Goal: Information Seeking & Learning: Learn about a topic

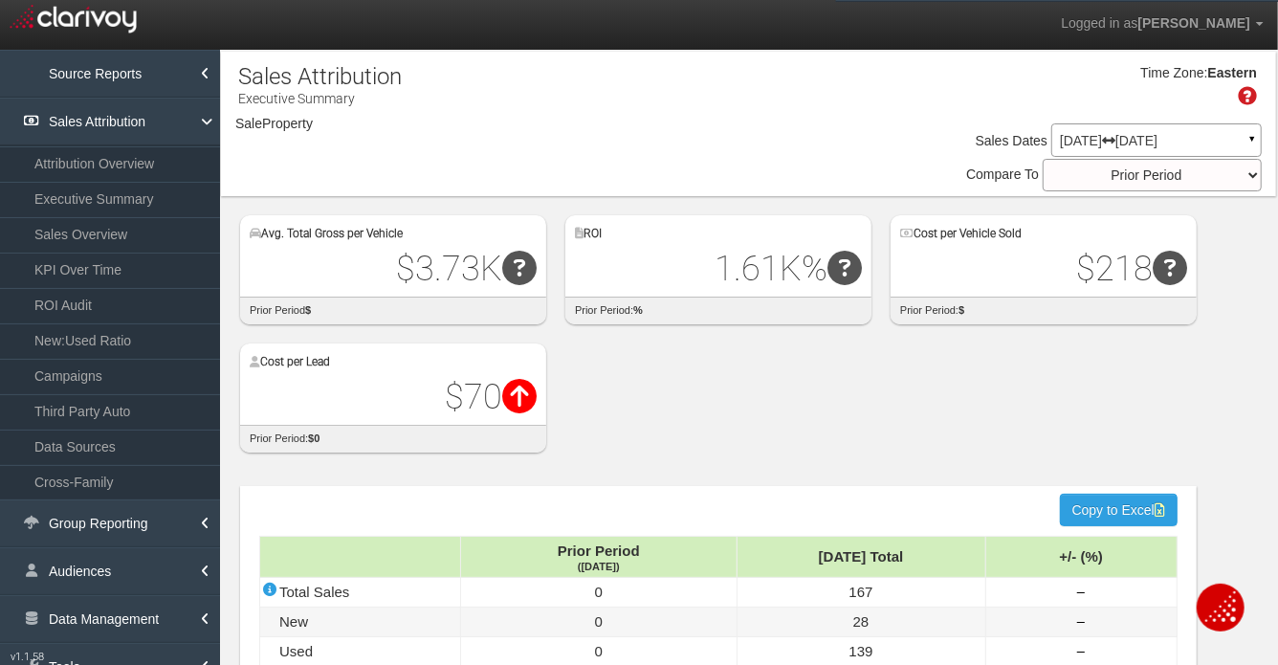
select select "object:1382"
click at [1264, 446] on div "Avg. Total Gross per Vehicle $3.73K Difference: $0 prior period $ ROI 1.61K% Di…" at bounding box center [758, 324] width 1036 height 256
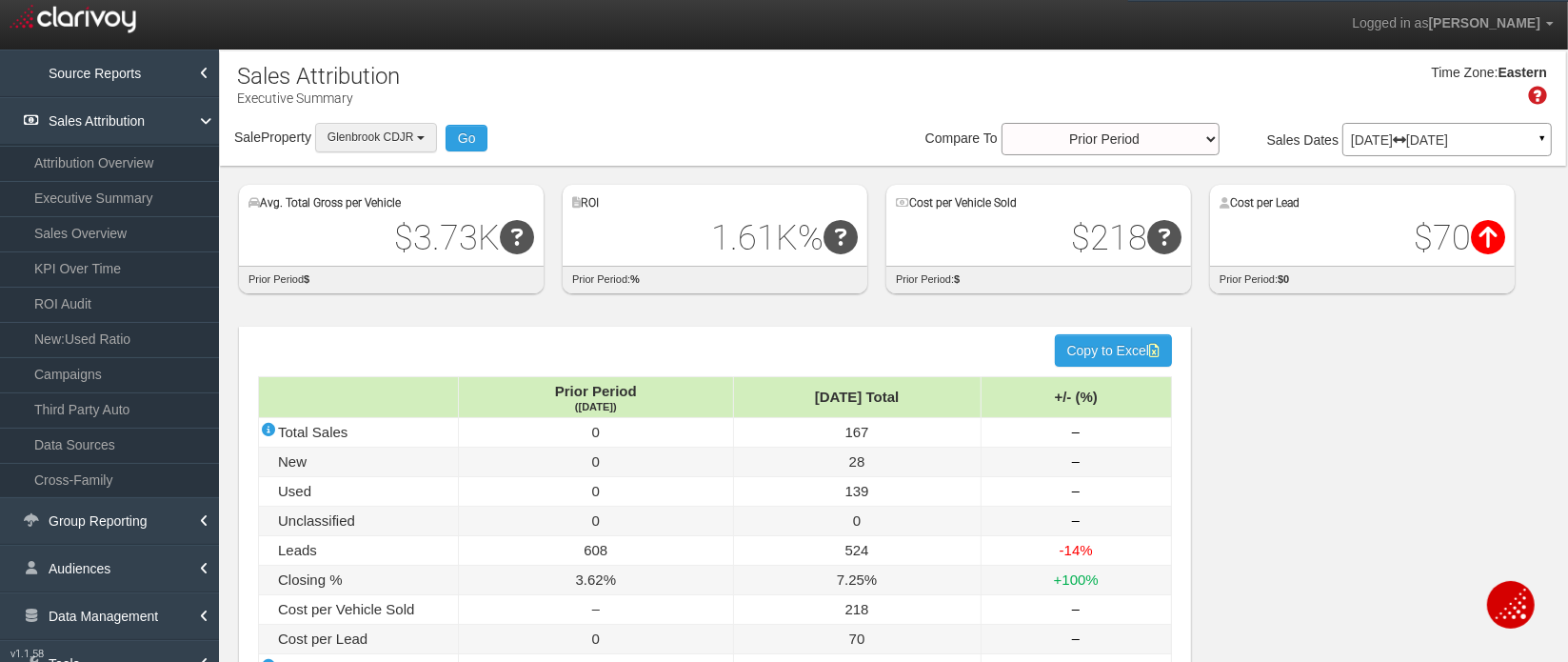
click at [408, 146] on button "Glenbrook CDJR" at bounding box center [376, 137] width 121 height 30
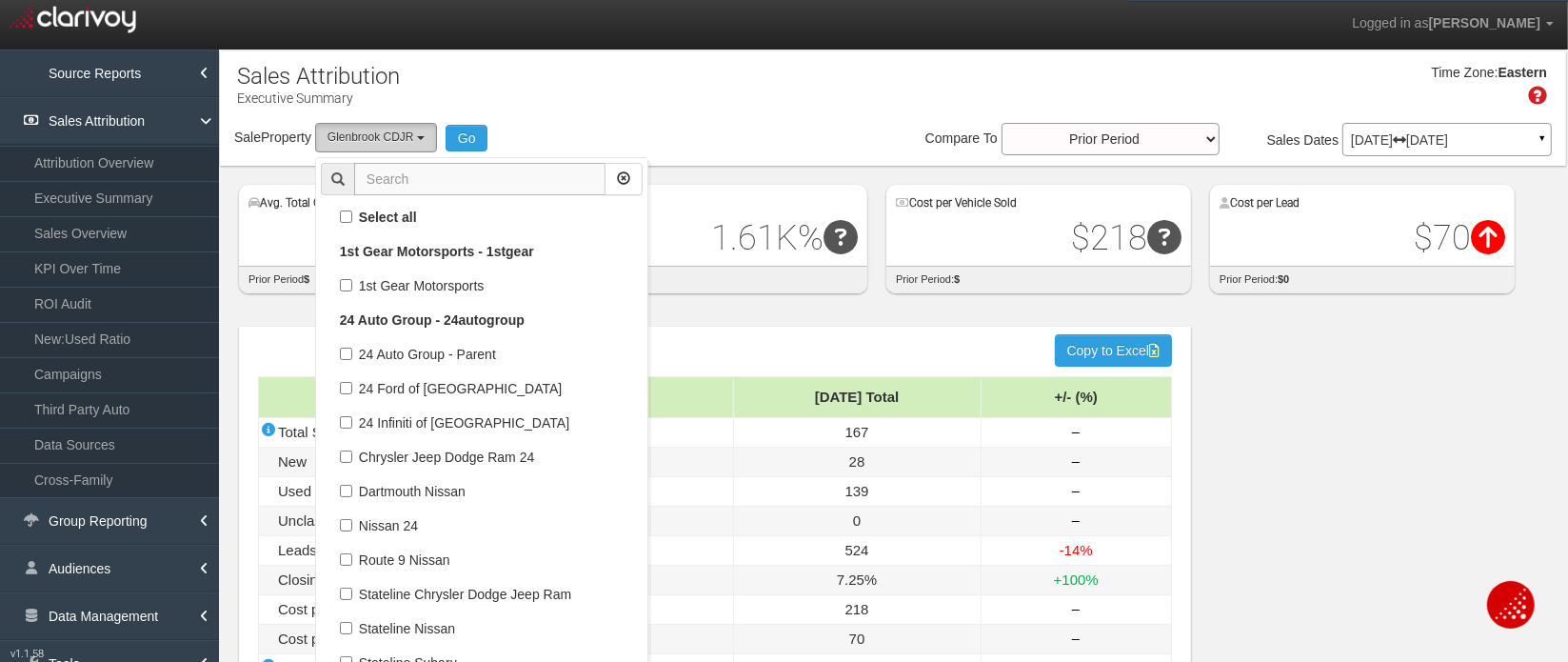
scroll to position [44803, 0]
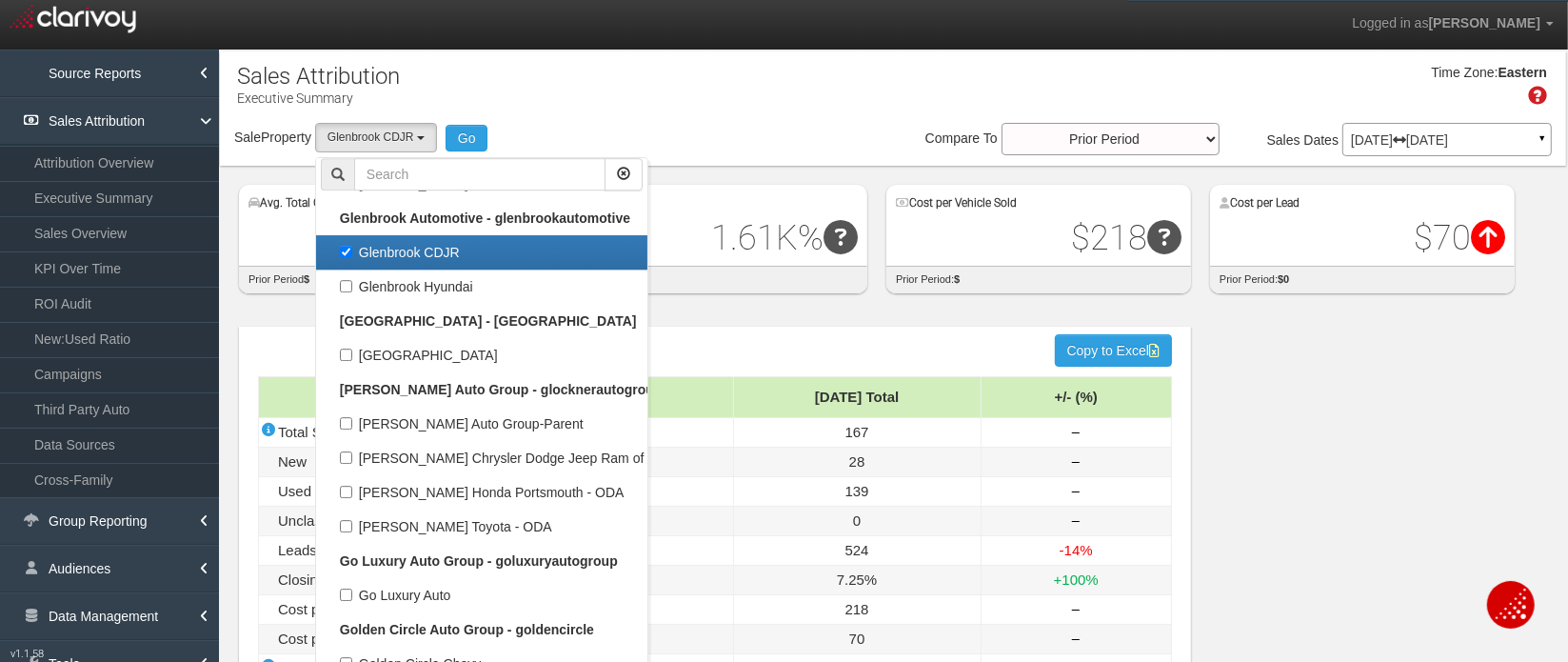
click at [438, 251] on label "Glenbrook CDJR" at bounding box center [481, 252] width 322 height 25
click at [352, 251] on input "Glenbrook CDJR" at bounding box center [345, 252] width 12 height 12
checkbox input "false"
select select
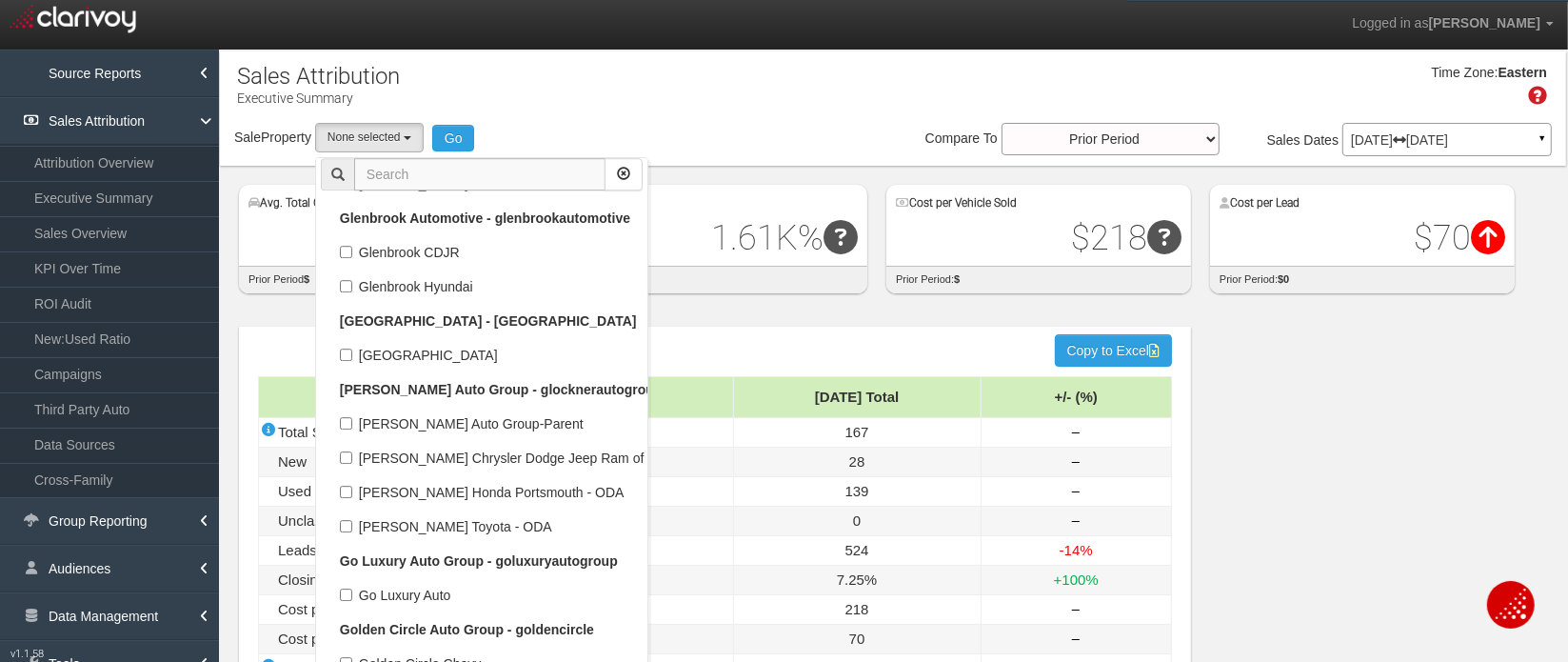
click at [404, 171] on input "text" at bounding box center [480, 174] width 252 height 33
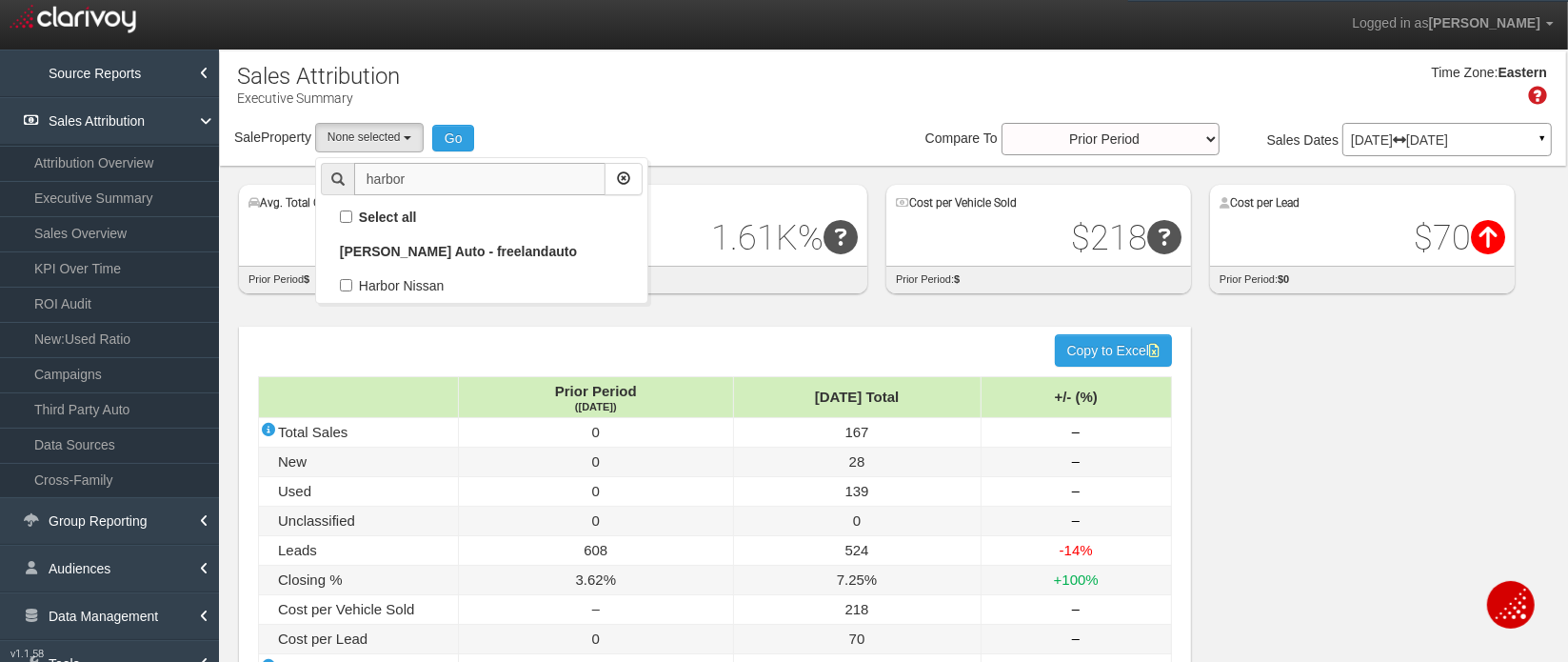
scroll to position [0, 0]
type input "harbor"
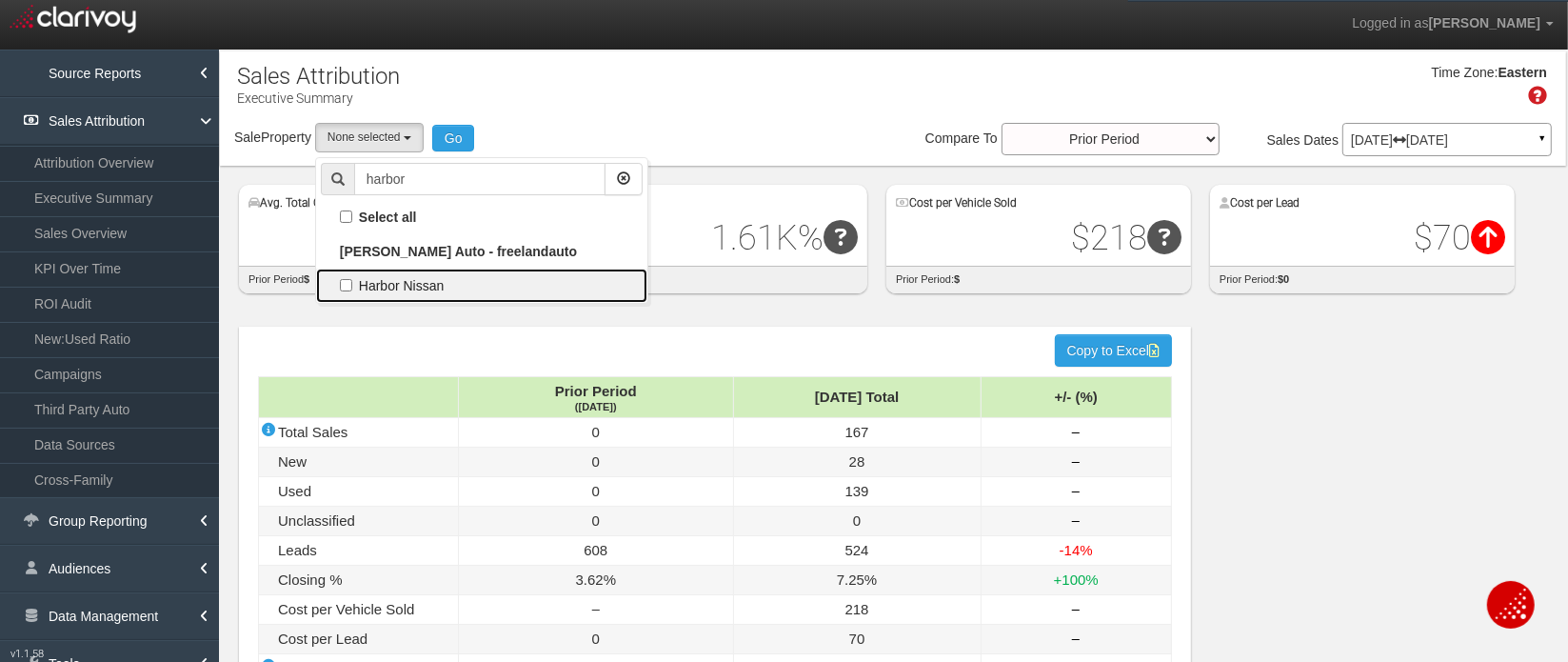
click at [427, 284] on label "Harbor Nissan" at bounding box center [481, 286] width 322 height 25
click at [352, 284] on input "Harbor Nissan" at bounding box center [345, 285] width 12 height 12
checkbox input "true"
select select "object:1316"
checkbox input "true"
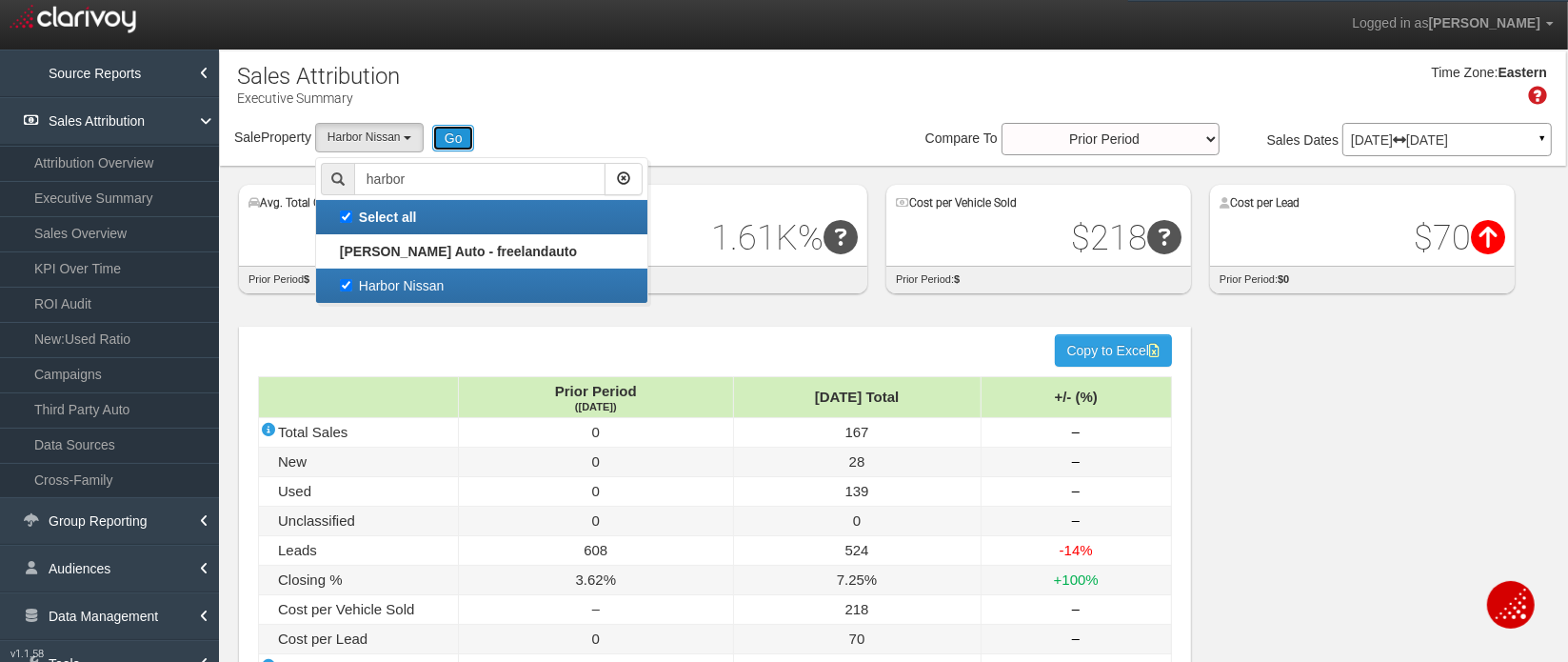
click at [465, 135] on button "Go" at bounding box center [453, 137] width 43 height 27
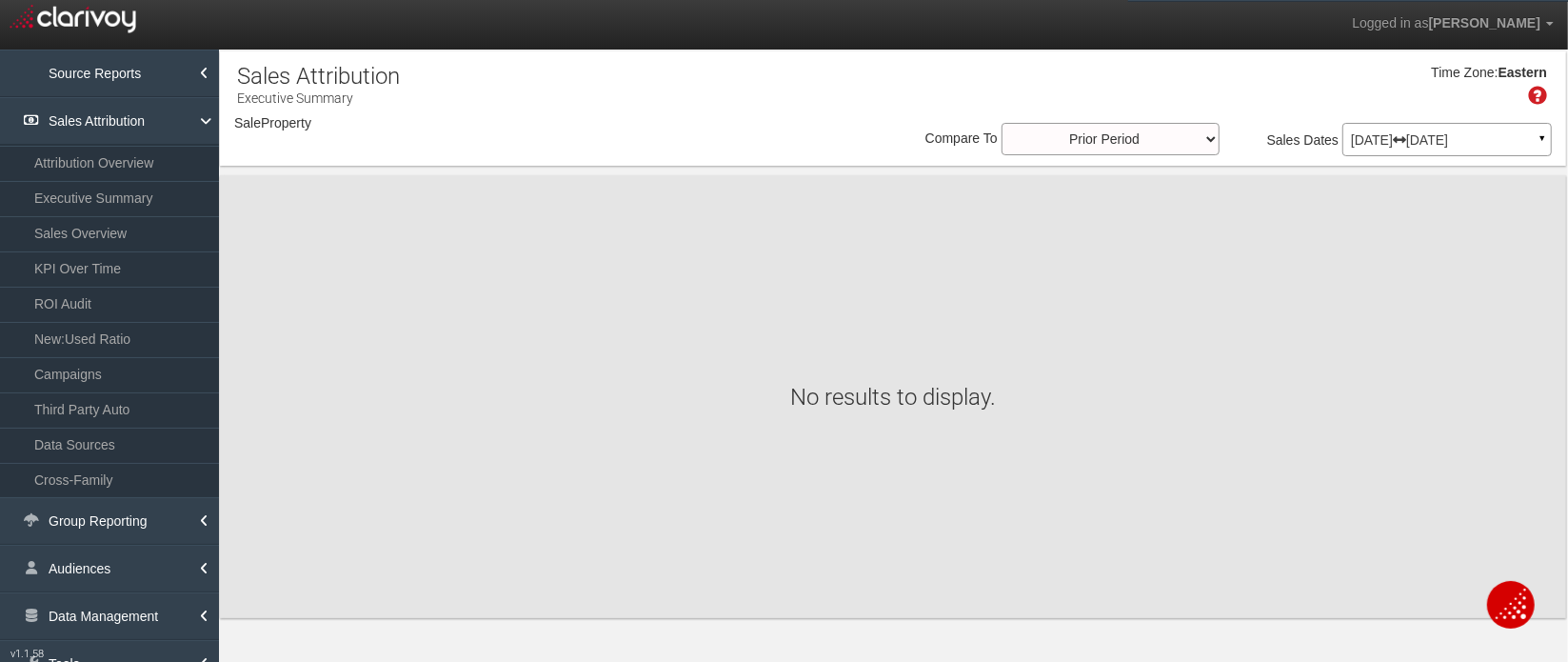
select select "object:3936"
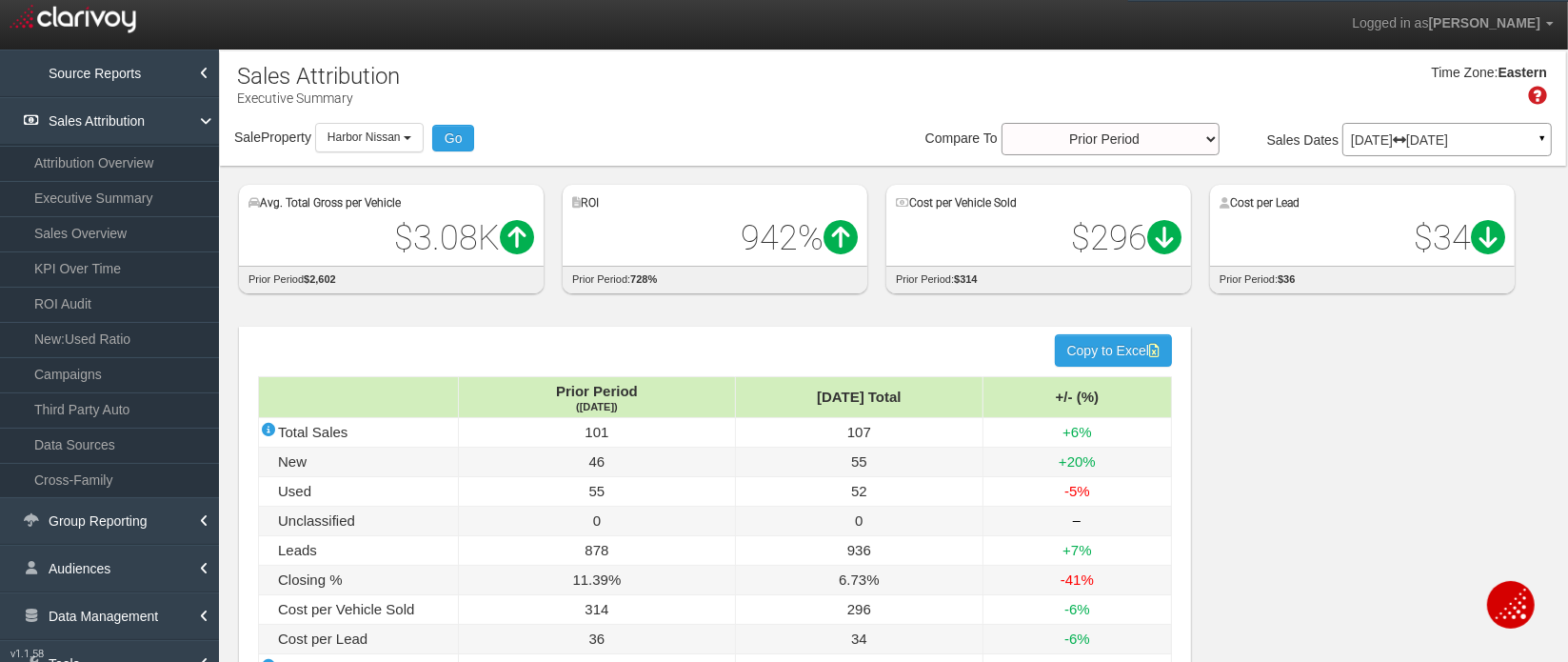
click at [1271, 141] on p "Jun 01, 2025 Jun 30, 2025" at bounding box center [1447, 139] width 192 height 13
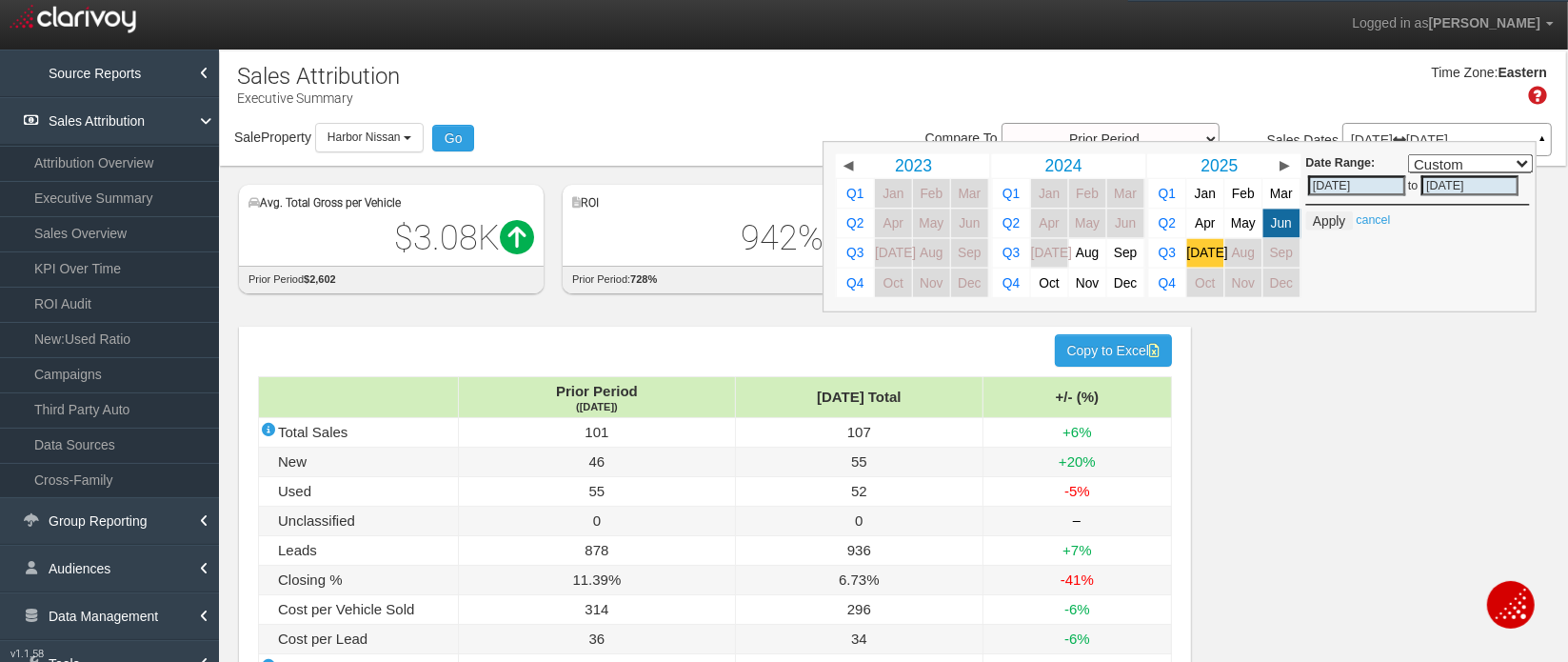
click at [1202, 260] on link "[DATE]" at bounding box center [1205, 253] width 37 height 29
select select ","
type input "[DATE]"
click at [1271, 221] on button "Apply" at bounding box center [1328, 220] width 47 height 19
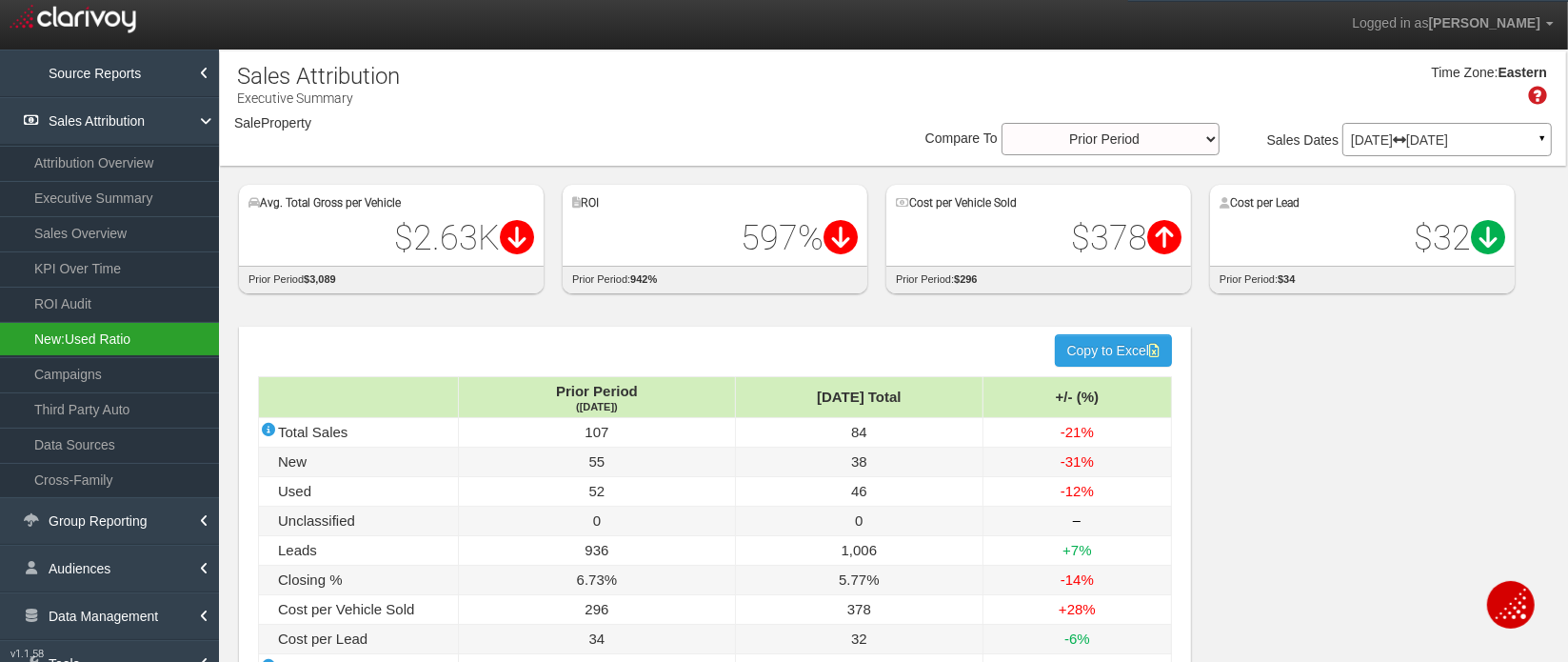
select select "object:6533"
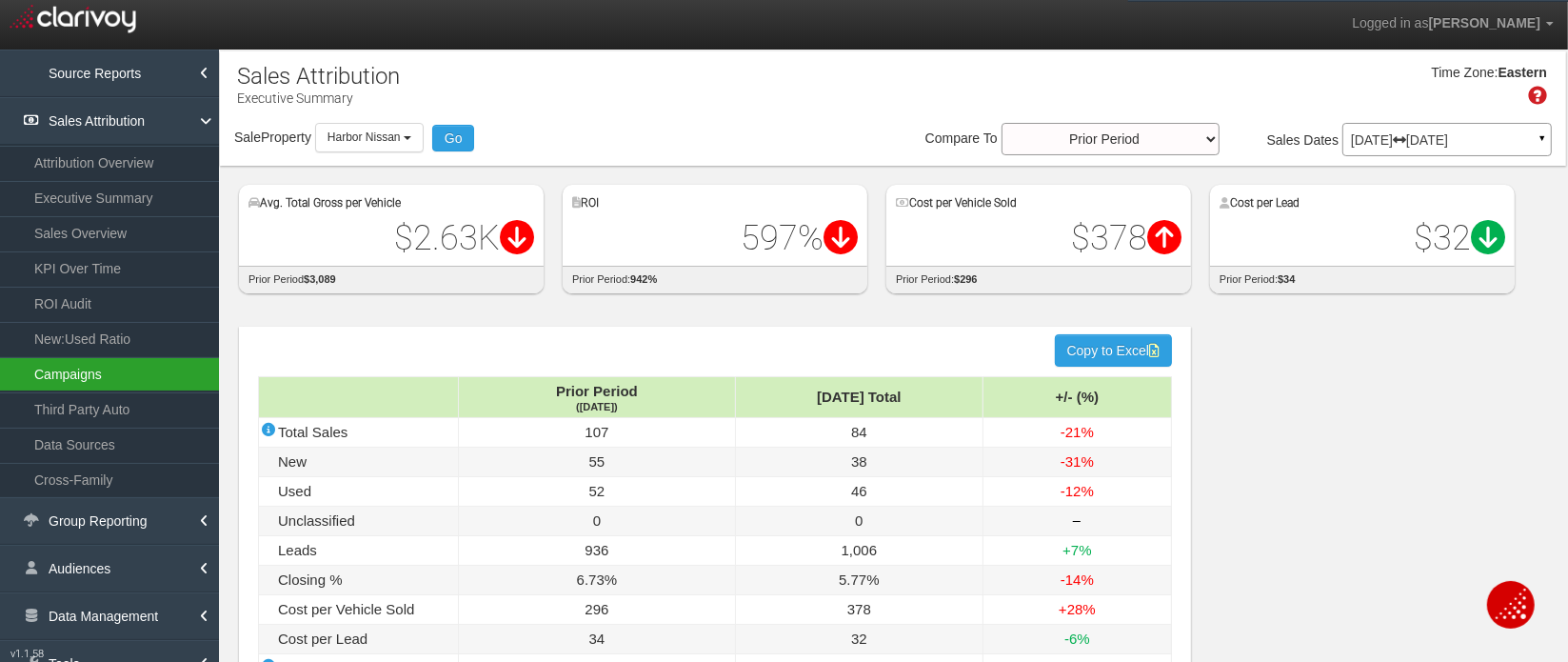
click at [62, 364] on link "Campaigns" at bounding box center [110, 374] width 219 height 34
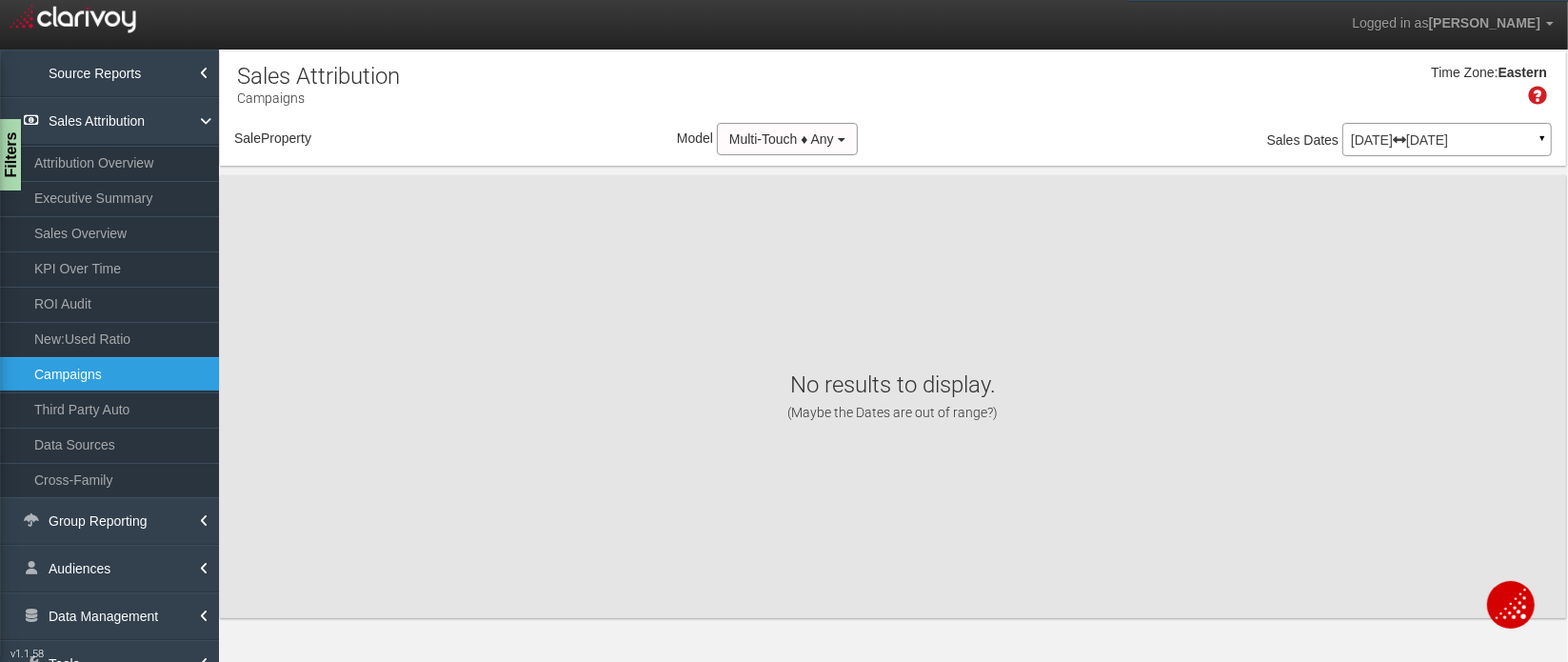
select select "object:9118"
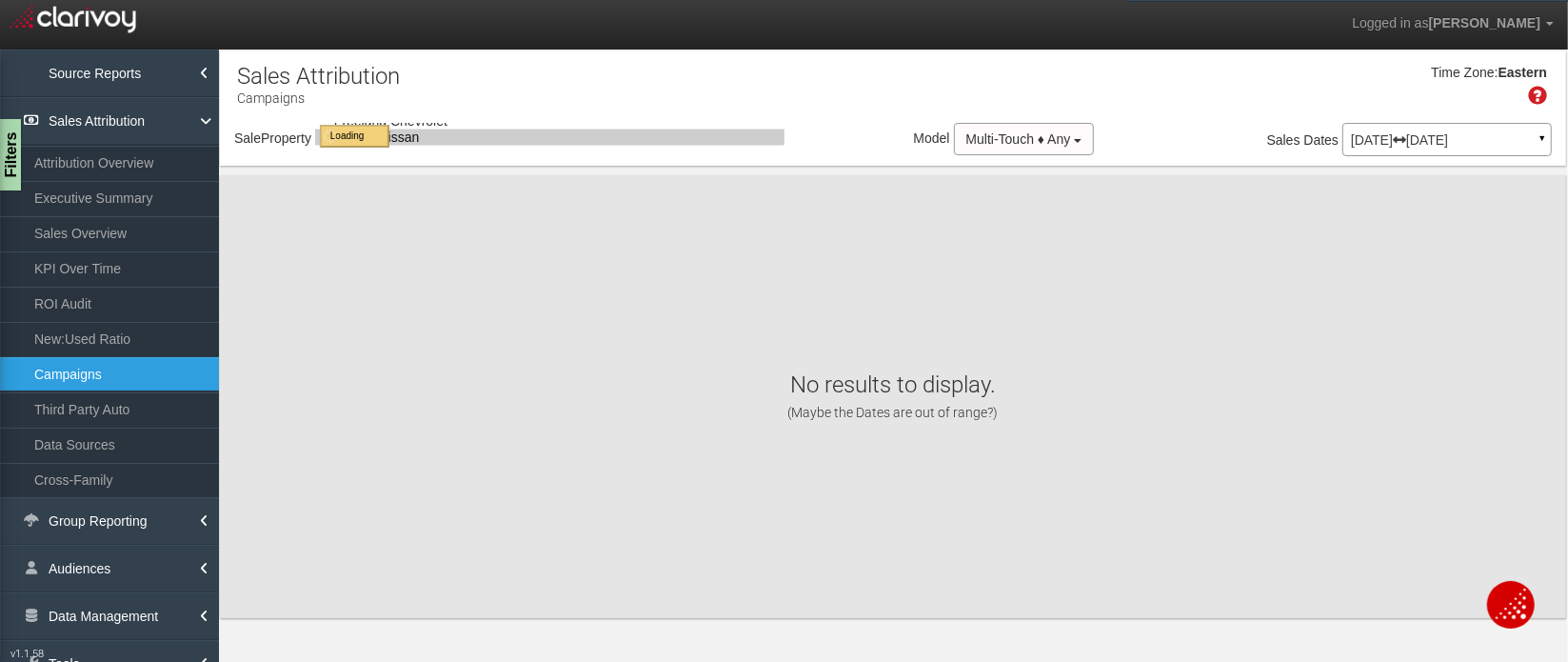
select select "object:9118"
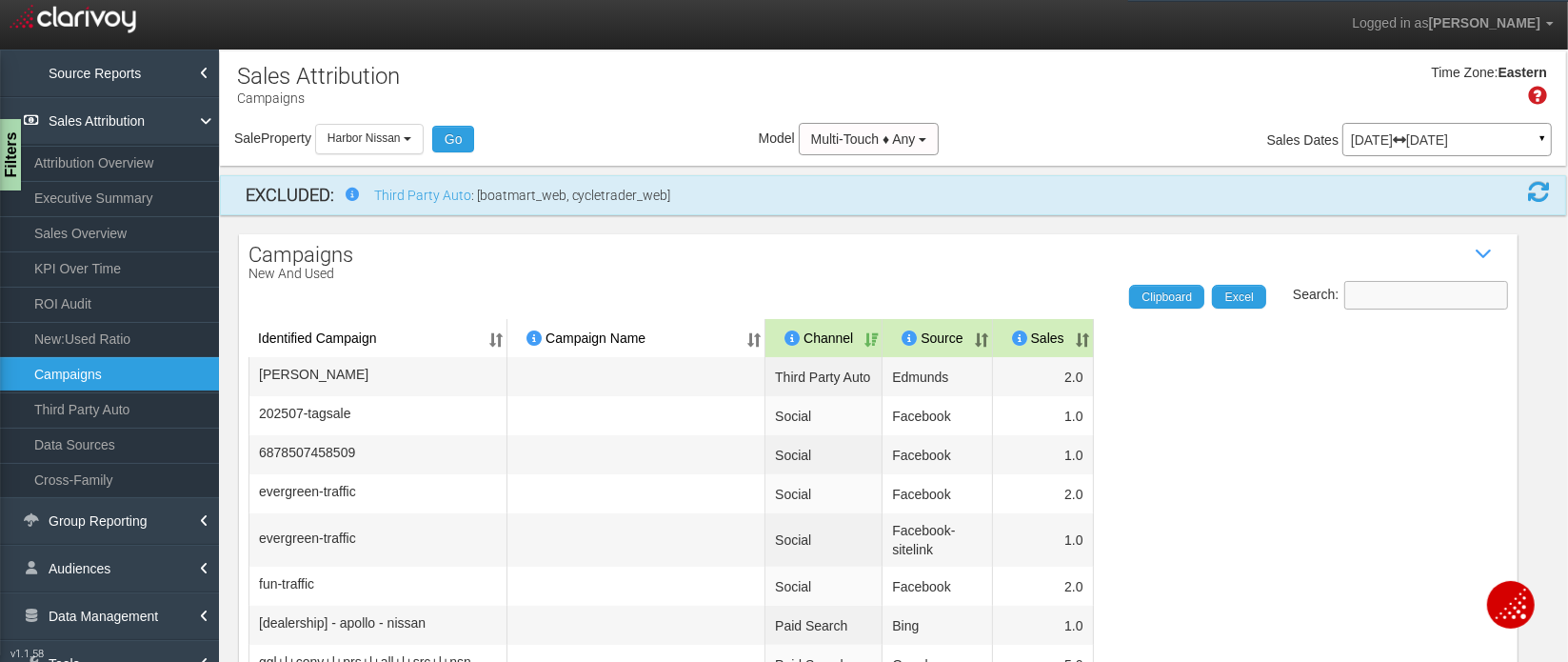
click at [1271, 294] on input "Search:" at bounding box center [1427, 295] width 164 height 29
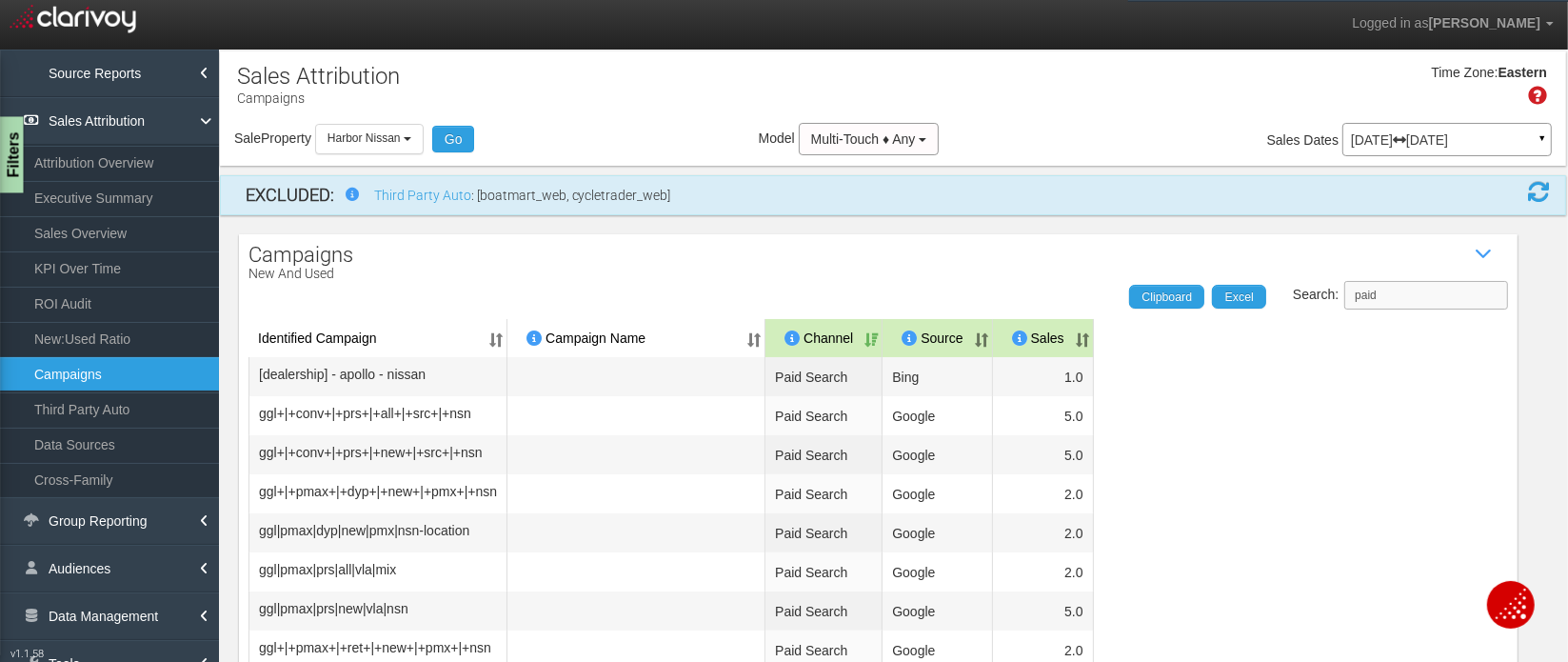
type input "paid"
click at [12, 171] on div "Filters" at bounding box center [12, 155] width 24 height 77
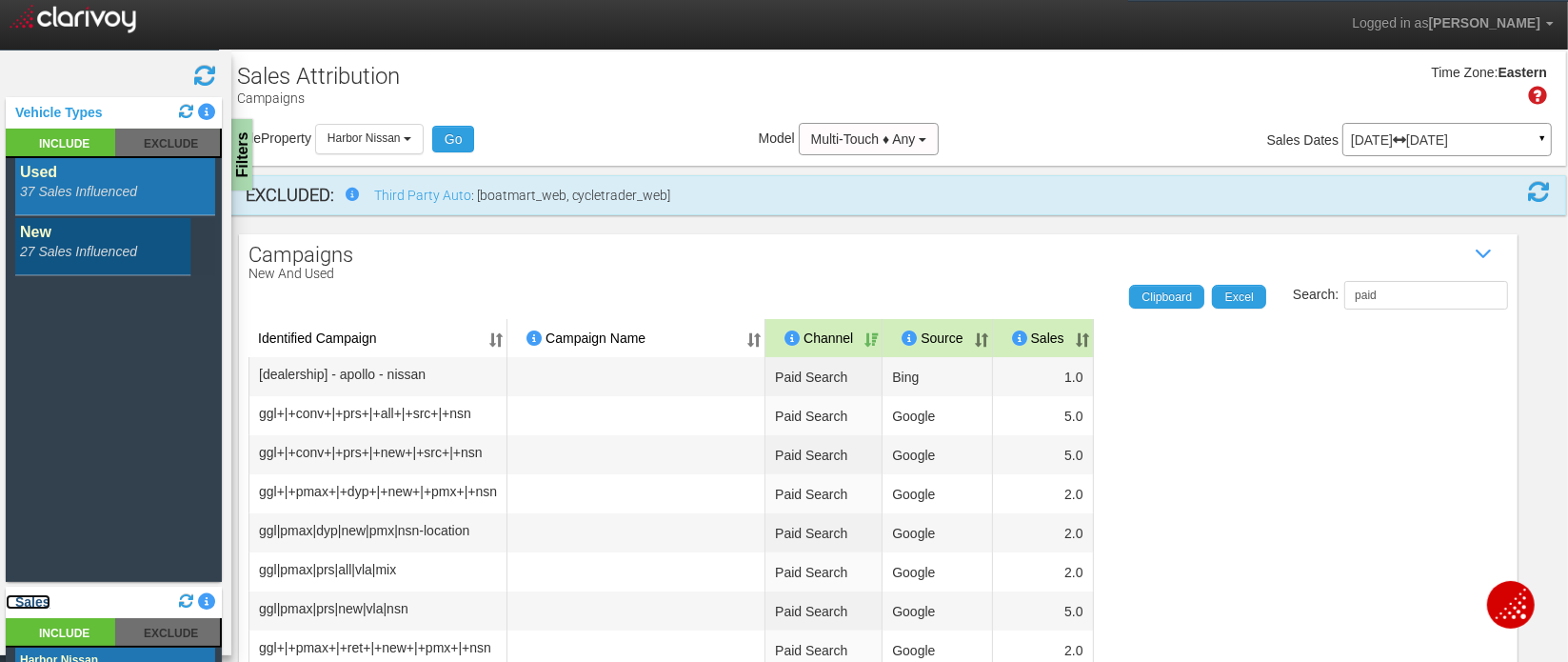
click at [26, 601] on link "Sales" at bounding box center [28, 601] width 45 height 15
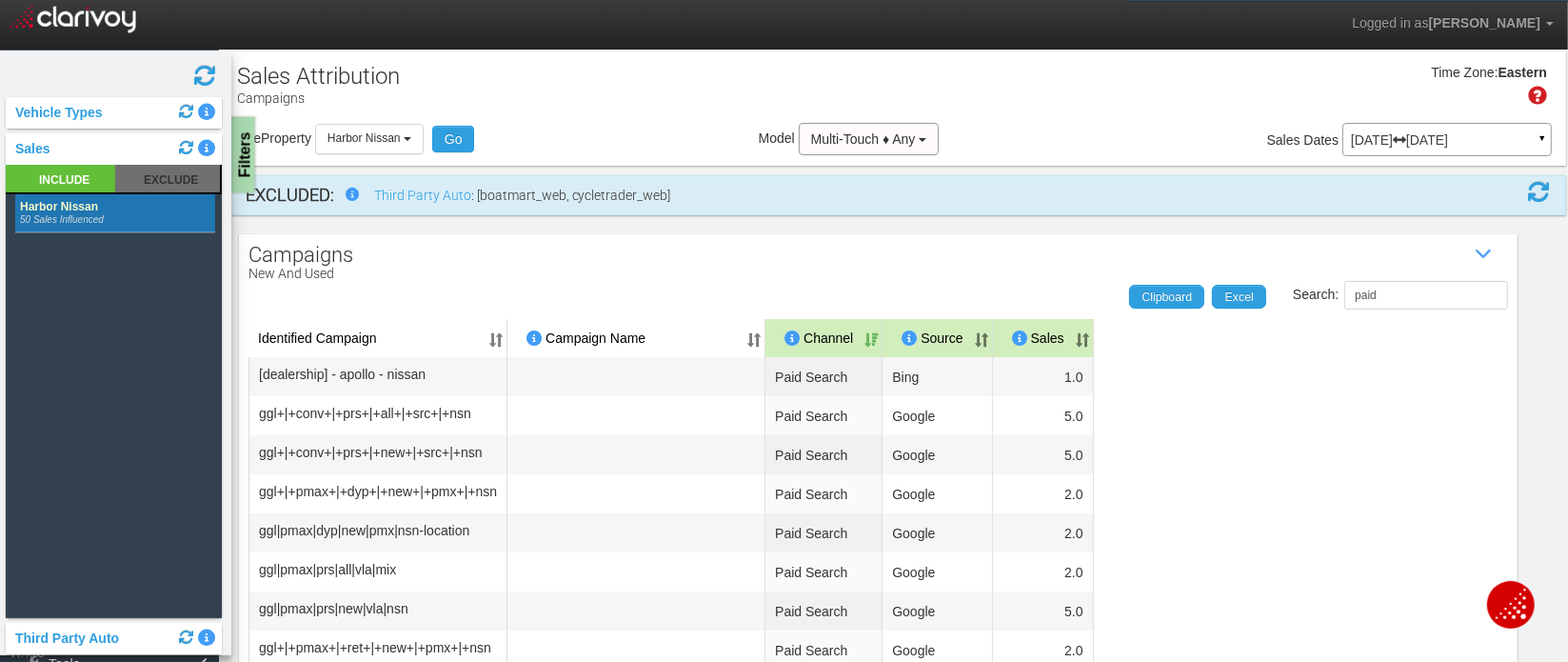
click at [246, 173] on div "Filters" at bounding box center [243, 155] width 24 height 77
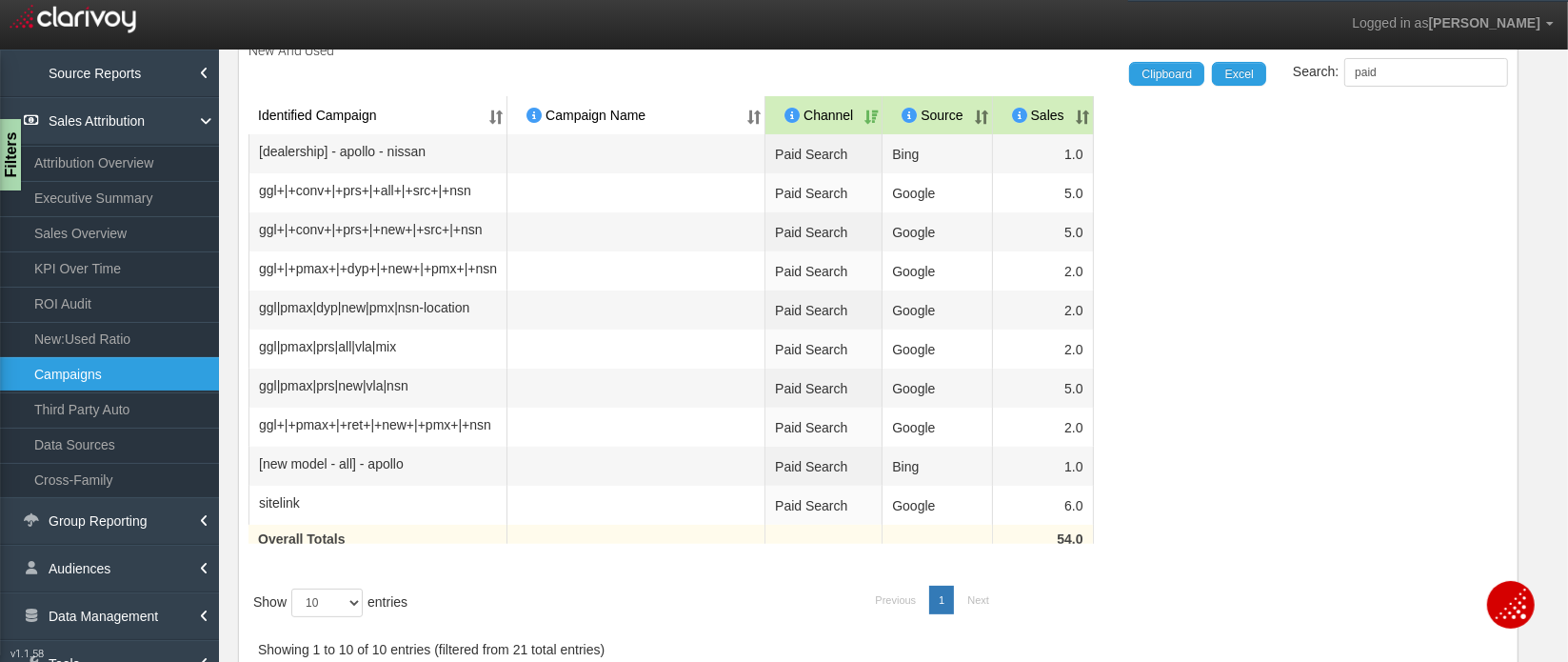
scroll to position [235, 0]
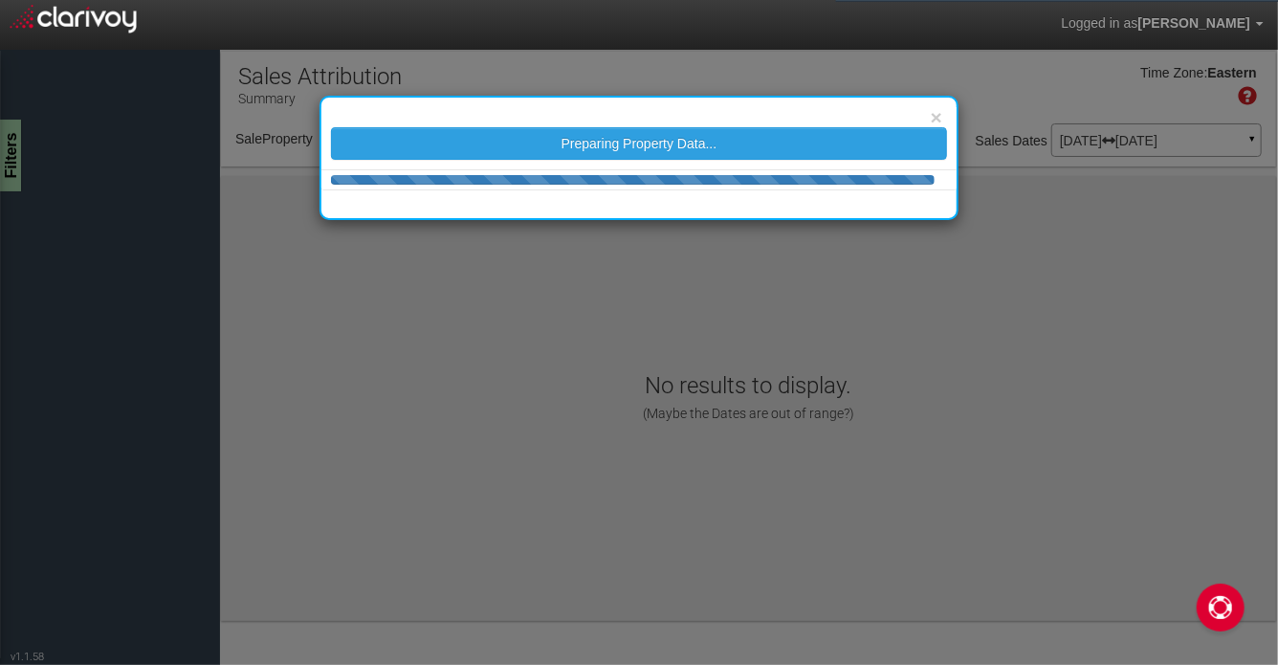
select select "object:896"
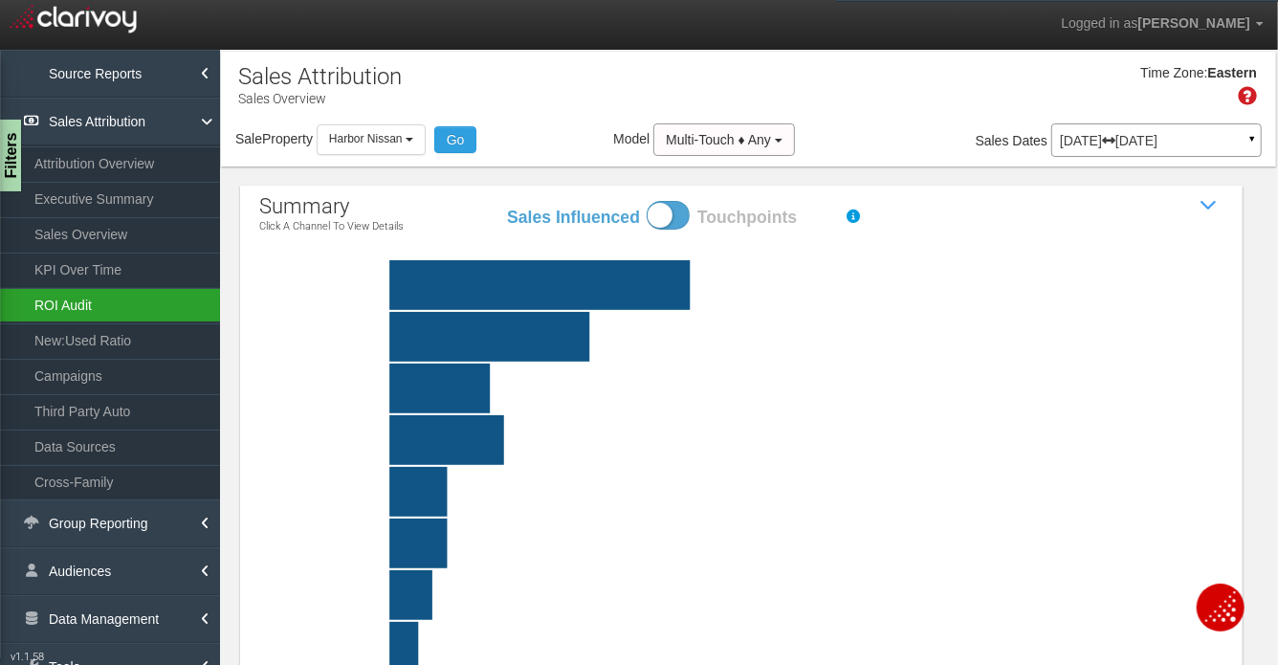
click at [95, 298] on link "ROI Audit" at bounding box center [110, 305] width 220 height 34
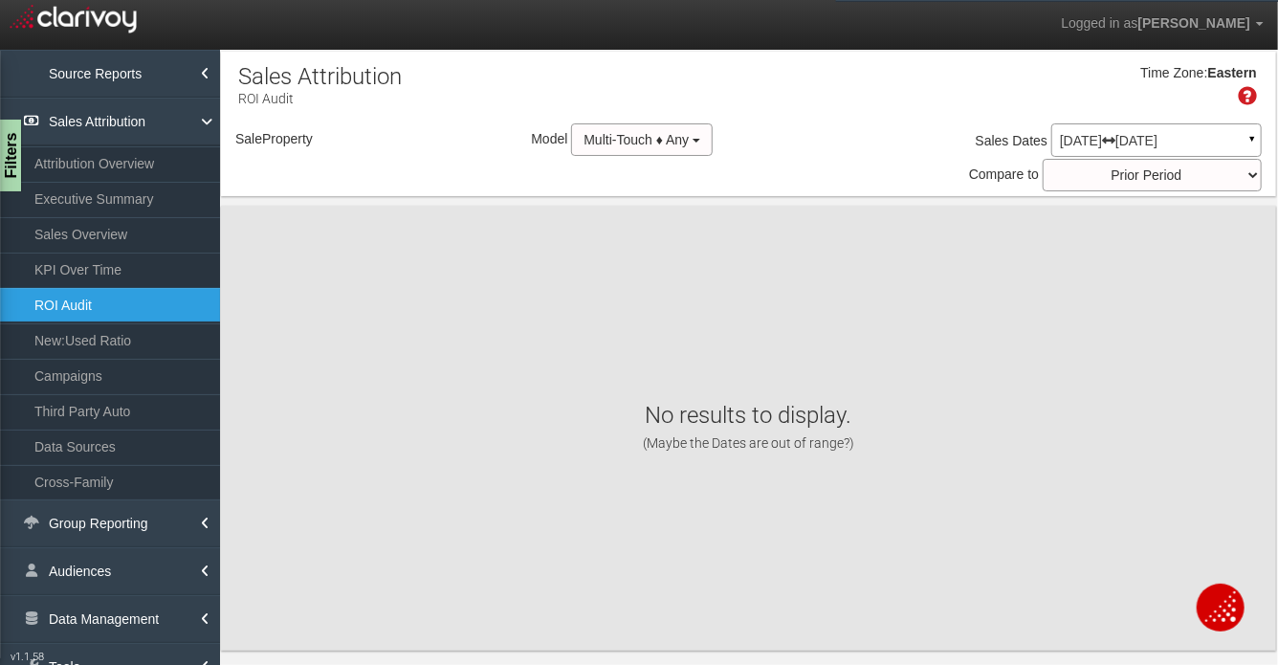
select select "object:3897"
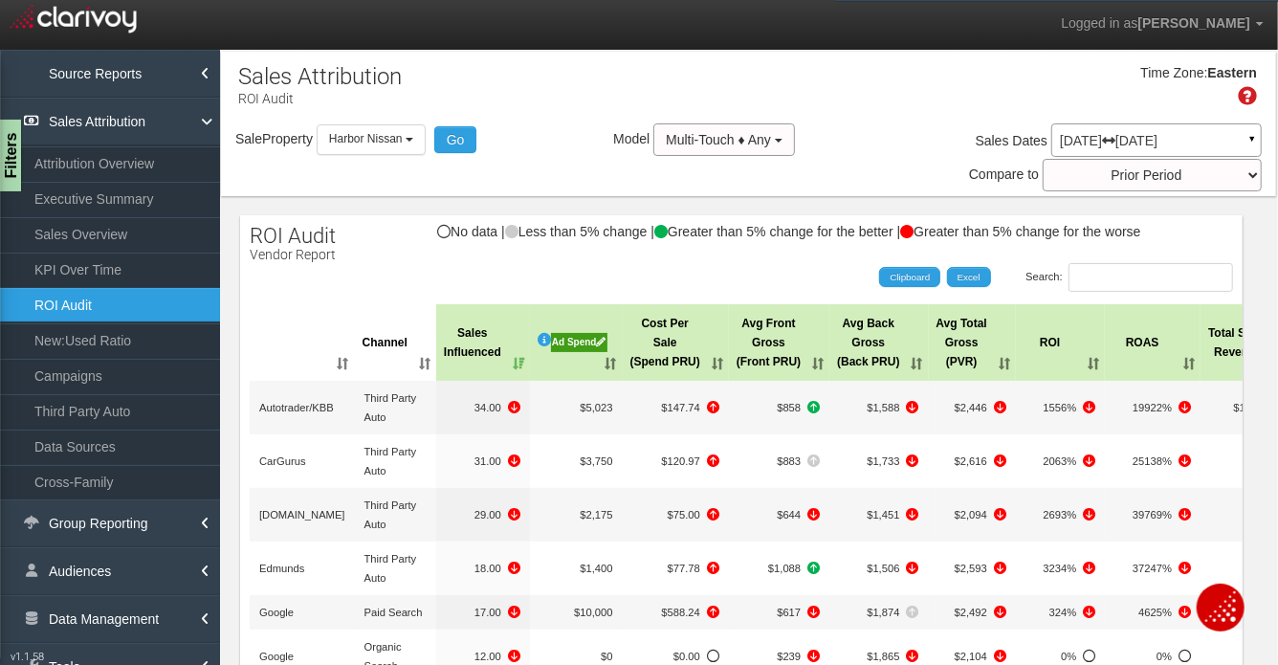
click at [333, 363] on th ": activate to sort column ascending" at bounding box center [302, 342] width 105 height 77
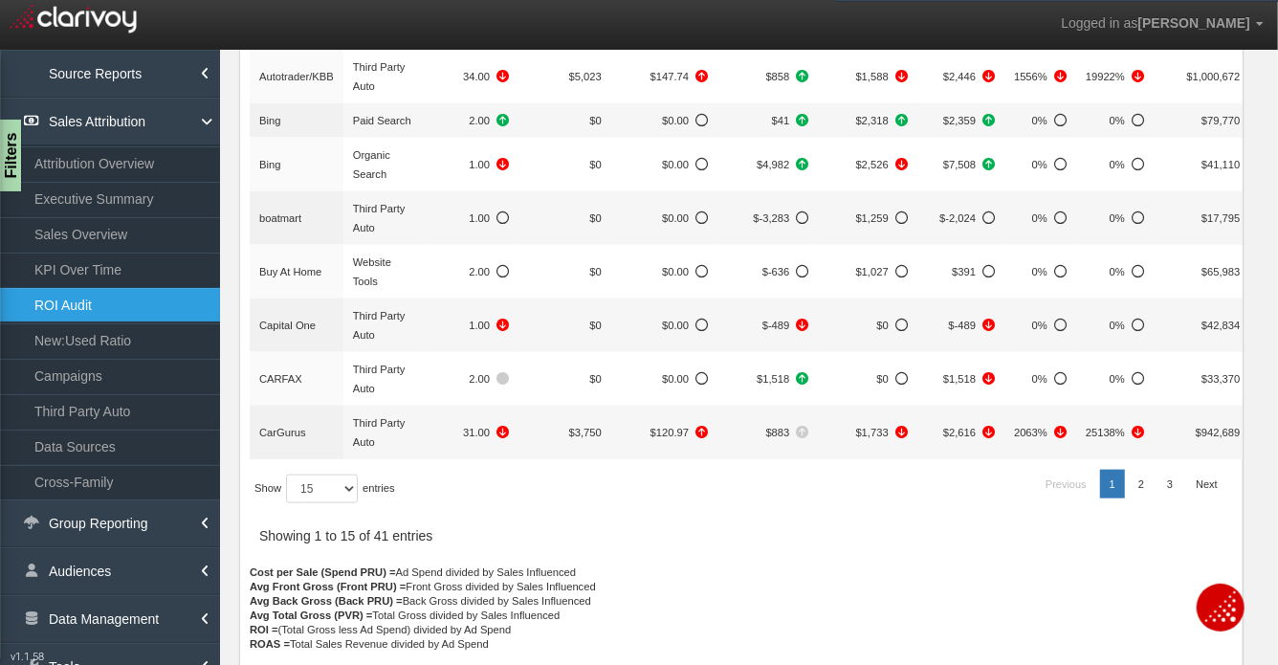
scroll to position [892, 0]
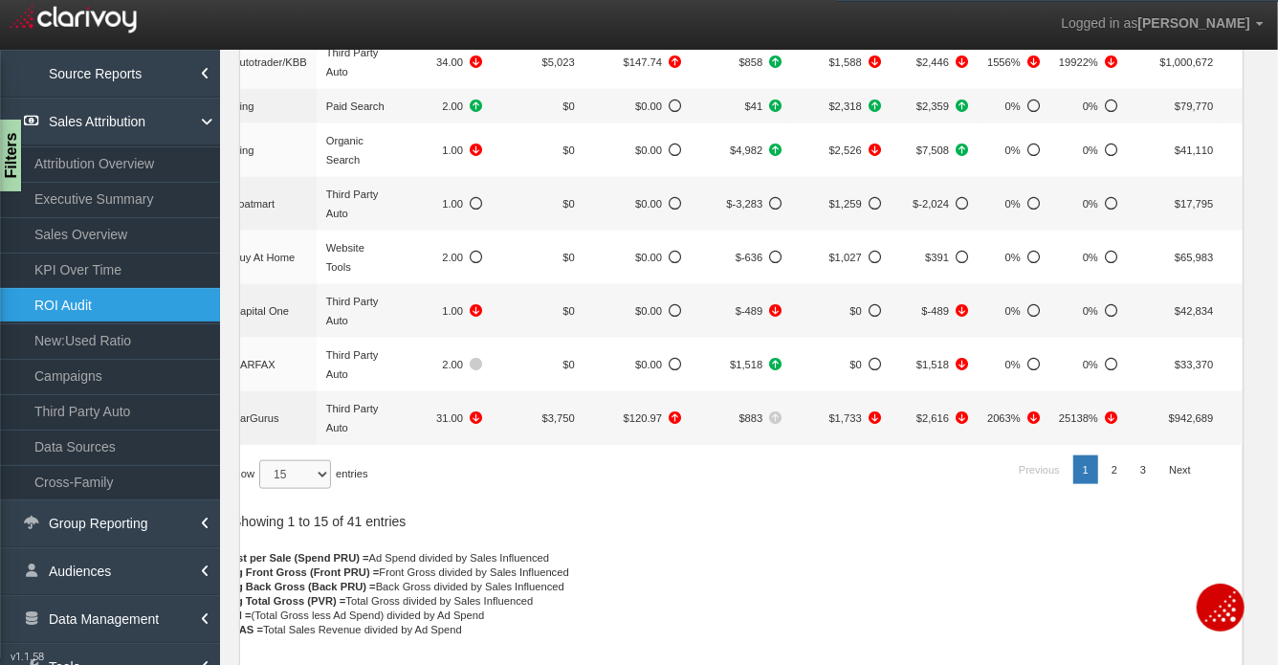
click at [312, 473] on select "15 30 50 All" at bounding box center [295, 474] width 72 height 29
select select "-1"
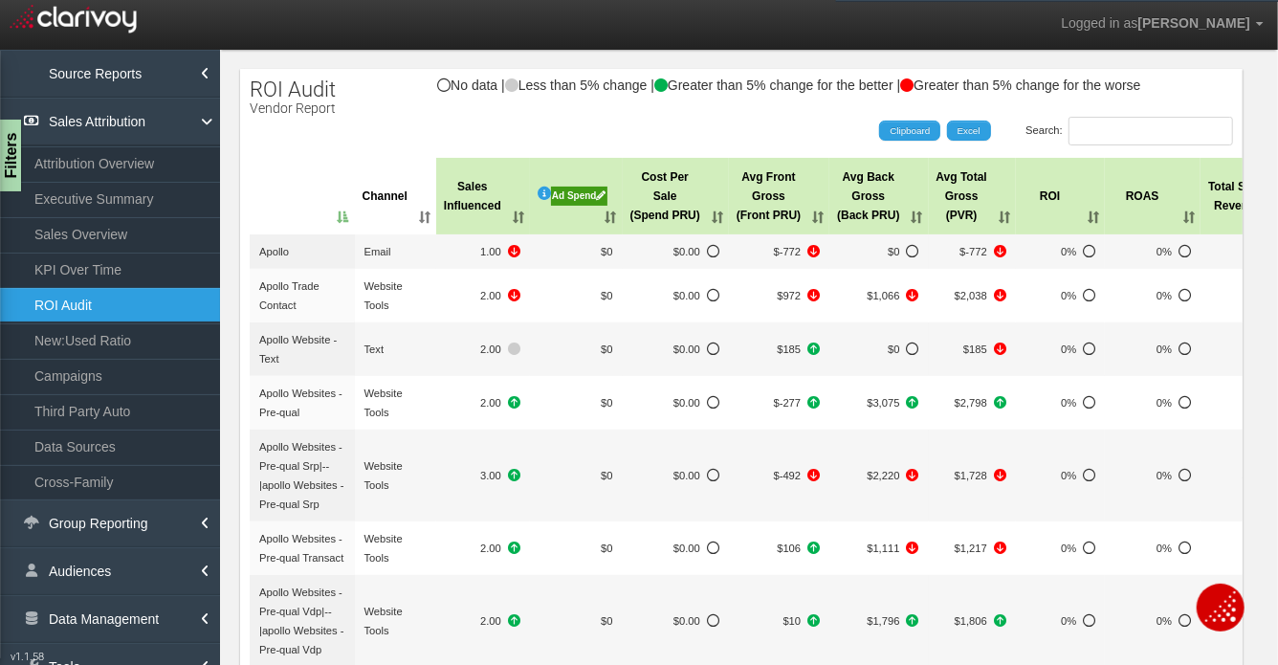
scroll to position [142, 0]
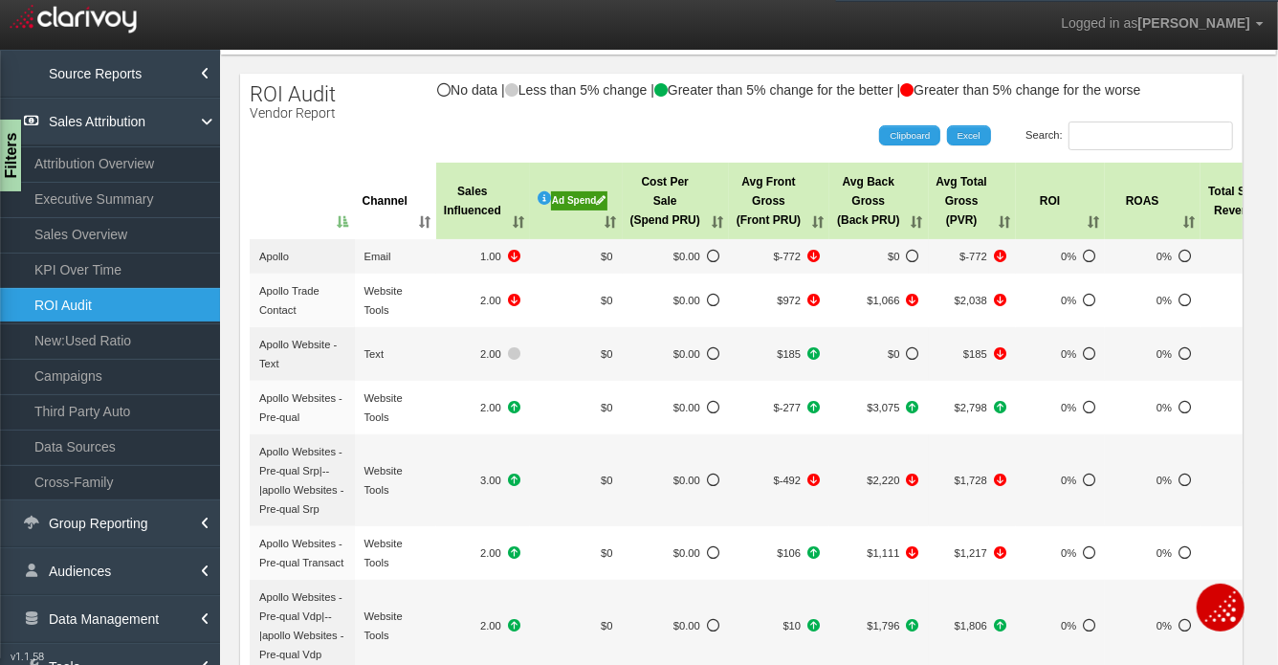
click at [565, 202] on div "Ad Spend" at bounding box center [579, 200] width 56 height 19
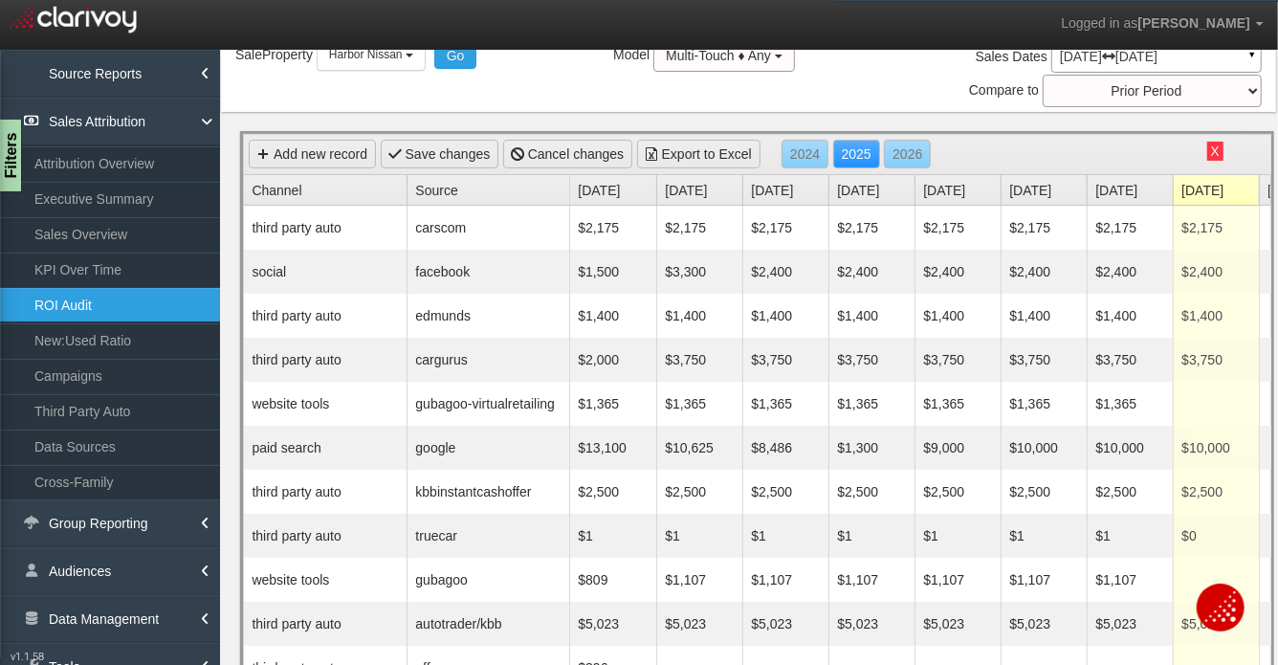
scroll to position [0, 0]
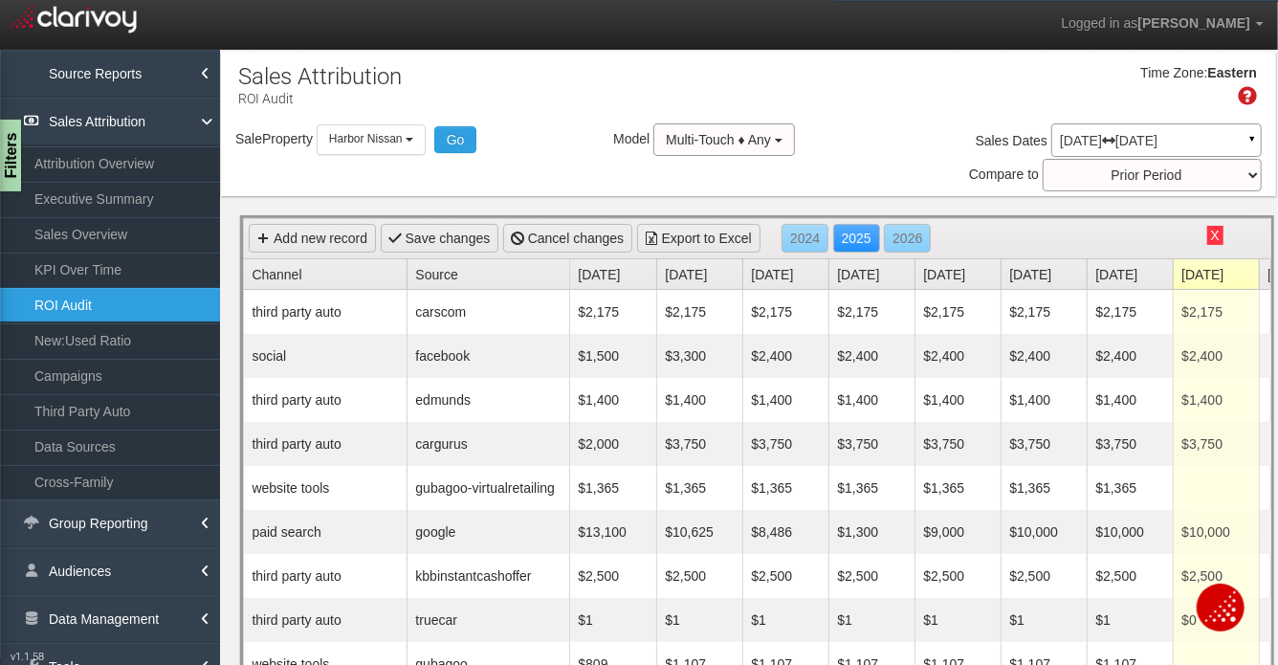
click at [1213, 238] on button "X" at bounding box center [1215, 235] width 16 height 19
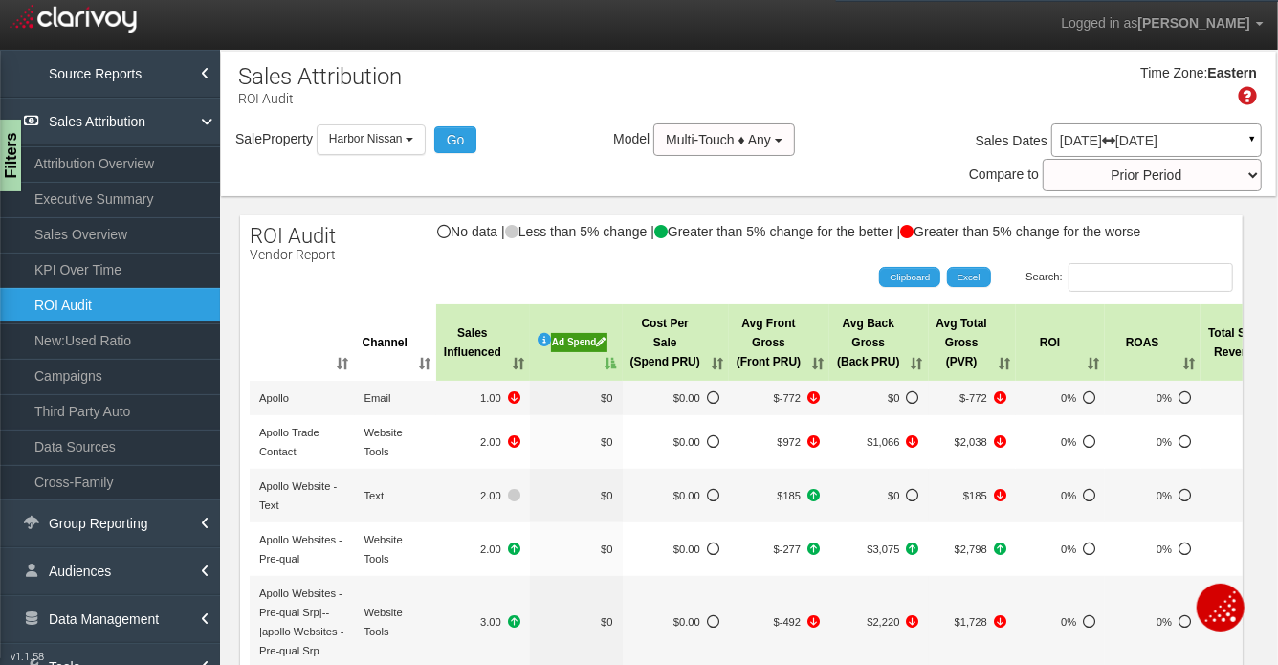
click at [604, 367] on th "Ad Spend" at bounding box center [576, 342] width 93 height 77
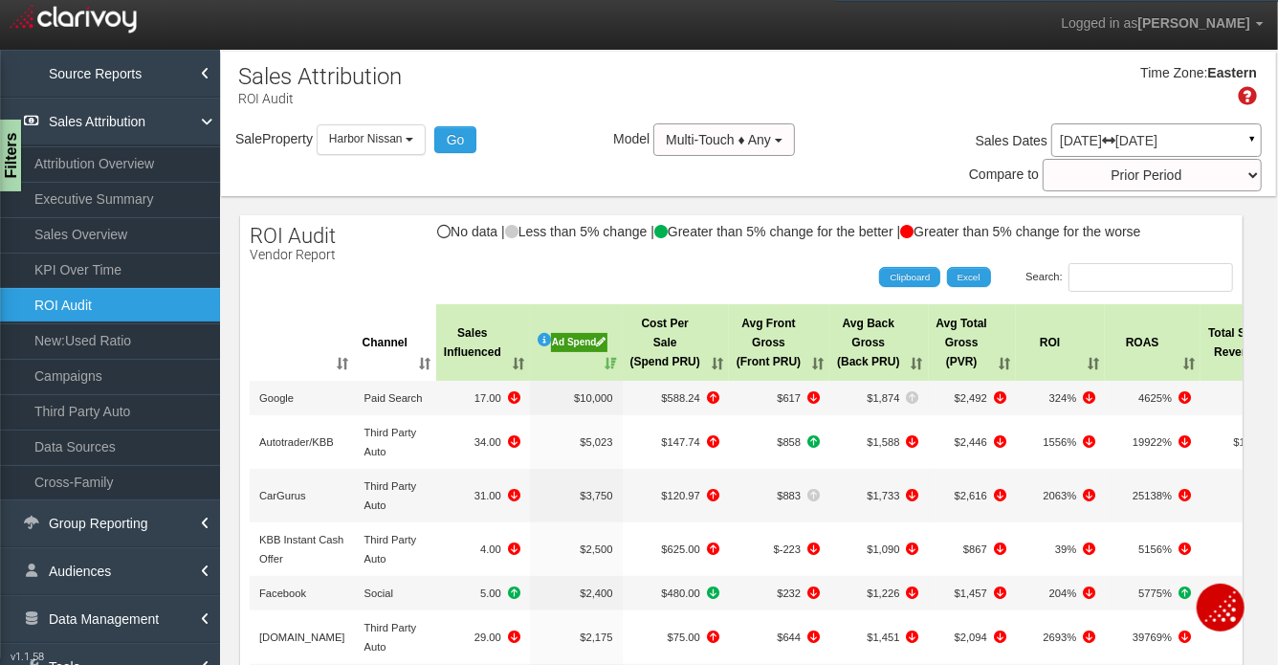
click at [580, 342] on div "Ad Spend" at bounding box center [579, 342] width 56 height 19
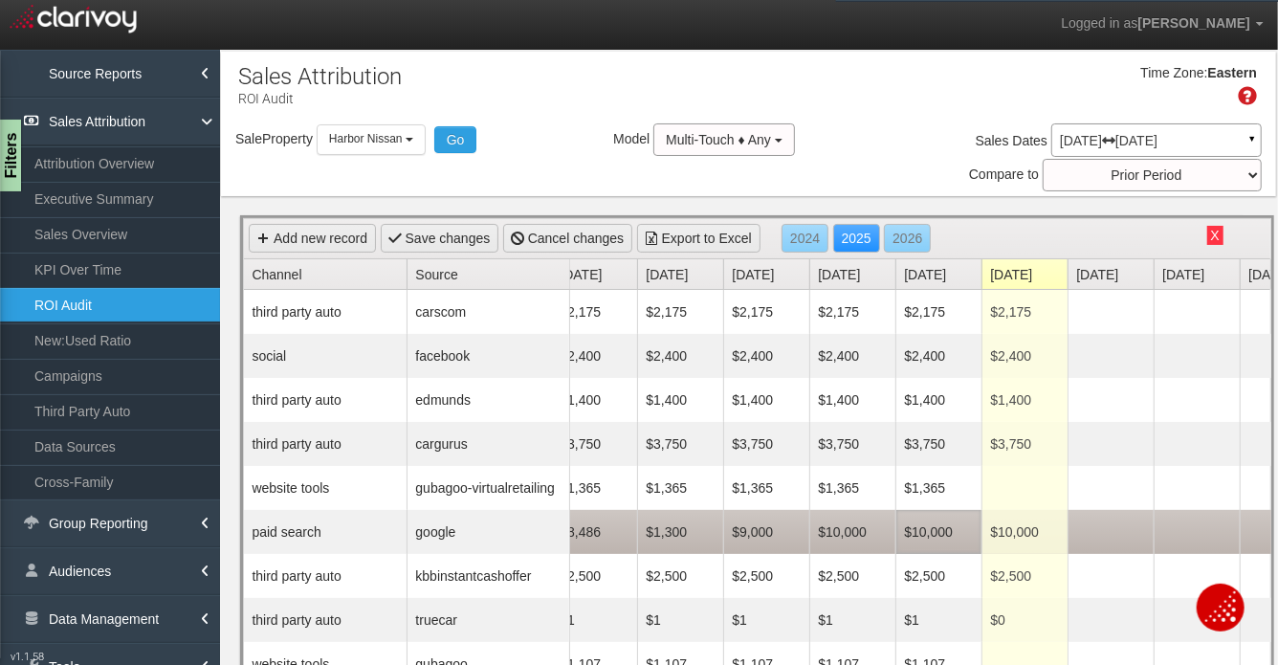
click at [955, 532] on td "$10,000" at bounding box center [938, 532] width 86 height 44
click at [955, 532] on input "10000" at bounding box center [939, 531] width 76 height 27
type input "11400"
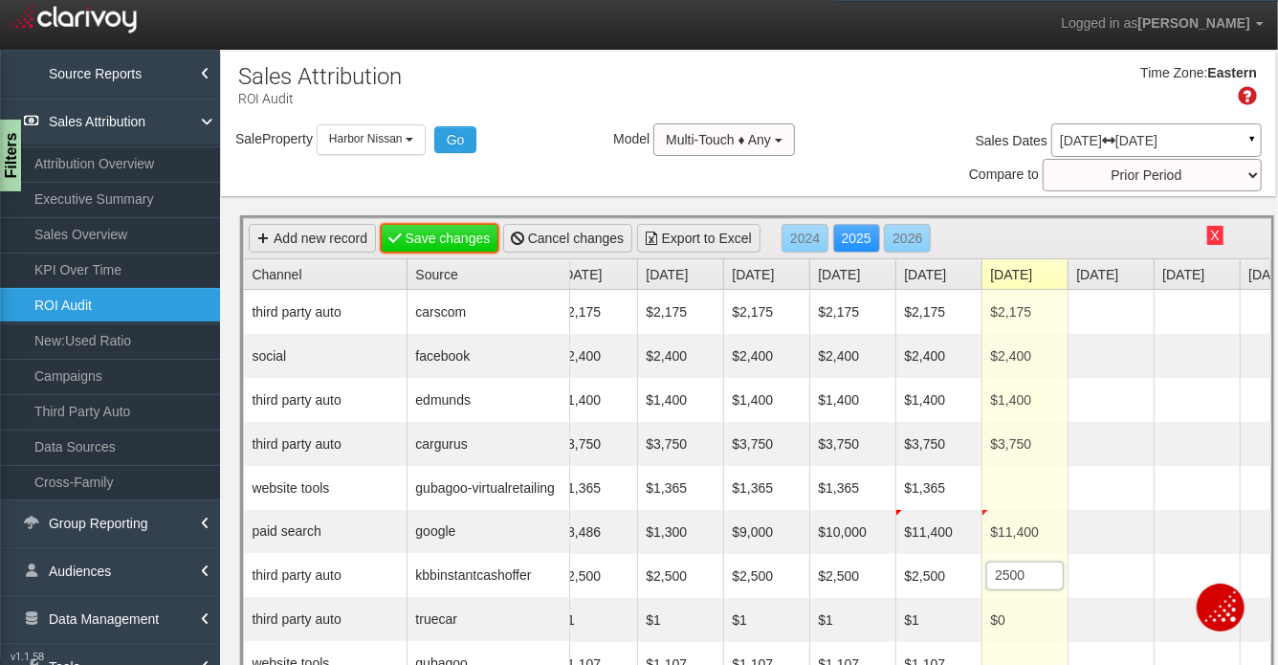
click at [413, 240] on link "Save changes" at bounding box center [440, 238] width 119 height 29
click at [1214, 237] on button "X" at bounding box center [1215, 235] width 16 height 19
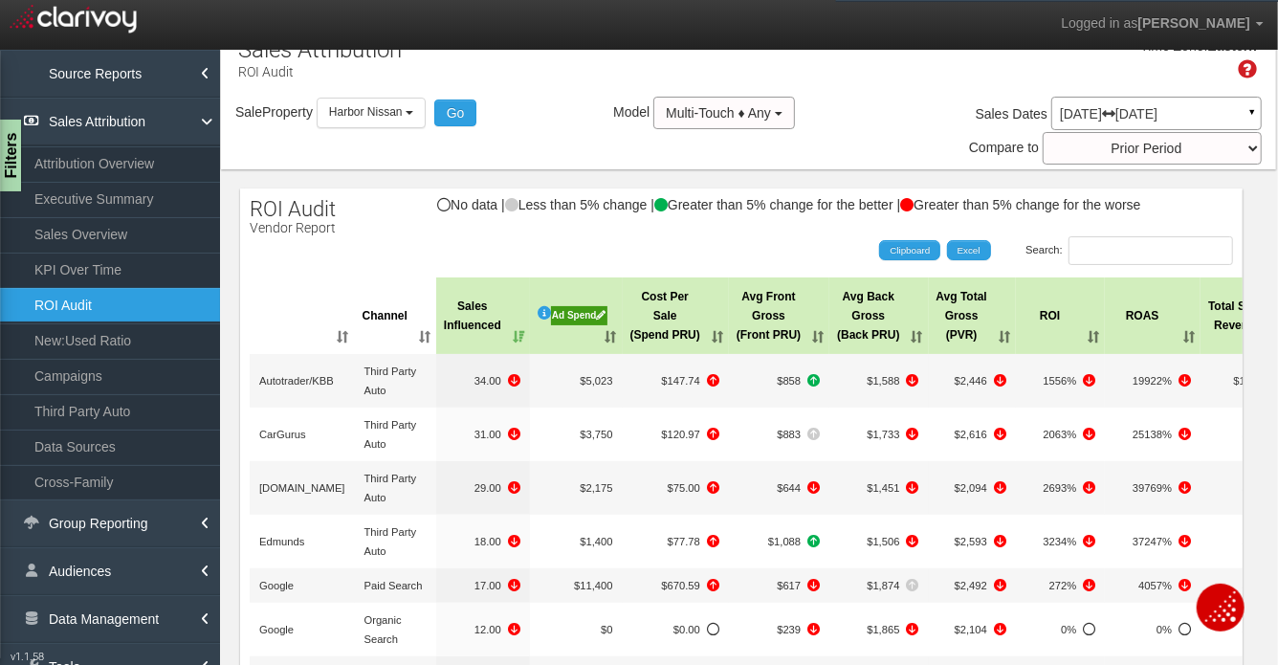
scroll to position [0, 191]
click at [86, 191] on link "Executive Summary" at bounding box center [110, 199] width 220 height 34
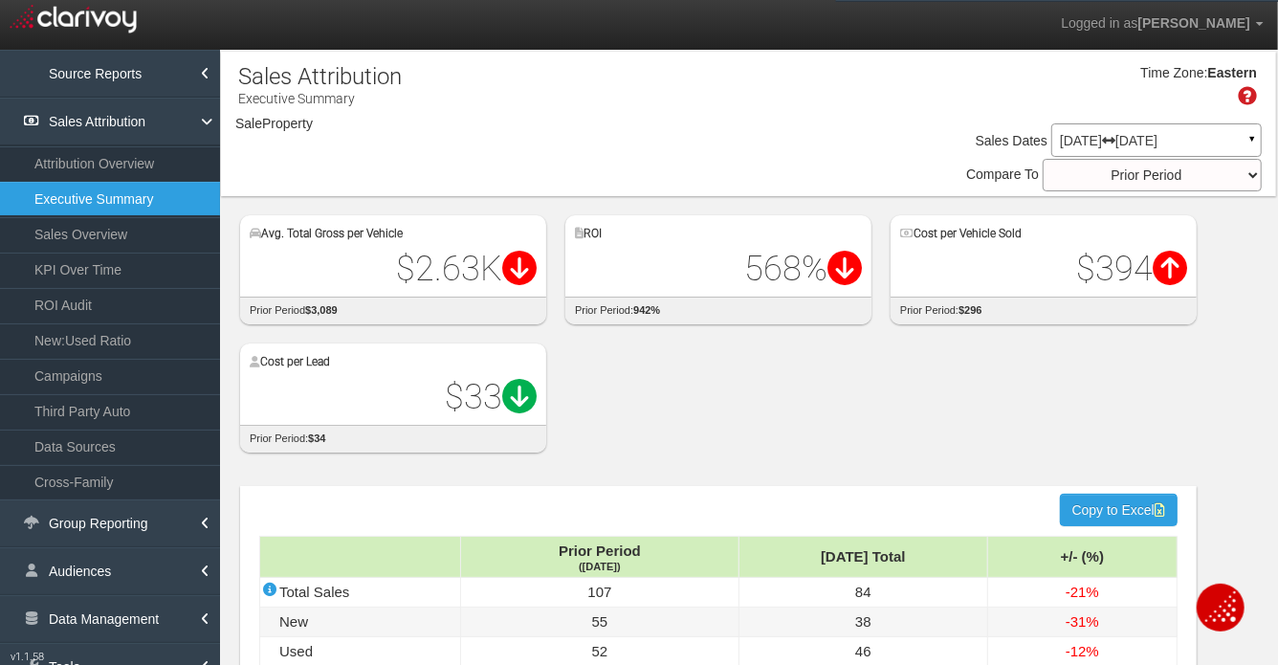
select select "object:6494"
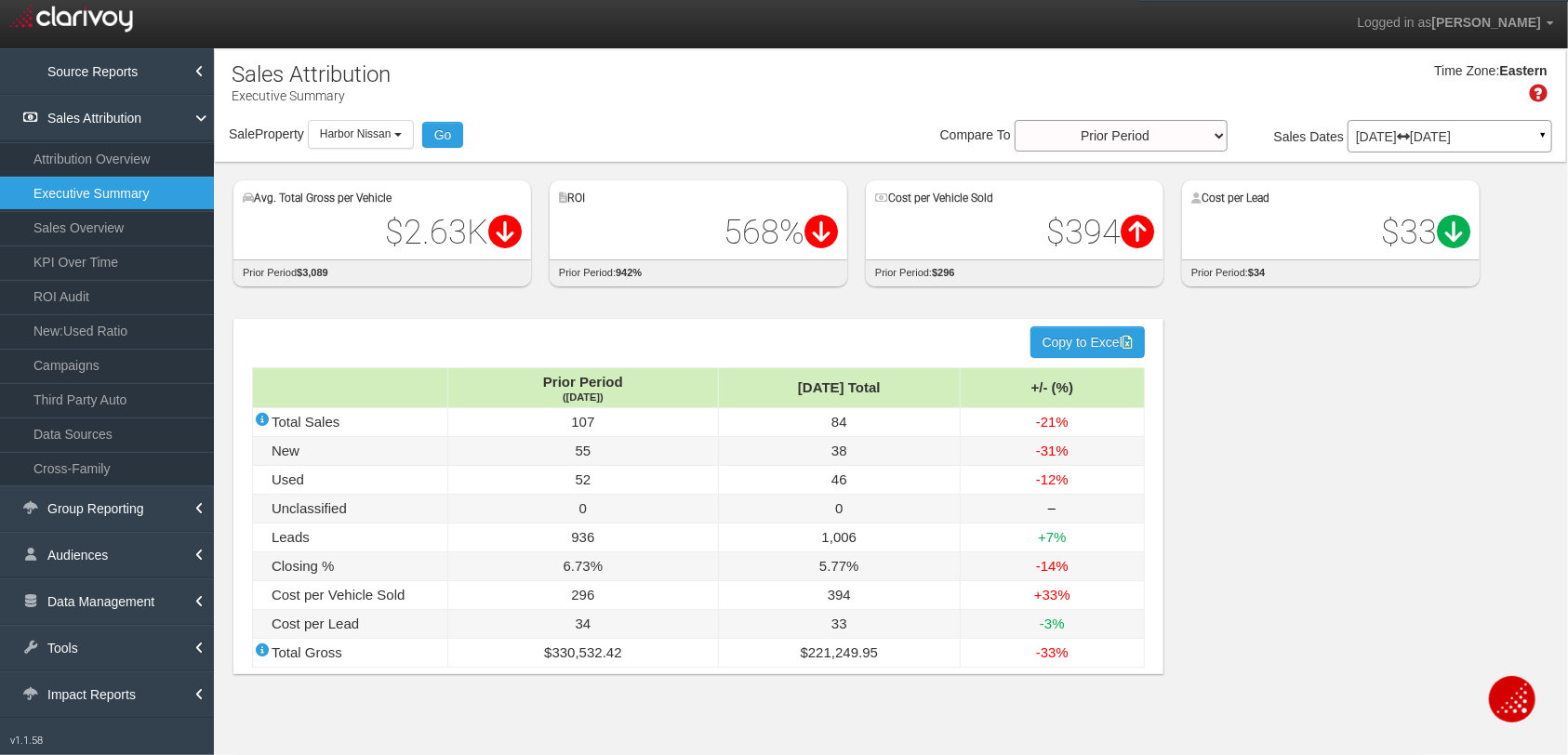
click at [1241, 529] on div "hidden input value Copy to Excel Prior Period (Jun '25) Jul '25 Total +/- (%) T…" at bounding box center [890, 500] width 1351 height 401
click at [541, 300] on div "hidden input value Copy to Excel Prior Period (Jun '25) Jul '25 Total +/- (%) T…" at bounding box center [890, 500] width 1351 height 401
click at [104, 259] on link "KPI Over Time" at bounding box center [107, 262] width 214 height 33
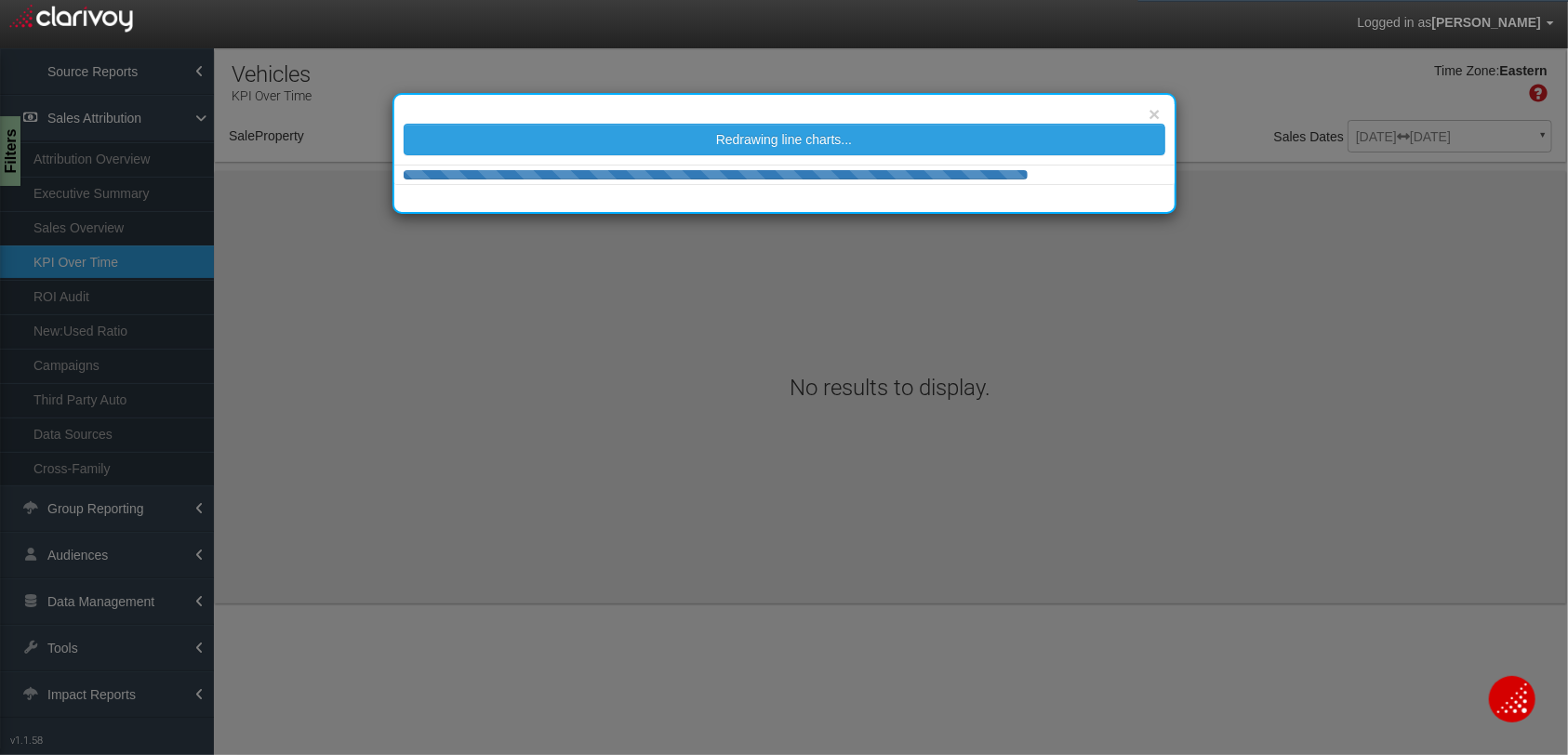
select select "object:9106"
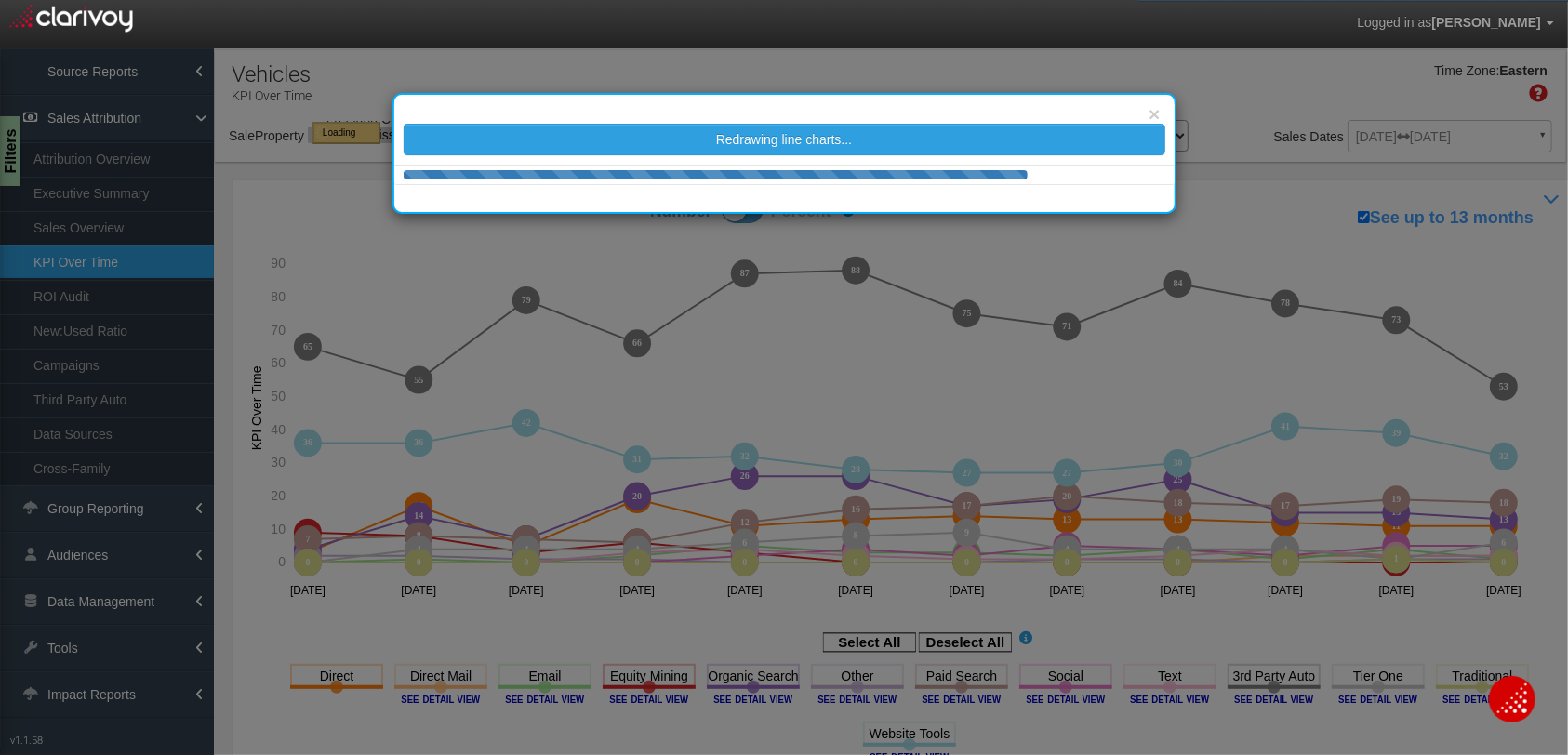
select select "object:9106"
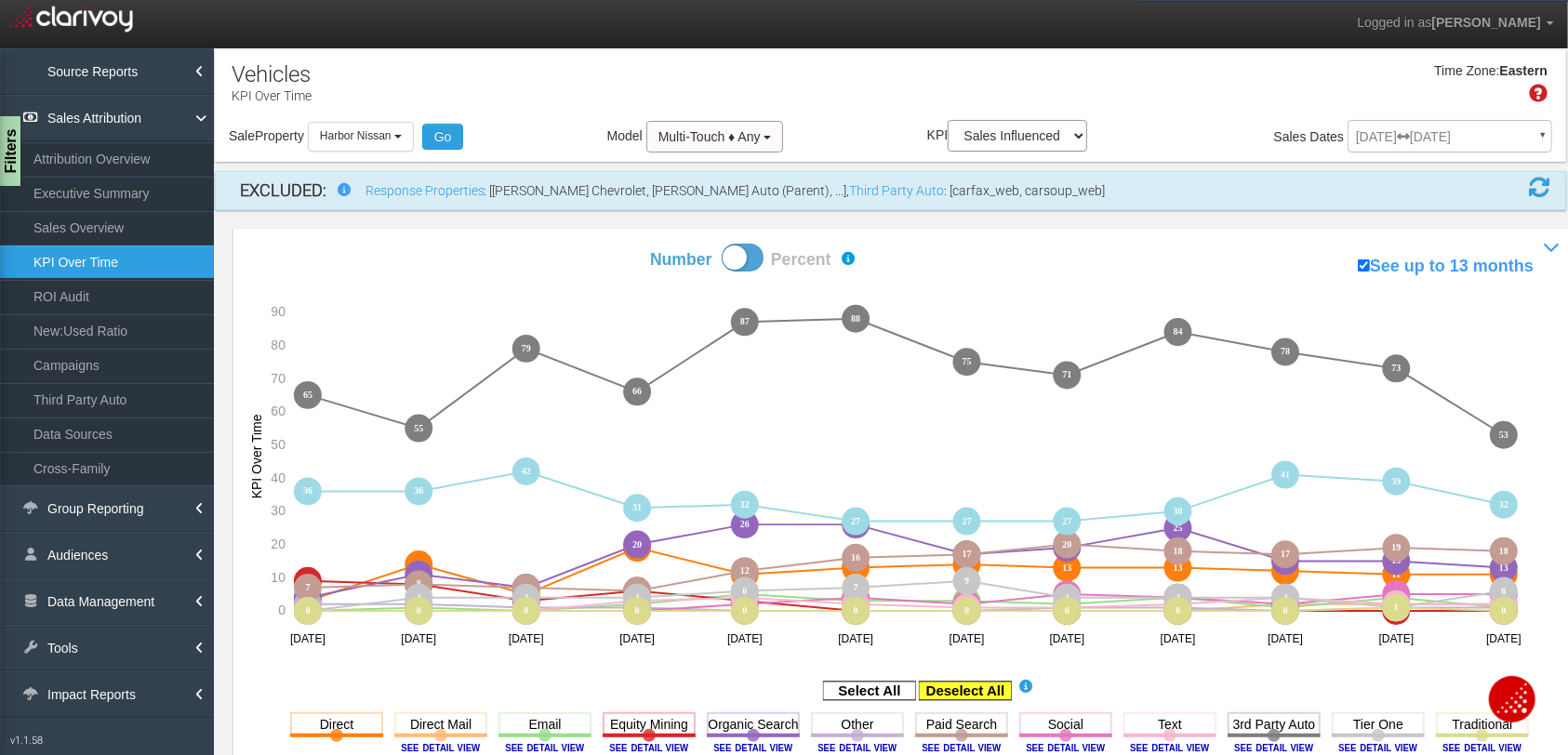
click at [958, 645] on rect at bounding box center [965, 690] width 93 height 18
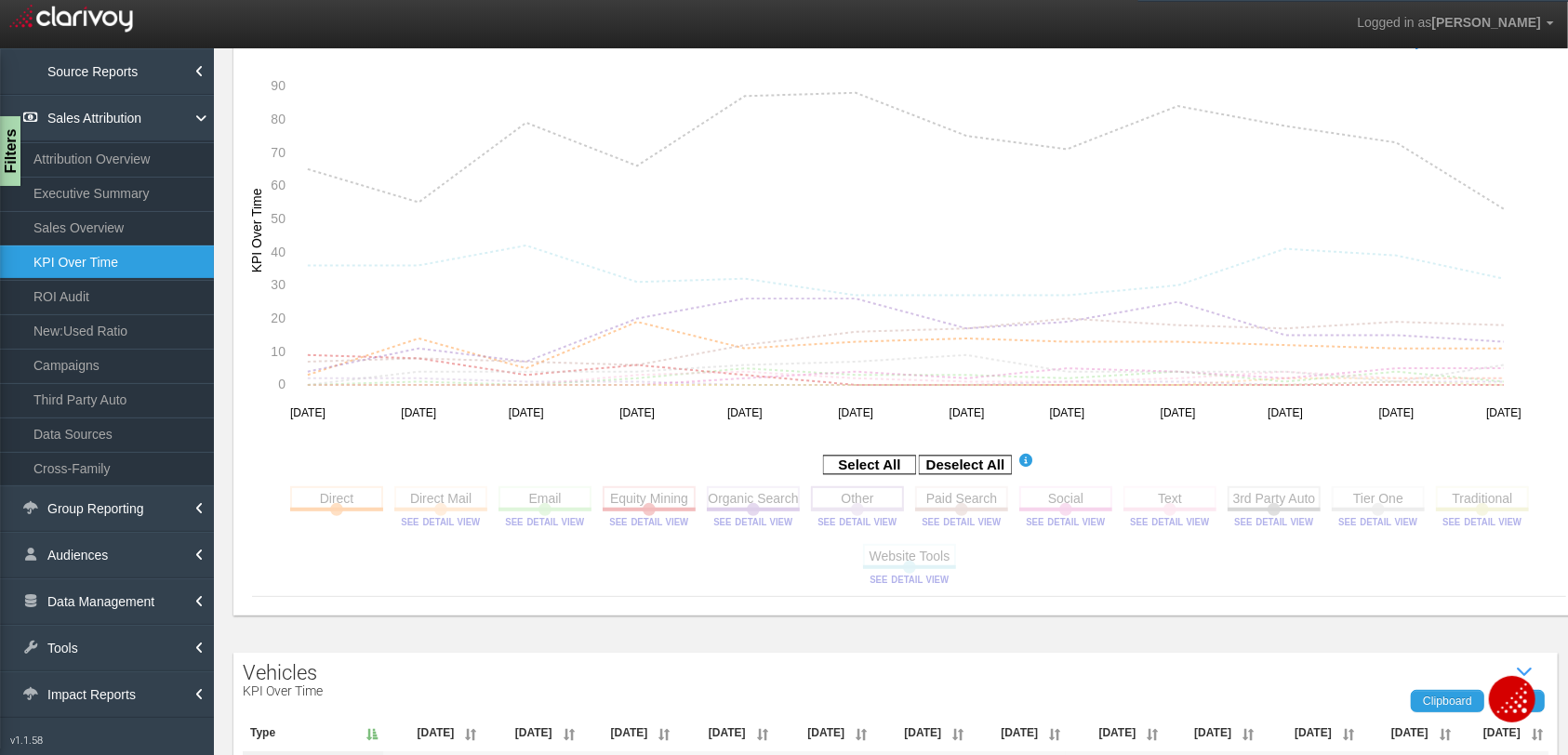
scroll to position [226, 0]
drag, startPoint x: 353, startPoint y: 502, endPoint x: 372, endPoint y: 503, distance: 19.0
click at [353, 502] on rect at bounding box center [336, 497] width 93 height 23
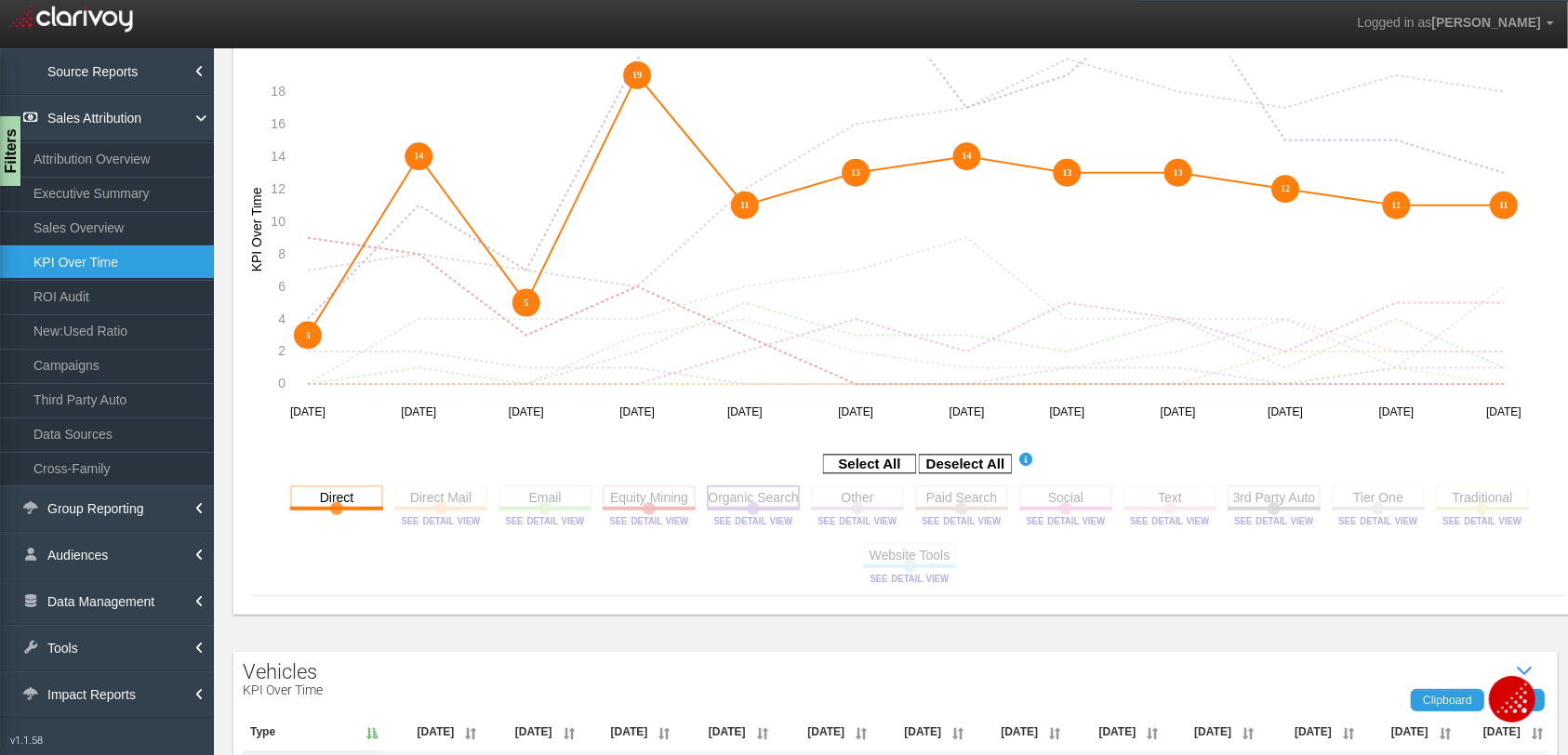
click at [724, 495] on rect at bounding box center [753, 497] width 93 height 23
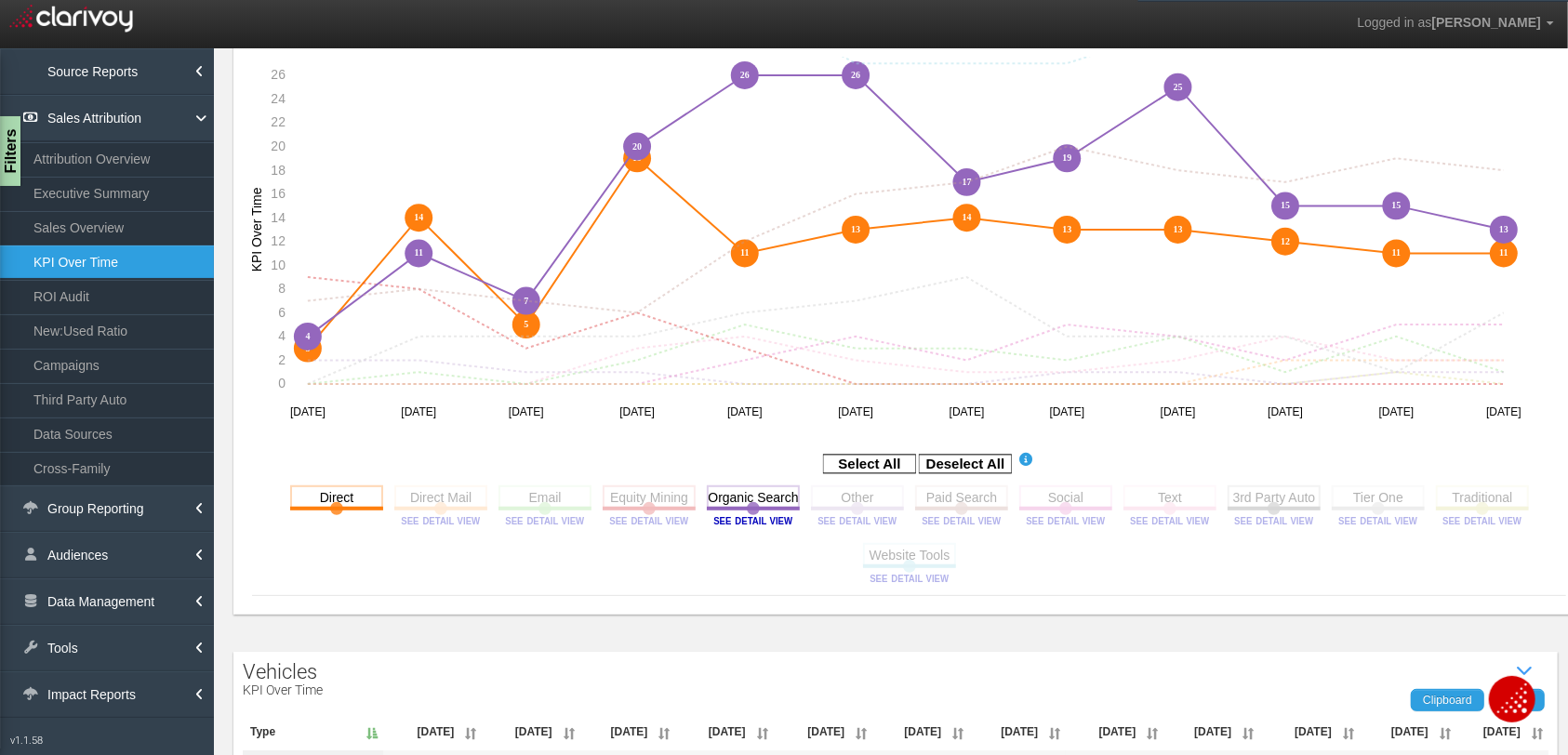
drag, startPoint x: 951, startPoint y: 496, endPoint x: 1016, endPoint y: 494, distance: 65.0
click at [952, 496] on rect at bounding box center [961, 497] width 93 height 23
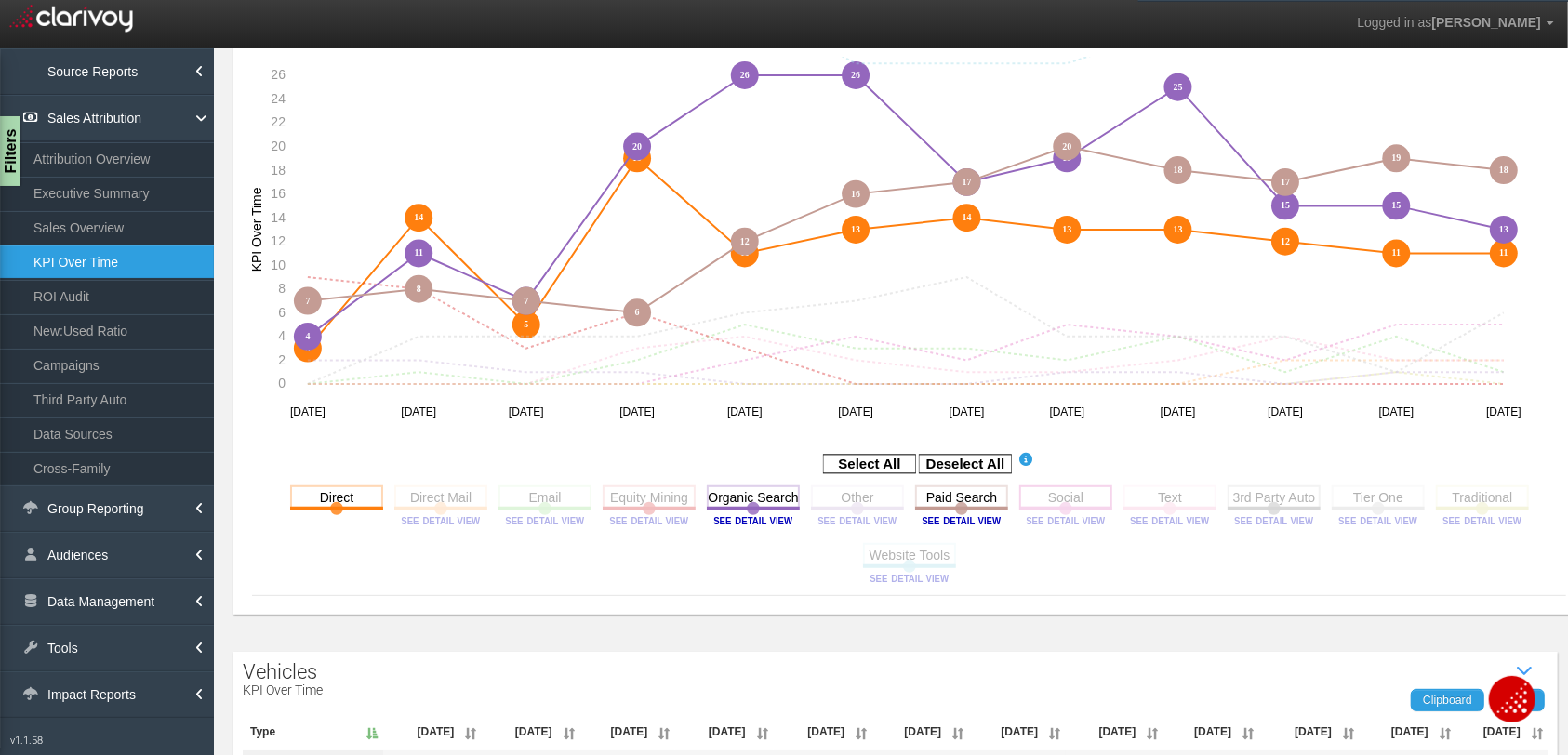
click at [1049, 500] on rect at bounding box center [1065, 497] width 93 height 23
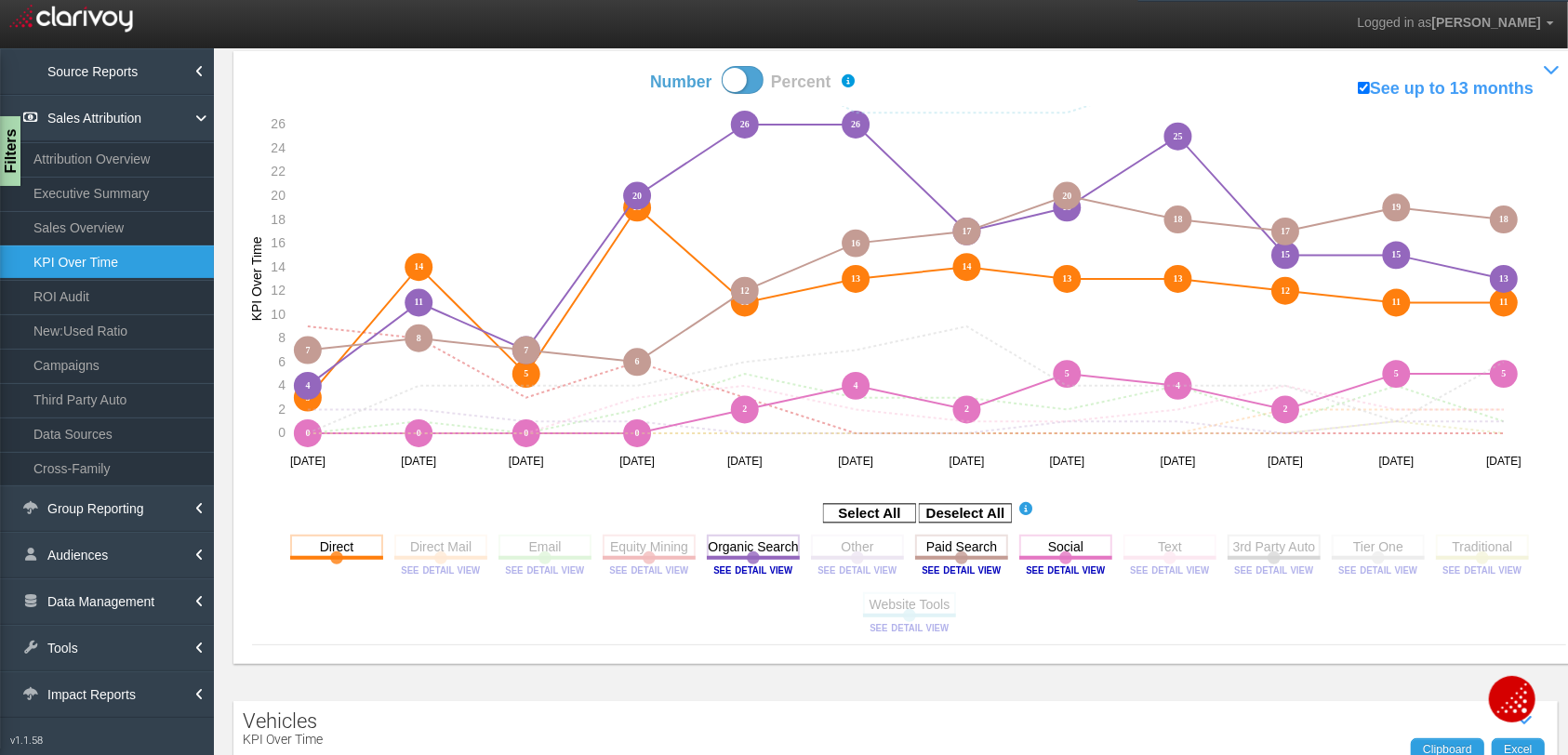
scroll to position [177, 0]
click at [94, 395] on link "Third Party Auto" at bounding box center [107, 399] width 214 height 33
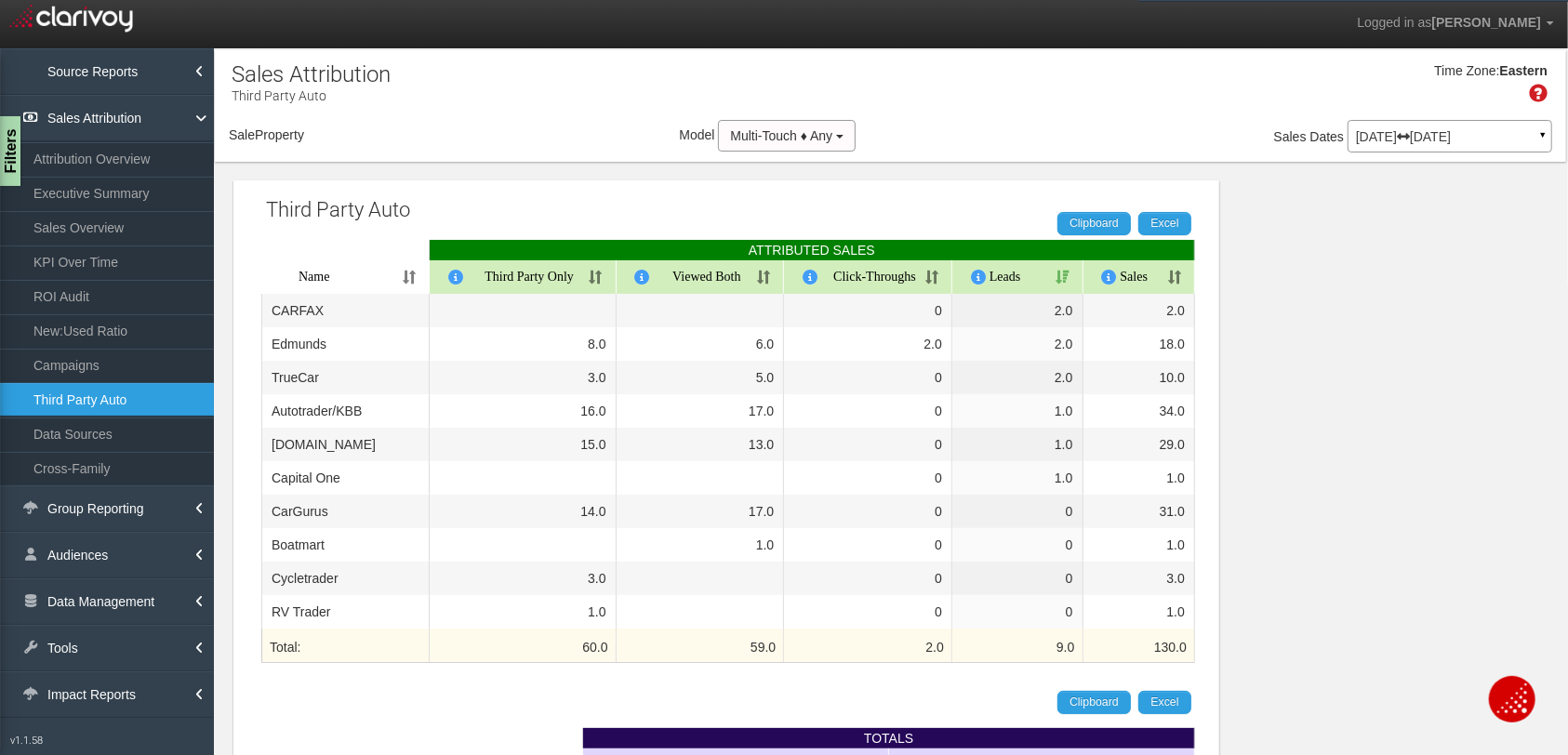
select select "object:11766"
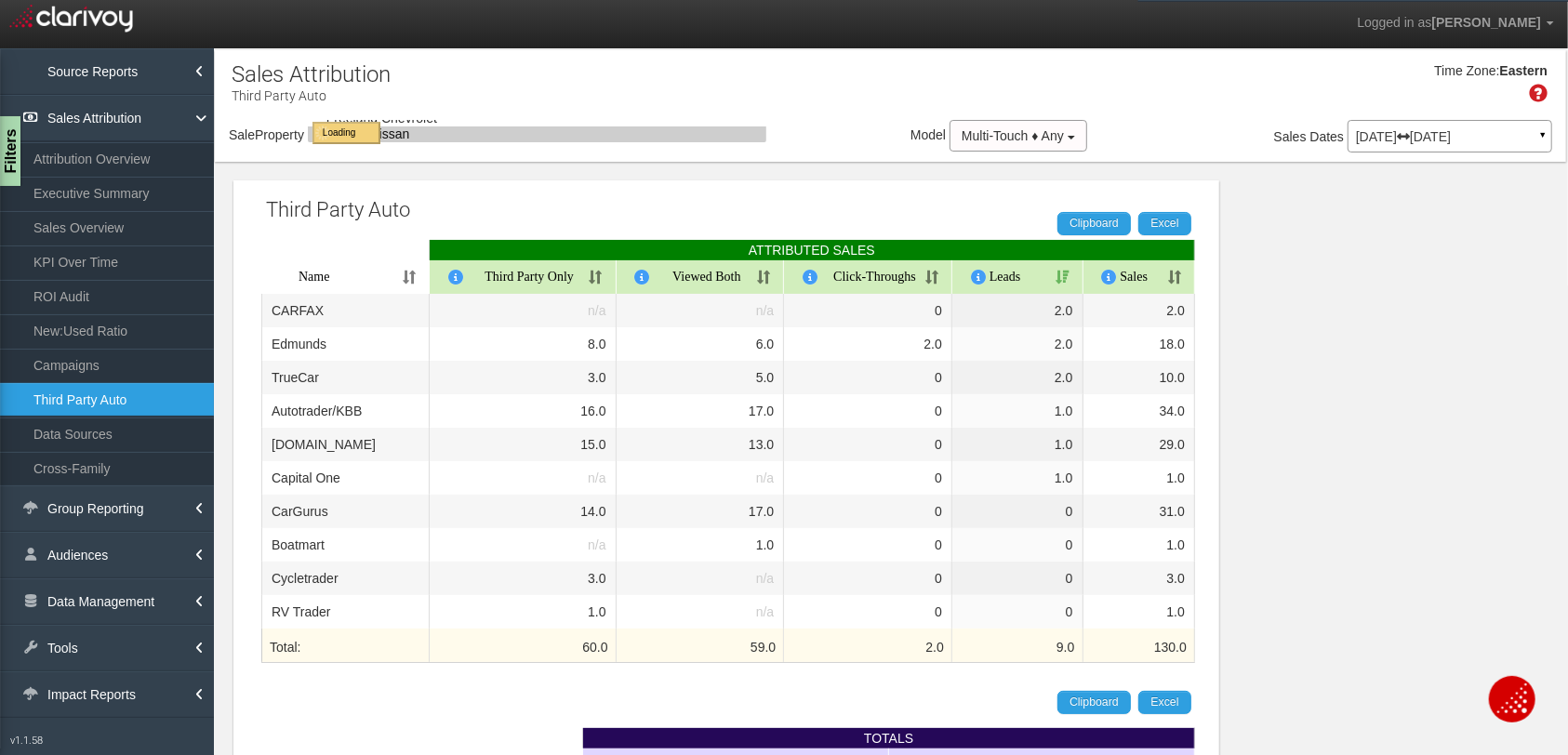
click at [1136, 273] on th "Sales" at bounding box center [1139, 277] width 113 height 33
select select "object:11766"
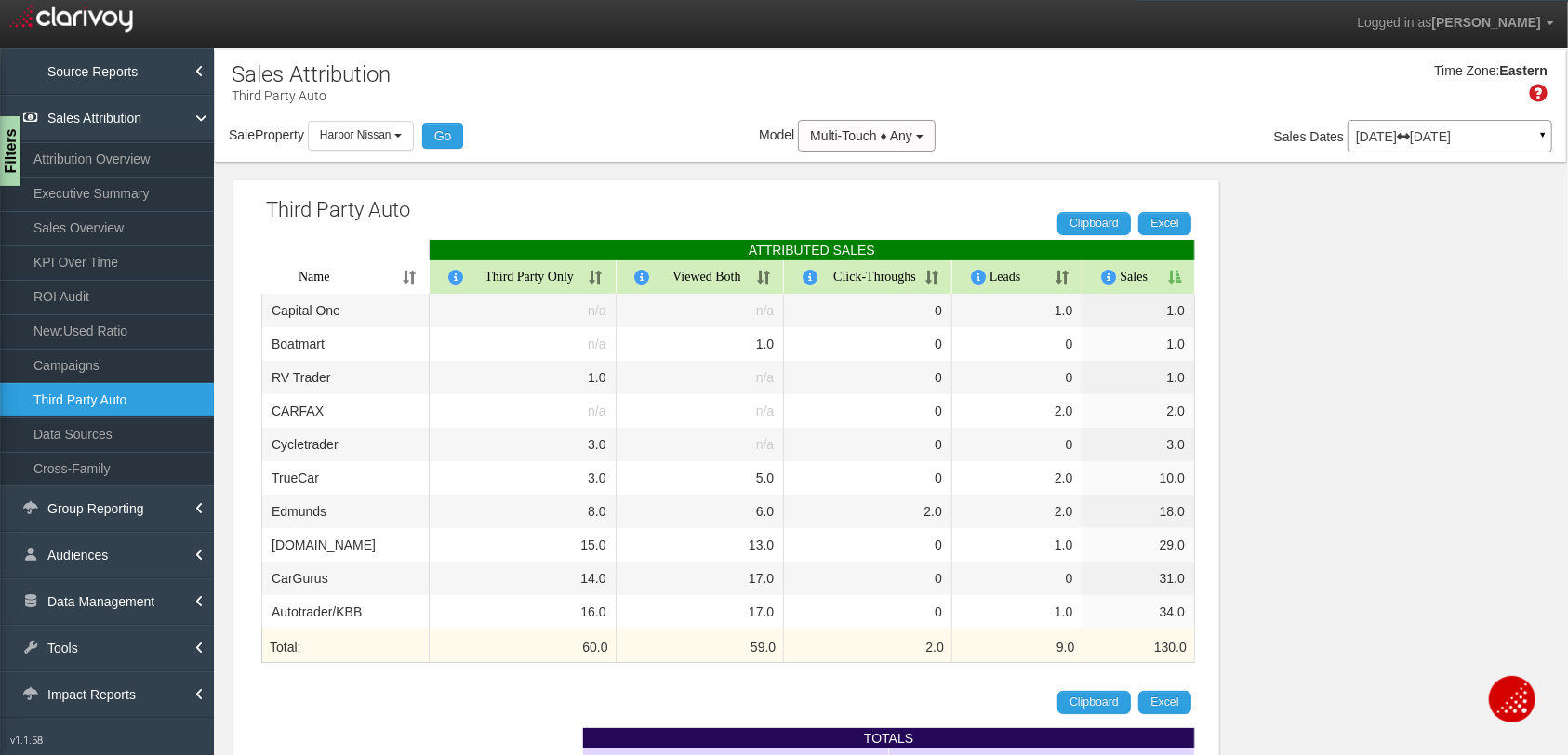
click at [1136, 273] on th "Sales" at bounding box center [1139, 277] width 113 height 33
click at [1241, 134] on p "Jul 01, 2025 Jul 31, 2025" at bounding box center [1449, 136] width 188 height 13
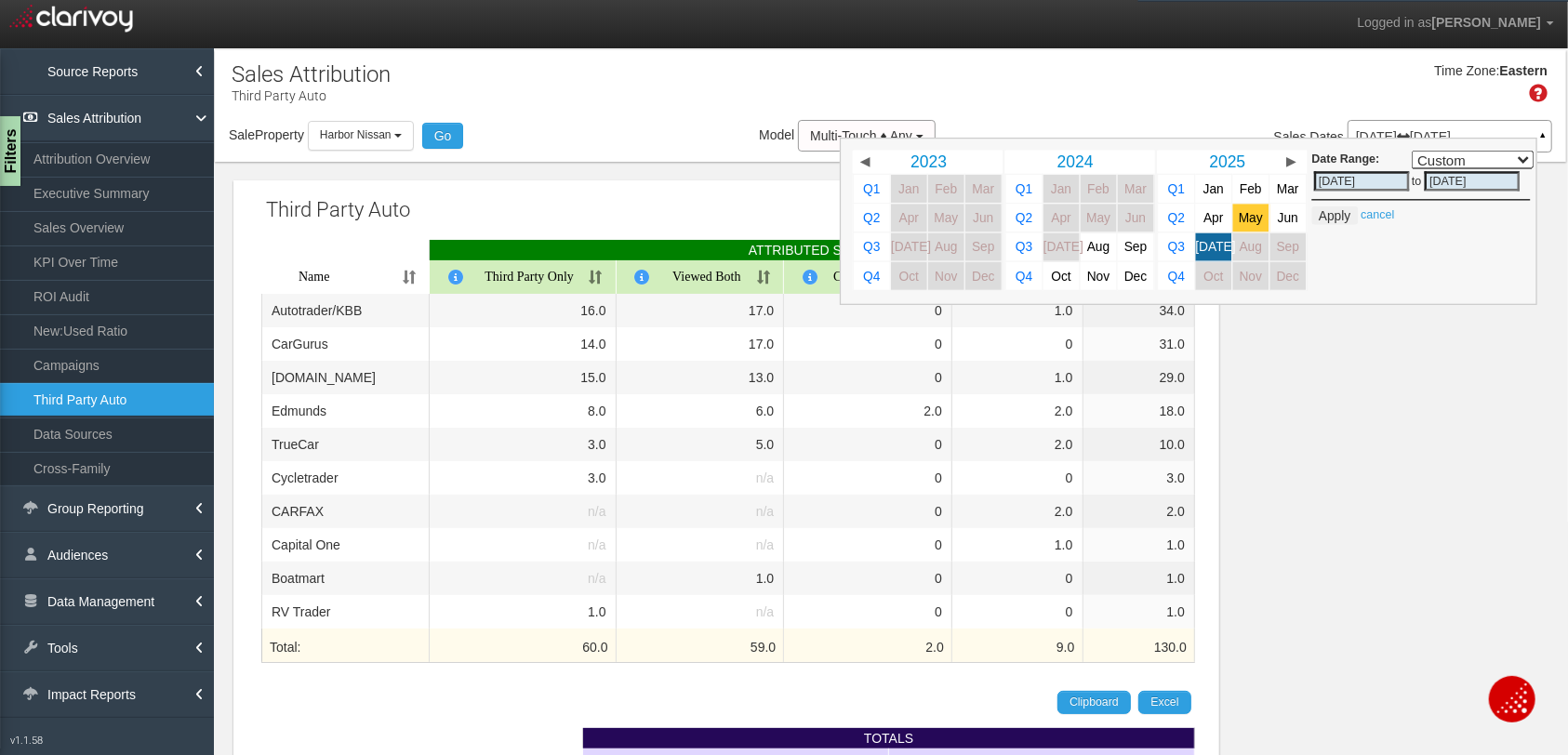
click at [1241, 211] on span "May" at bounding box center [1250, 218] width 24 height 14
select select ","
type input "05/01/2025"
type input "05/31/2025"
click at [1215, 249] on span "[DATE]" at bounding box center [1214, 247] width 40 height 14
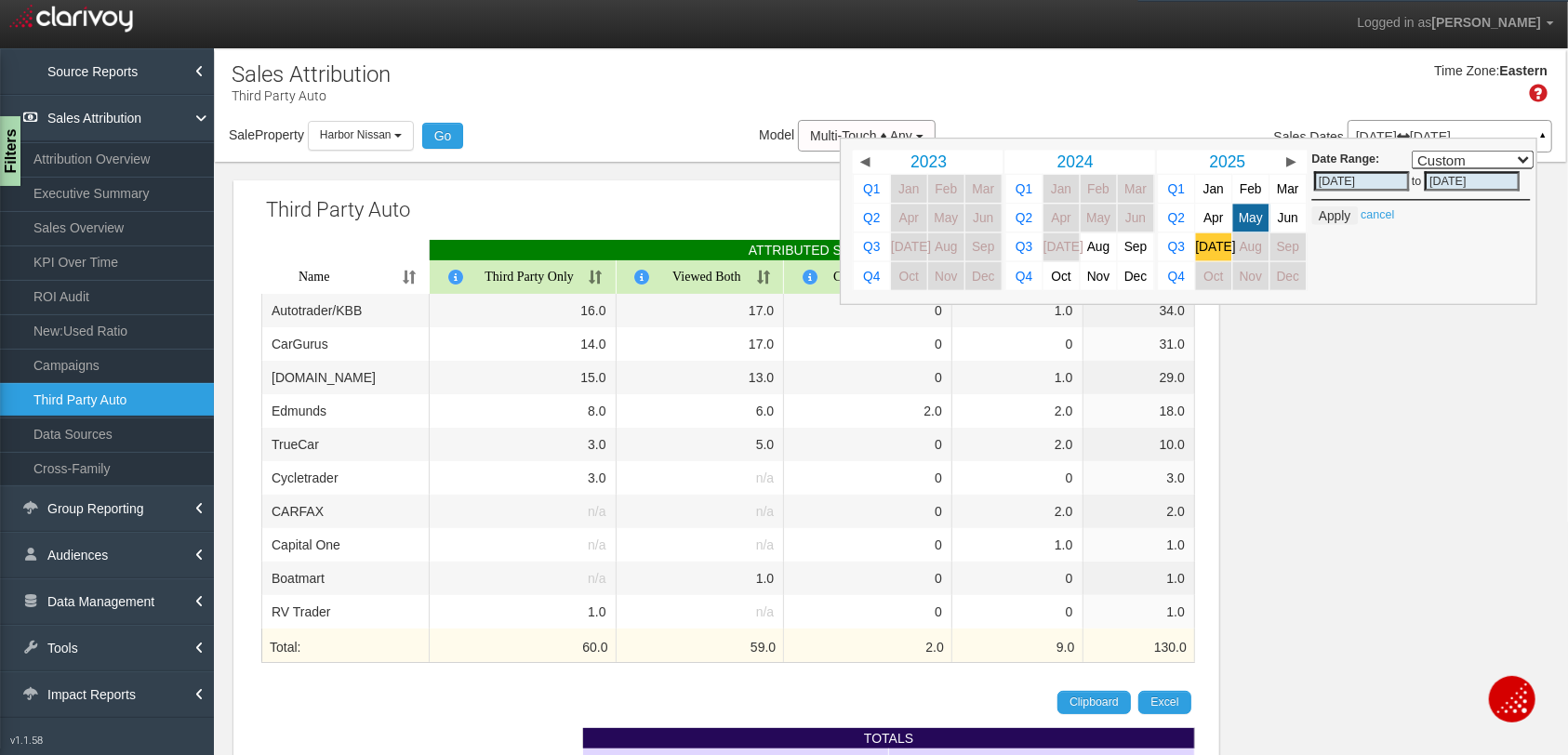
select select ","
type input "[DATE]"
click at [1241, 213] on button "Apply" at bounding box center [1334, 215] width 46 height 18
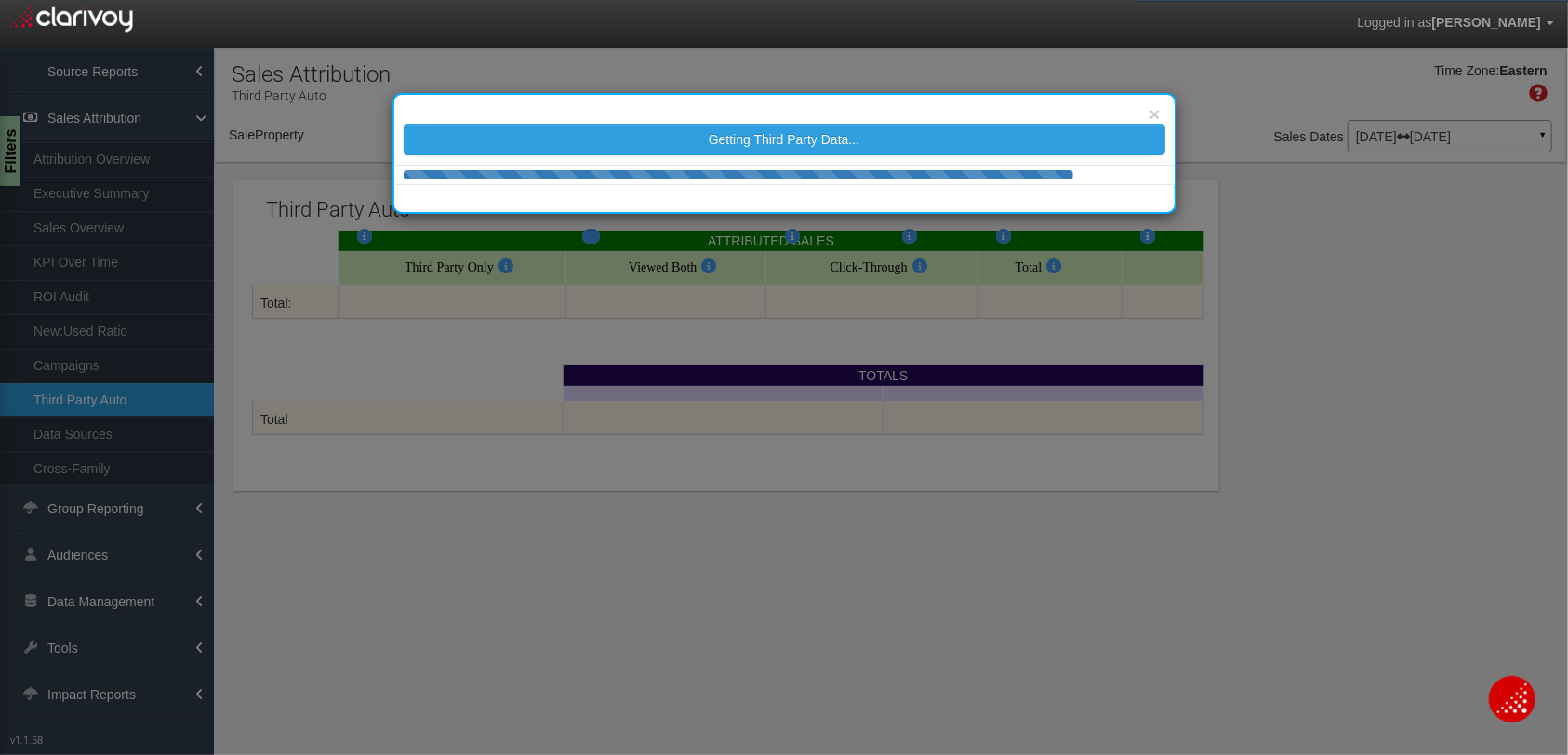
select select "object:14351"
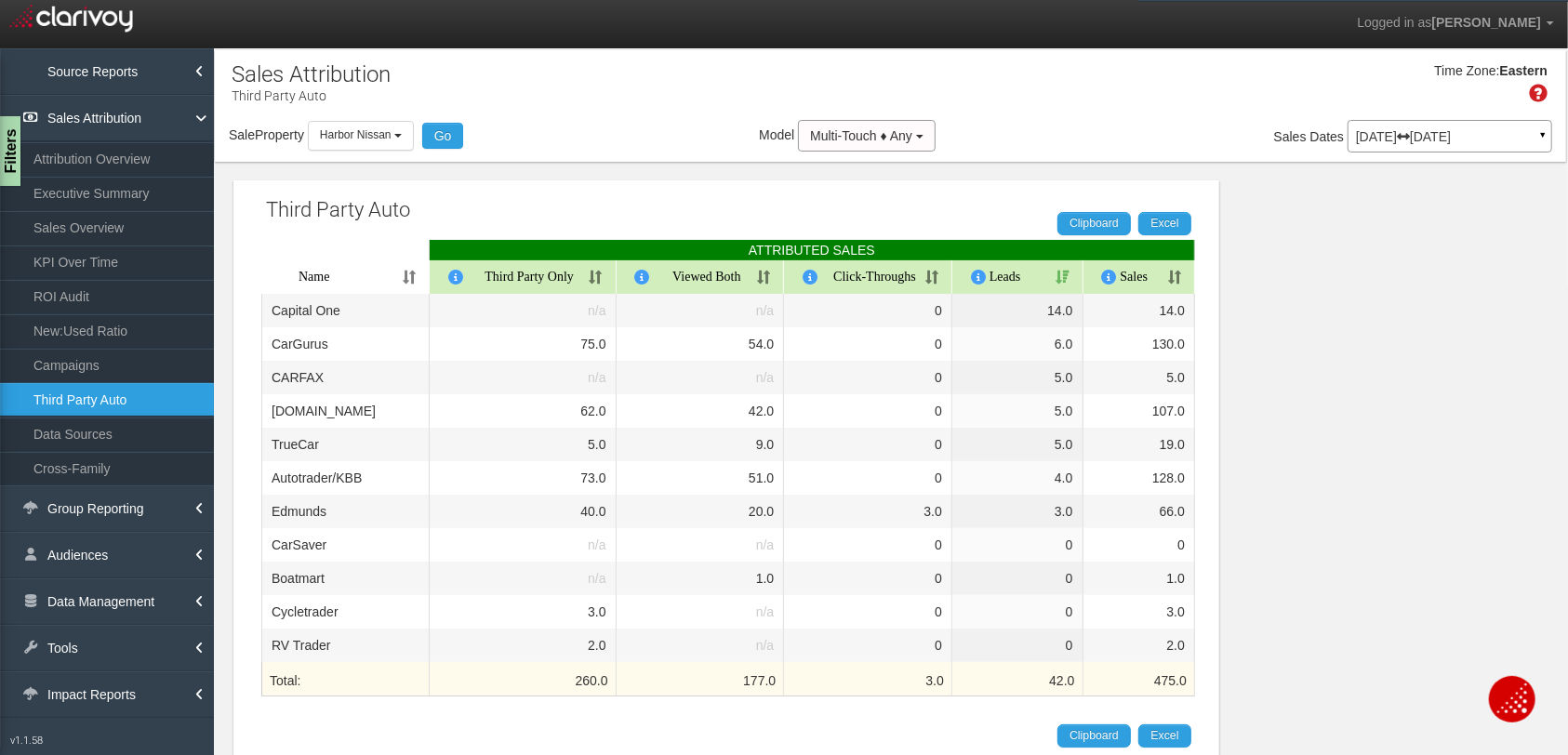
click at [1175, 273] on th "Sales" at bounding box center [1139, 277] width 113 height 33
click at [576, 131] on div "Sale Property Loading 1st Gear Motorsports 24 Auto Group - Parent 24 Ford of Ea…" at bounding box center [890, 139] width 1351 height 39
click at [674, 169] on div "Third Party Auto Clipboard Excel ATTRIBUTED SALES Name Third Party Only Viewed …" at bounding box center [890, 722] width 1351 height 1121
click at [675, 169] on div "Third Party Auto Clipboard Excel ATTRIBUTED SALES Name Third Party Only Viewed …" at bounding box center [890, 722] width 1351 height 1121
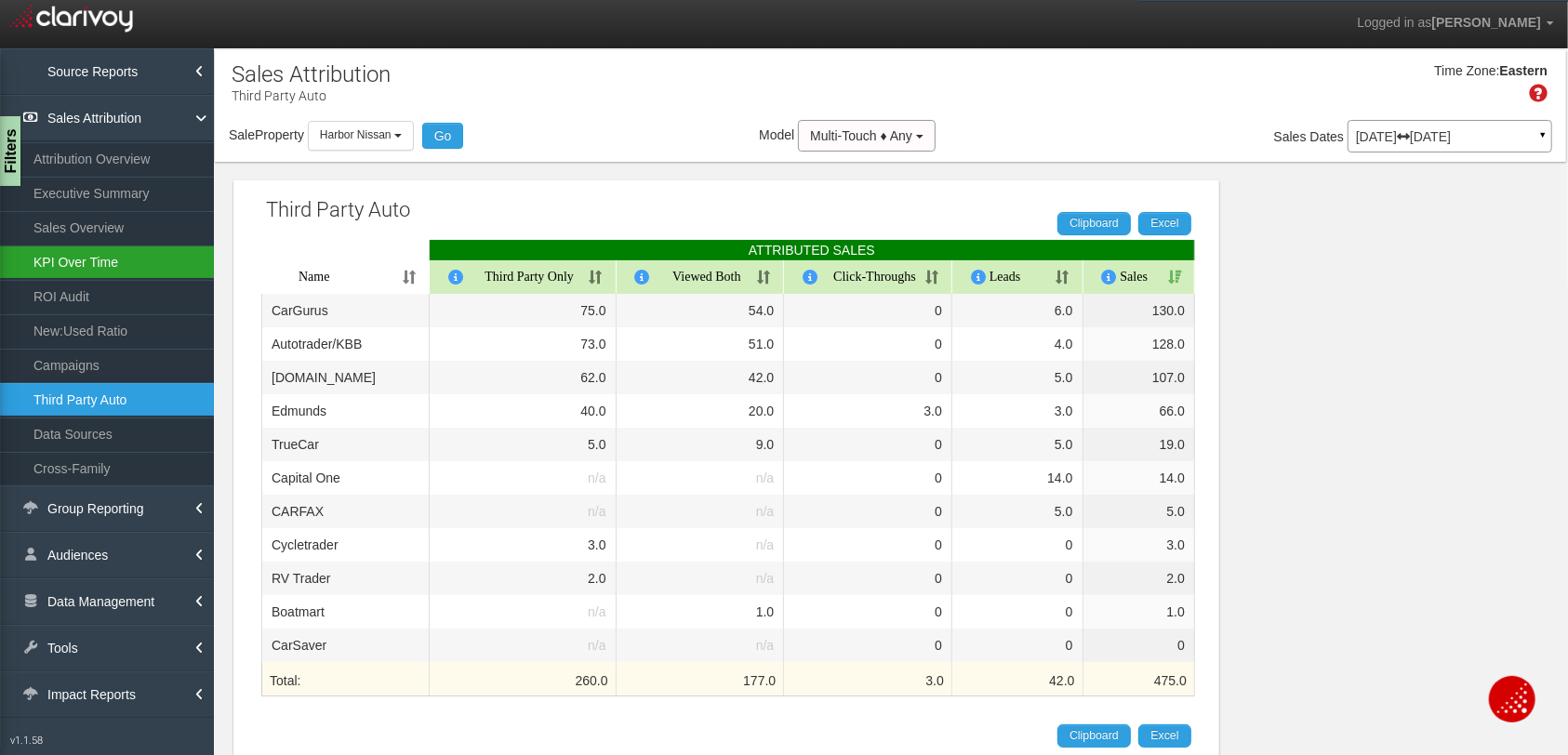
click at [88, 260] on link "KPI Over Time" at bounding box center [107, 262] width 214 height 33
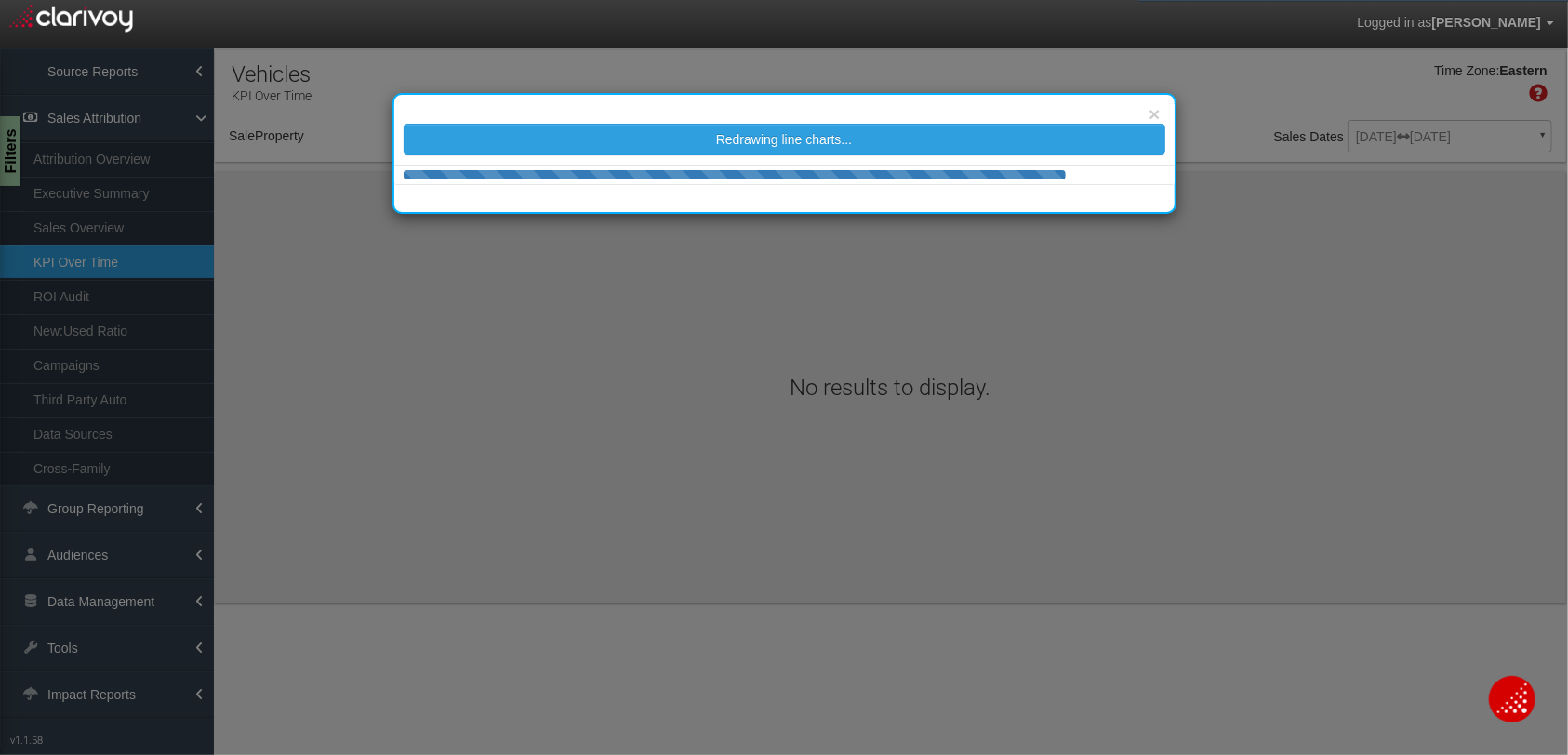
select select "object:16964"
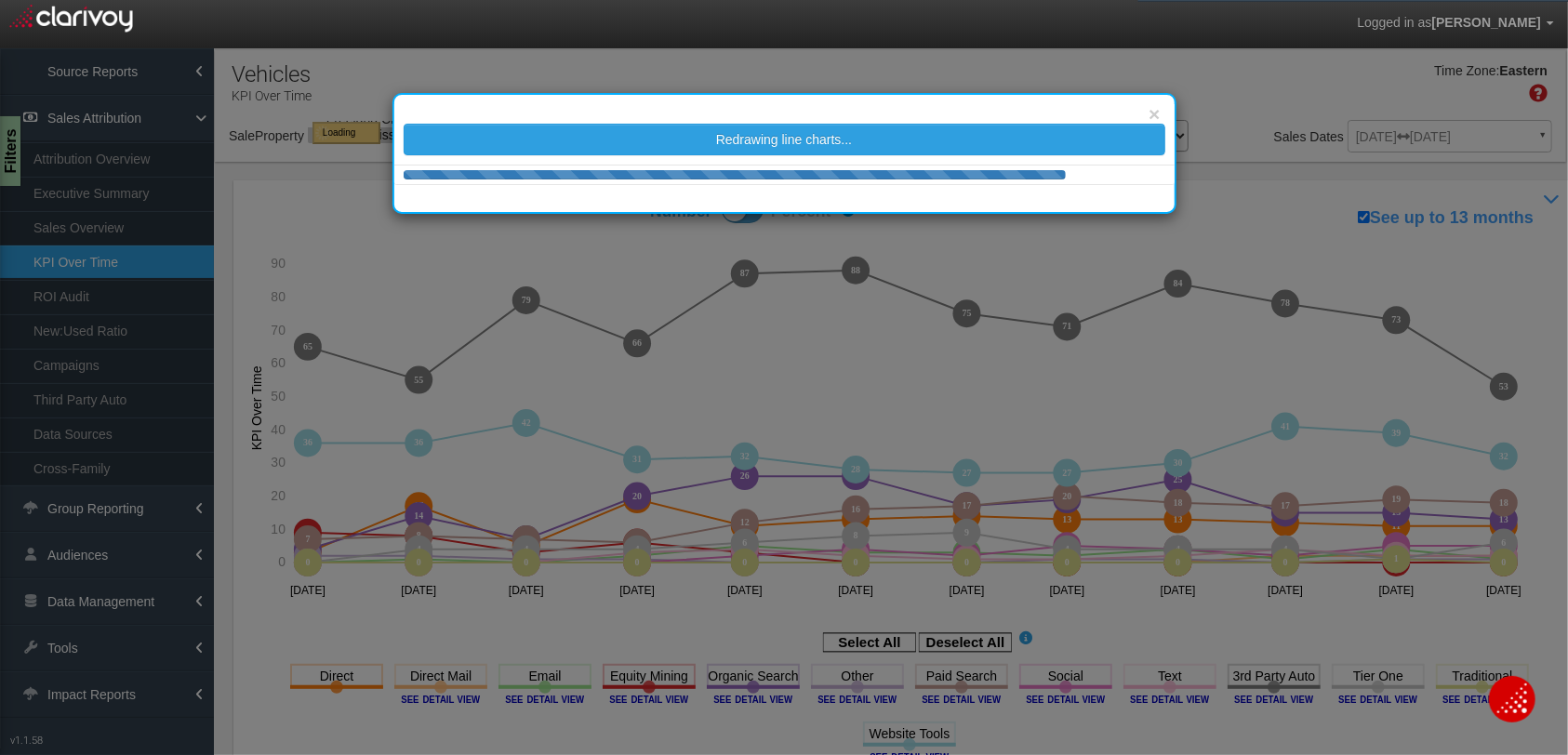
select select "object:16964"
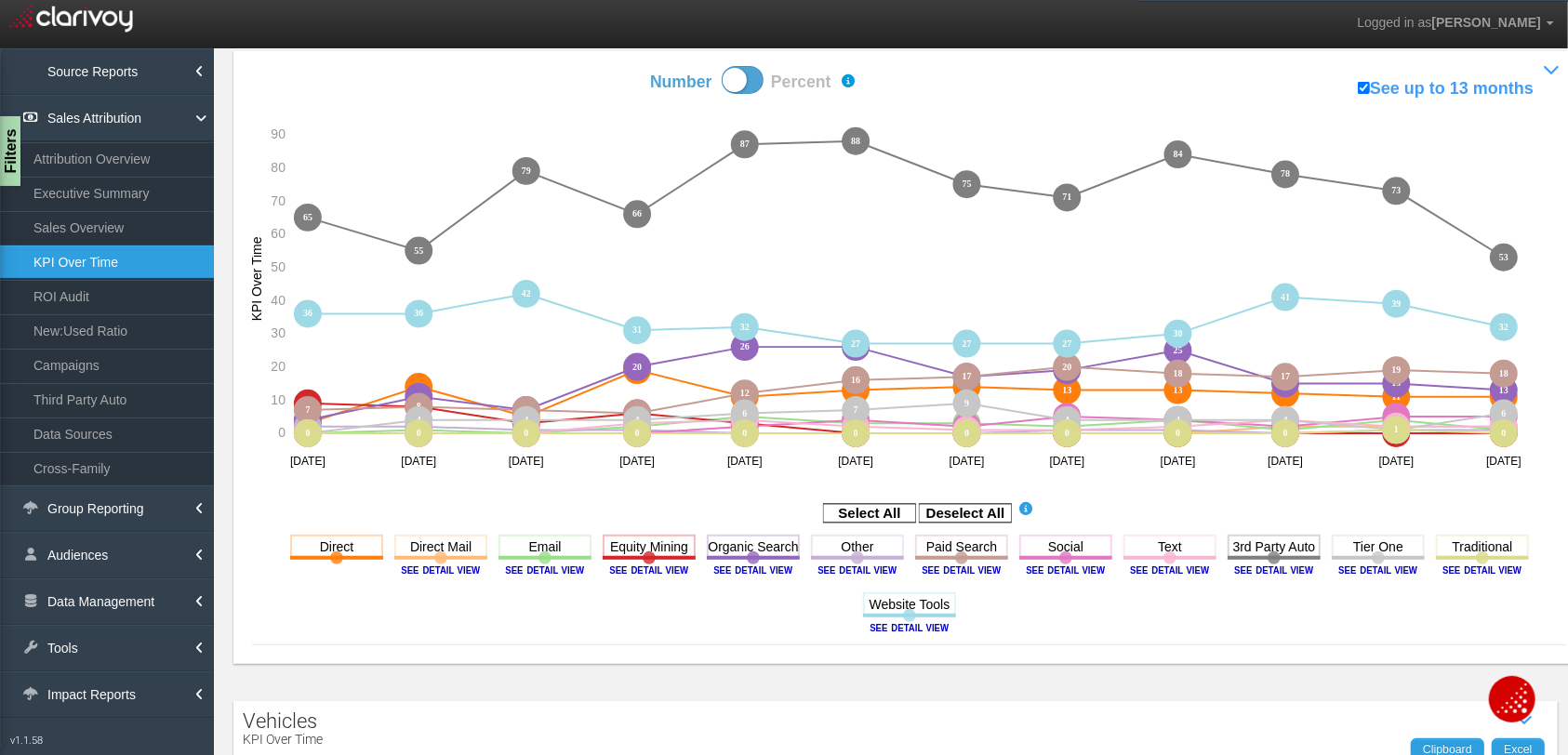
scroll to position [189, 0]
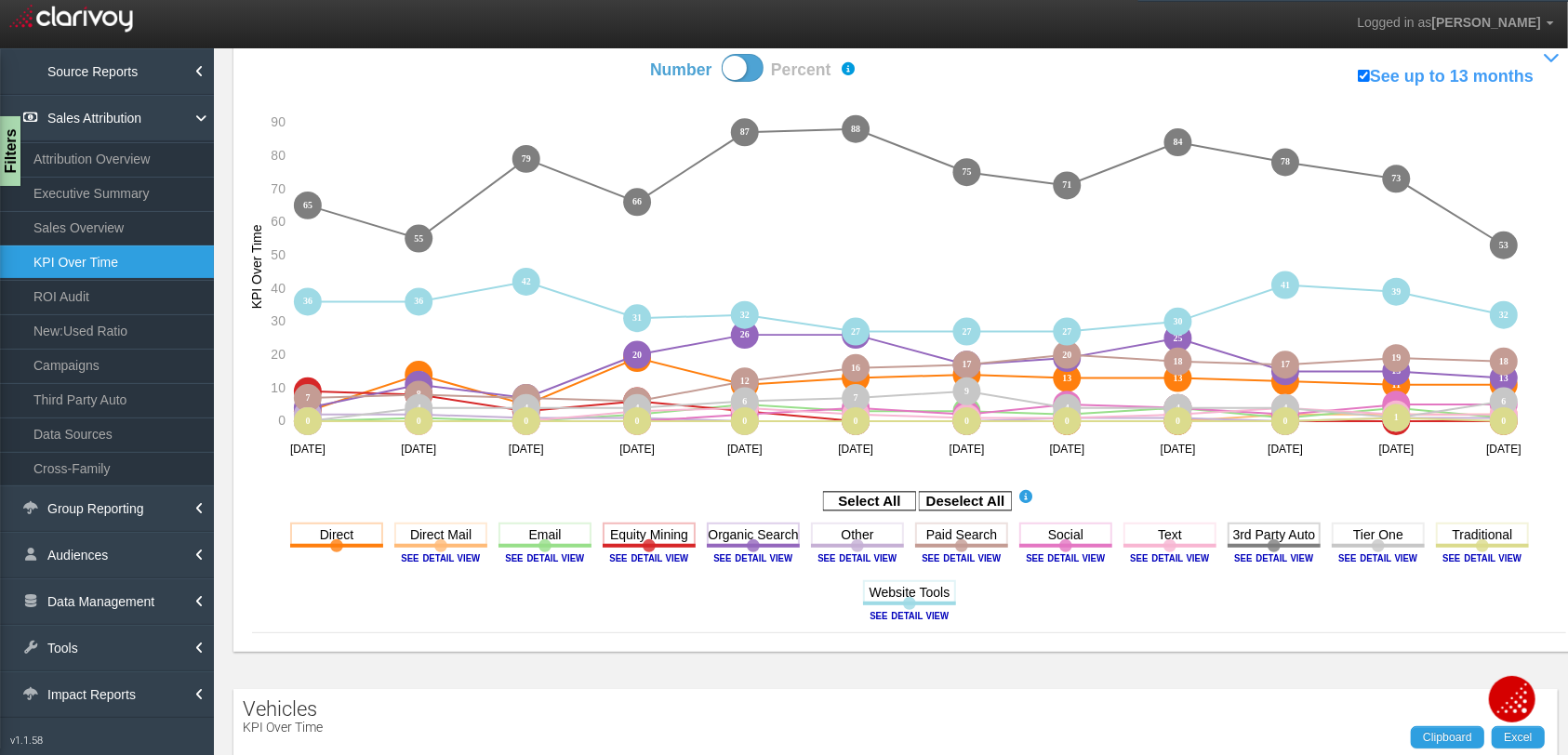
drag, startPoint x: 1124, startPoint y: 602, endPoint x: 1134, endPoint y: 604, distance: 10.2
click at [1124, 602] on section "Direct Toggle this line chart on/off View this Channel's Sources bar chart Dire…" at bounding box center [909, 574] width 1314 height 116
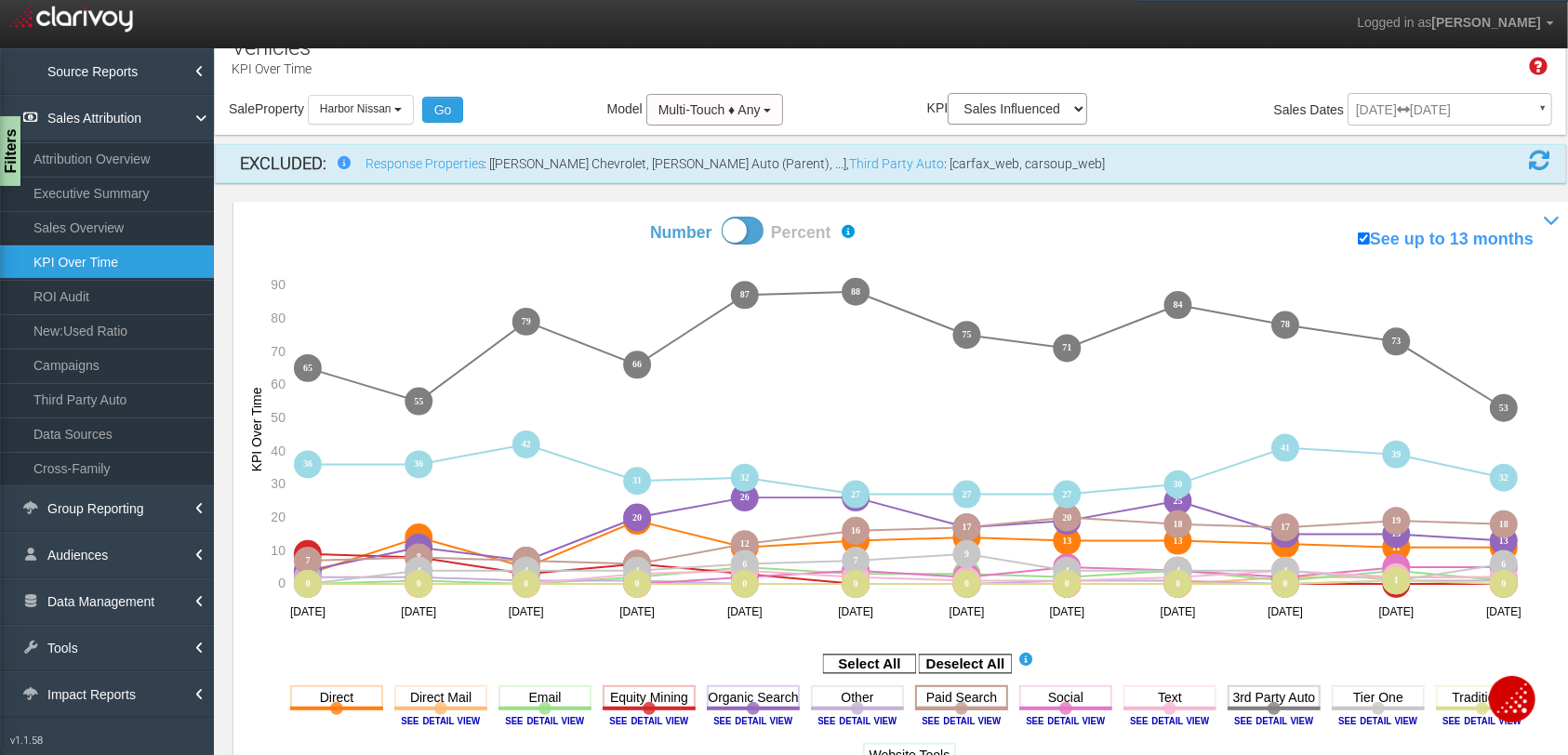
scroll to position [15, 0]
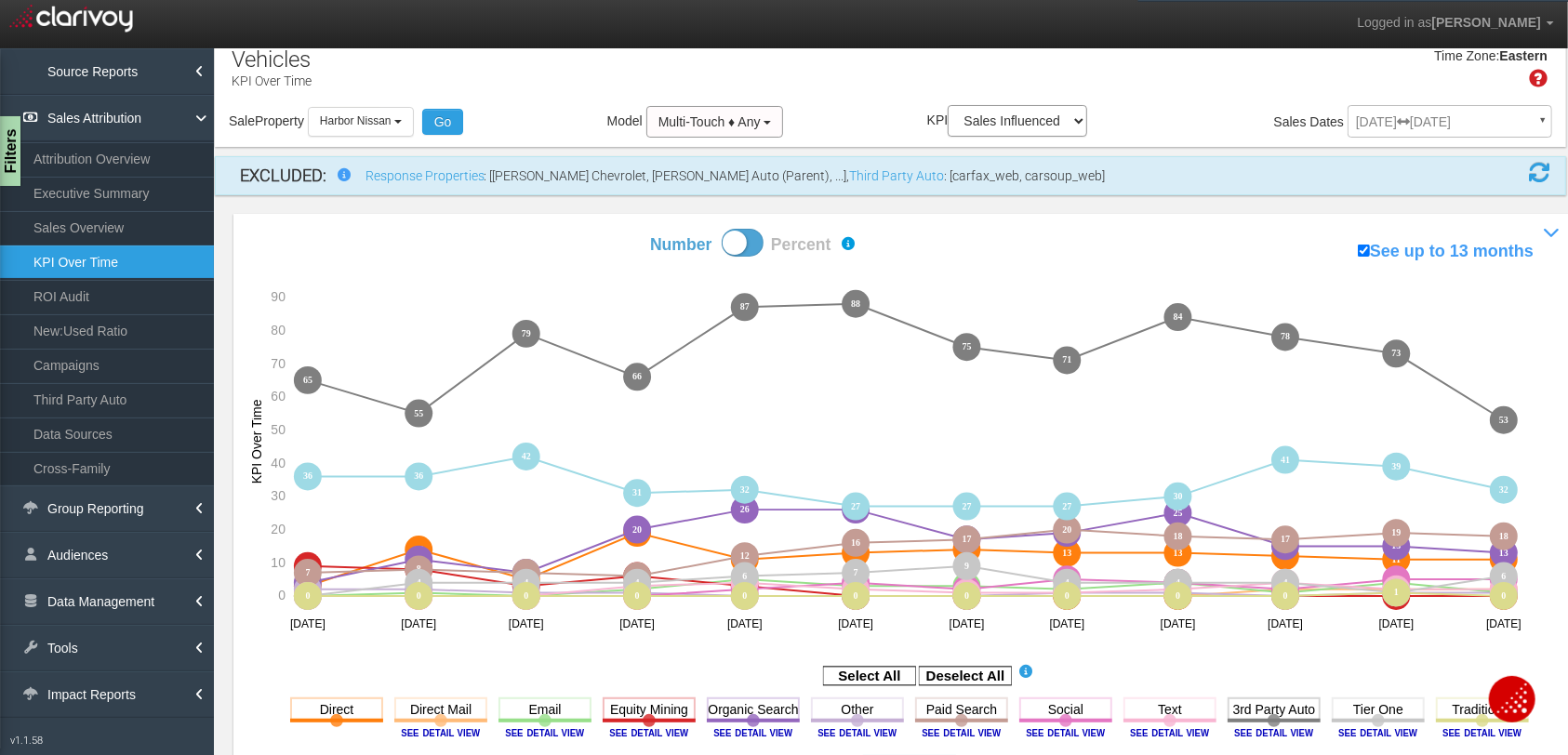
click at [757, 248] on span at bounding box center [742, 242] width 42 height 28
click at [585, 228] on input "Number Percent" at bounding box center [584, 227] width 1 height 1
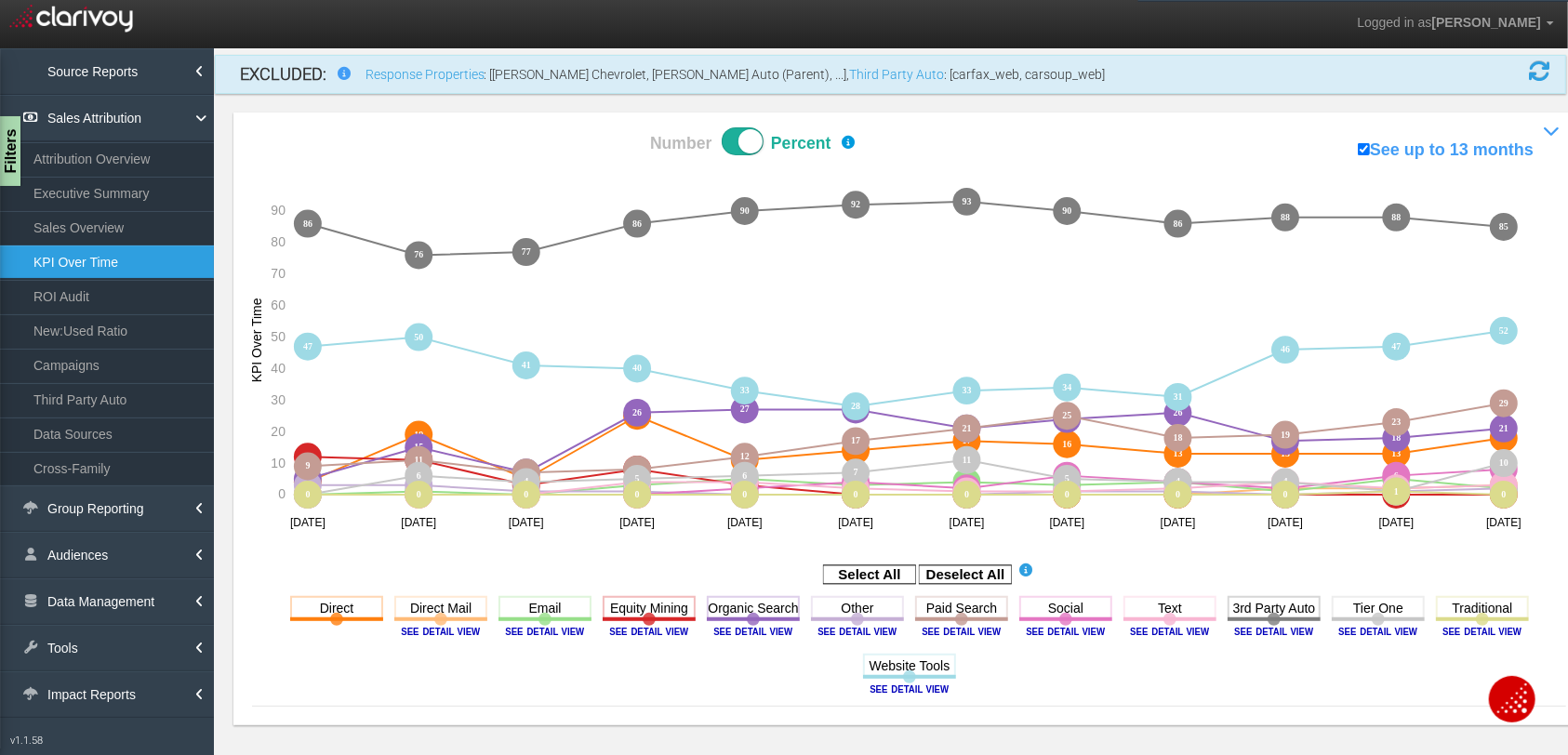
scroll to position [128, 0]
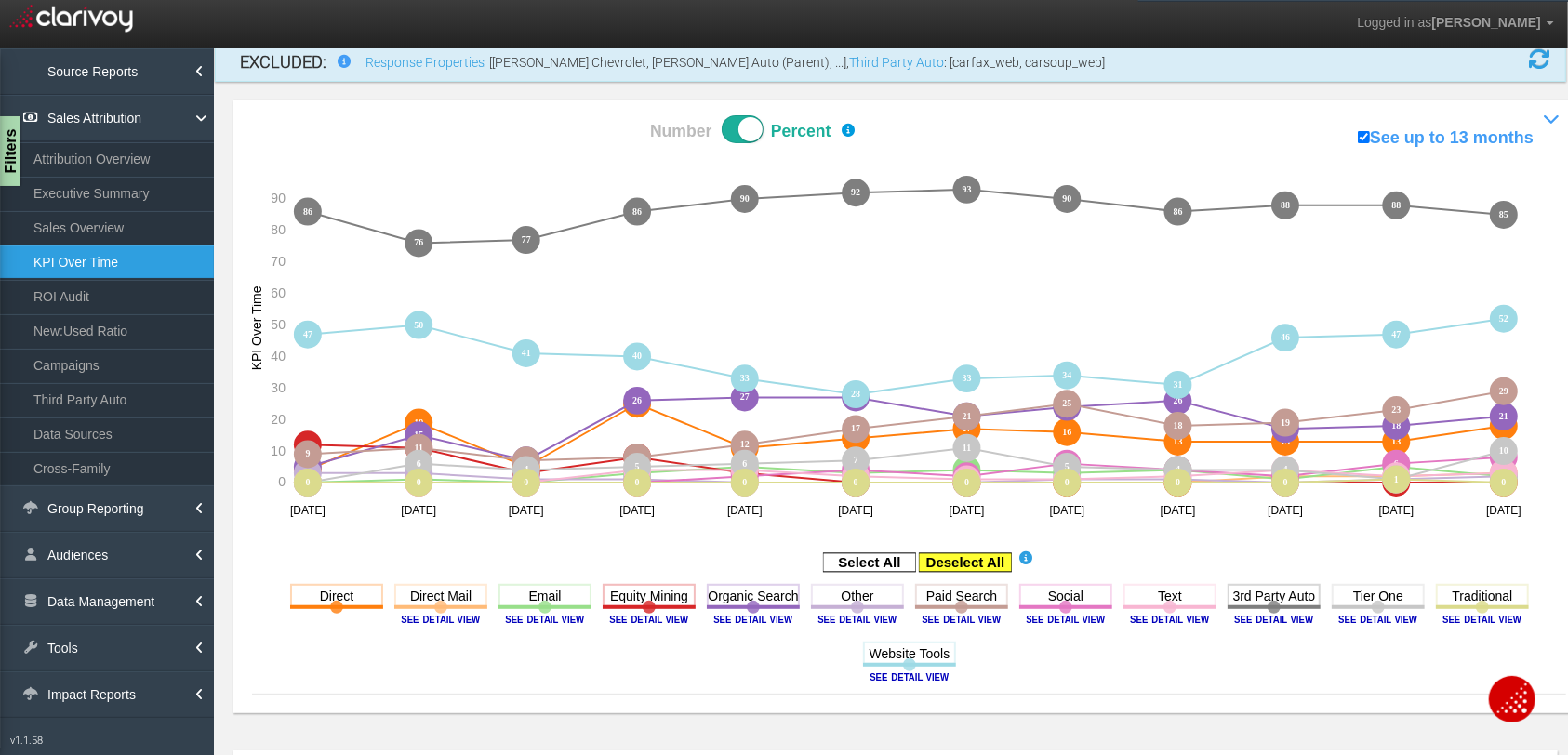
click at [976, 561] on rect at bounding box center [965, 562] width 93 height 18
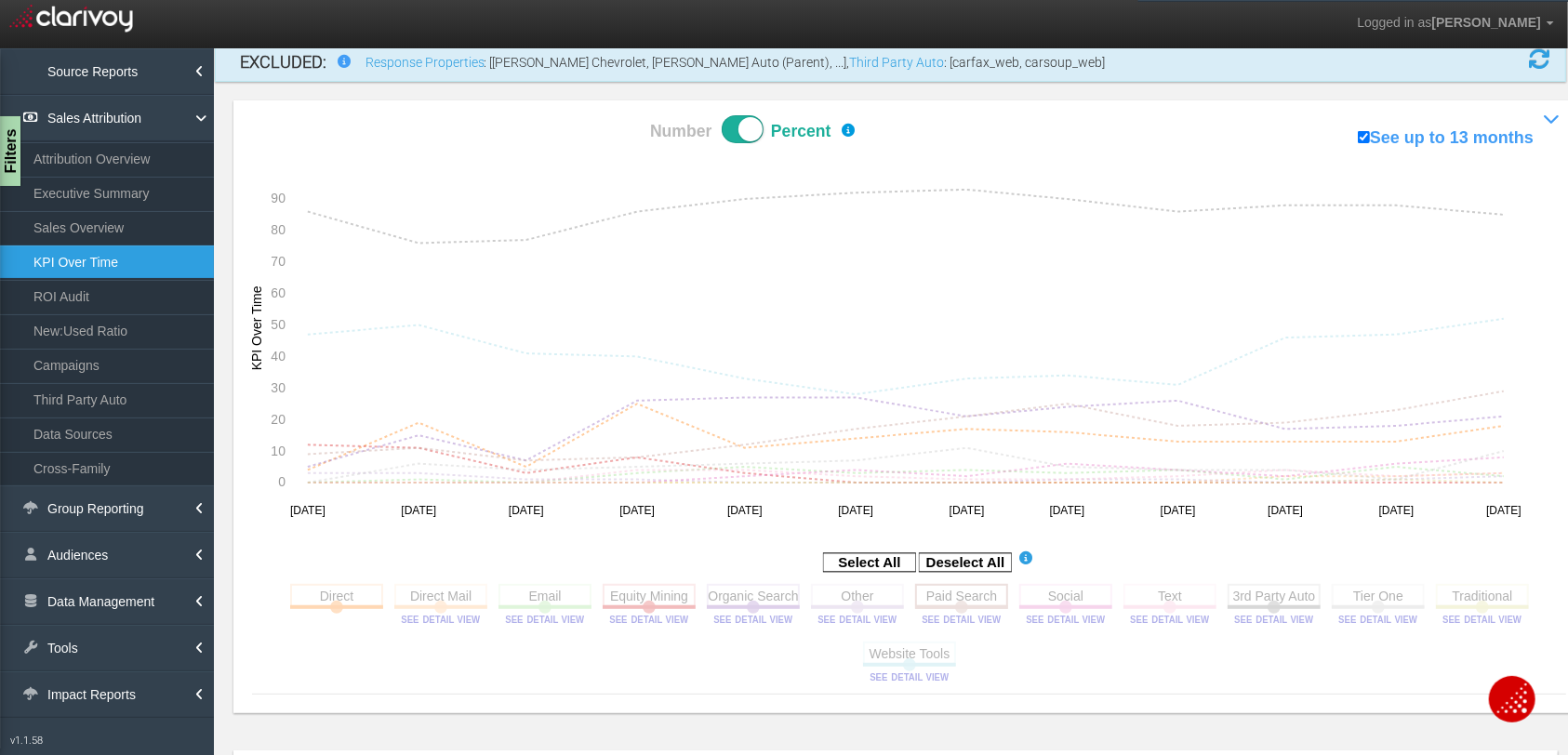
click at [977, 598] on rect at bounding box center [961, 596] width 93 height 23
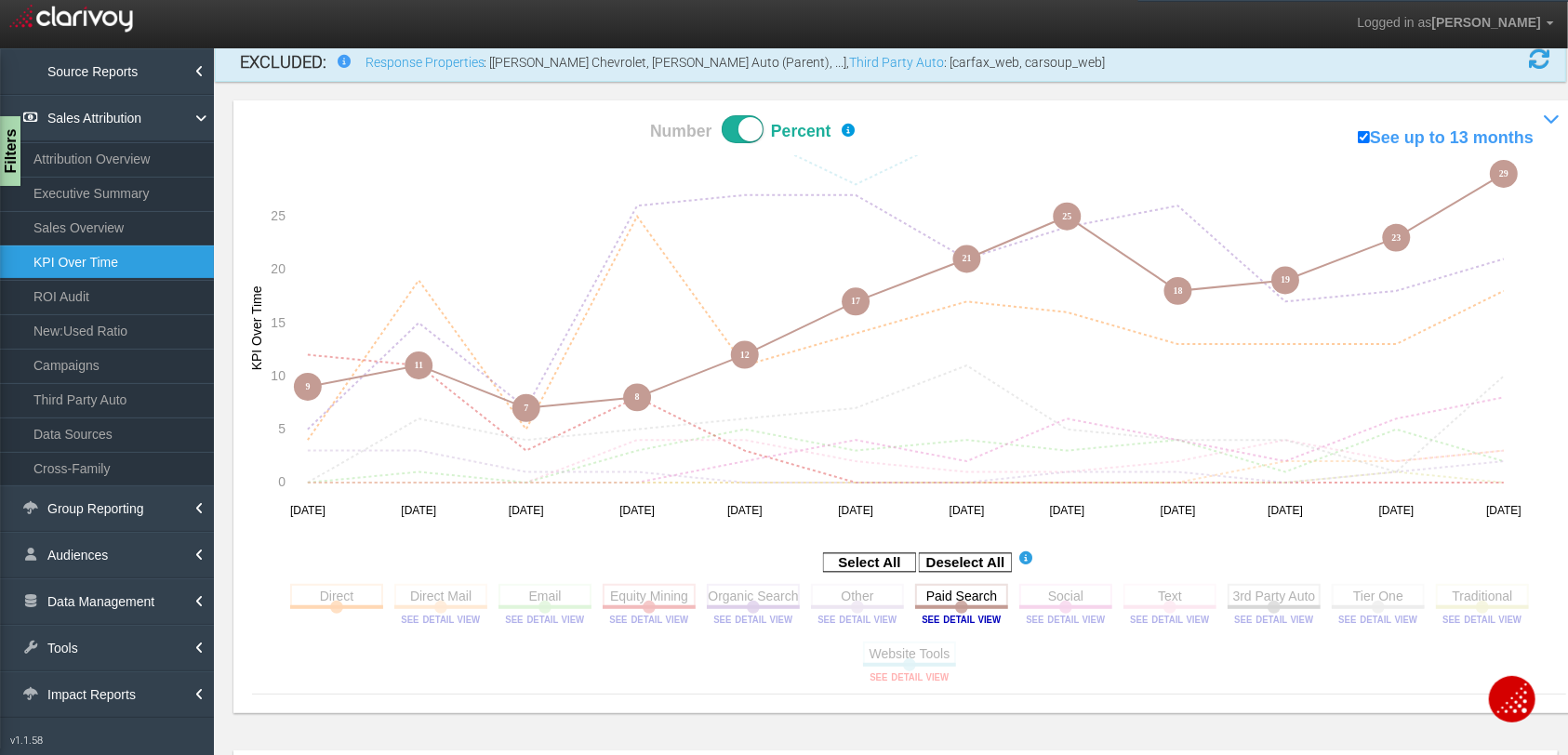
click at [934, 645] on image at bounding box center [909, 676] width 84 height 11
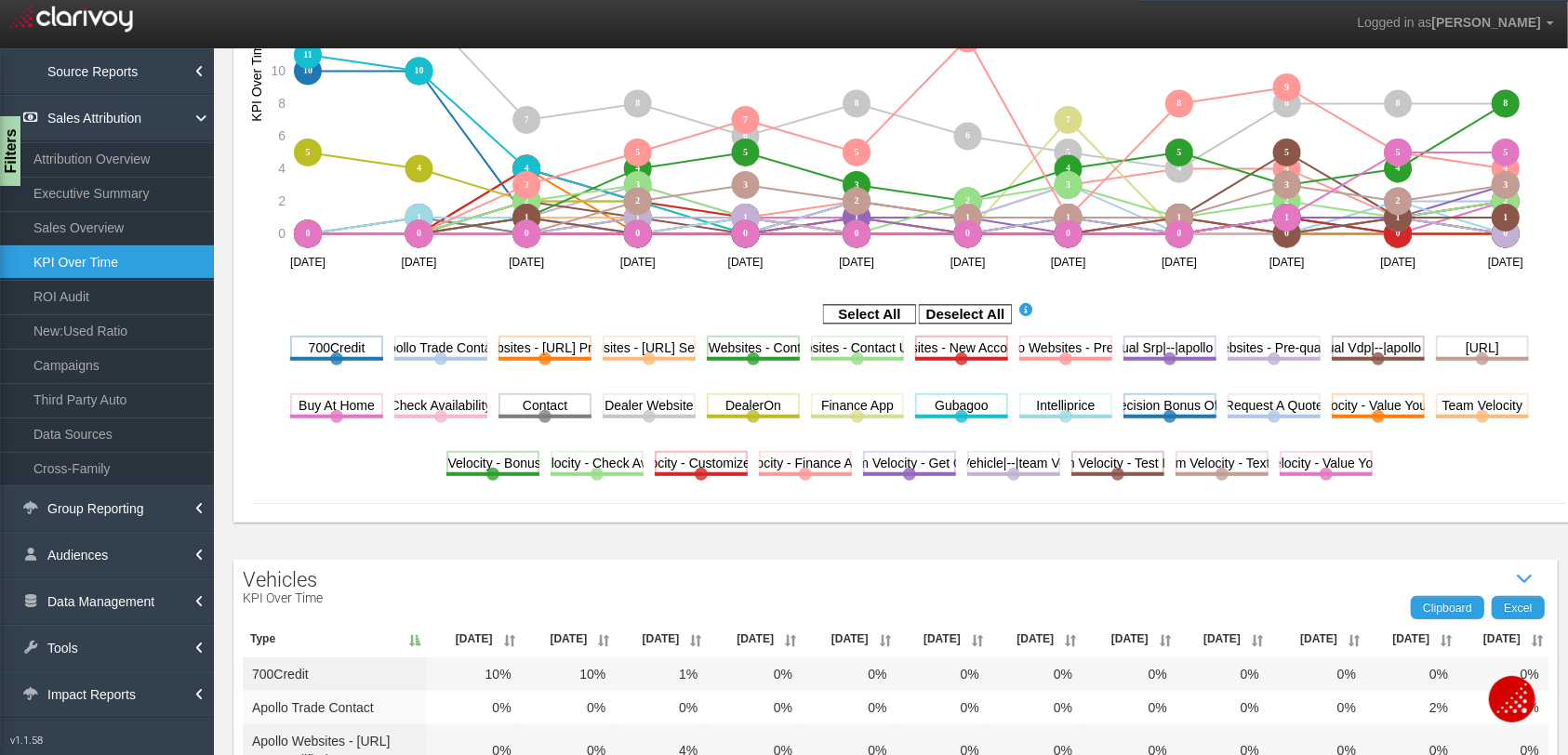
scroll to position [399, 0]
click at [1241, 635] on th "Jul '25" at bounding box center [1503, 639] width 91 height 37
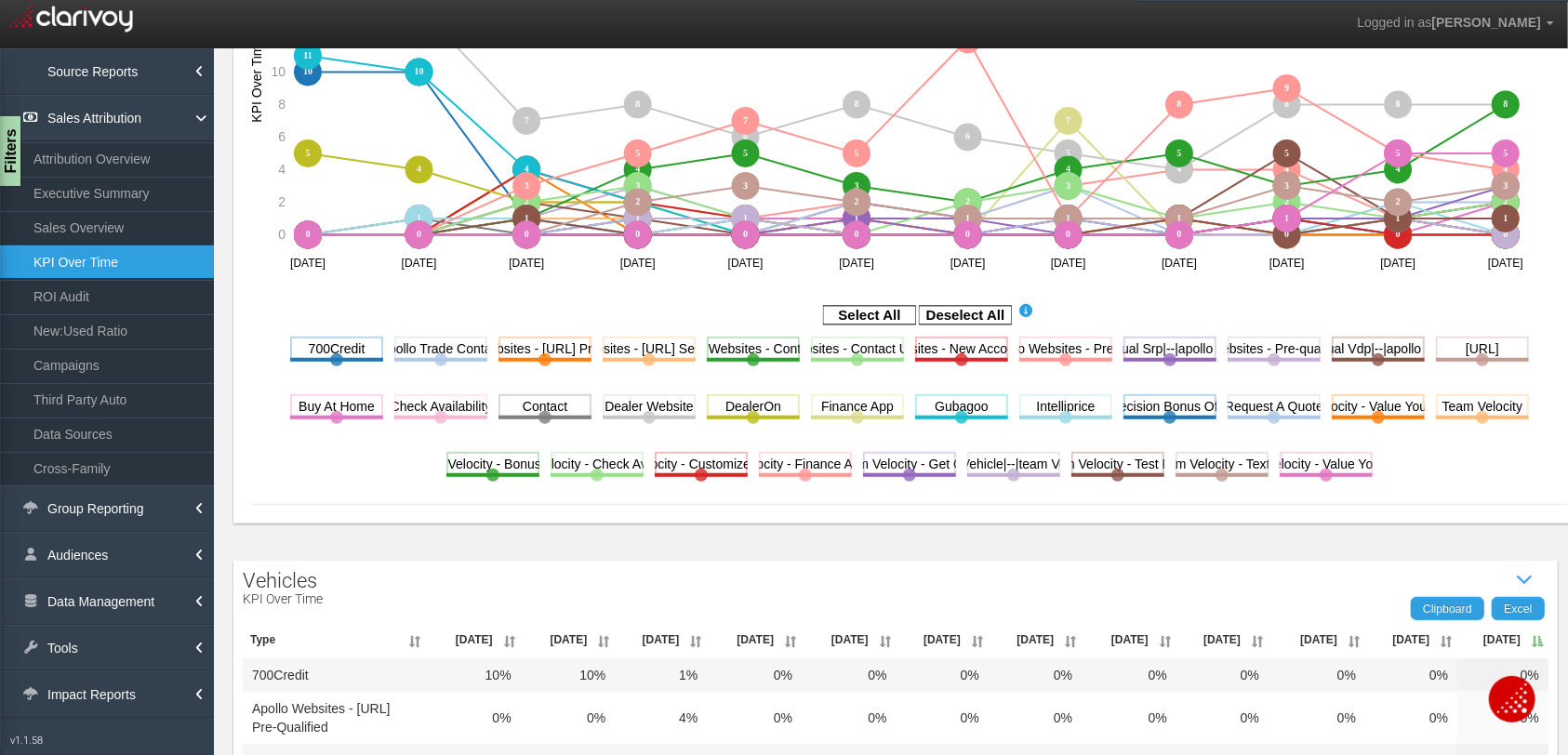
click at [1241, 635] on th "Jul '25" at bounding box center [1503, 639] width 91 height 37
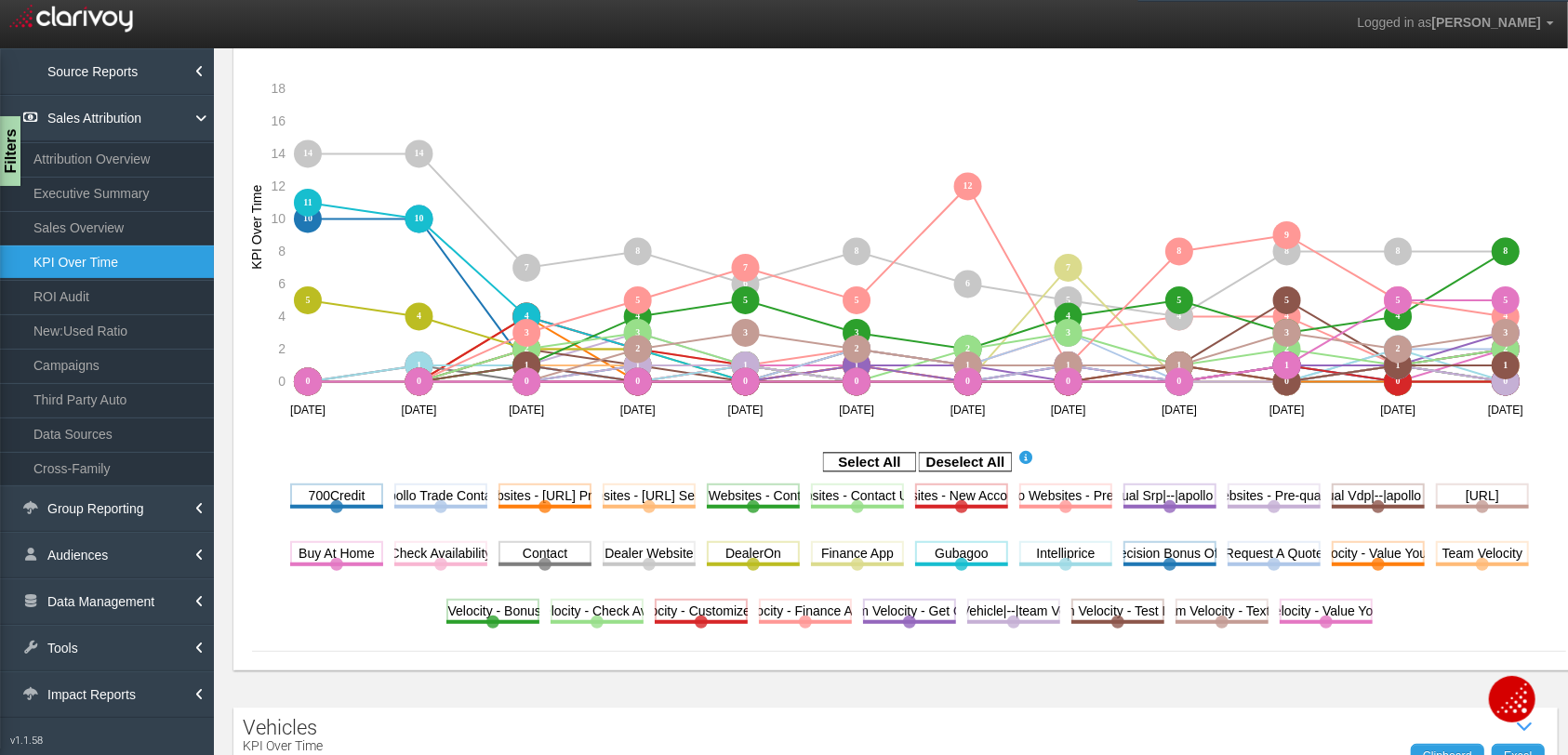
scroll to position [194, 0]
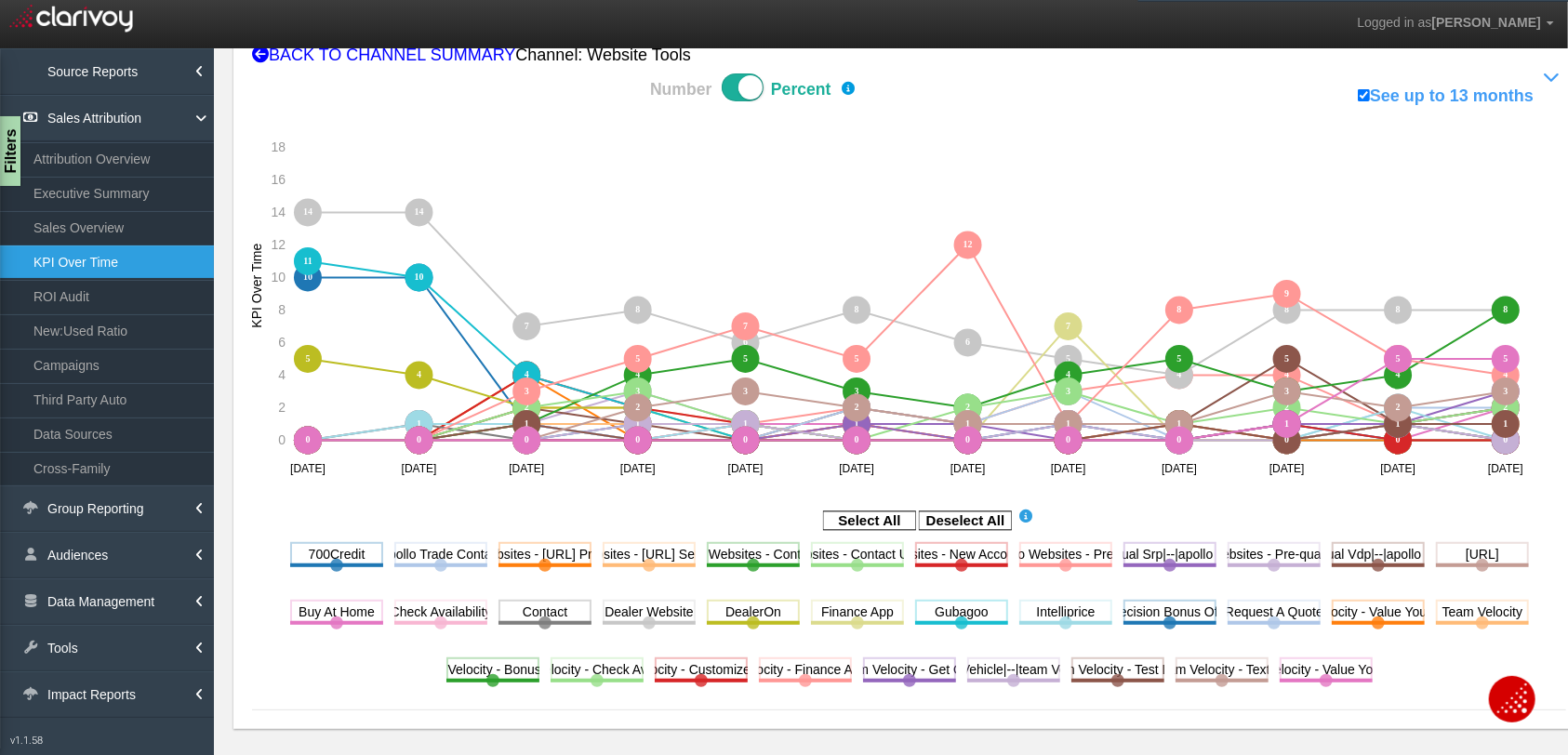
click at [731, 92] on span at bounding box center [742, 87] width 42 height 28
click at [585, 74] on input "Number Percent" at bounding box center [584, 73] width 1 height 1
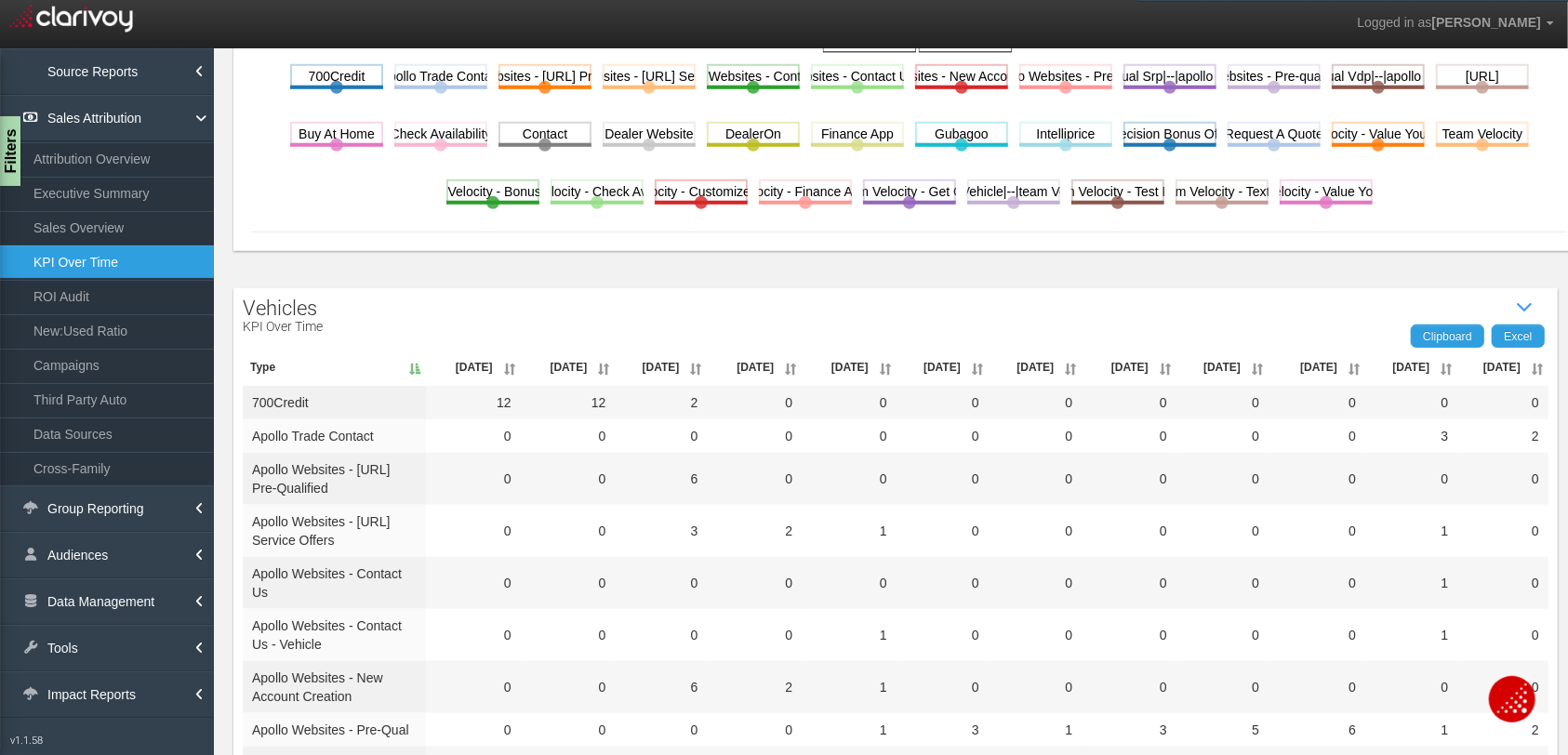
scroll to position [669, 0]
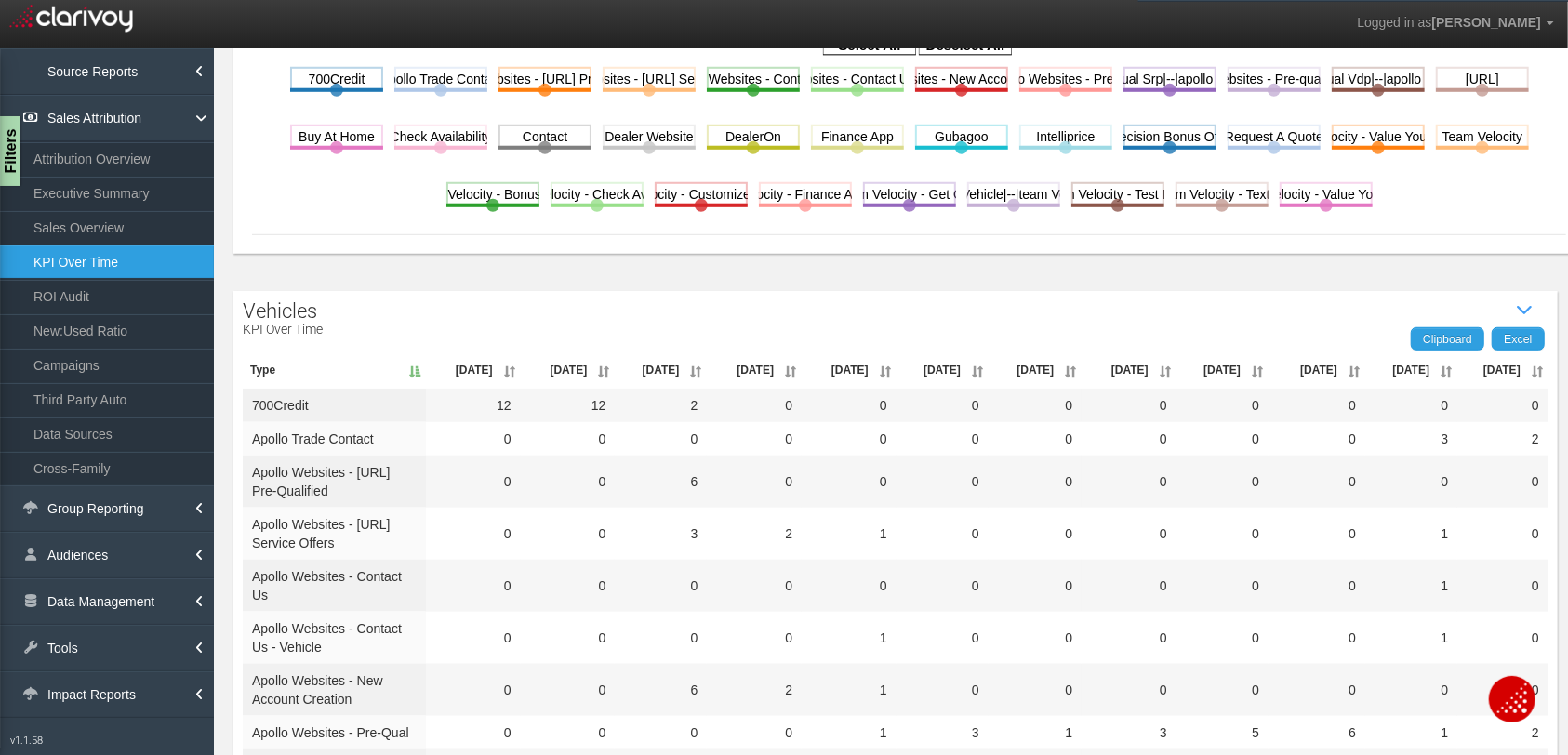
click at [1241, 368] on th "Jul '25" at bounding box center [1503, 370] width 91 height 37
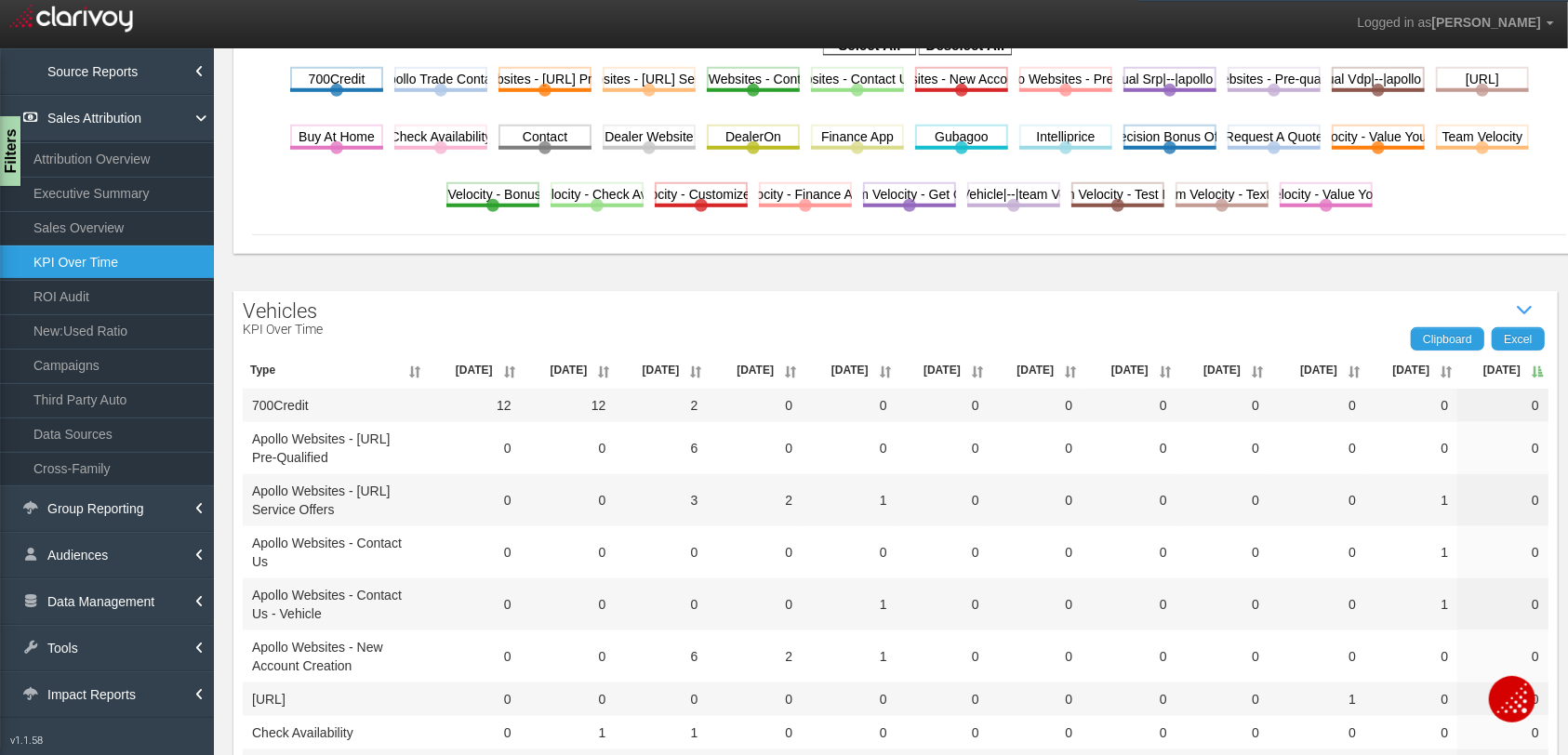
click at [1241, 368] on th "Jul '25" at bounding box center [1503, 370] width 91 height 37
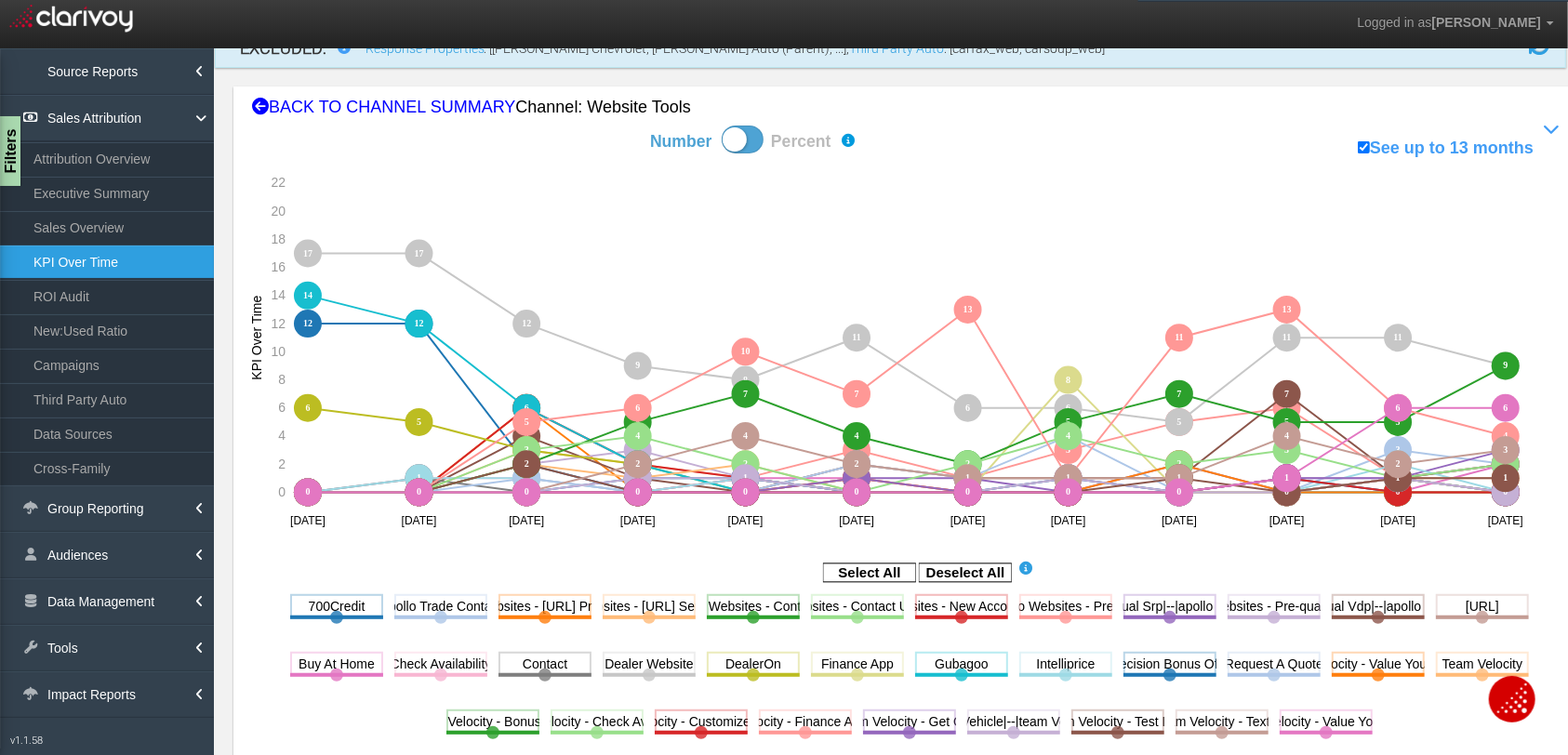
scroll to position [0, 0]
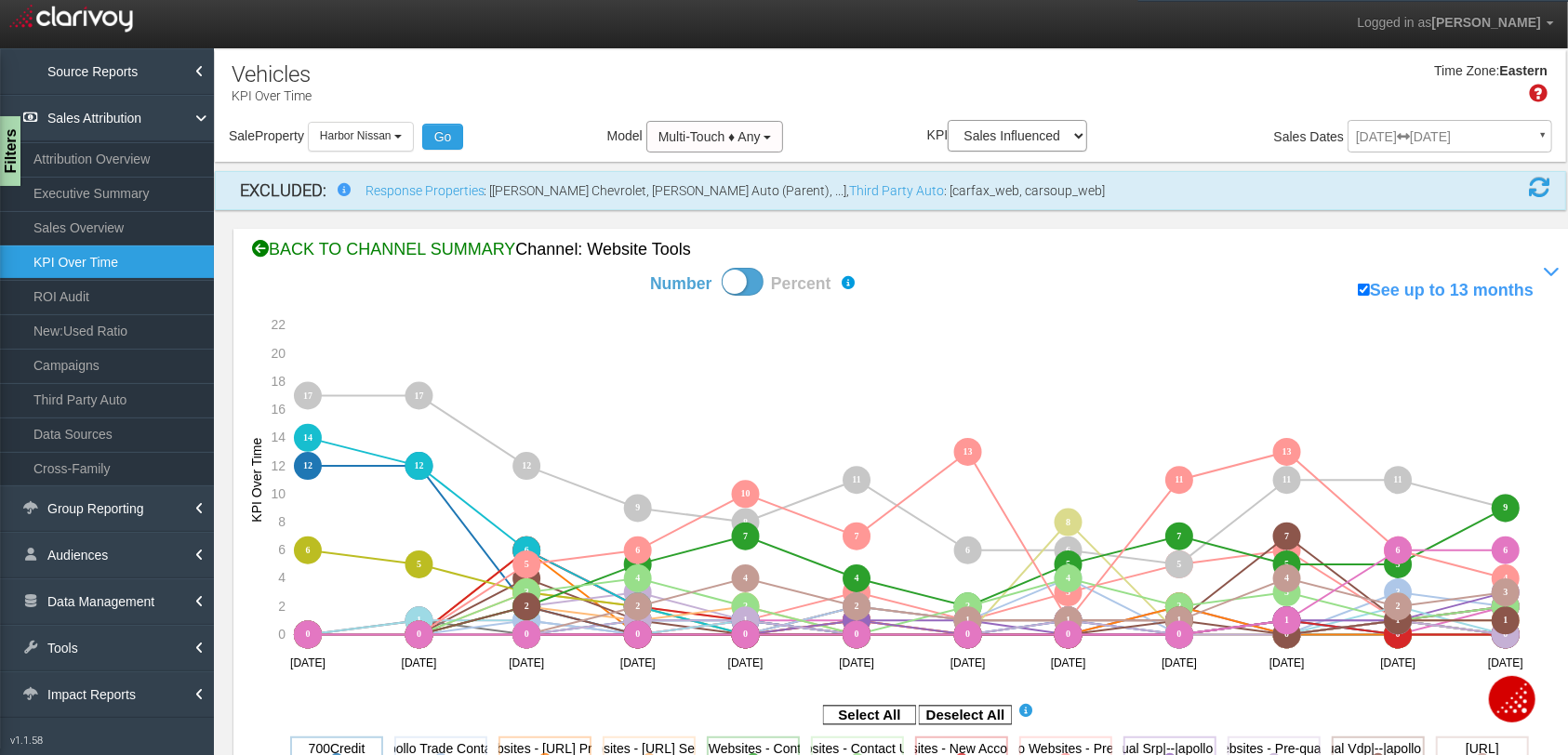
click at [257, 249] on icon at bounding box center [260, 249] width 17 height 17
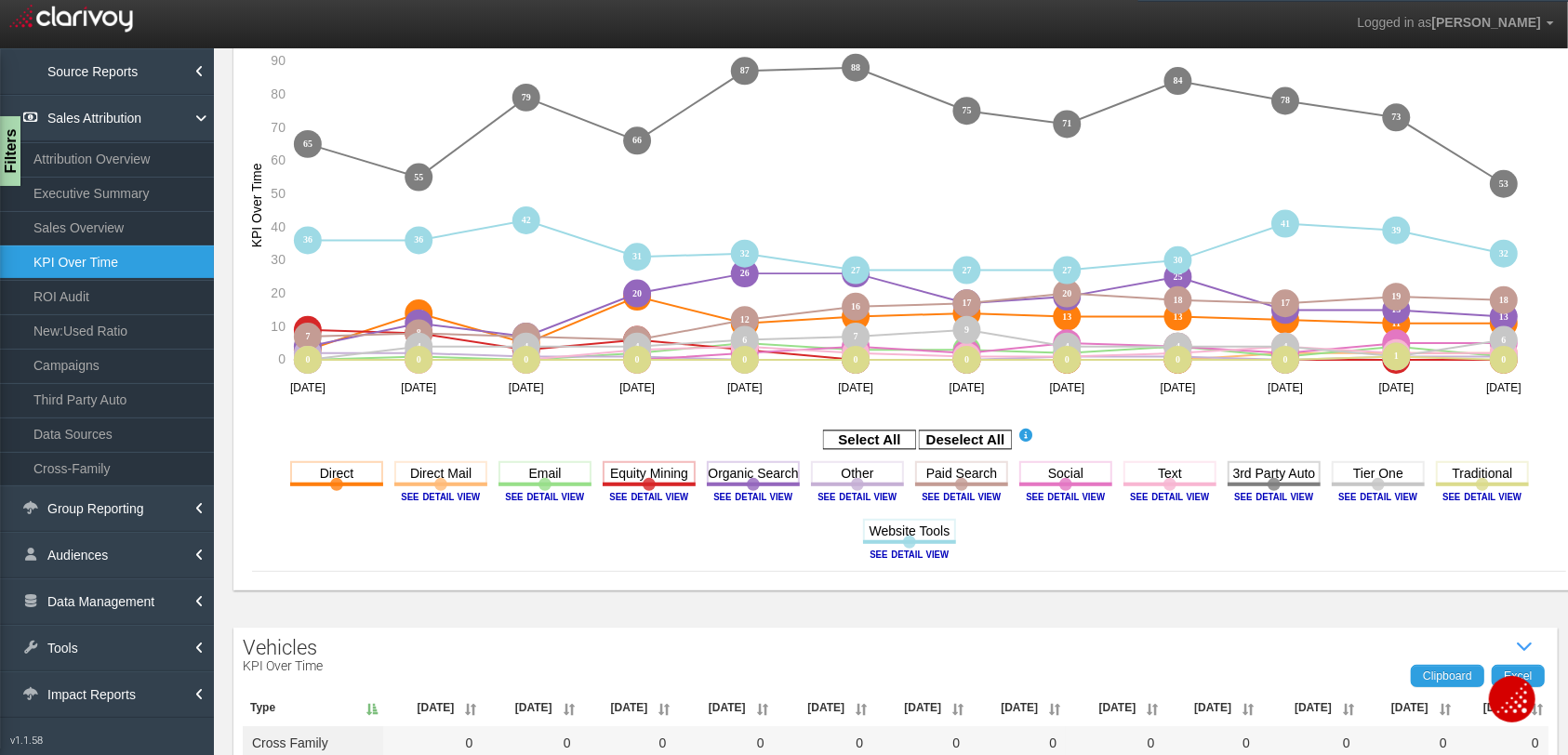
scroll to position [251, 0]
click at [1241, 495] on image at bounding box center [1273, 496] width 84 height 11
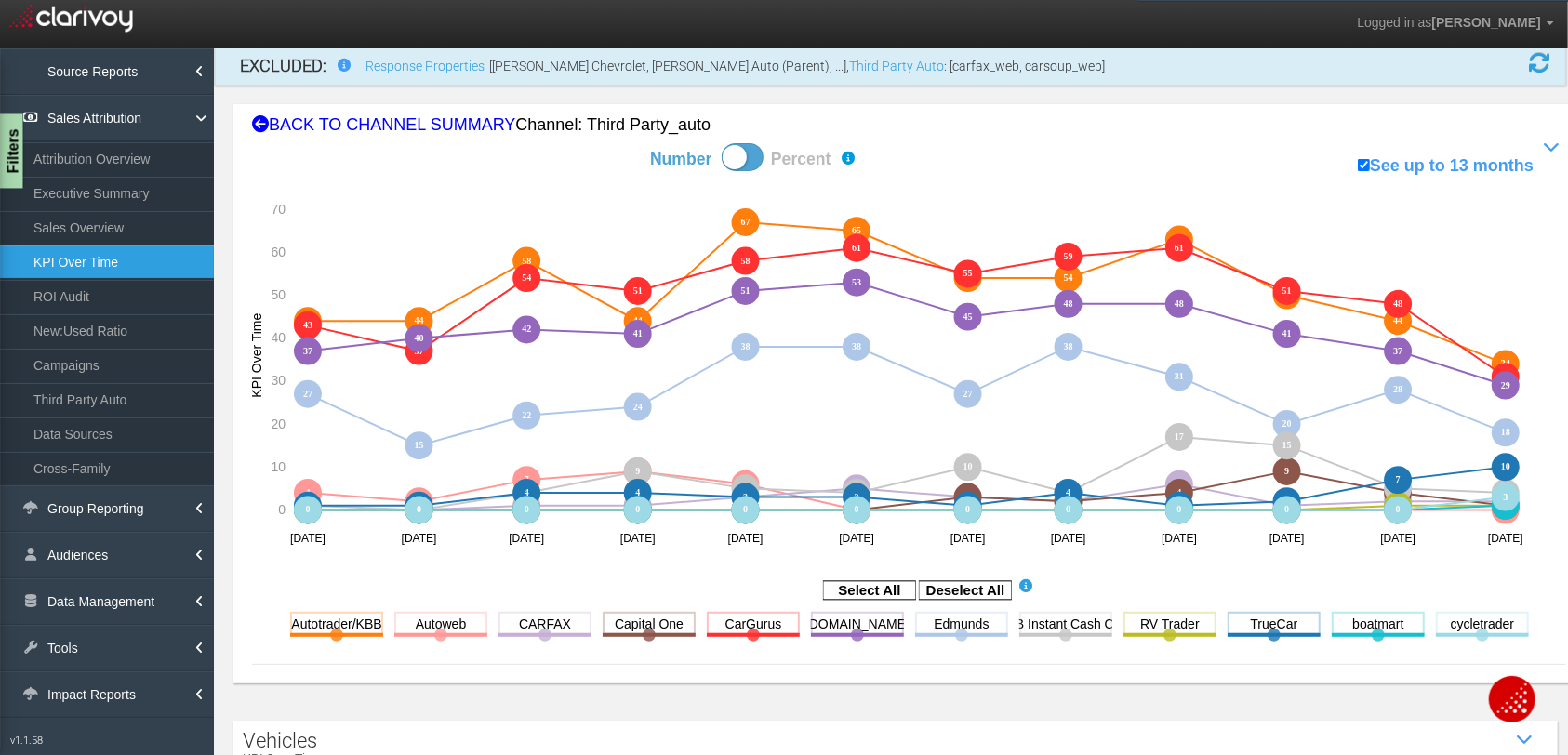
scroll to position [274, 0]
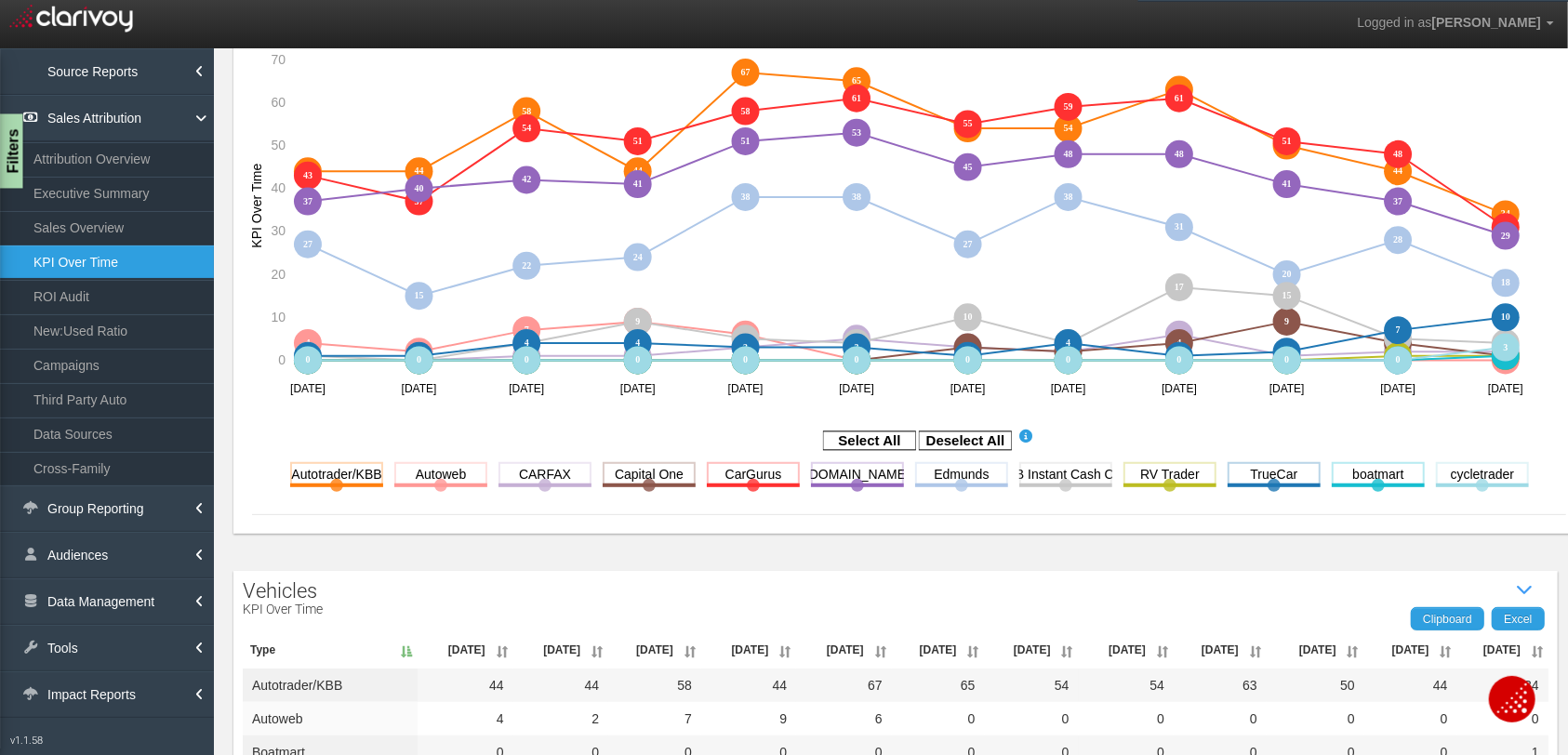
click at [6, 168] on div "Filters" at bounding box center [12, 152] width 23 height 75
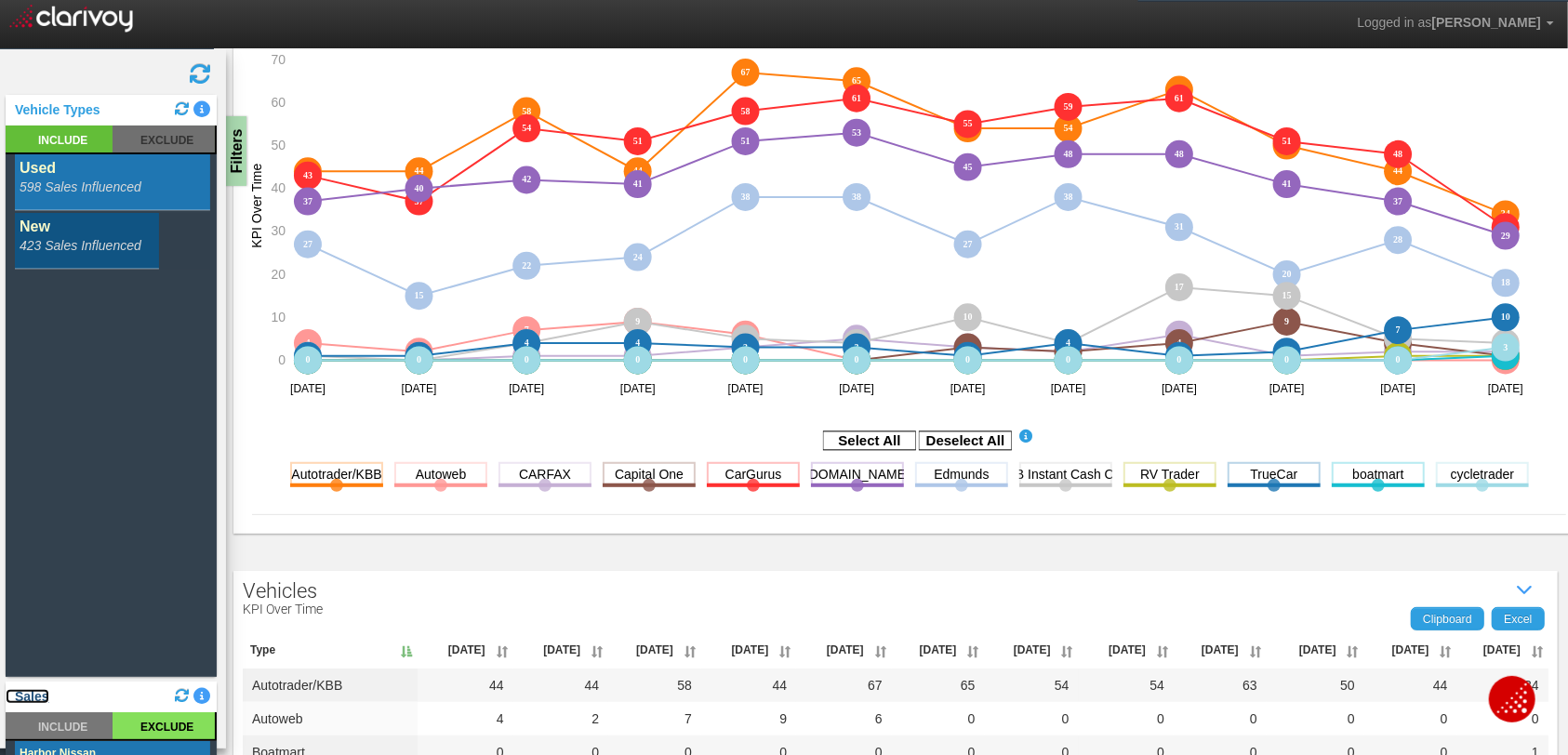
click at [36, 645] on link "Sales" at bounding box center [27, 696] width 44 height 15
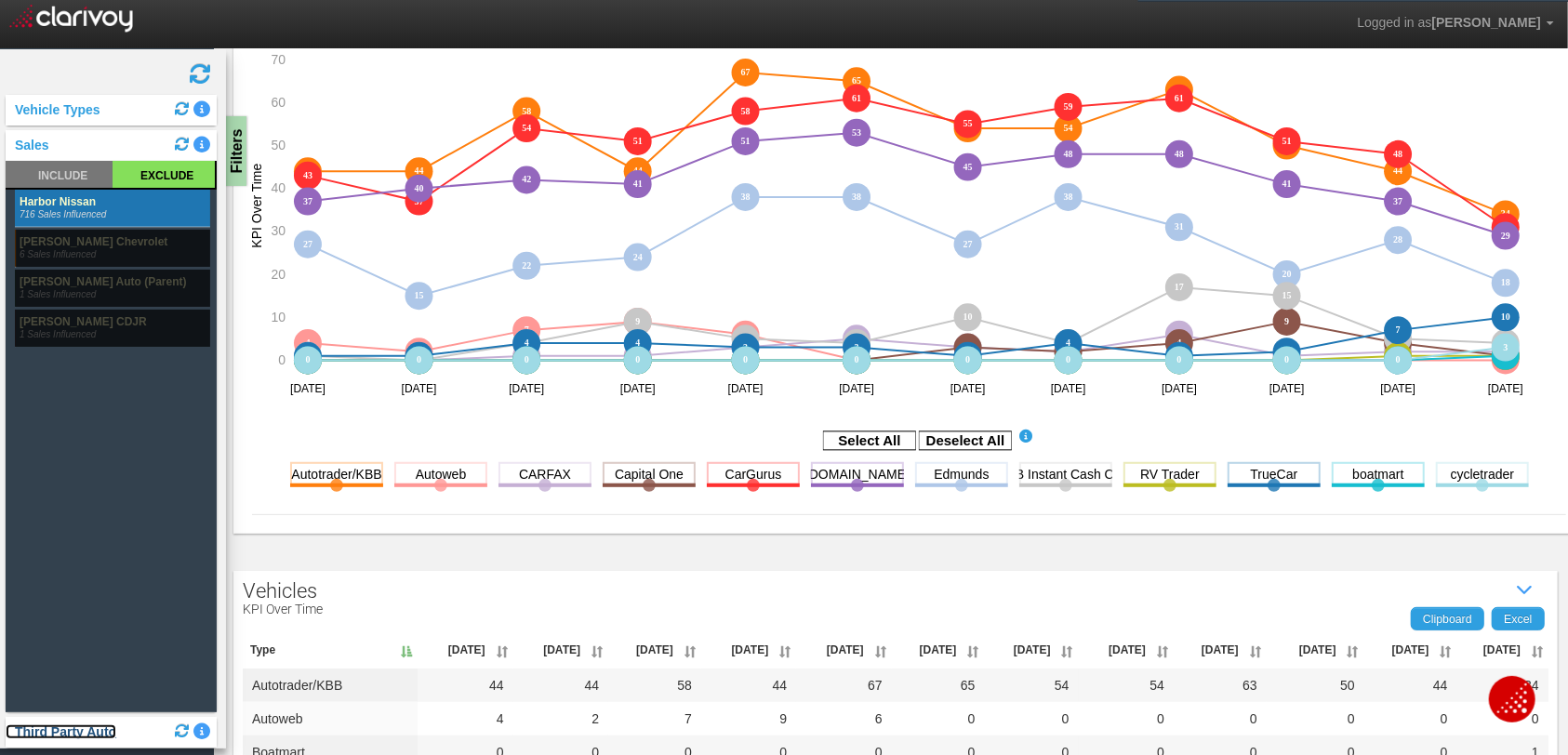
click at [56, 645] on link "Third Party Auto" at bounding box center [61, 731] width 111 height 15
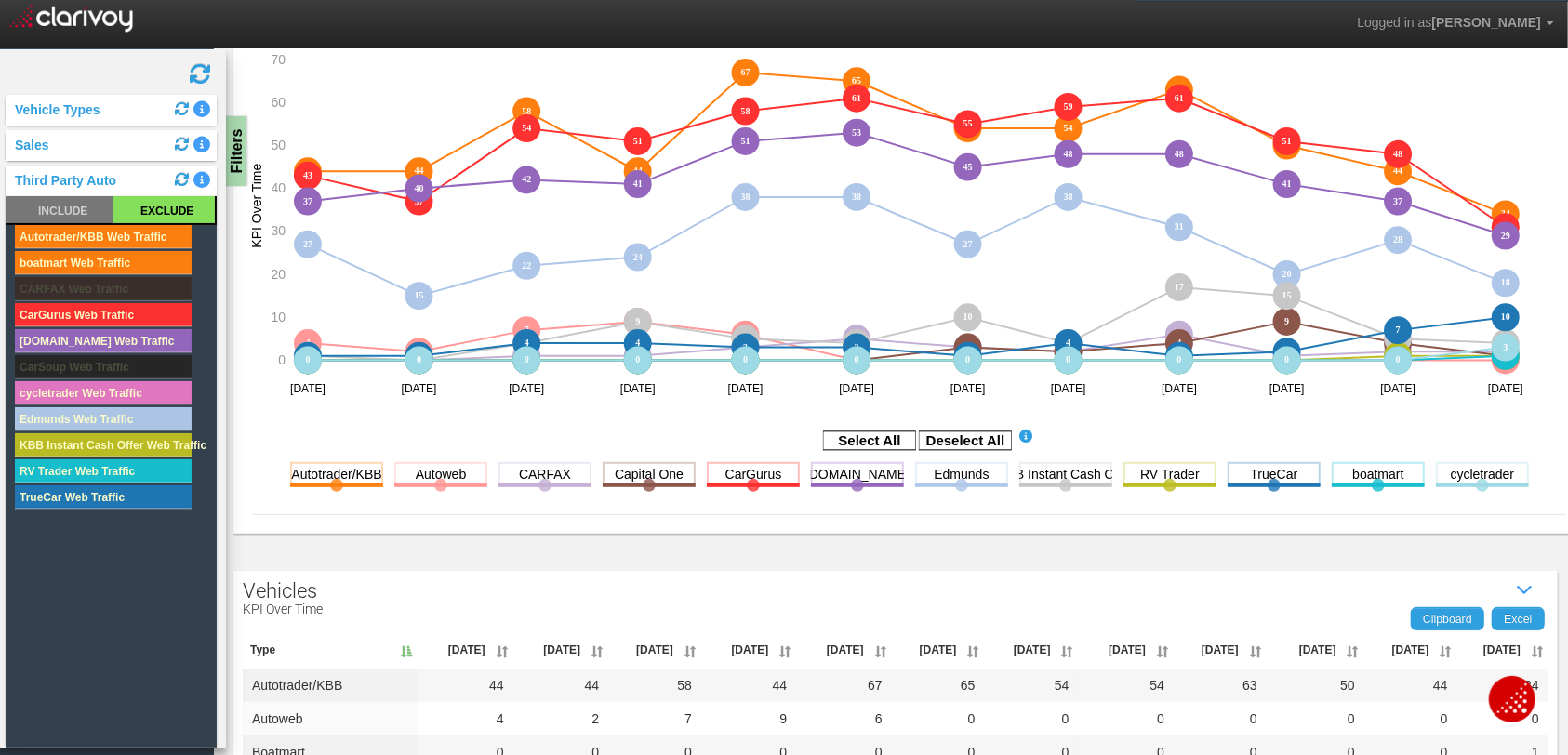
click at [161, 212] on rect at bounding box center [163, 210] width 102 height 27
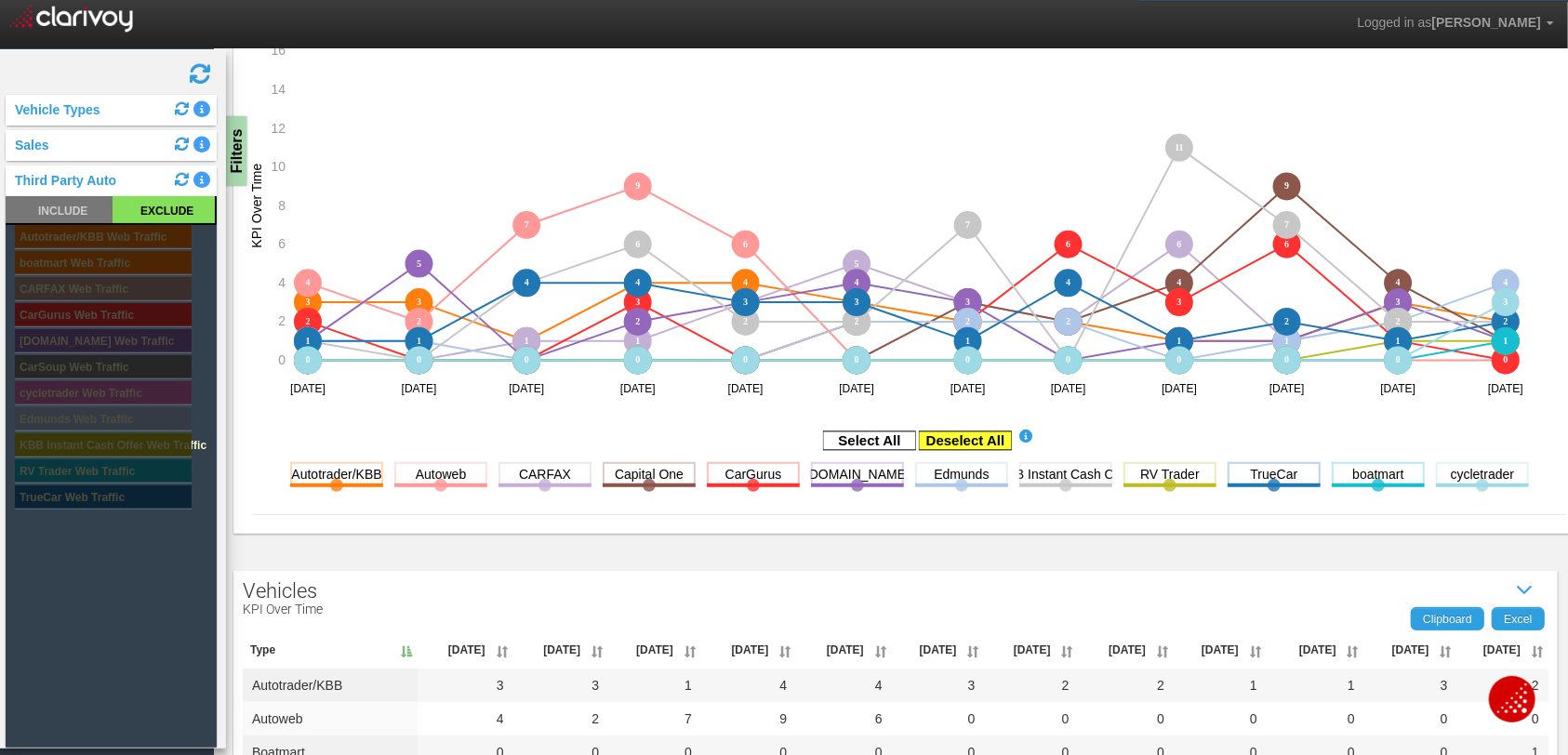
click at [947, 436] on rect at bounding box center [965, 440] width 93 height 18
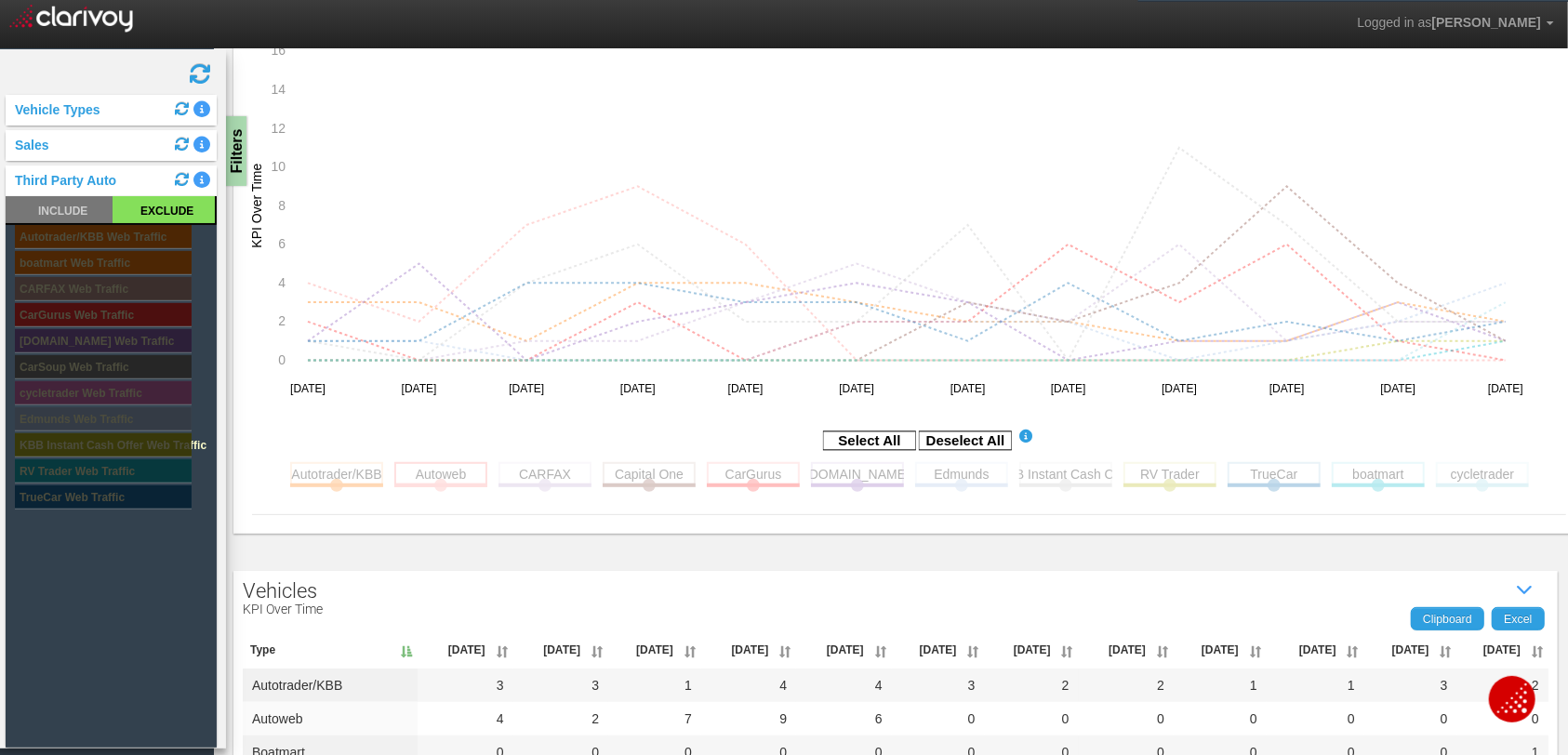
click at [445, 474] on rect at bounding box center [441, 473] width 93 height 23
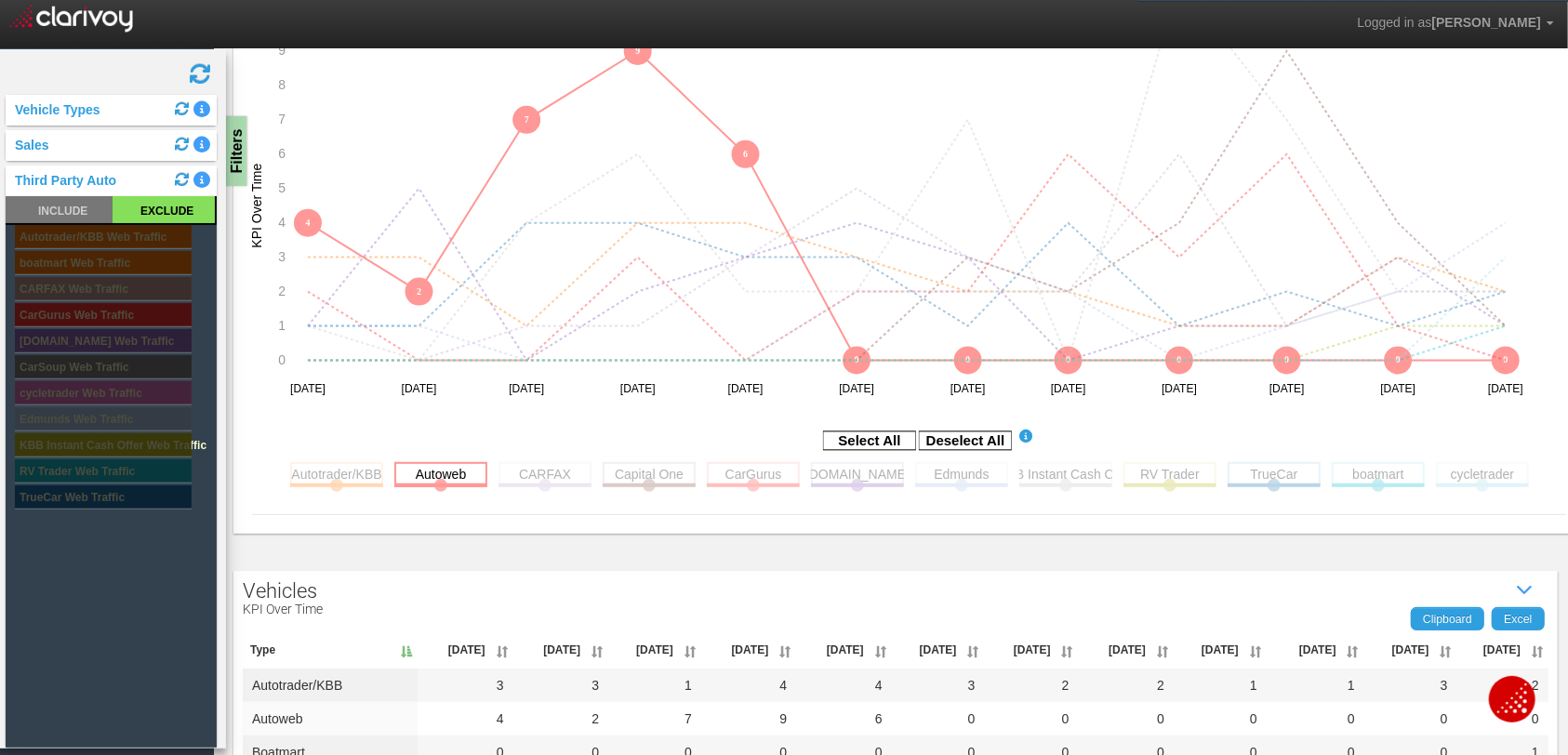
click at [454, 473] on rect at bounding box center [441, 473] width 93 height 23
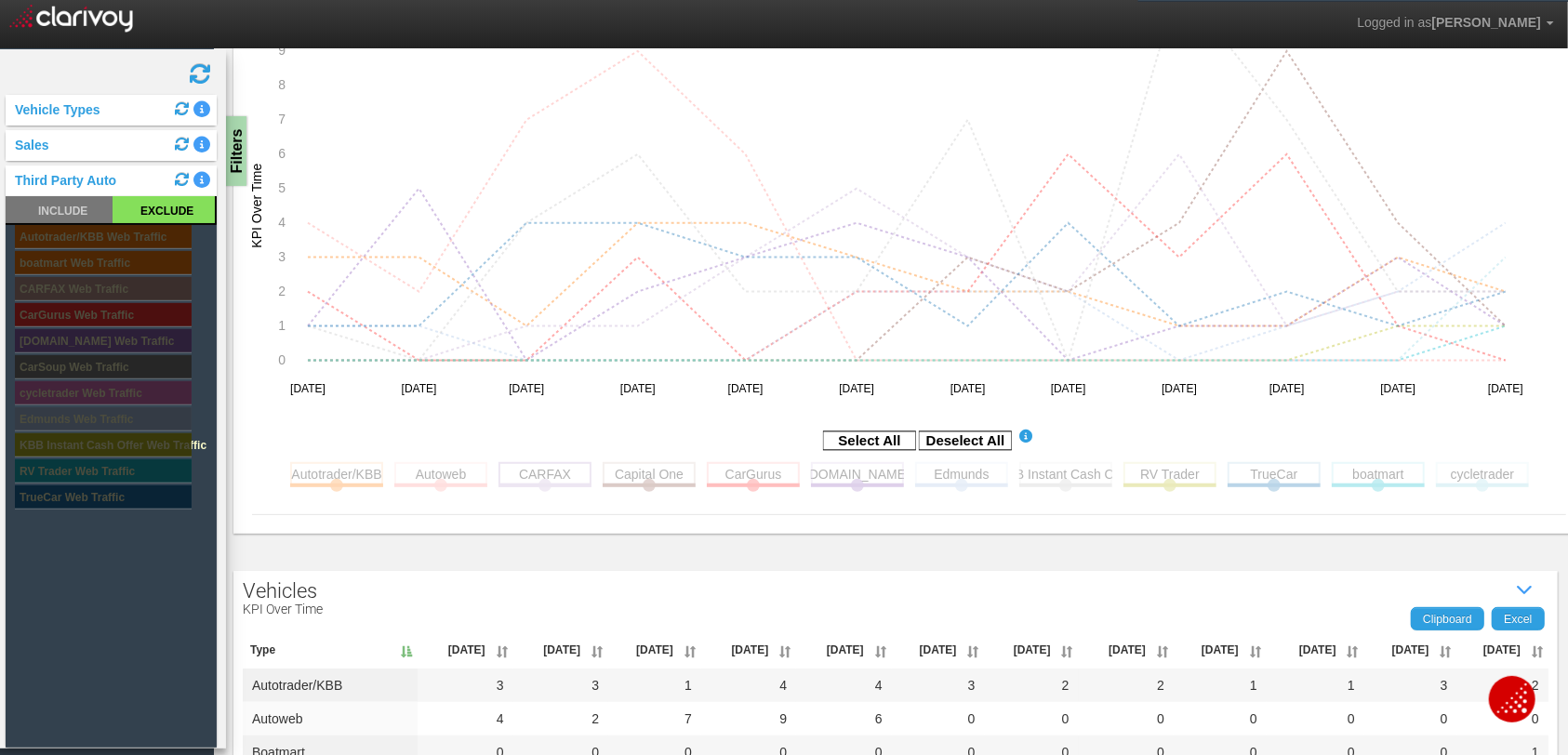
click at [550, 472] on rect at bounding box center [545, 473] width 93 height 23
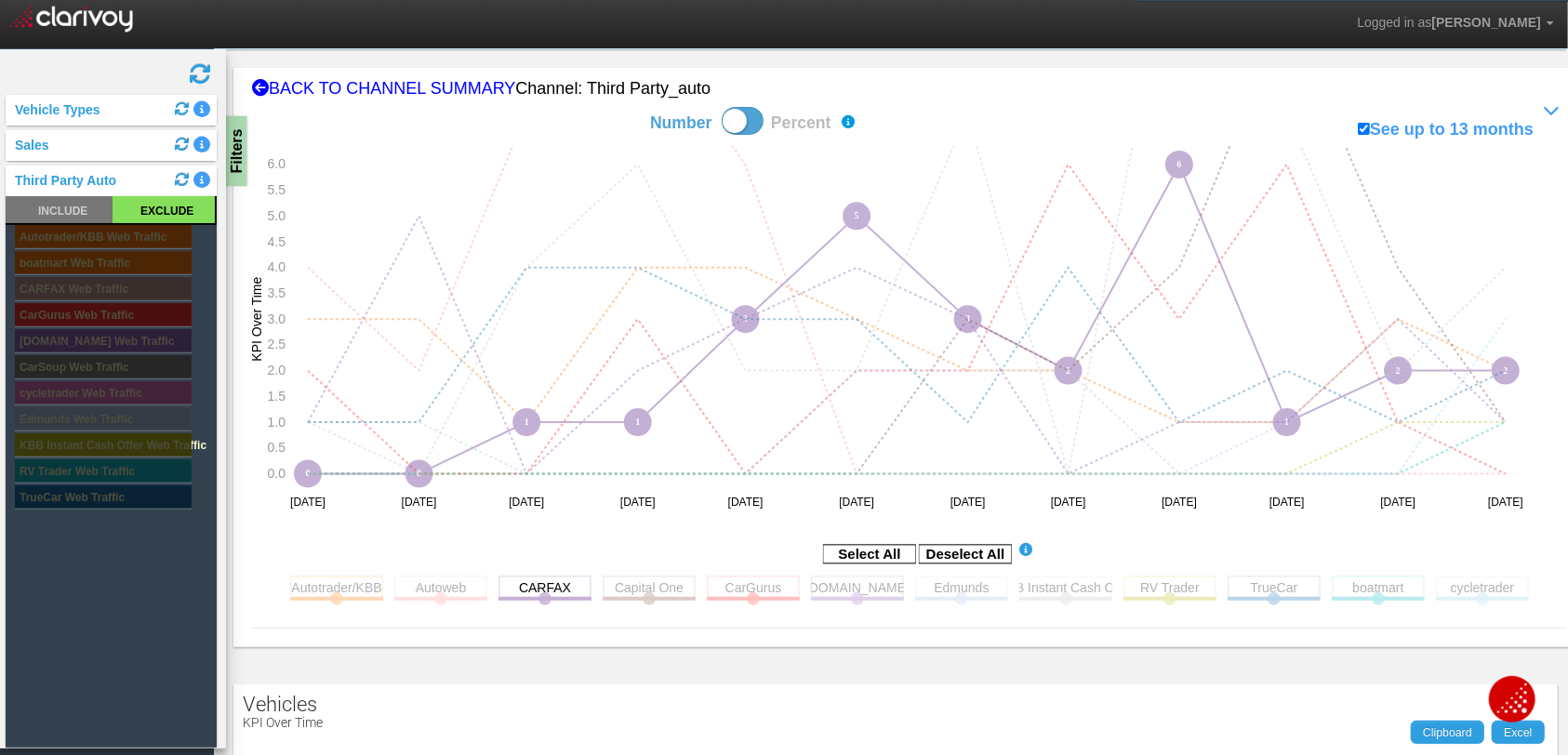
scroll to position [116, 0]
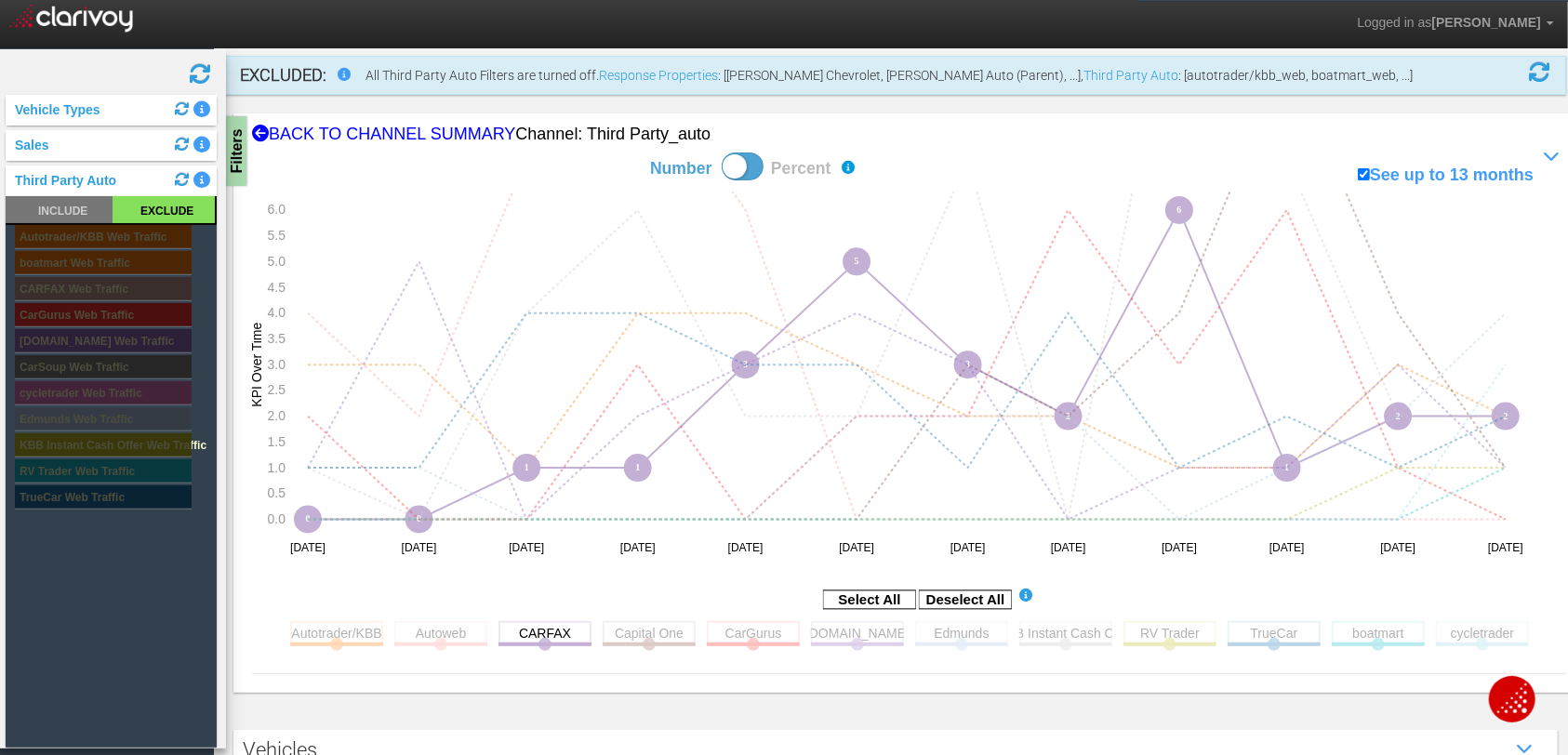
click at [1178, 585] on aside "Select All Deselect All" at bounding box center [909, 601] width 1314 height 31
click at [667, 634] on rect at bounding box center [649, 633] width 93 height 23
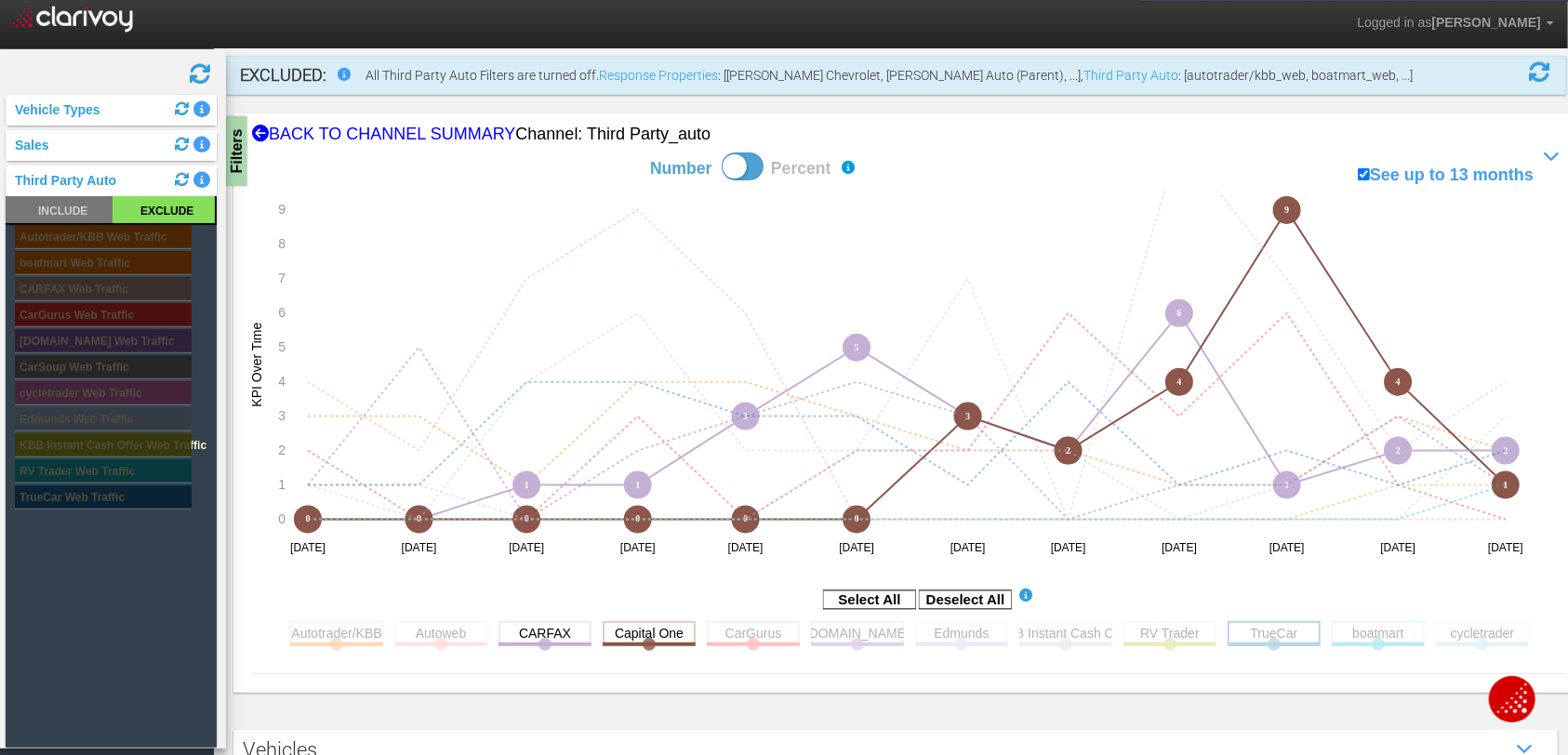
click at [1241, 637] on rect at bounding box center [1274, 633] width 93 height 23
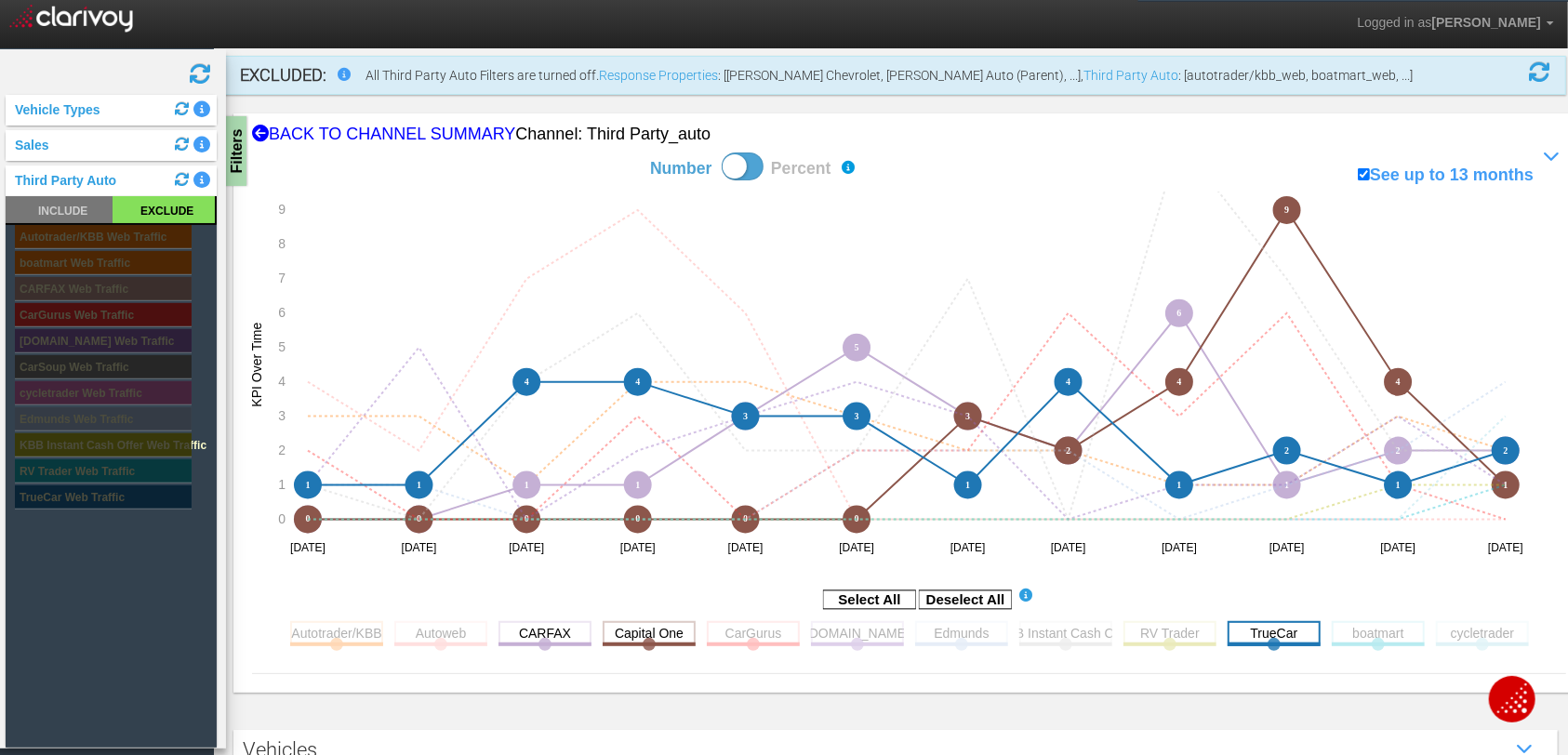
click at [1241, 637] on rect at bounding box center [1274, 633] width 93 height 23
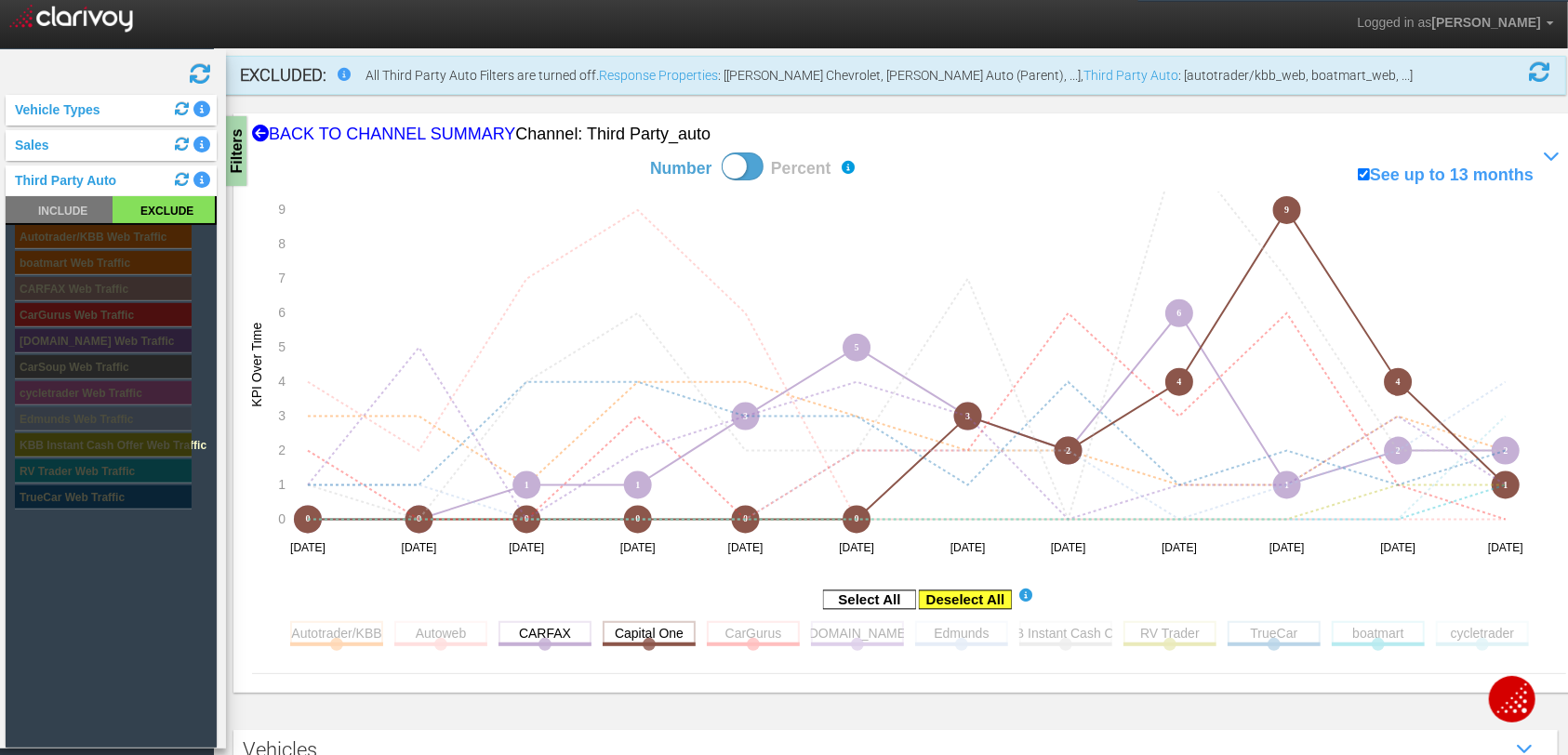
click at [953, 603] on rect at bounding box center [965, 599] width 93 height 18
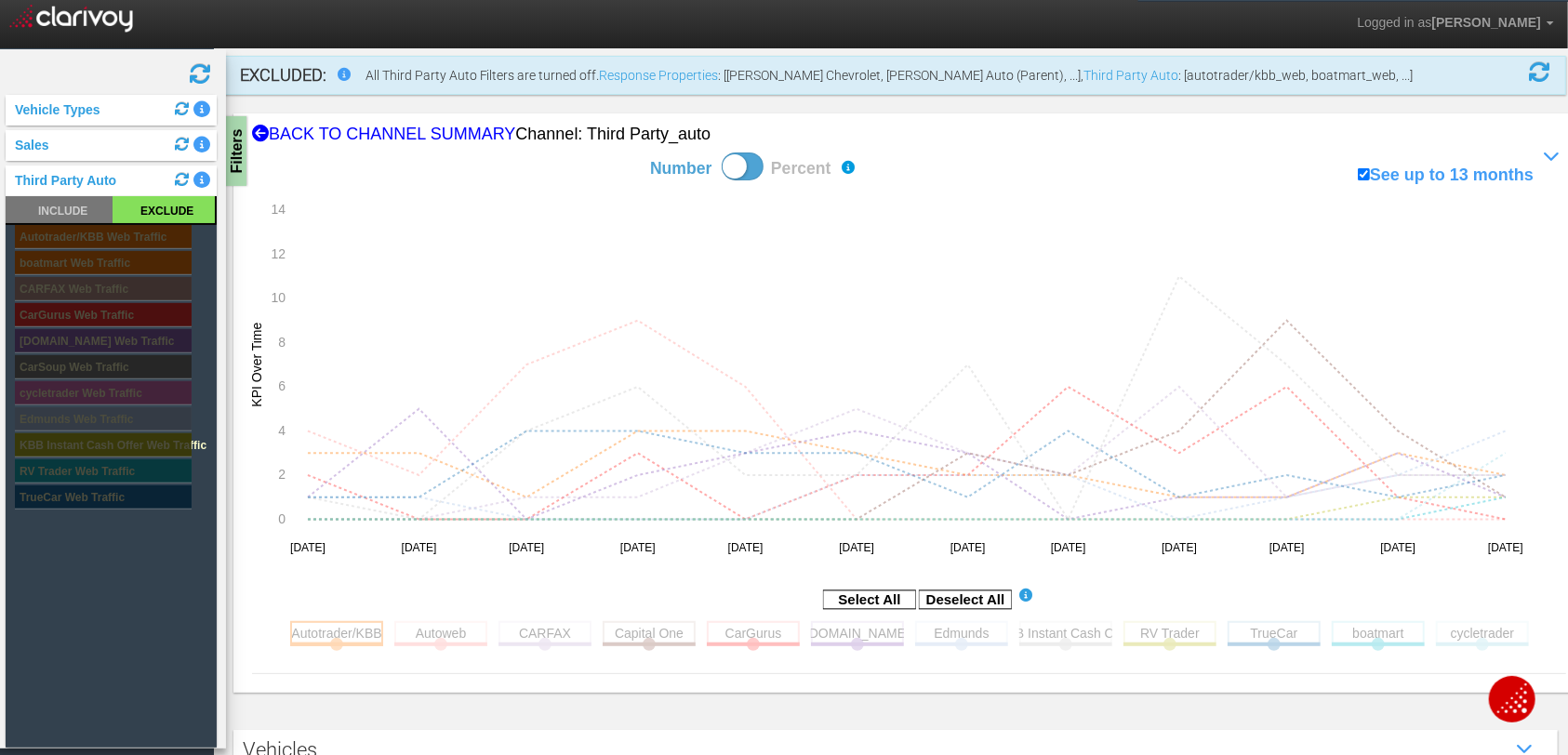
click at [338, 636] on rect at bounding box center [336, 633] width 93 height 23
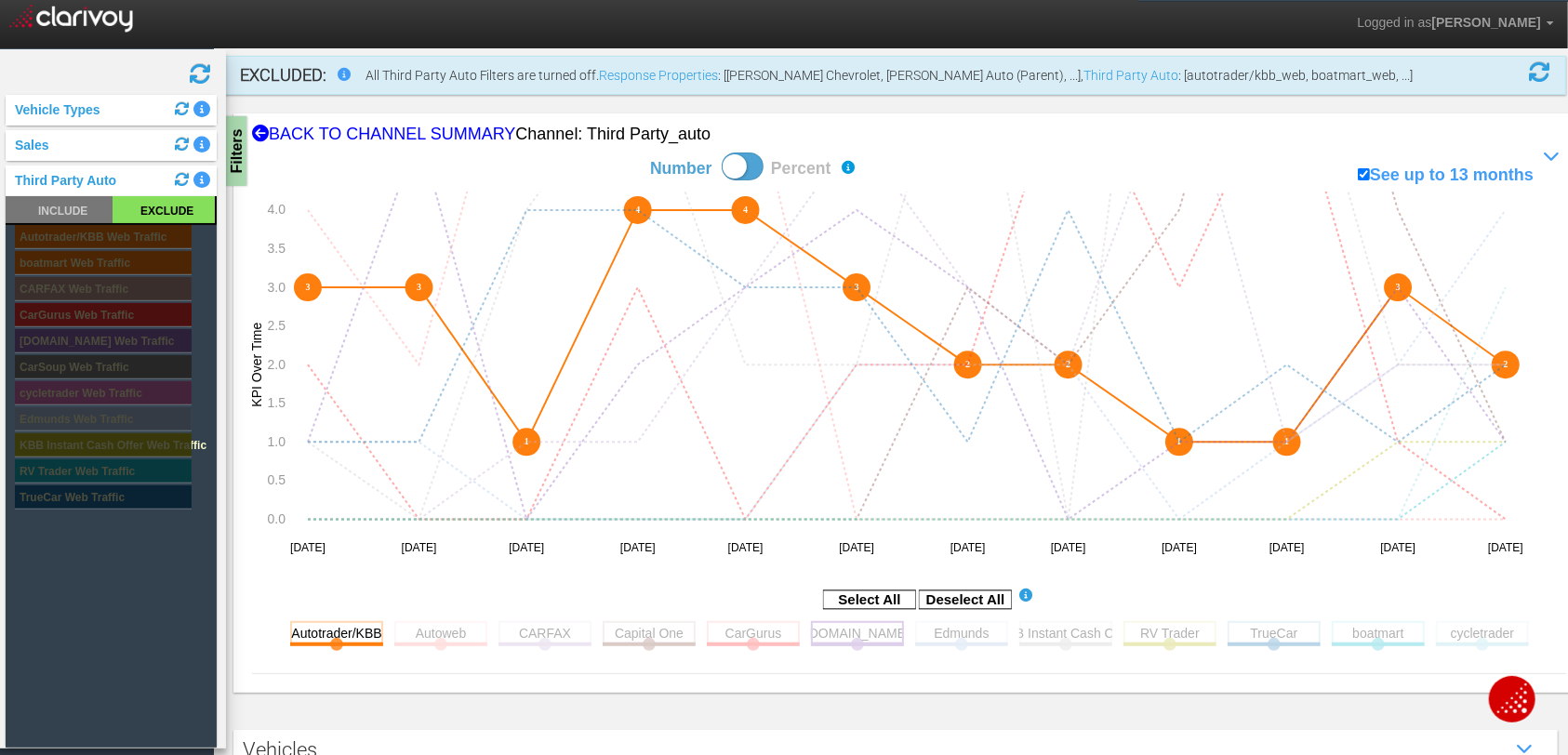
drag, startPoint x: 745, startPoint y: 628, endPoint x: 851, endPoint y: 627, distance: 106.0
click at [748, 627] on rect at bounding box center [753, 633] width 93 height 23
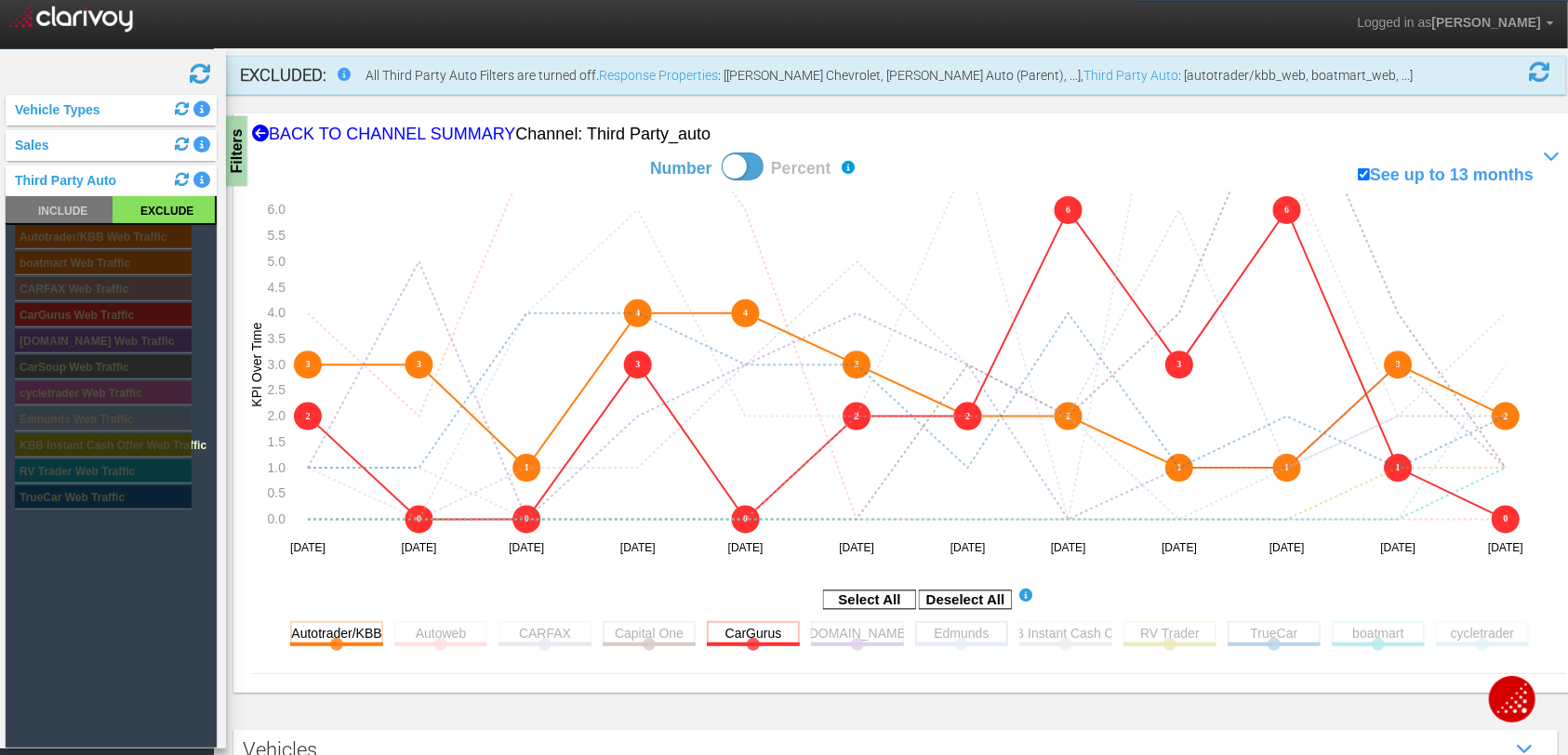
drag, startPoint x: 864, startPoint y: 625, endPoint x: 942, endPoint y: 628, distance: 78.1
click at [864, 625] on rect at bounding box center [857, 633] width 93 height 23
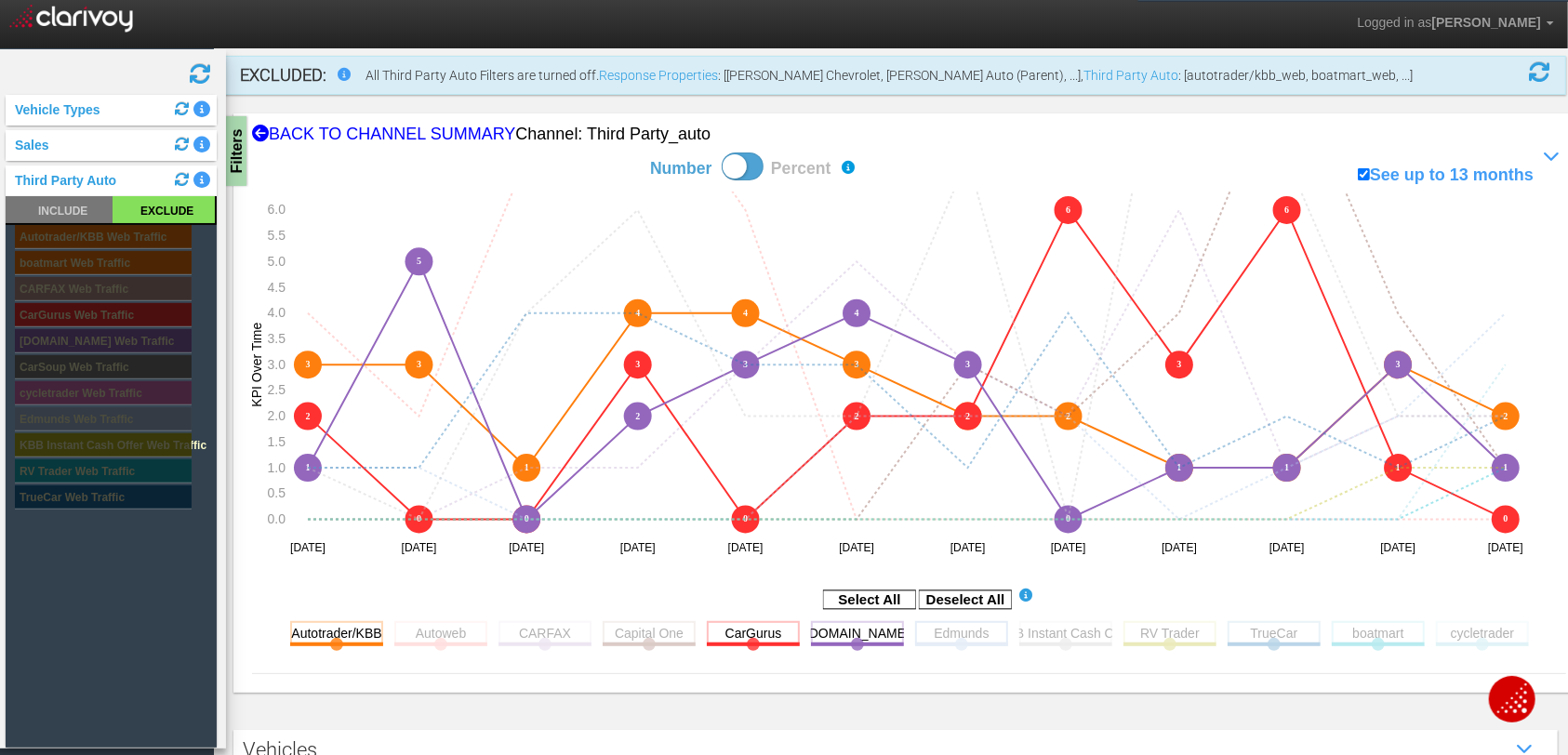
click at [949, 625] on rect at bounding box center [961, 633] width 93 height 23
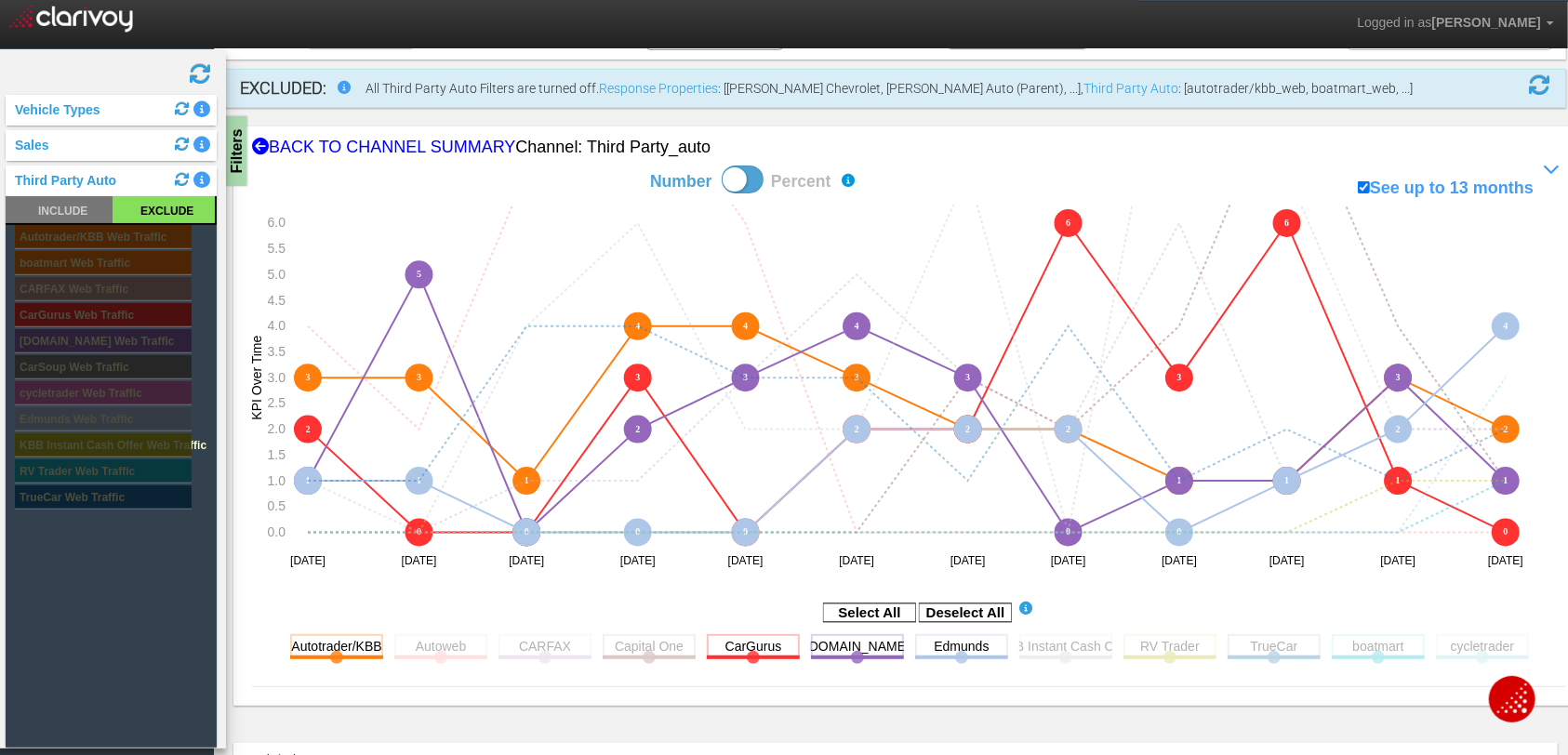
scroll to position [105, 0]
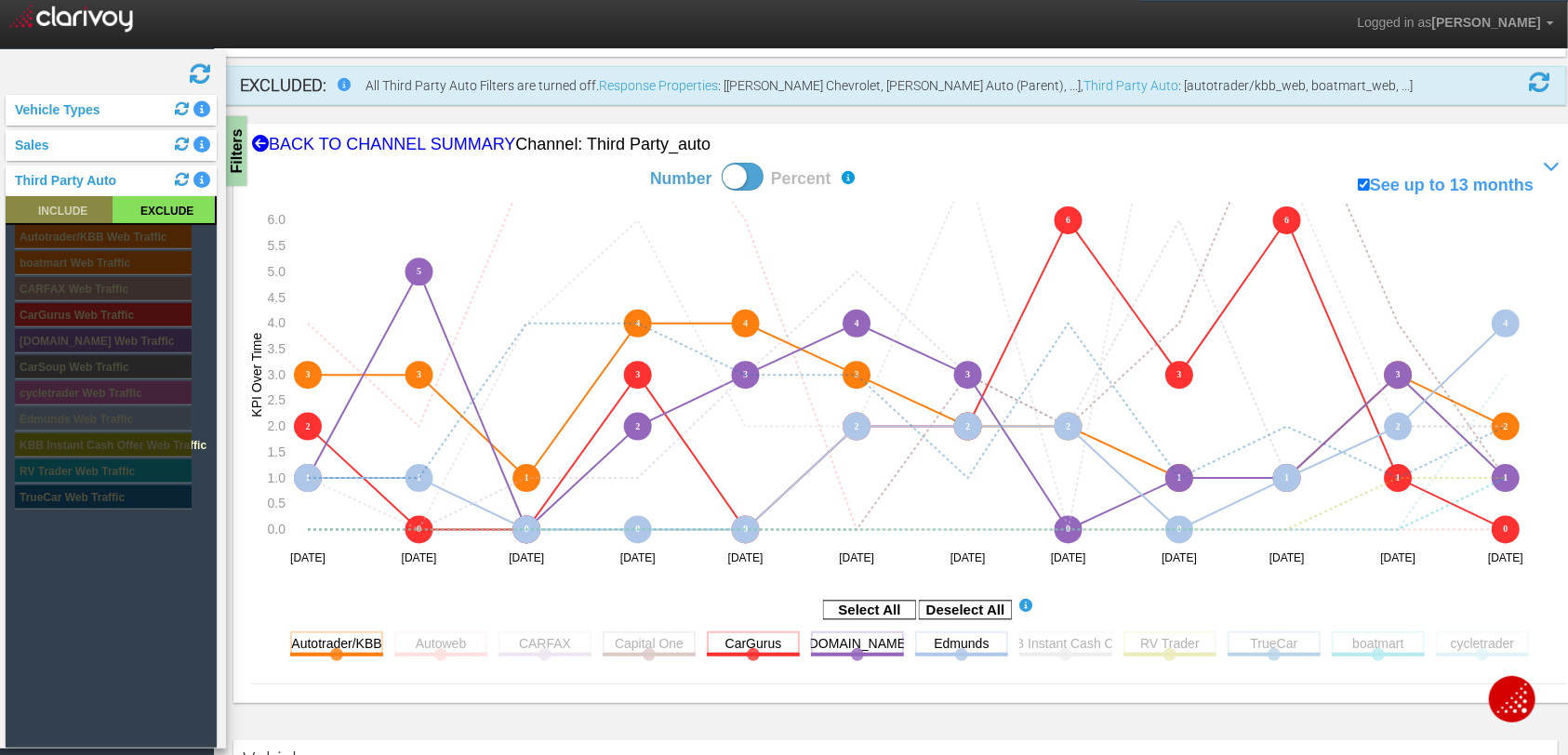
click at [85, 205] on rect at bounding box center [59, 210] width 107 height 27
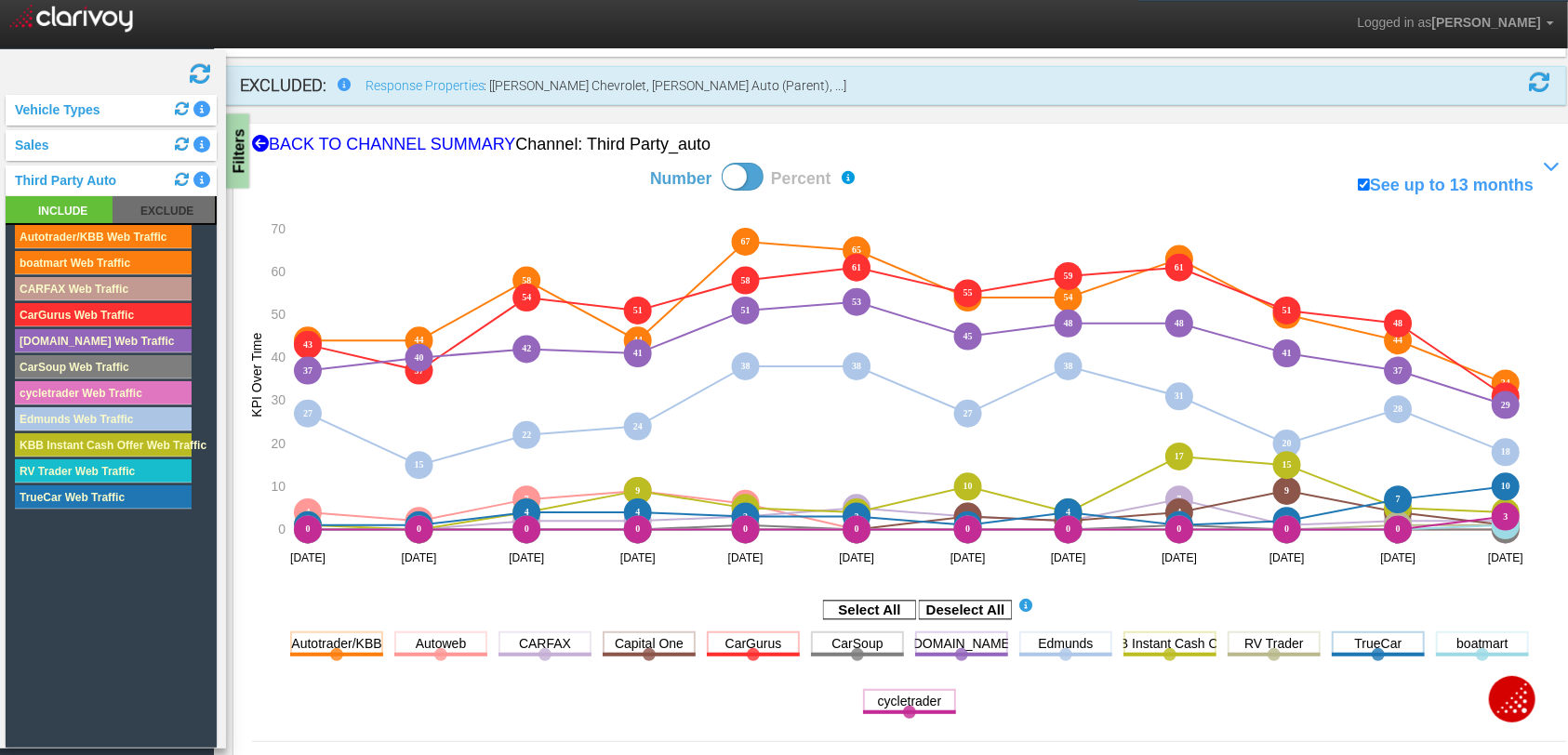
click at [235, 165] on div "Filters" at bounding box center [237, 152] width 23 height 75
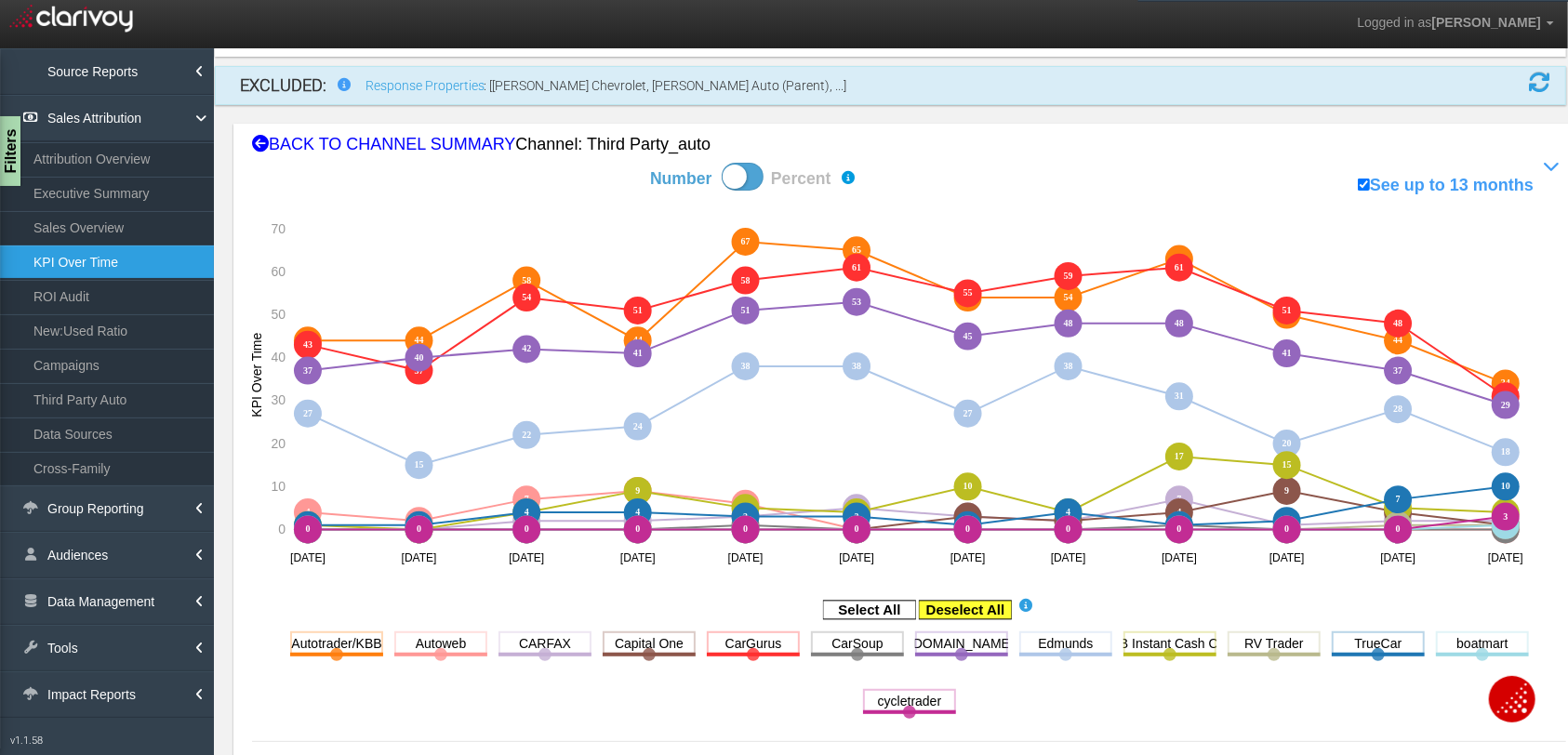
click at [934, 610] on rect at bounding box center [965, 609] width 93 height 18
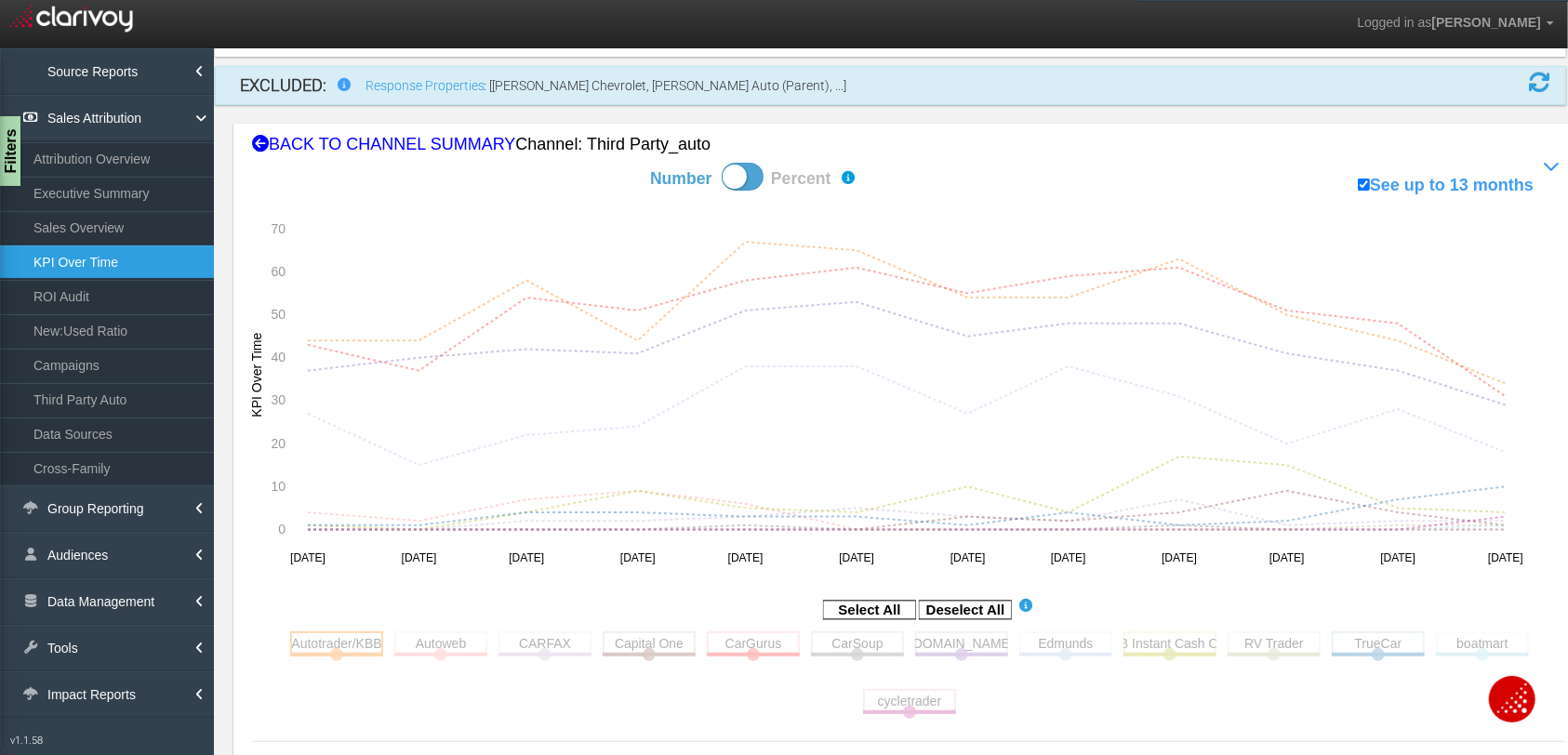
drag, startPoint x: 337, startPoint y: 635, endPoint x: 372, endPoint y: 635, distance: 35.0
click at [339, 635] on rect at bounding box center [336, 642] width 93 height 23
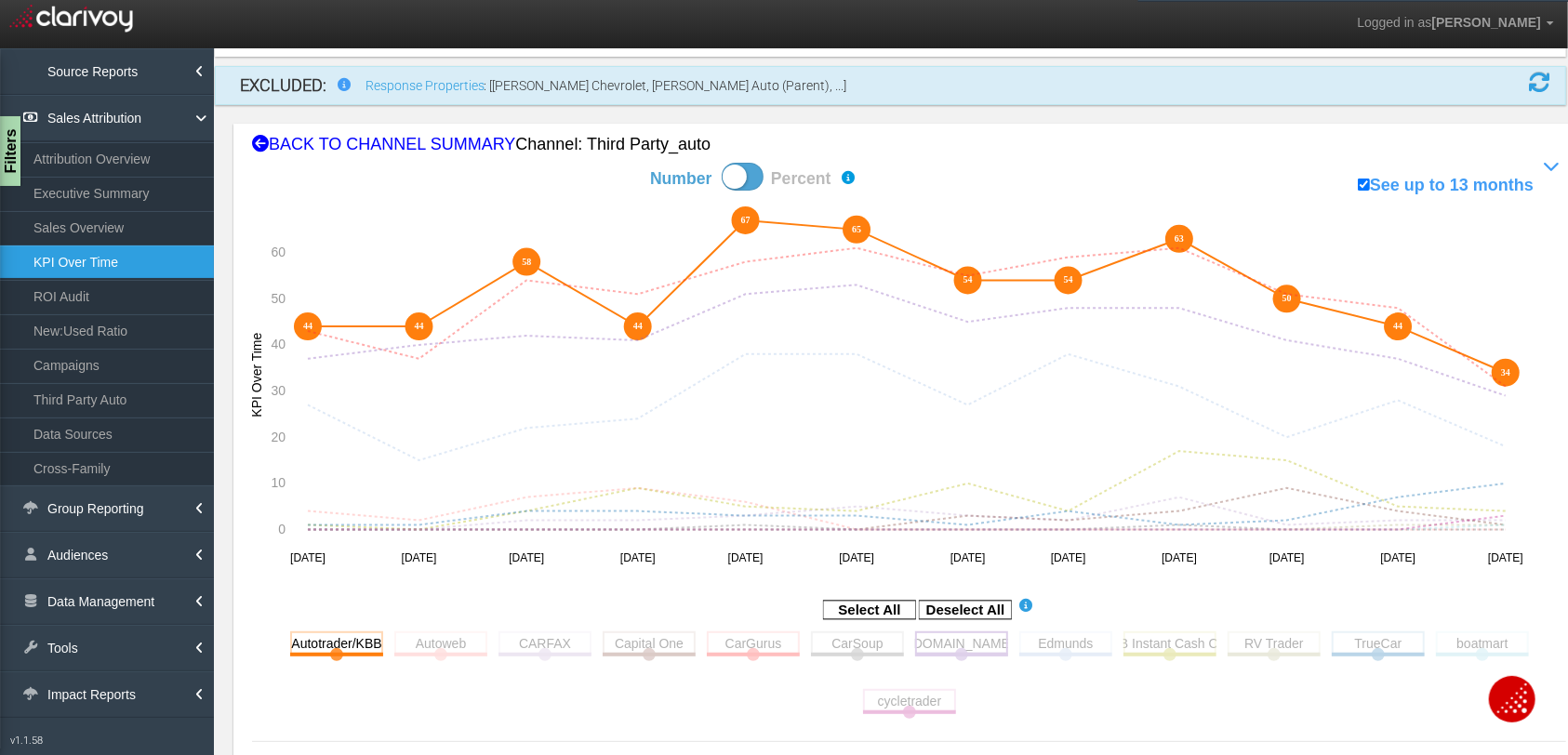
drag, startPoint x: 739, startPoint y: 640, endPoint x: 927, endPoint y: 641, distance: 188.0
click at [739, 640] on rect at bounding box center [753, 642] width 93 height 23
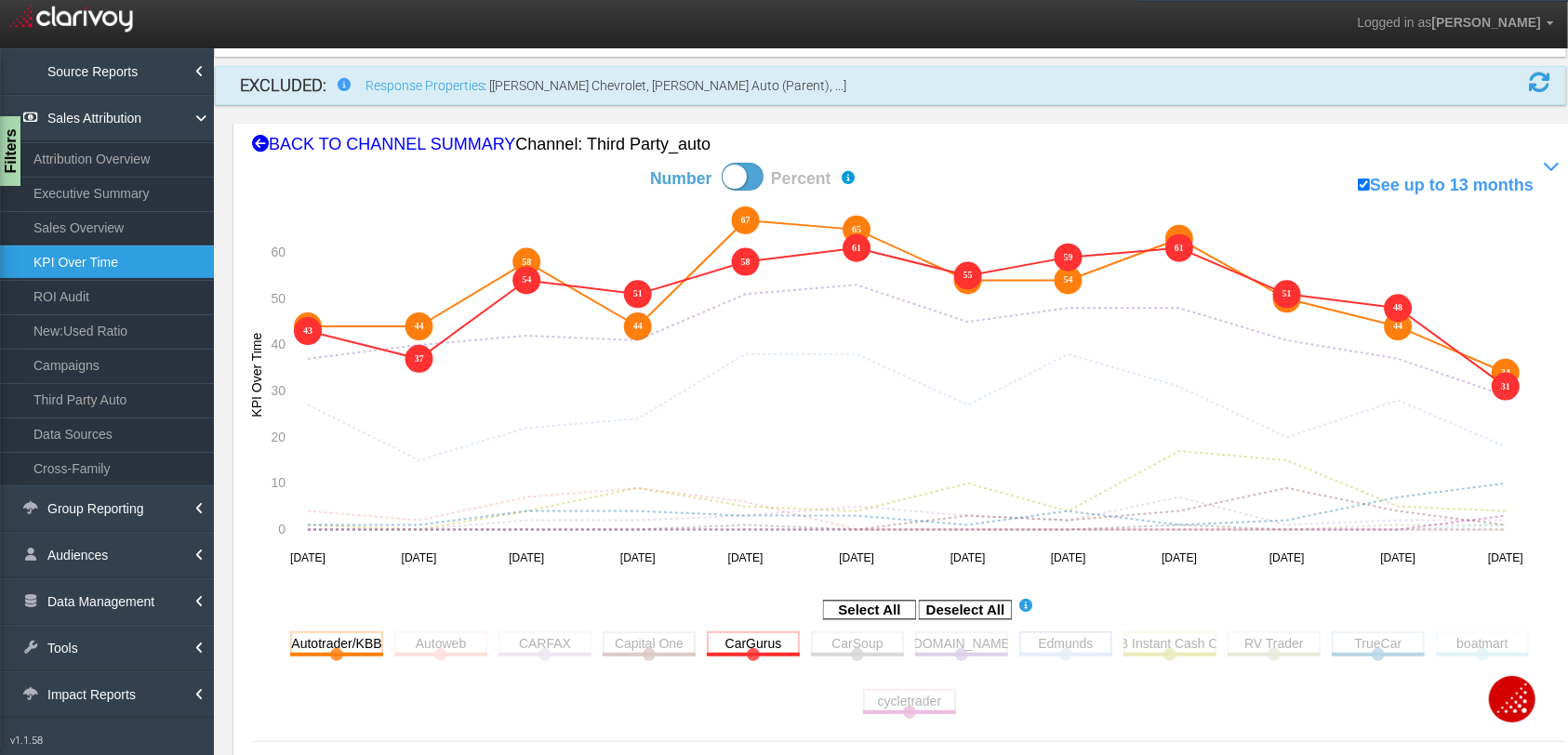
drag, startPoint x: 948, startPoint y: 638, endPoint x: 1077, endPoint y: 635, distance: 129.0
click at [953, 638] on rect at bounding box center [961, 642] width 93 height 23
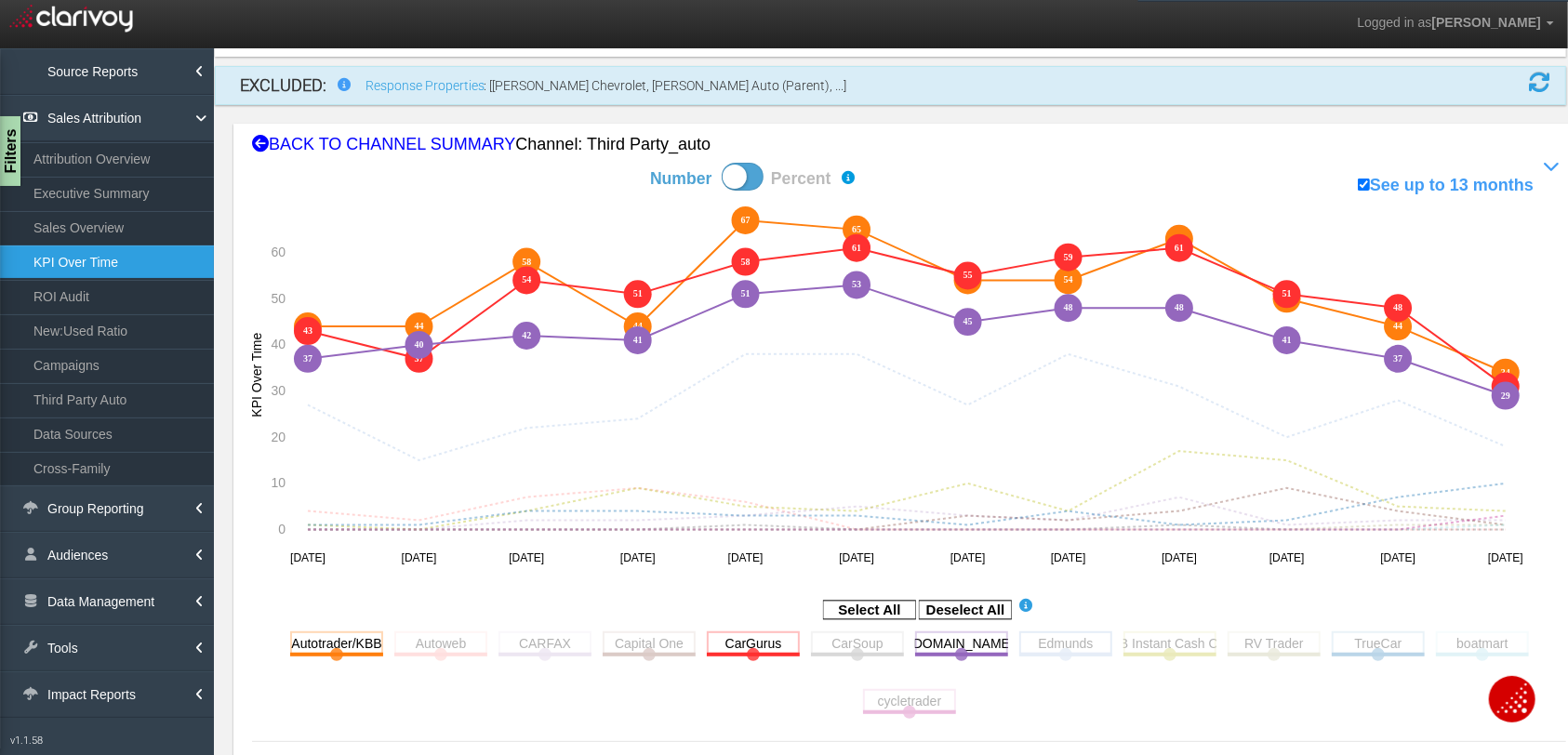
drag, startPoint x: 1069, startPoint y: 638, endPoint x: 1045, endPoint y: 644, distance: 24.7
click at [1068, 638] on rect at bounding box center [1065, 642] width 93 height 23
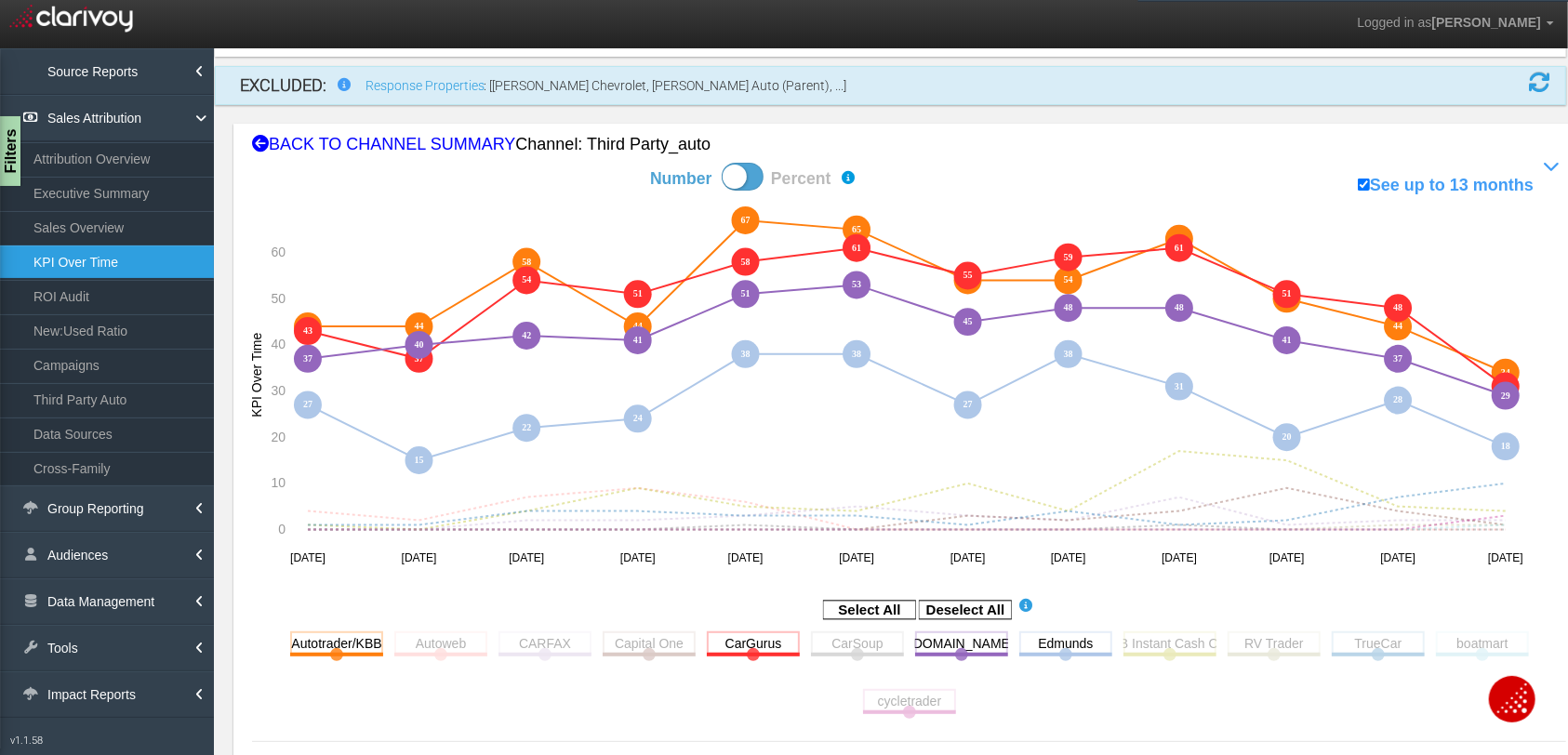
click at [757, 179] on span at bounding box center [742, 176] width 42 height 28
click at [585, 162] on input "Number Percent" at bounding box center [584, 161] width 1 height 1
checkbox input "true"
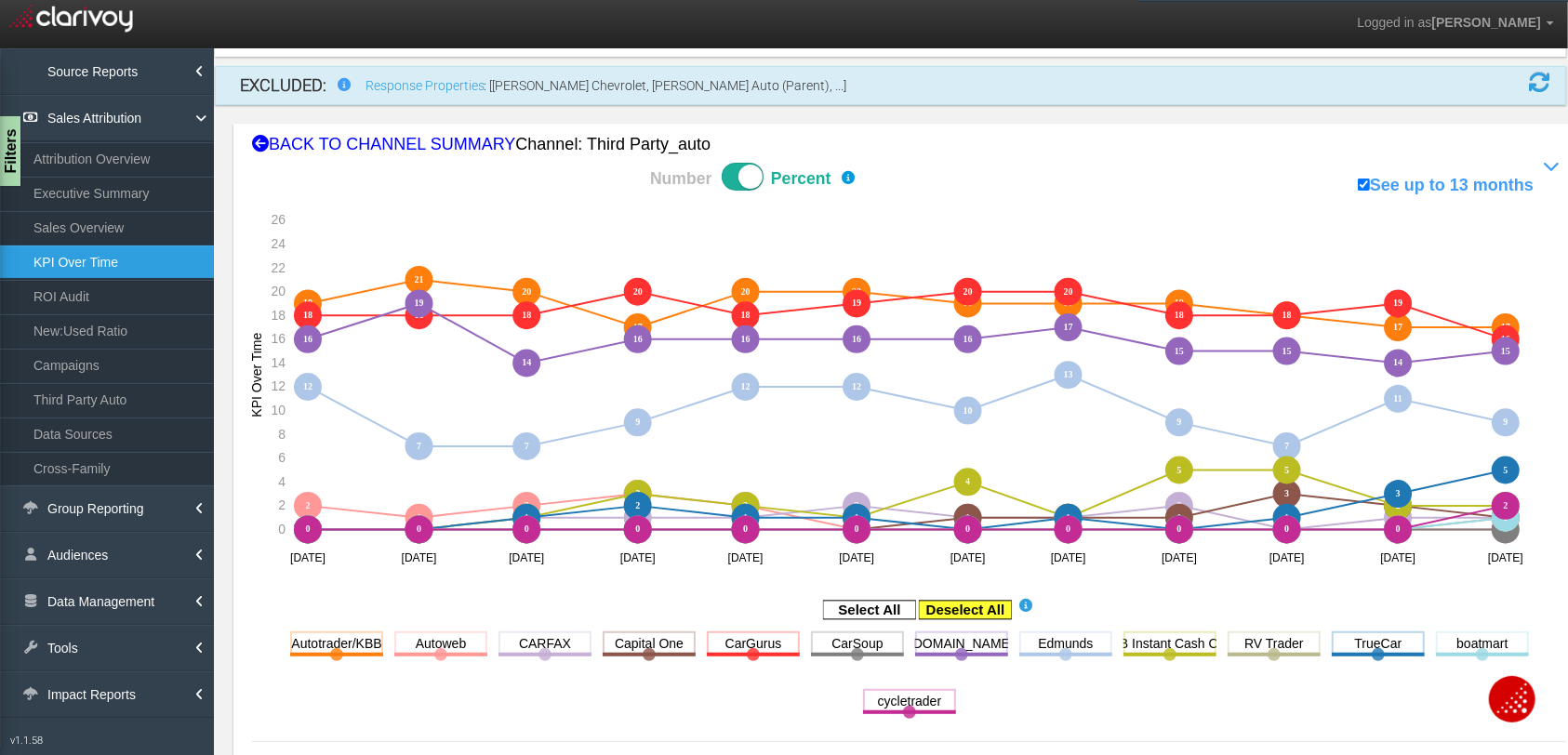
click at [989, 602] on rect at bounding box center [965, 609] width 93 height 18
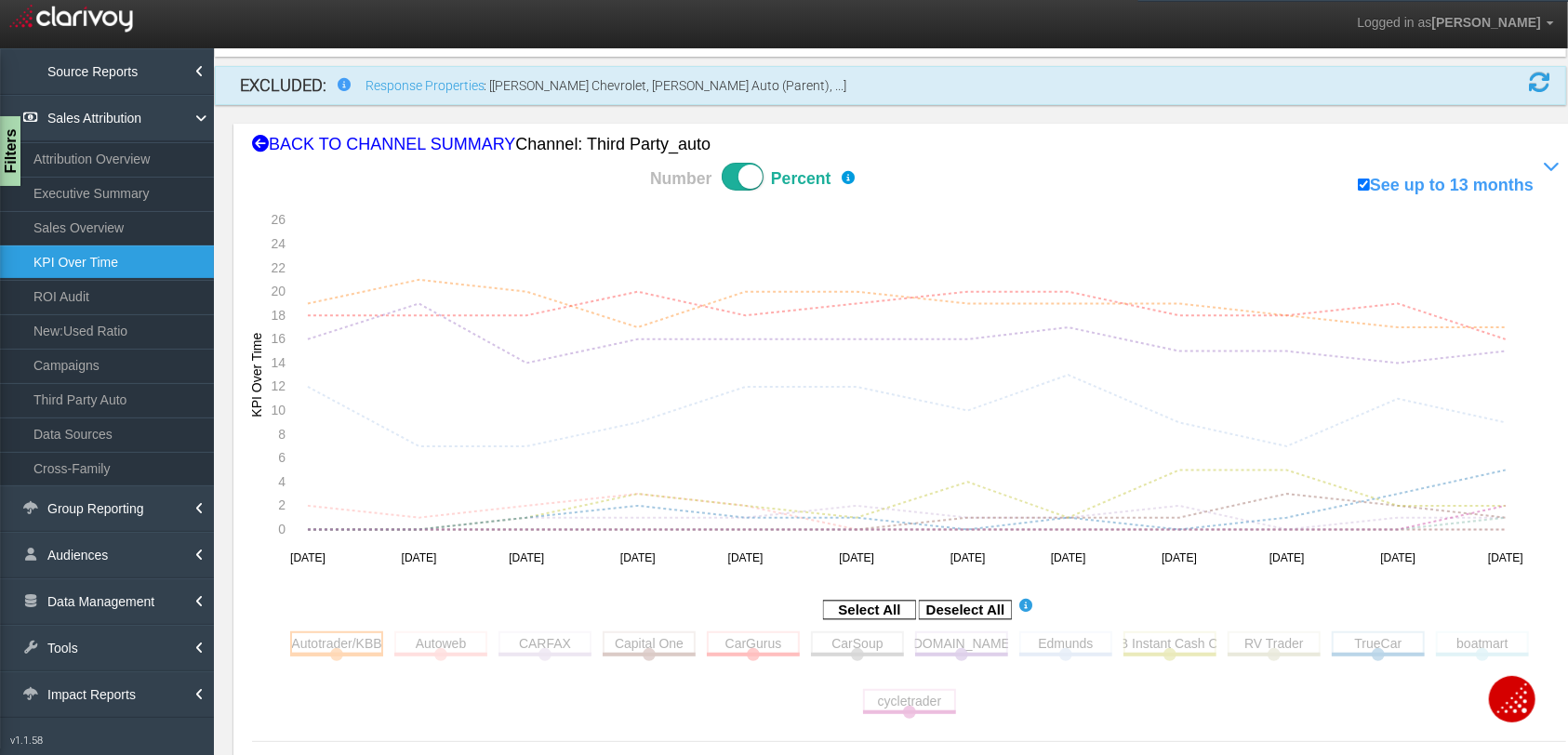
click at [356, 642] on rect at bounding box center [336, 642] width 93 height 23
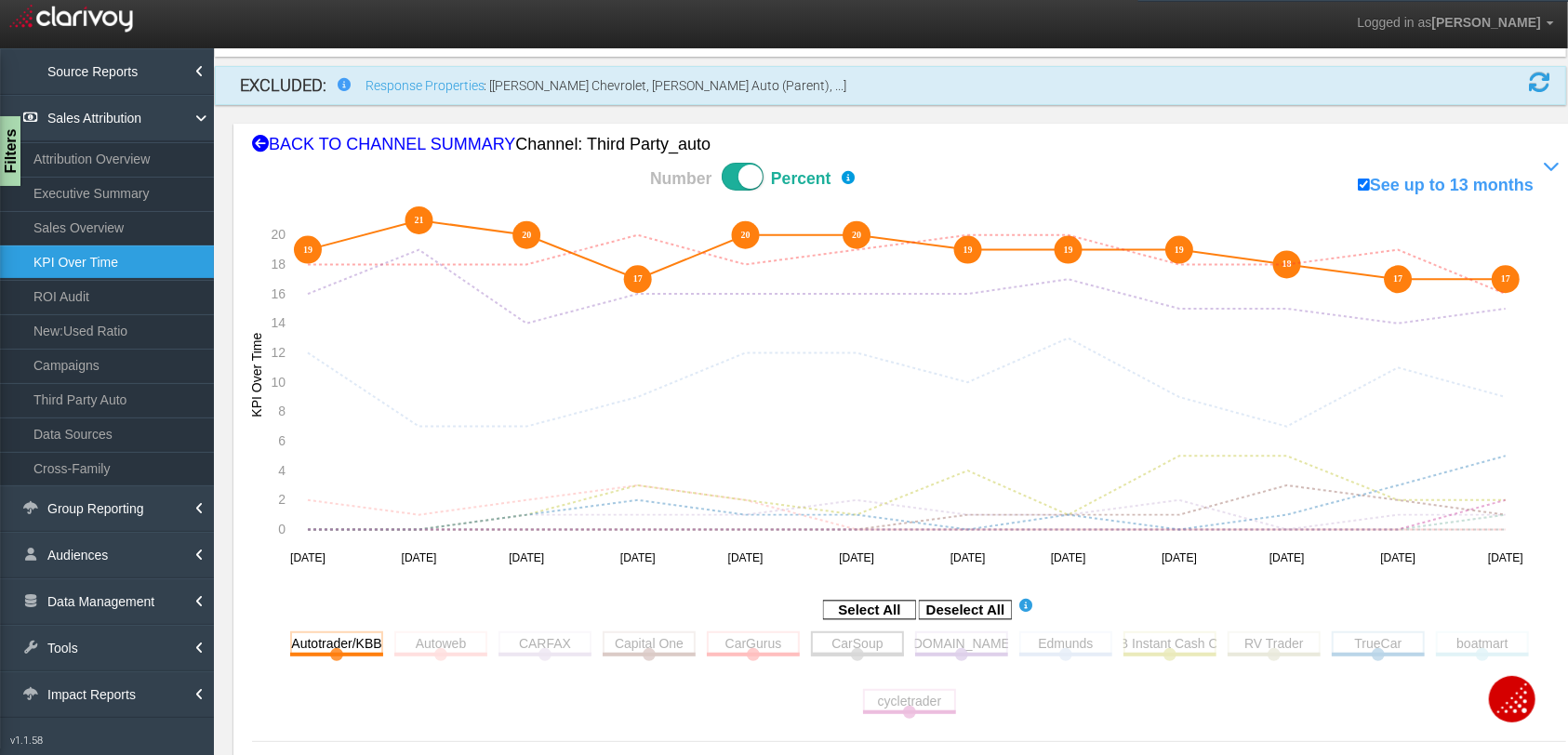
drag, startPoint x: 776, startPoint y: 639, endPoint x: 839, endPoint y: 649, distance: 63.8
click at [778, 638] on rect at bounding box center [753, 642] width 93 height 23
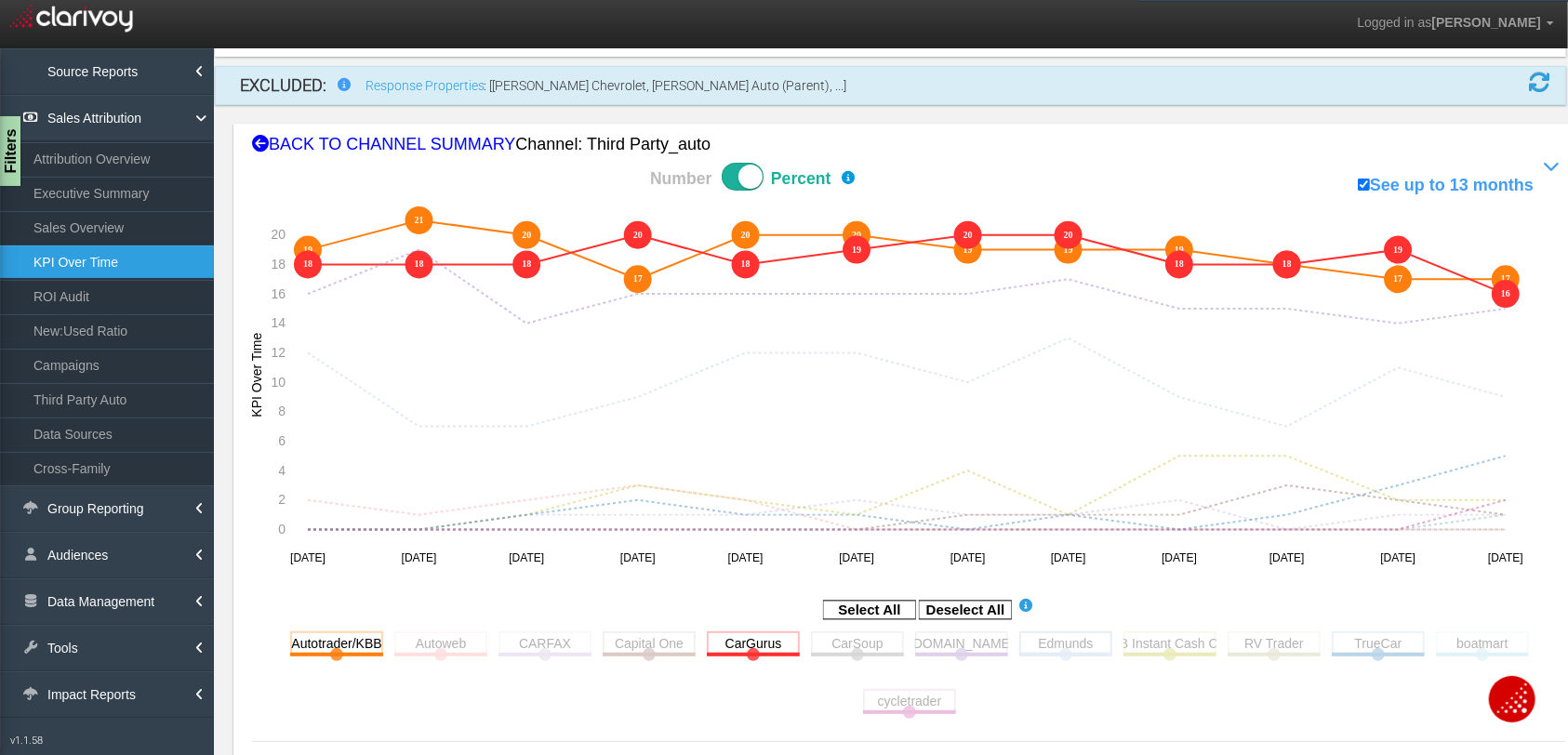
drag, startPoint x: 972, startPoint y: 644, endPoint x: 1037, endPoint y: 638, distance: 65.3
click at [974, 644] on rect at bounding box center [961, 642] width 93 height 23
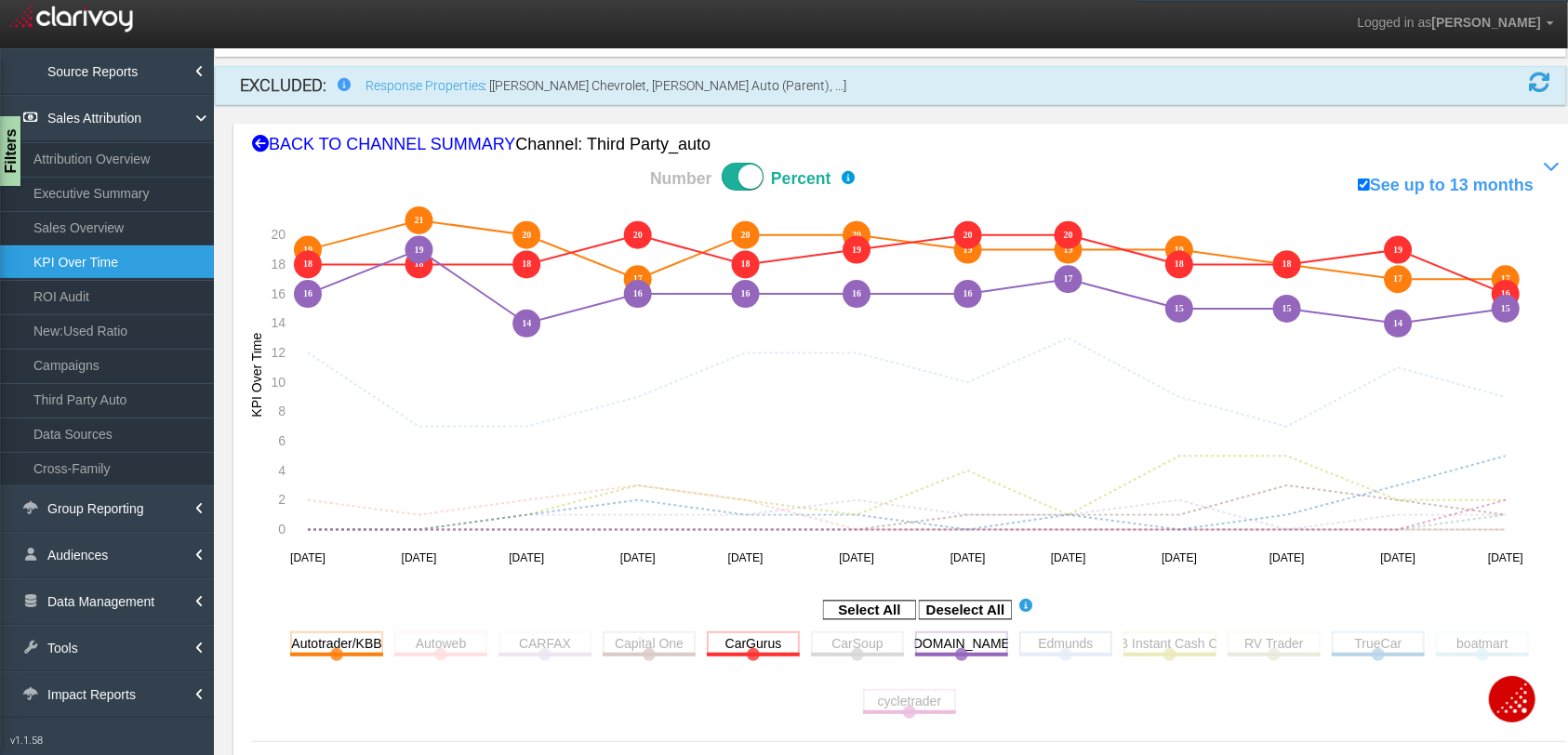
click at [1049, 637] on rect at bounding box center [1065, 642] width 93 height 23
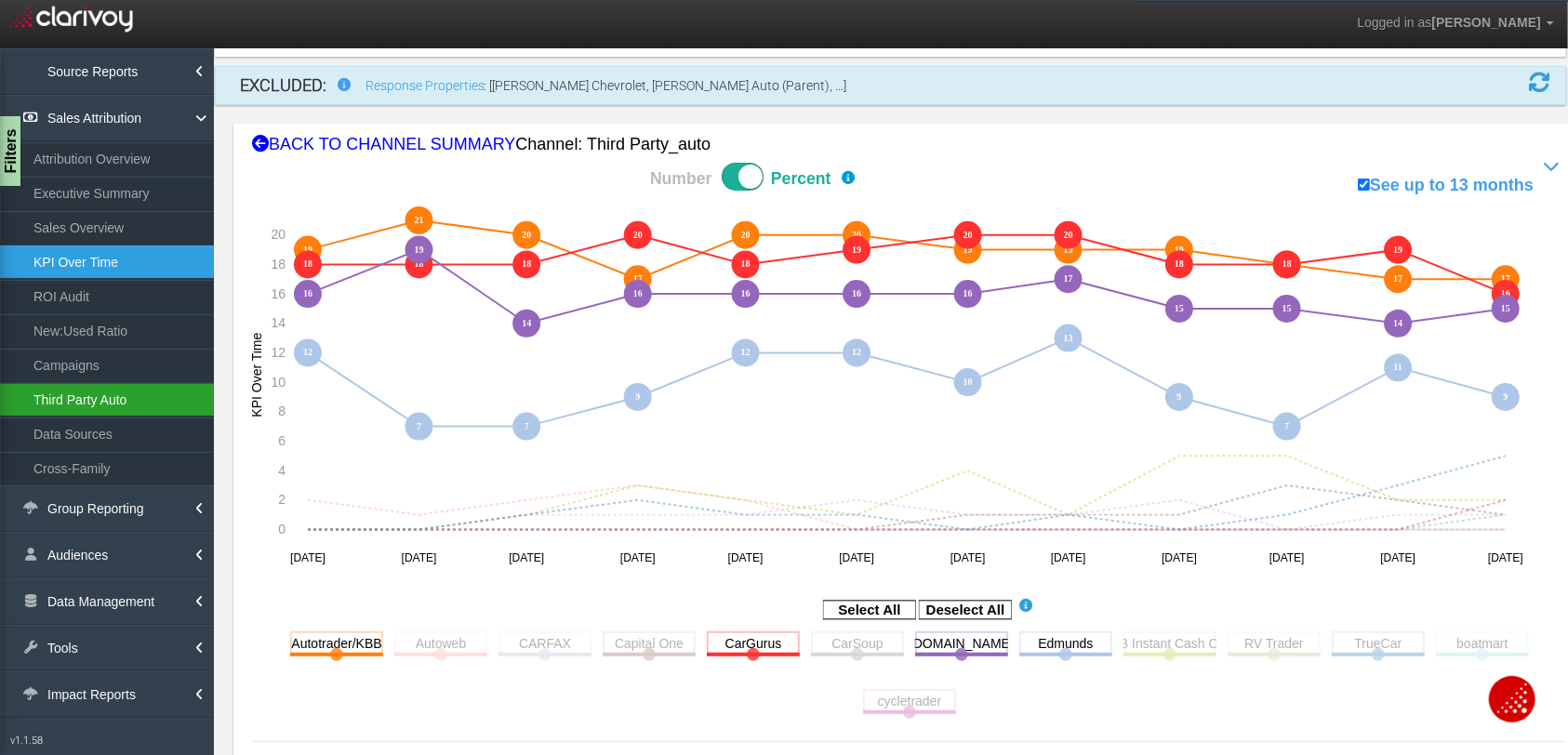
click at [72, 393] on link "Third Party Auto" at bounding box center [107, 399] width 214 height 33
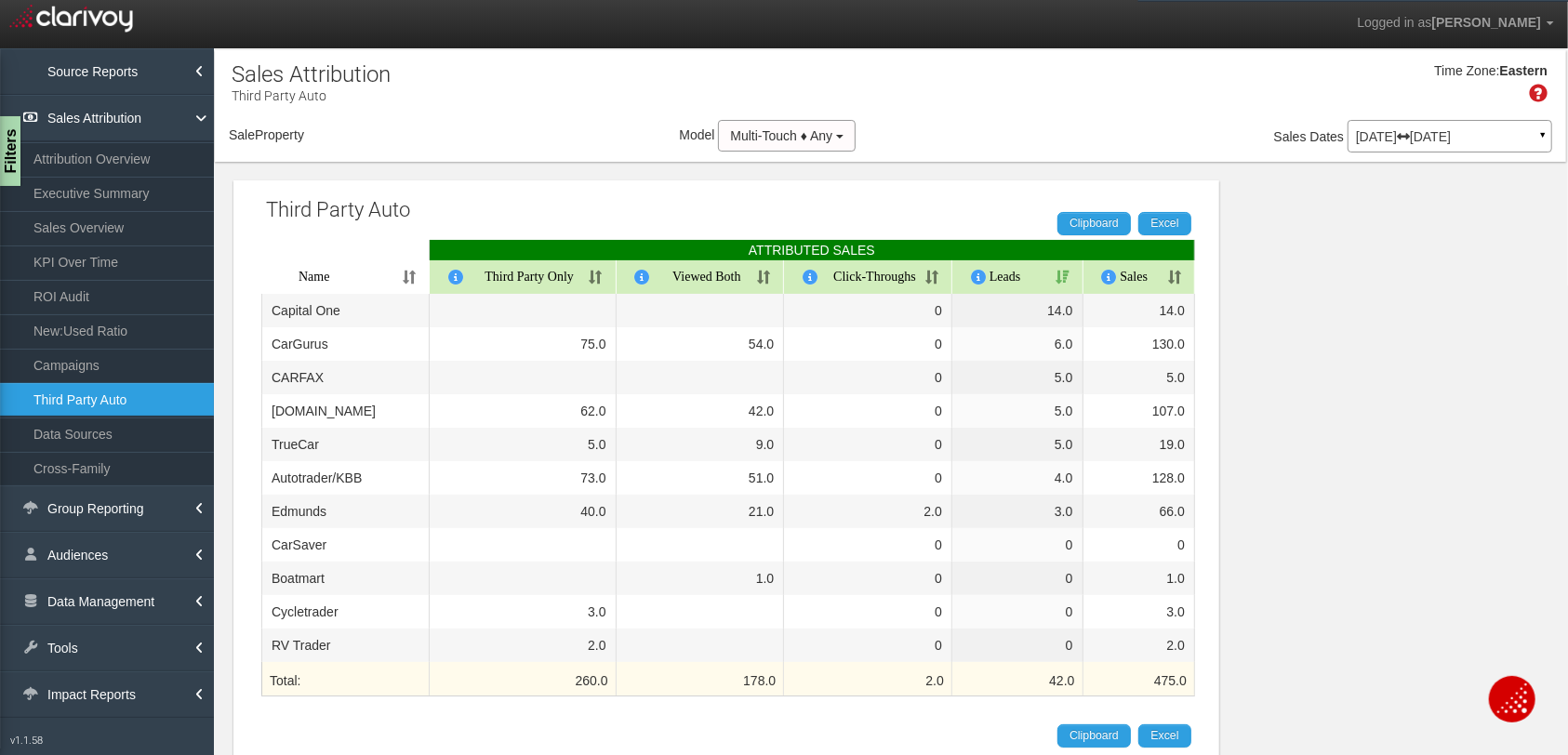
select select "object:20110"
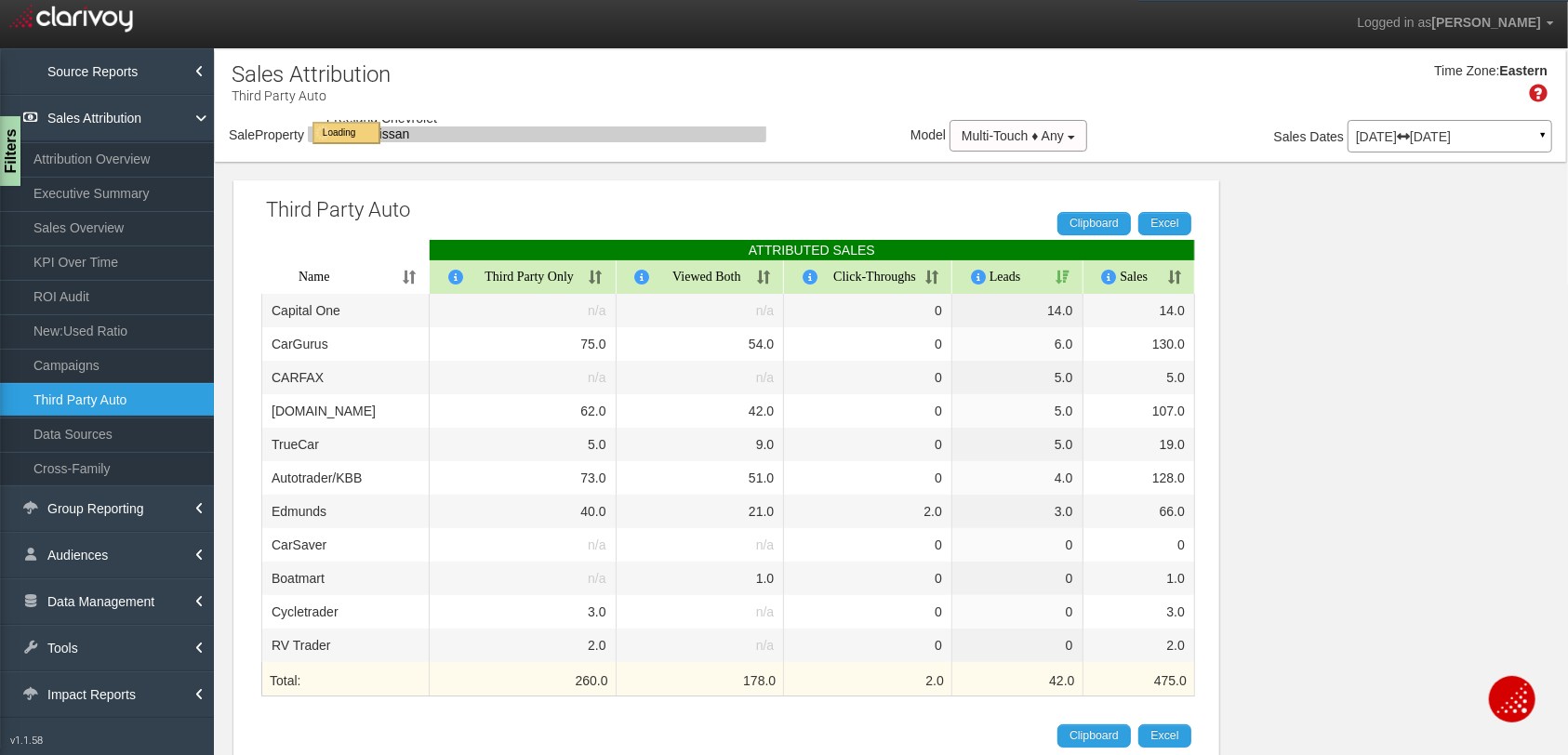
click at [1241, 139] on p "May 01, 2025 Jul 31, 2025" at bounding box center [1449, 136] width 188 height 13
select select "object:20110"
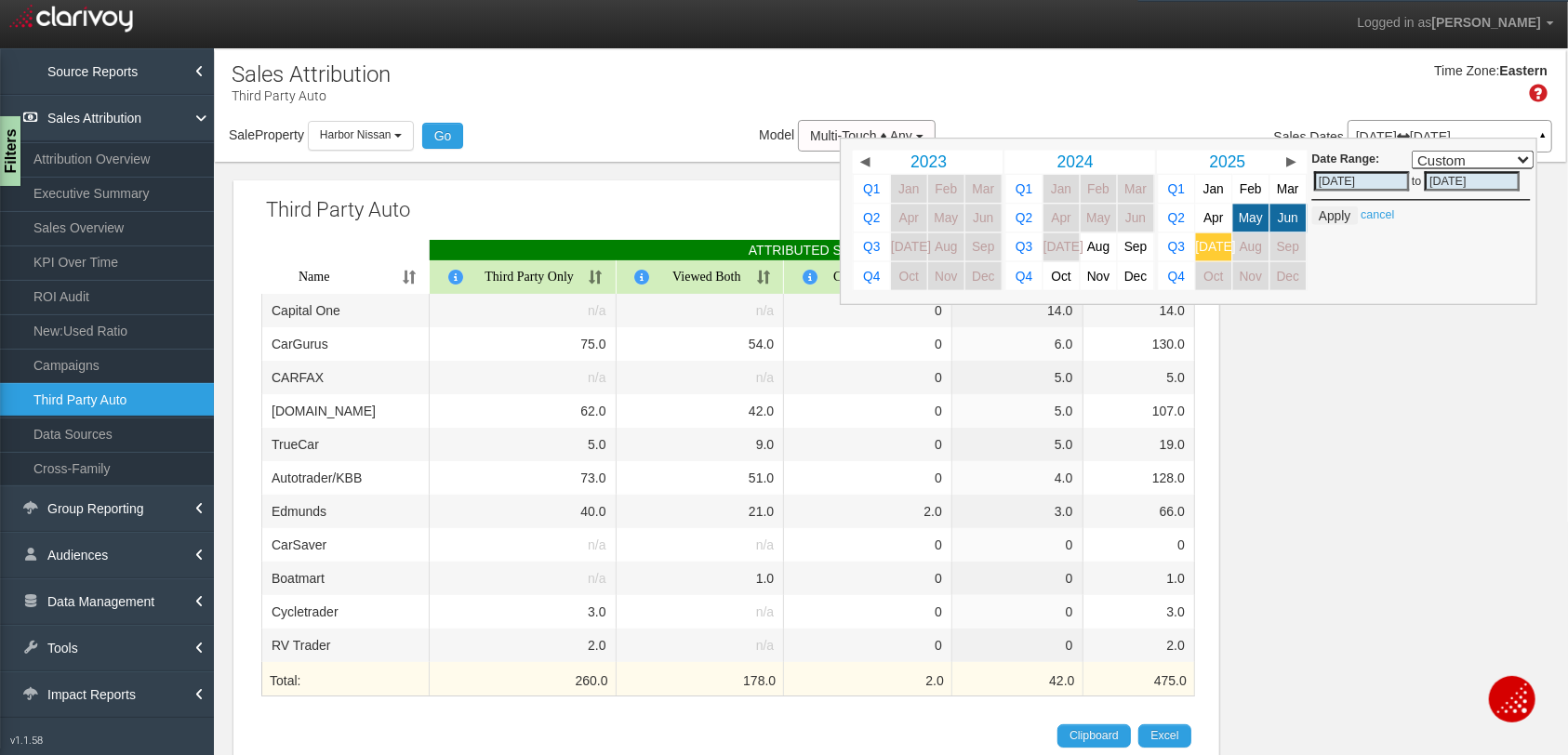
click at [1211, 252] on span "[DATE]" at bounding box center [1214, 247] width 40 height 14
select select ","
type input "[DATE]"
click at [1241, 217] on button "Apply" at bounding box center [1334, 215] width 46 height 18
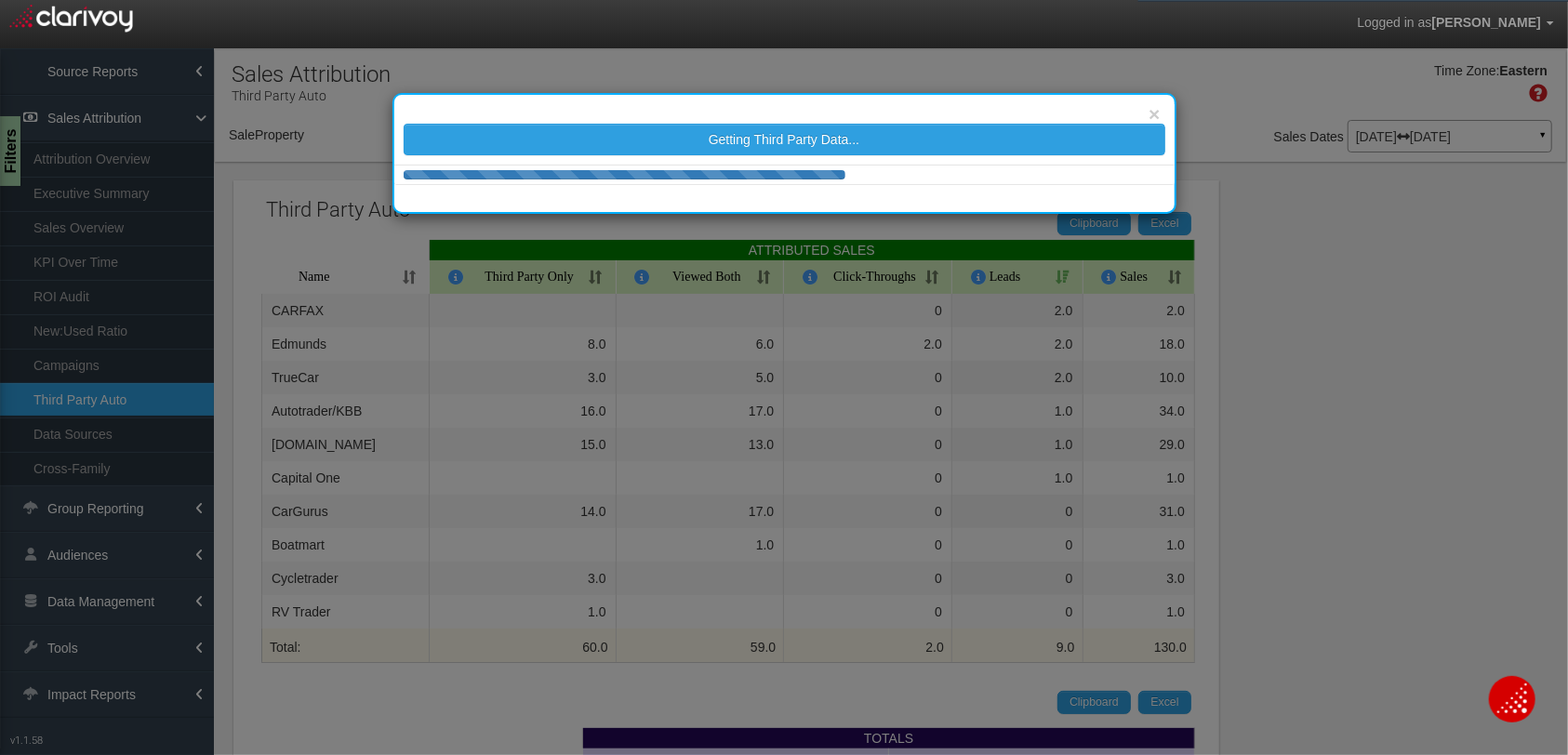
select select "object:22696"
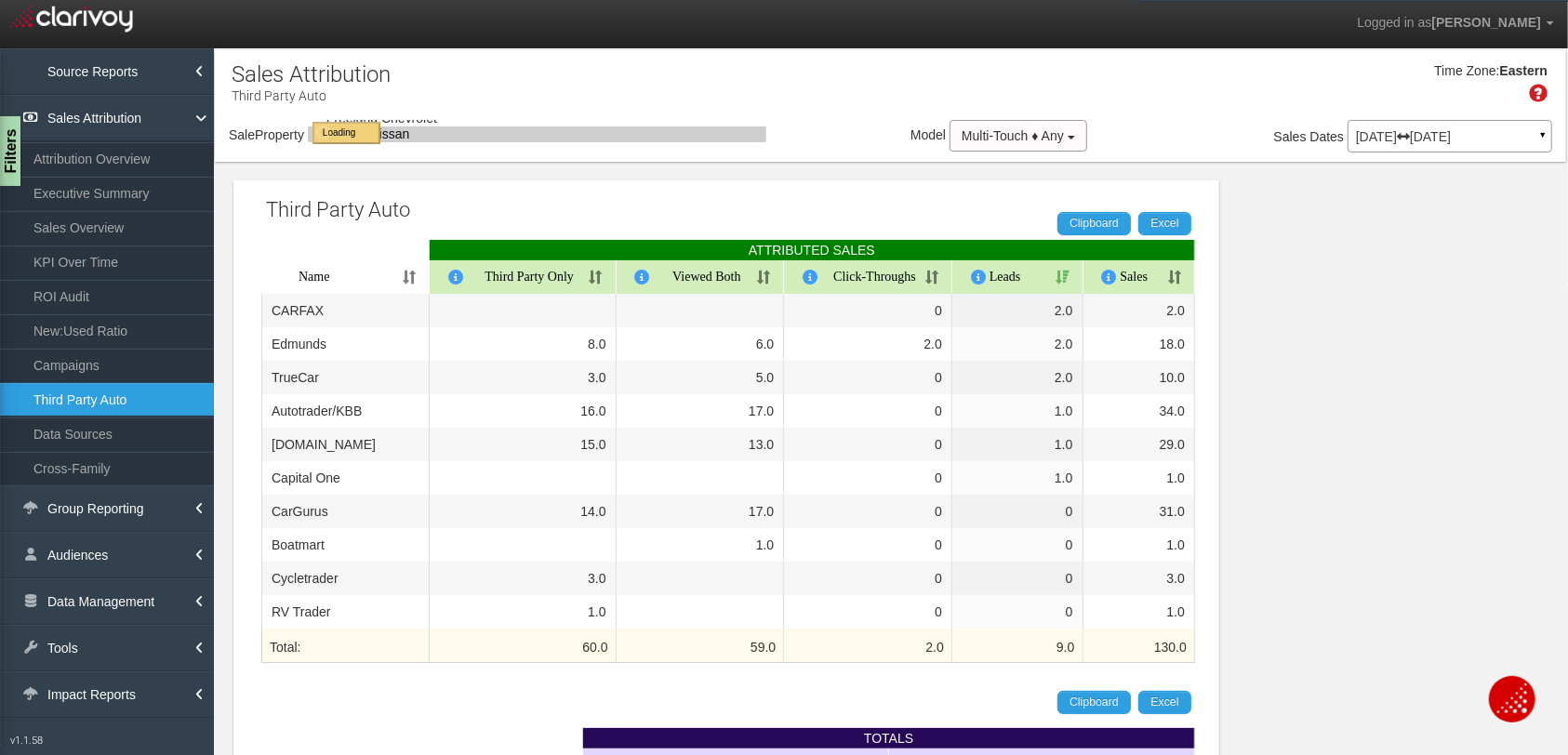
click at [1176, 260] on th "Sales" at bounding box center [1139, 277] width 113 height 33
select select "object:22696"
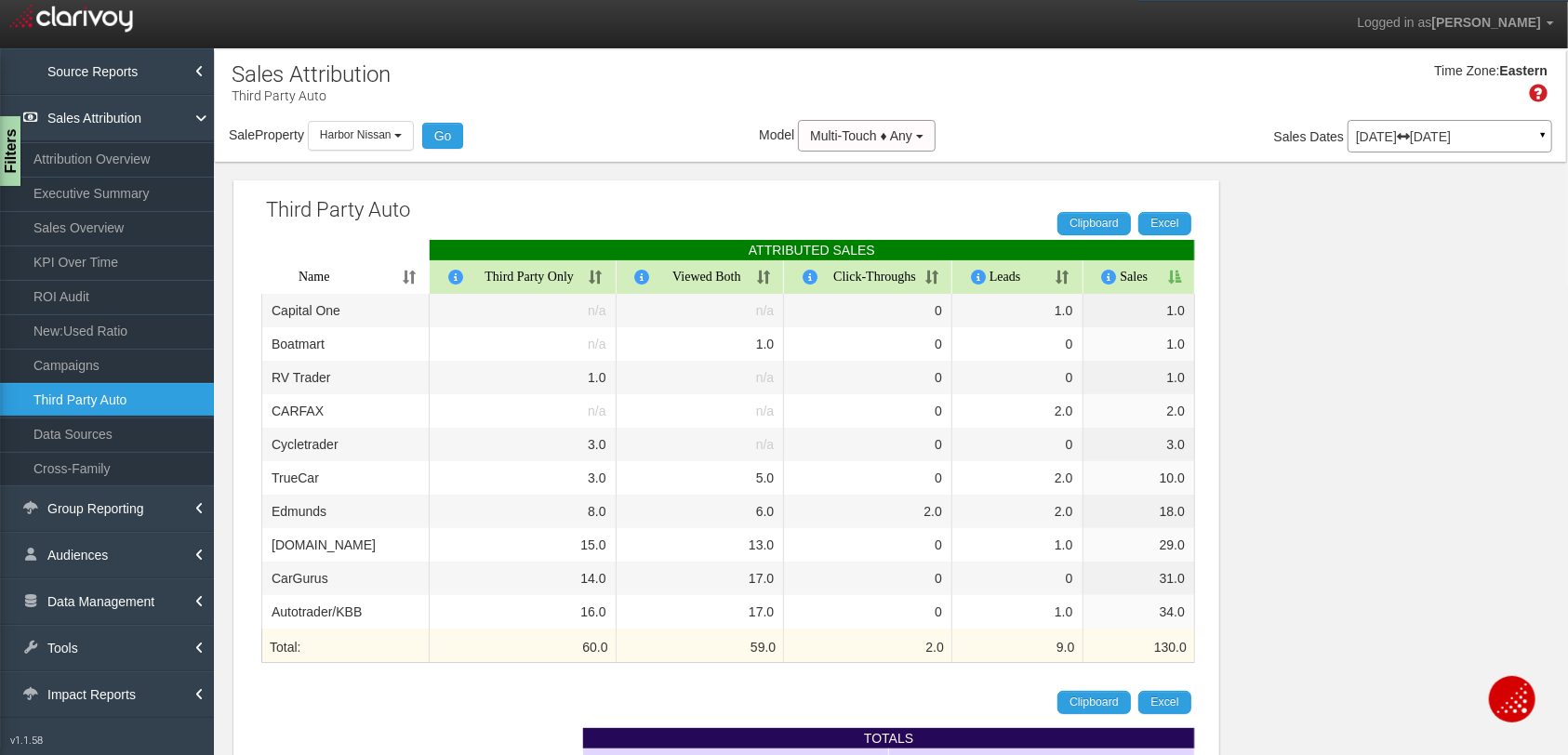
scroll to position [85, 0]
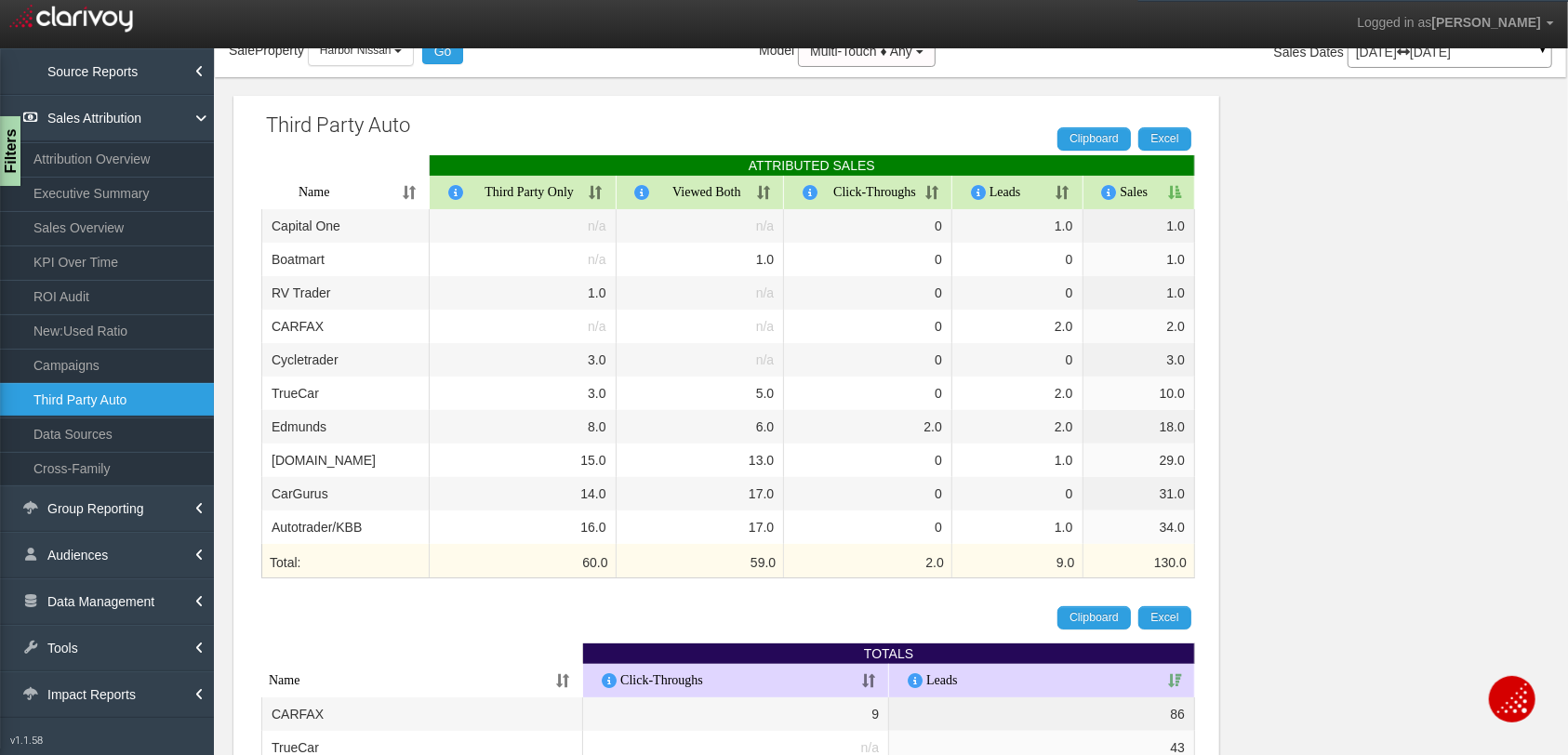
click at [1179, 193] on th "Sales" at bounding box center [1139, 192] width 113 height 33
click at [1241, 324] on div "Third Party Auto Clipboard Excel ATTRIBUTED SALES Name Third Party Only Viewed …" at bounding box center [890, 603] width 1351 height 1054
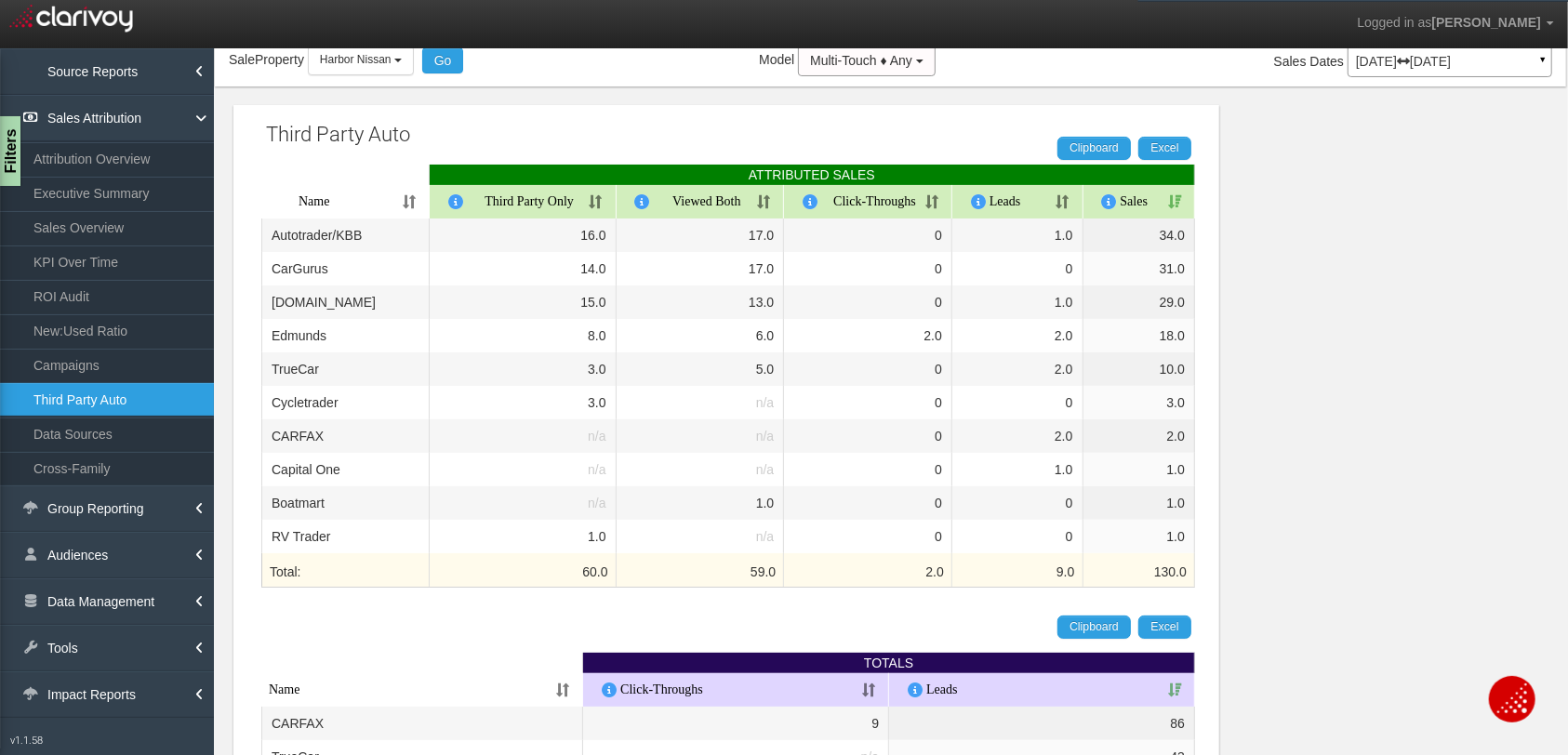
scroll to position [71, 0]
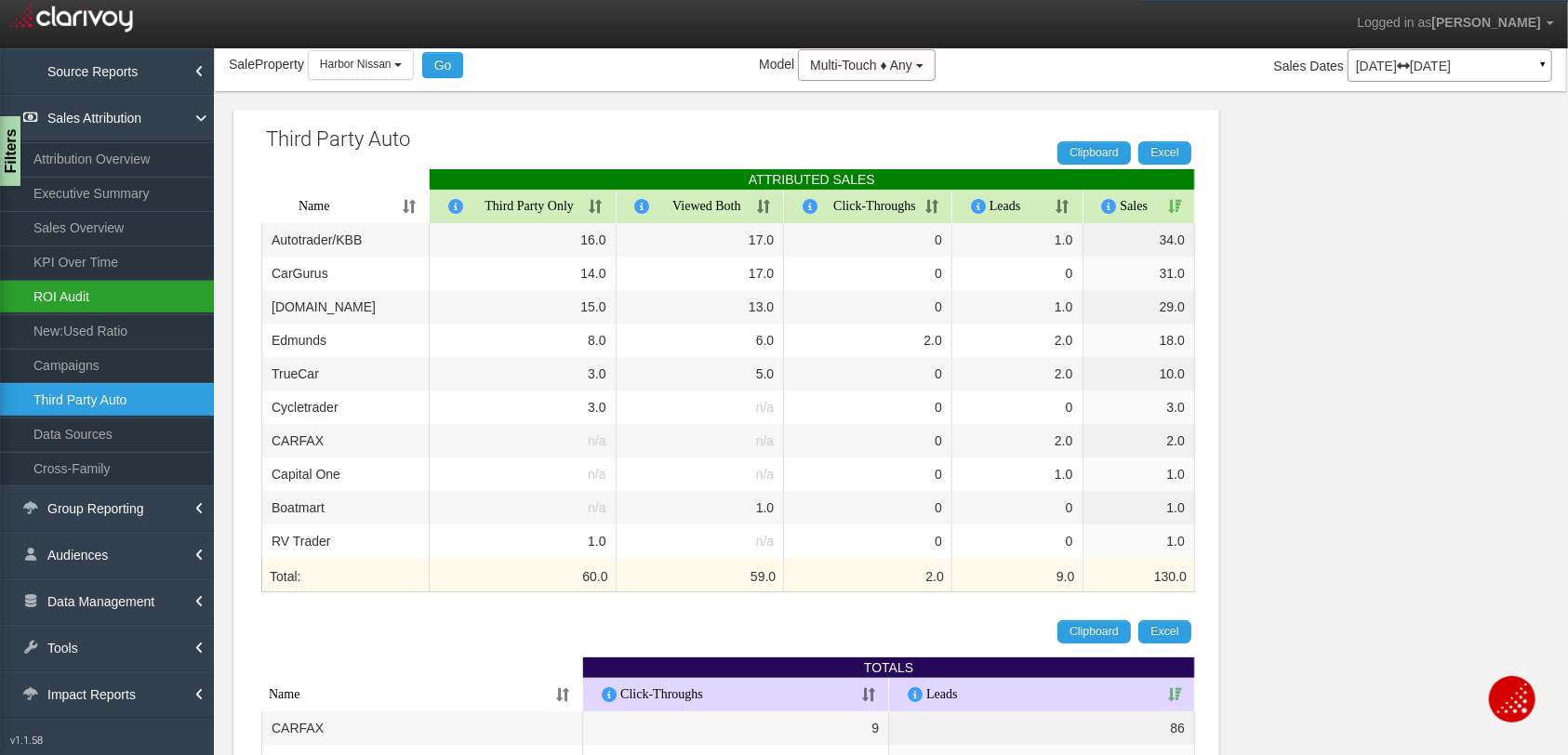
click at [59, 292] on link "ROI Audit" at bounding box center [107, 296] width 214 height 33
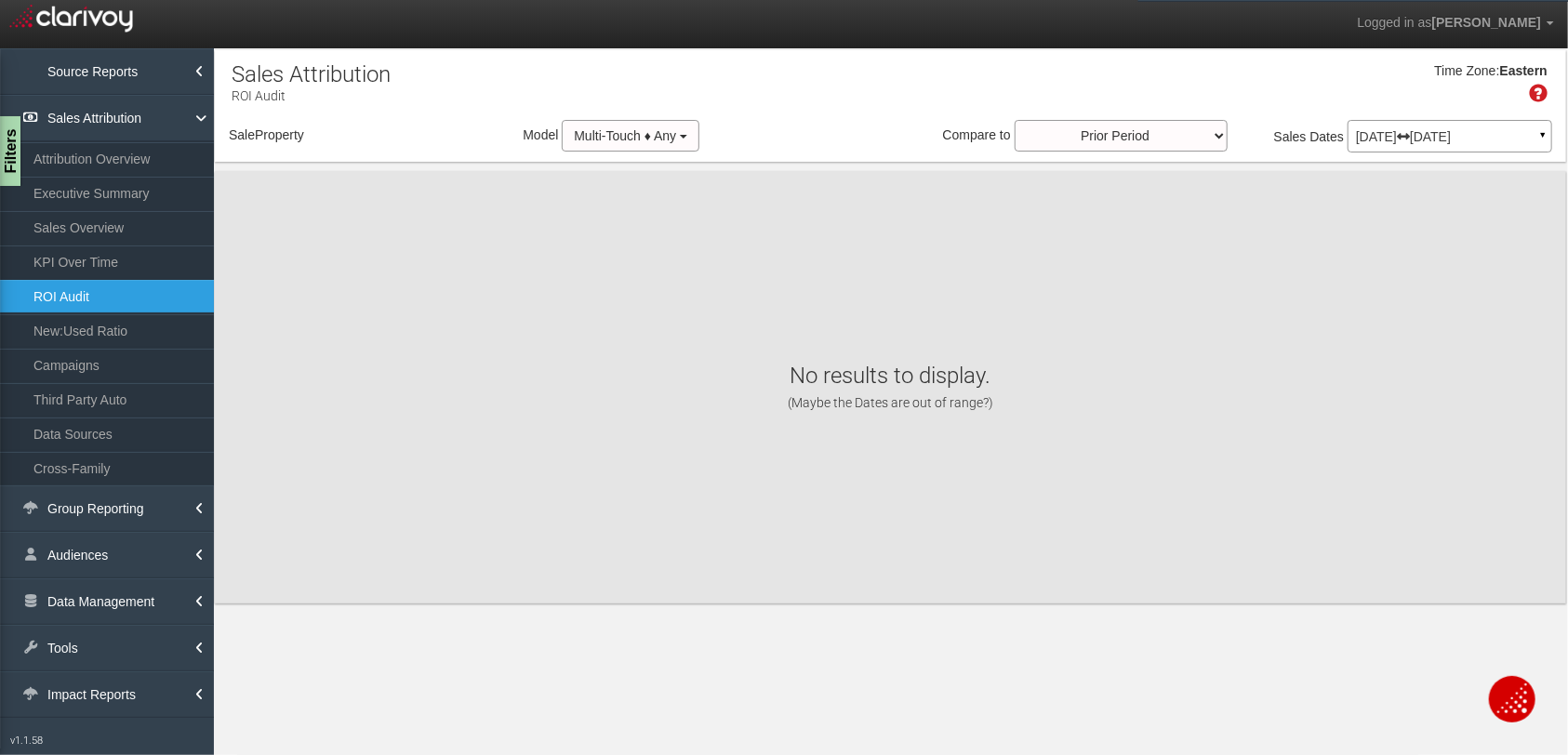
select select "object:25285"
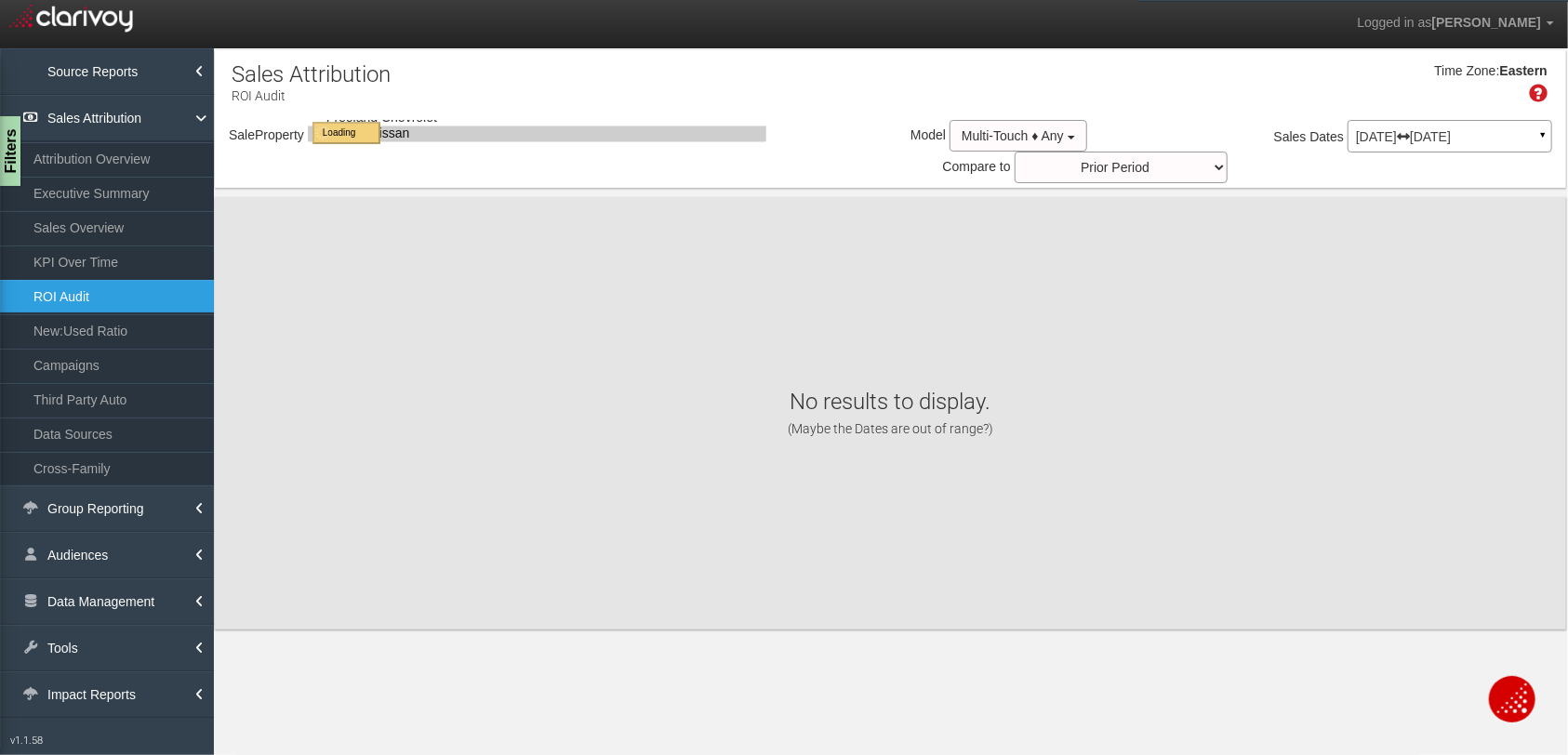
select select "object:25285"
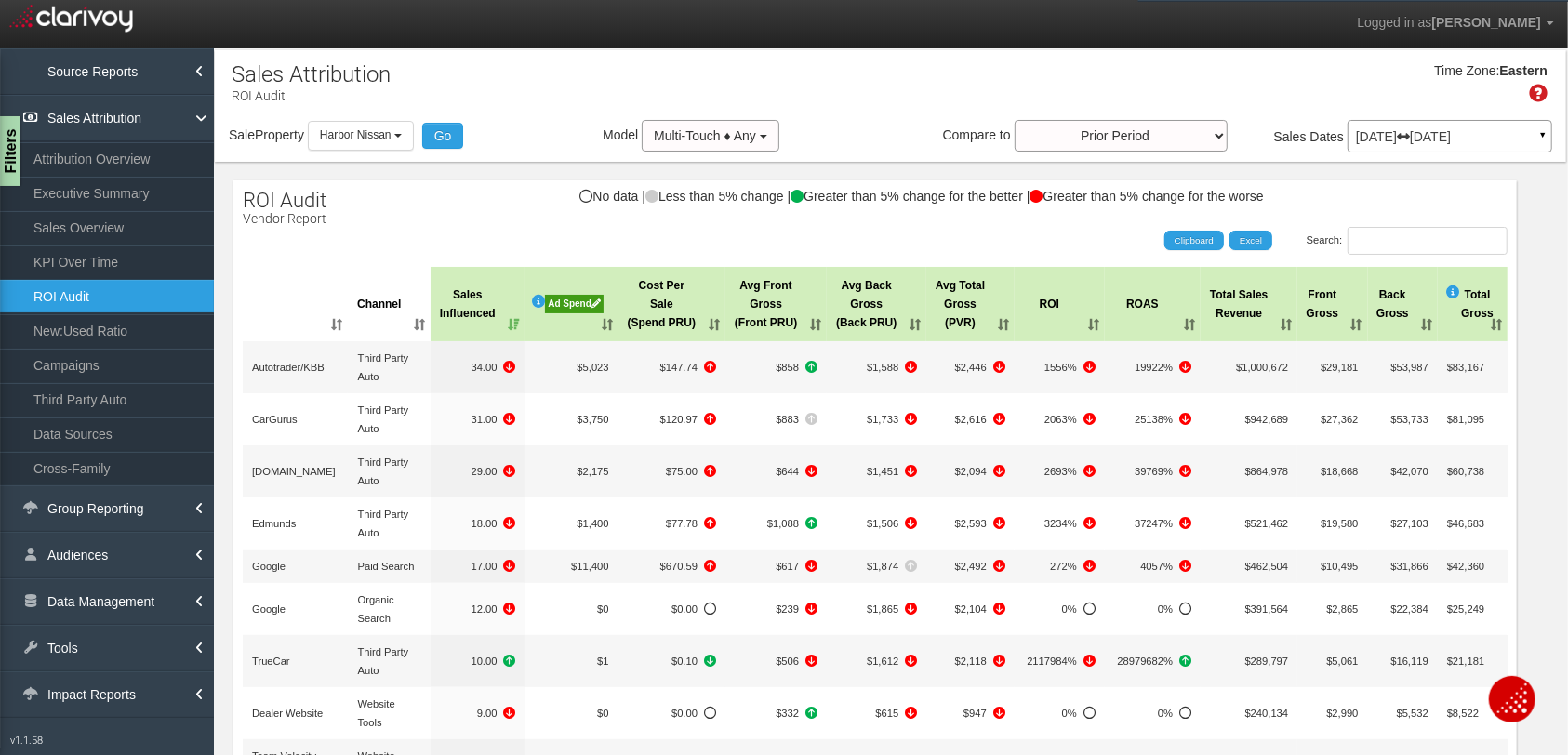
click at [1241, 131] on p "Jul 01, 2025 Jul 31, 2025" at bounding box center [1449, 136] width 188 height 13
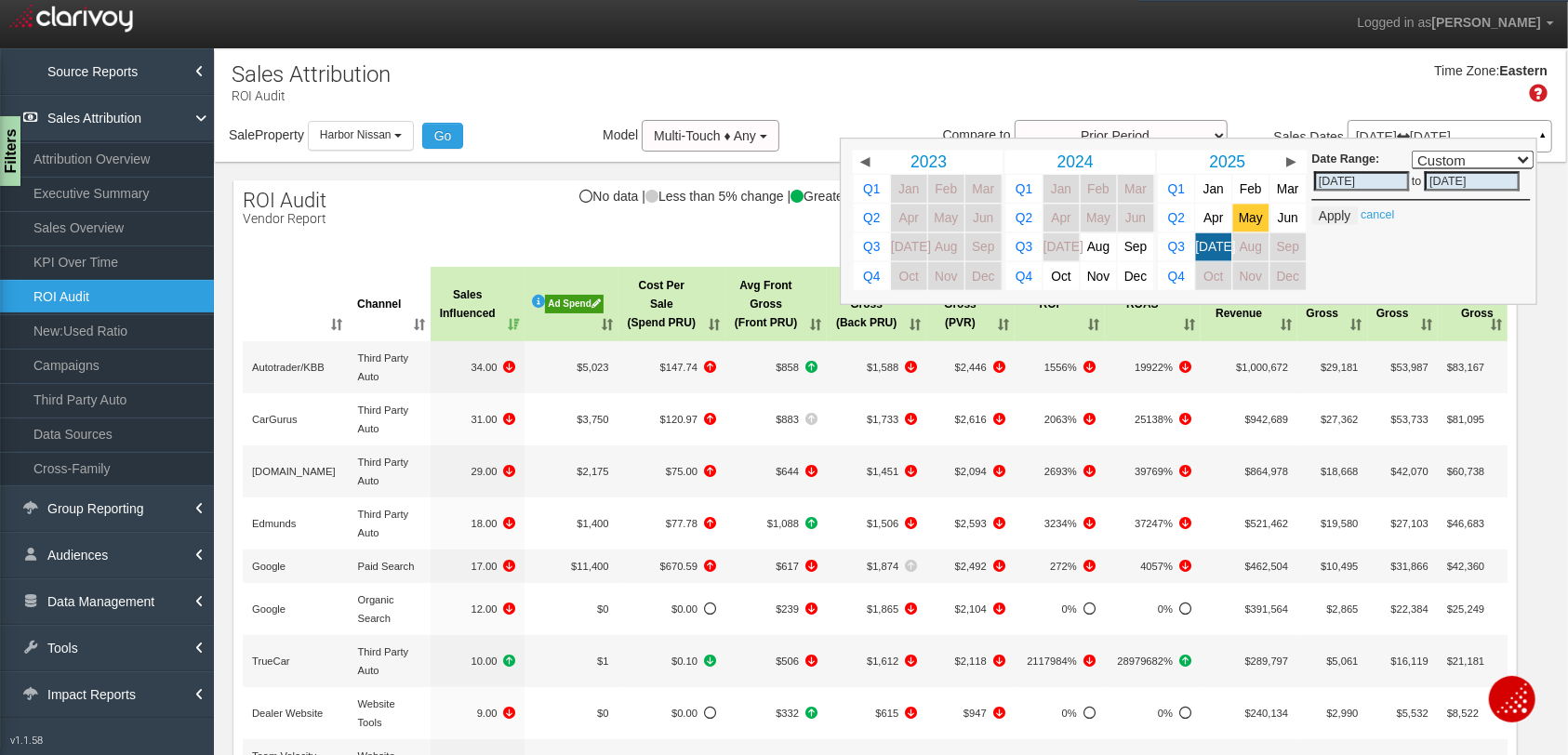
click at [1241, 213] on span "May" at bounding box center [1250, 218] width 24 height 14
select select ","
type input "05/01/2025"
type input "05/31/2025"
click at [1208, 248] on span "[DATE]" at bounding box center [1214, 247] width 40 height 14
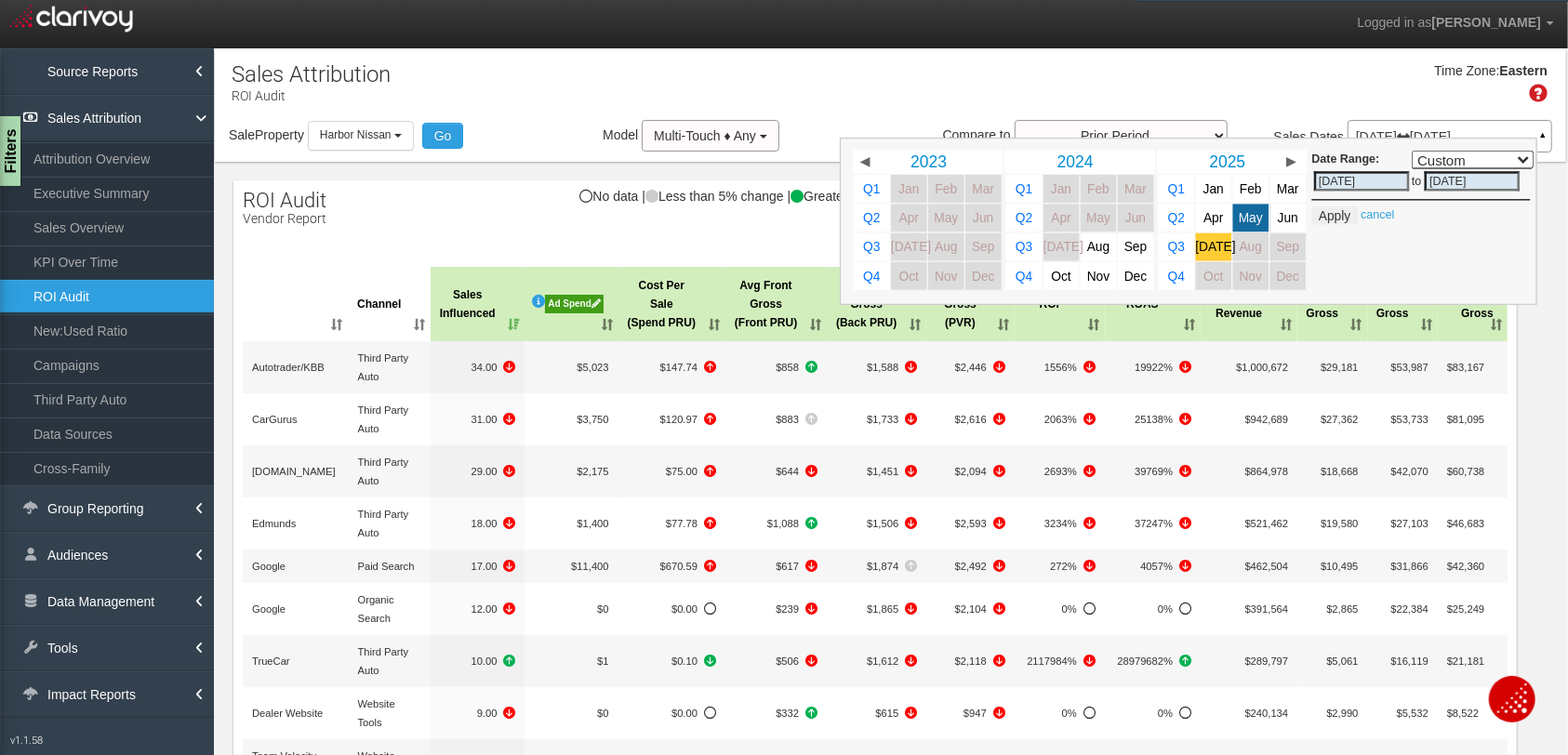
select select ","
type input "[DATE]"
click at [1241, 218] on button "Apply" at bounding box center [1334, 215] width 46 height 18
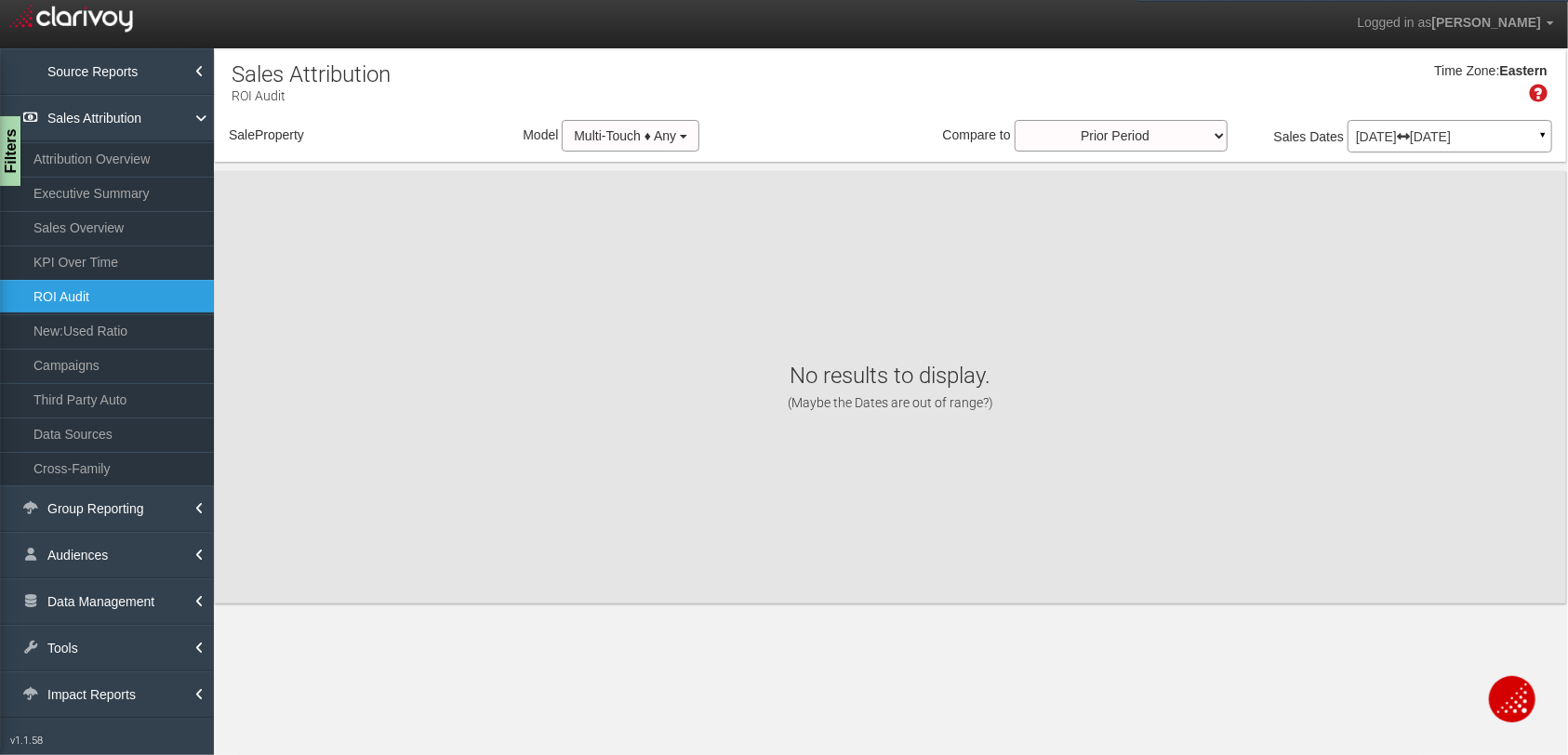
select select "object:27874"
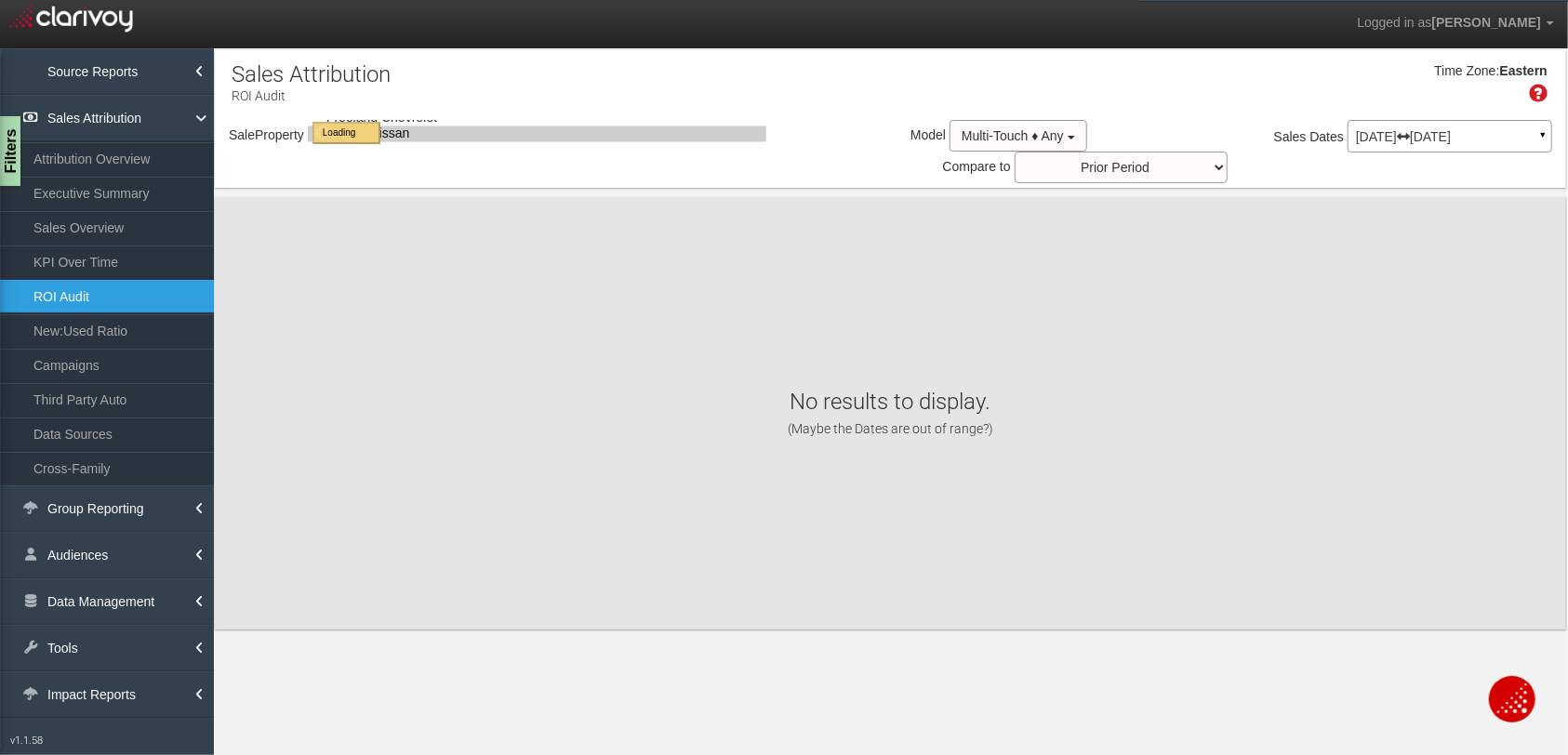
select select "object:27874"
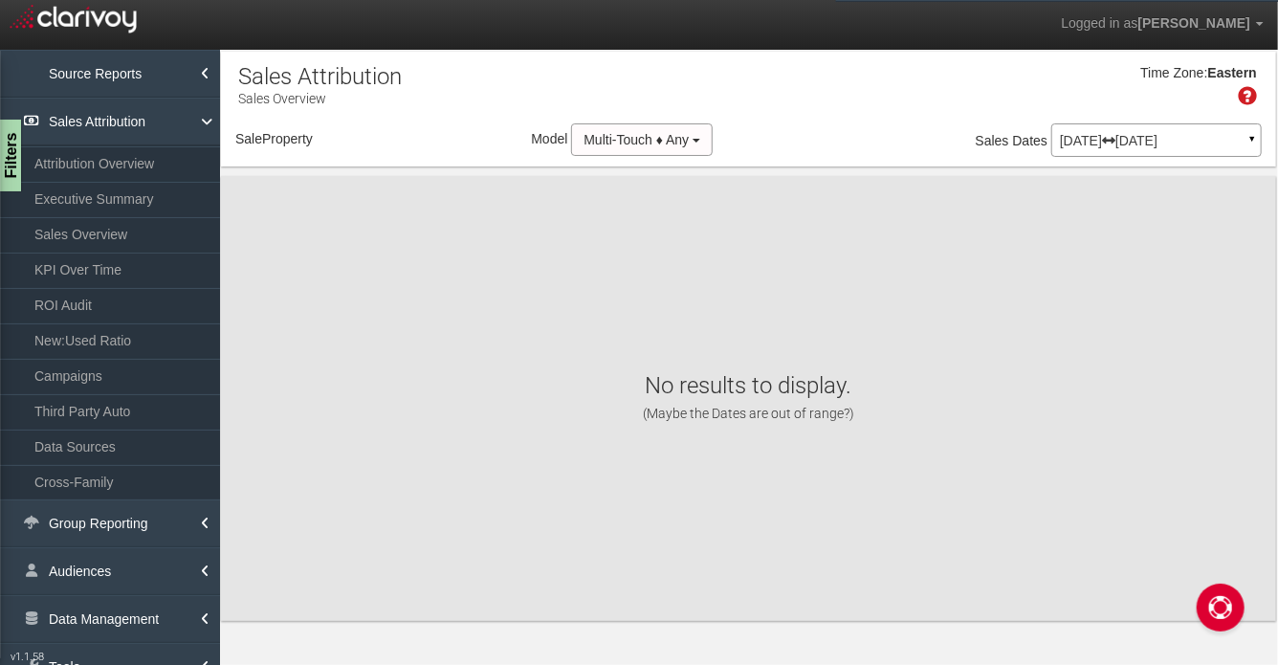
select select "object:1305"
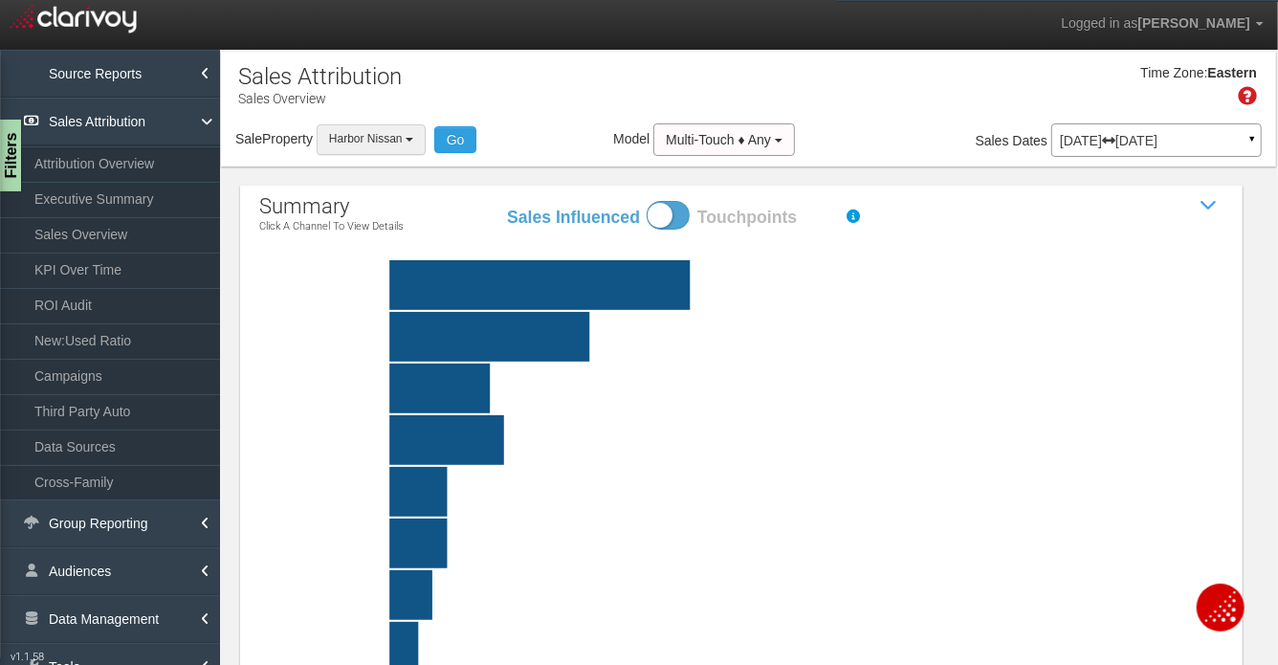
click at [375, 134] on span "Harbor Nissan" at bounding box center [366, 138] width 74 height 13
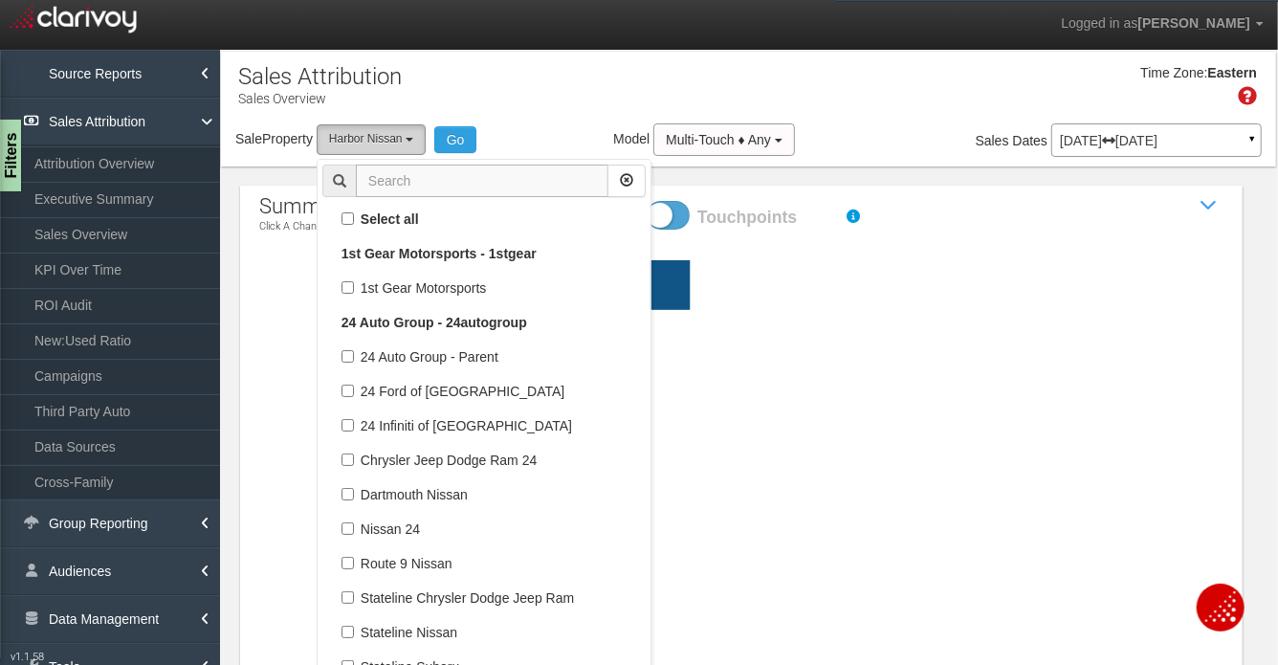
scroll to position [41701, 0]
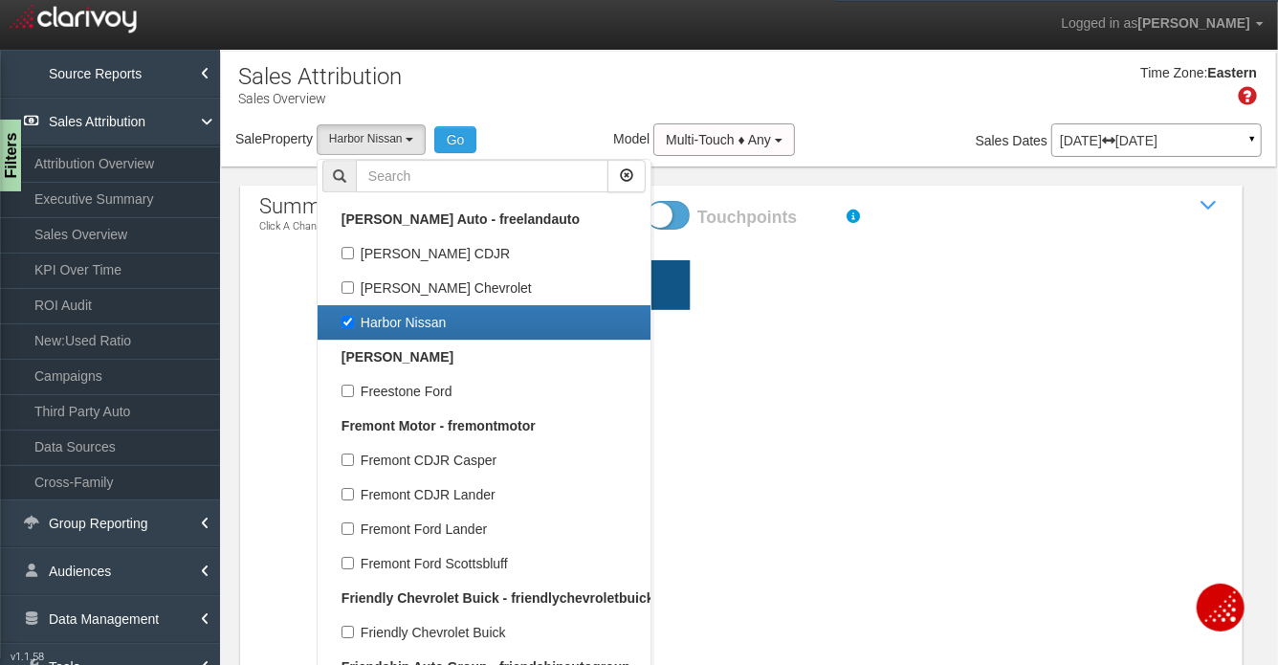
click at [350, 311] on label "Harbor Nissan" at bounding box center [483, 322] width 323 height 25
click at [350, 316] on input "Harbor Nissan" at bounding box center [347, 322] width 12 height 12
checkbox input "false"
select select
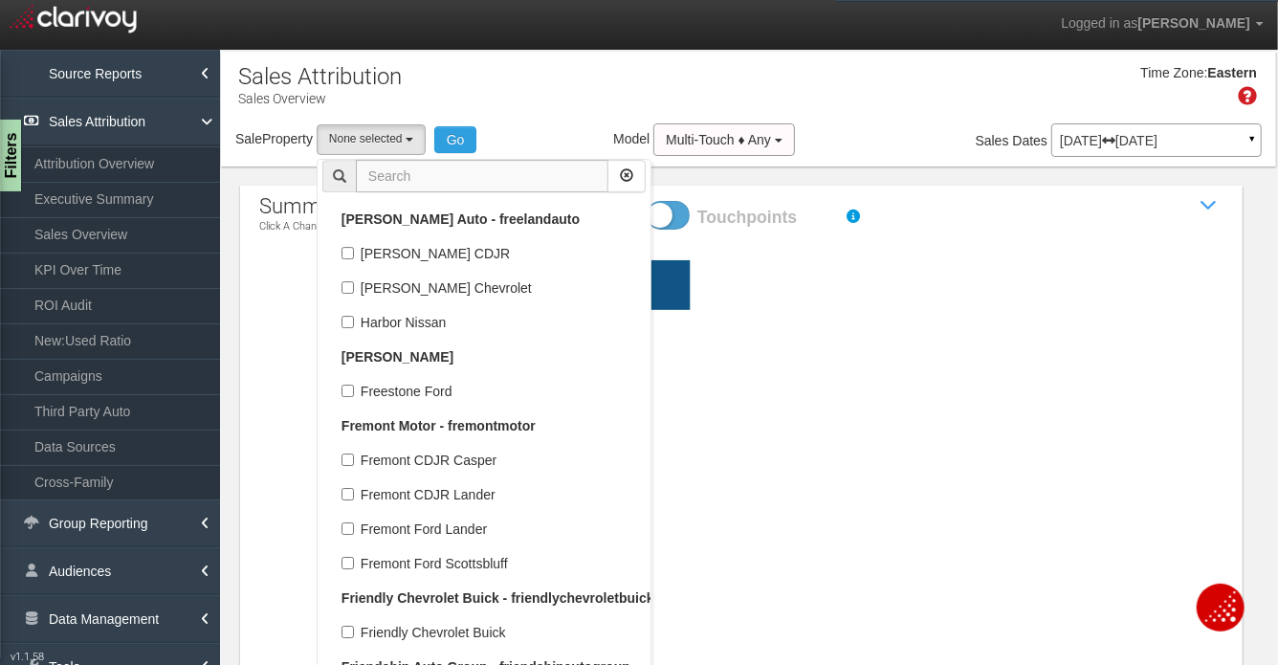
click at [384, 179] on input "text" at bounding box center [482, 176] width 253 height 33
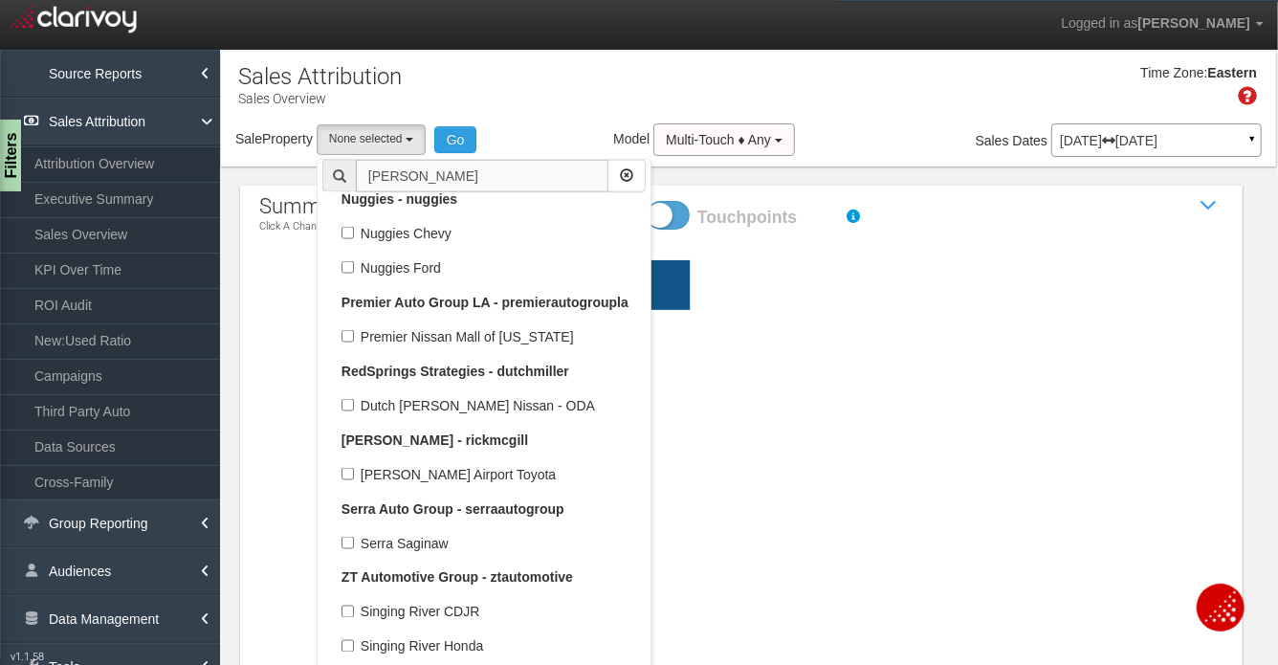
scroll to position [0, 0]
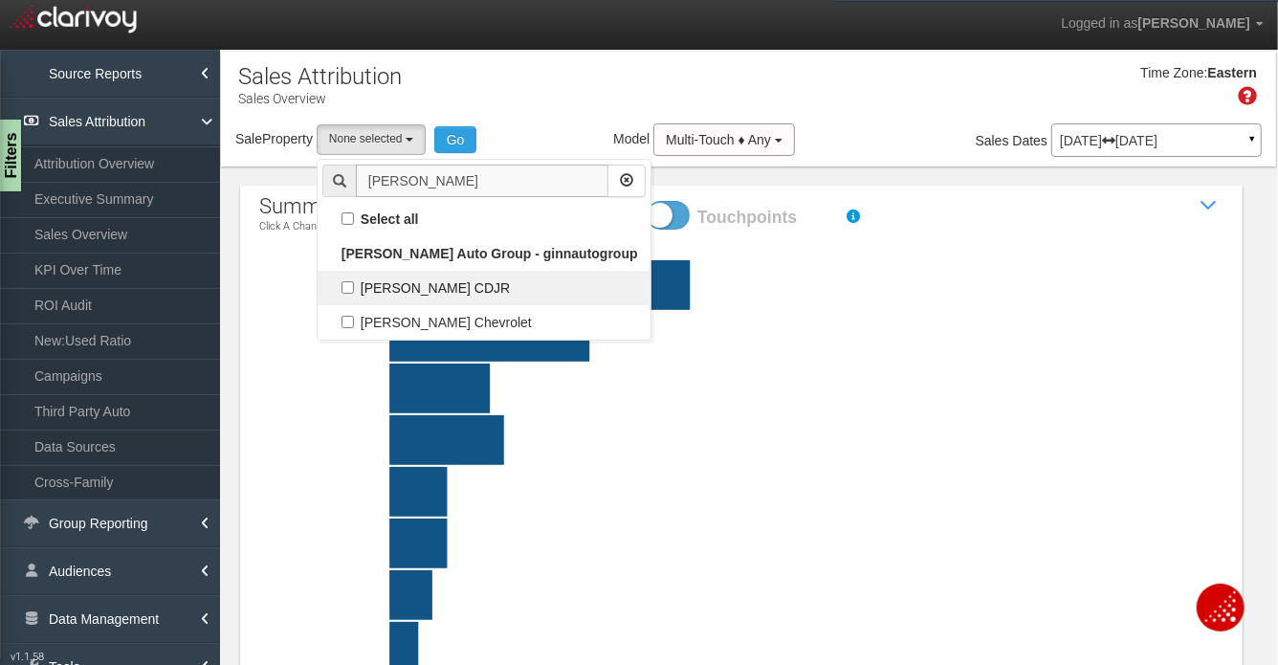
type input "ginn"
click at [426, 295] on label "[PERSON_NAME] CDJR" at bounding box center [483, 287] width 323 height 25
click at [354, 294] on input "[PERSON_NAME] CDJR" at bounding box center [347, 287] width 12 height 12
checkbox input "true"
select select "object:1369"
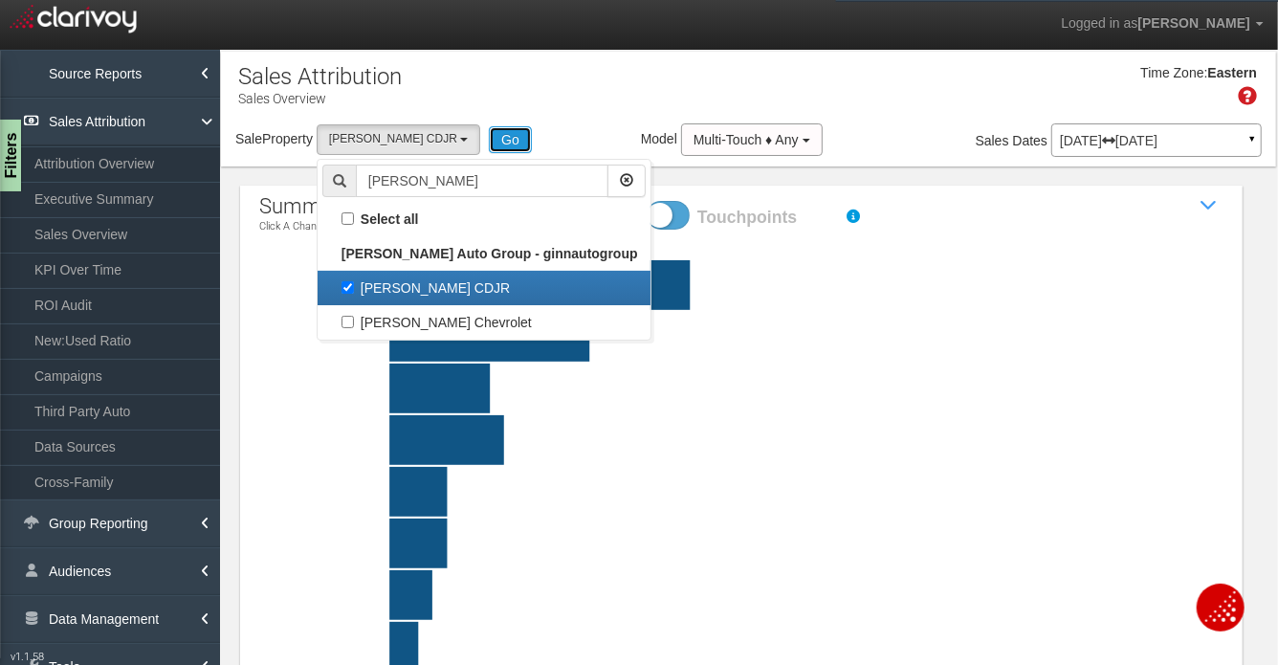
drag, startPoint x: 443, startPoint y: 144, endPoint x: 417, endPoint y: 88, distance: 62.1
click at [489, 143] on button "Go" at bounding box center [510, 139] width 43 height 27
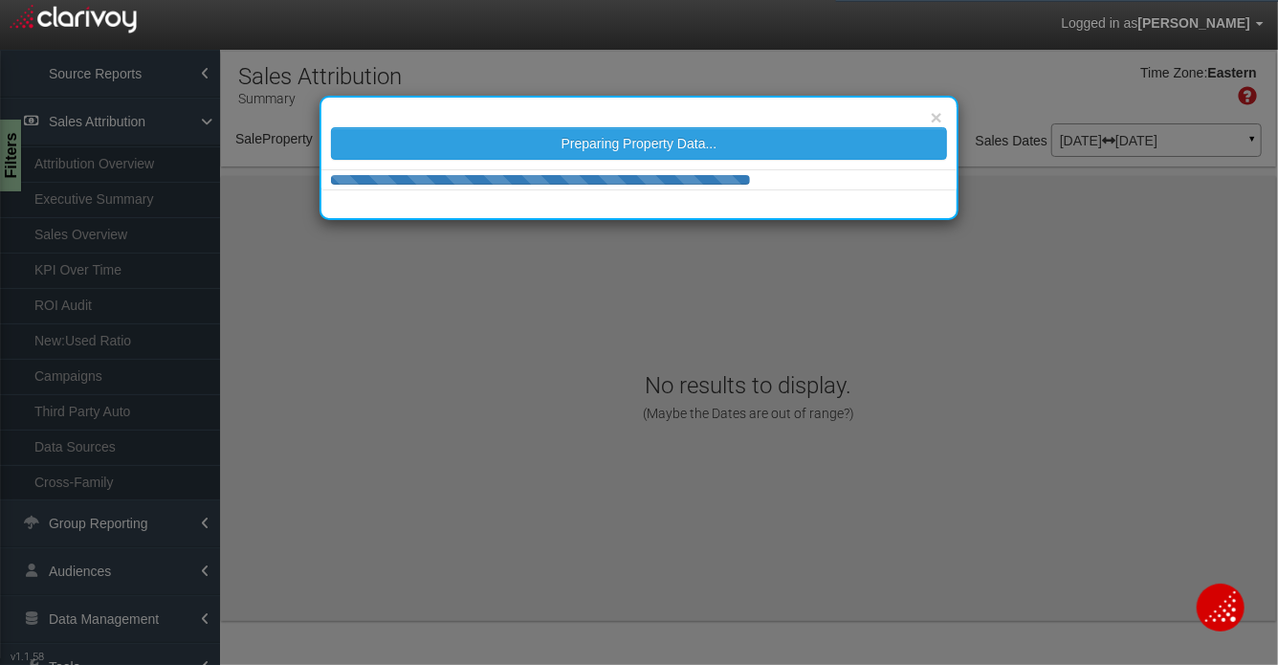
select select "object:3960"
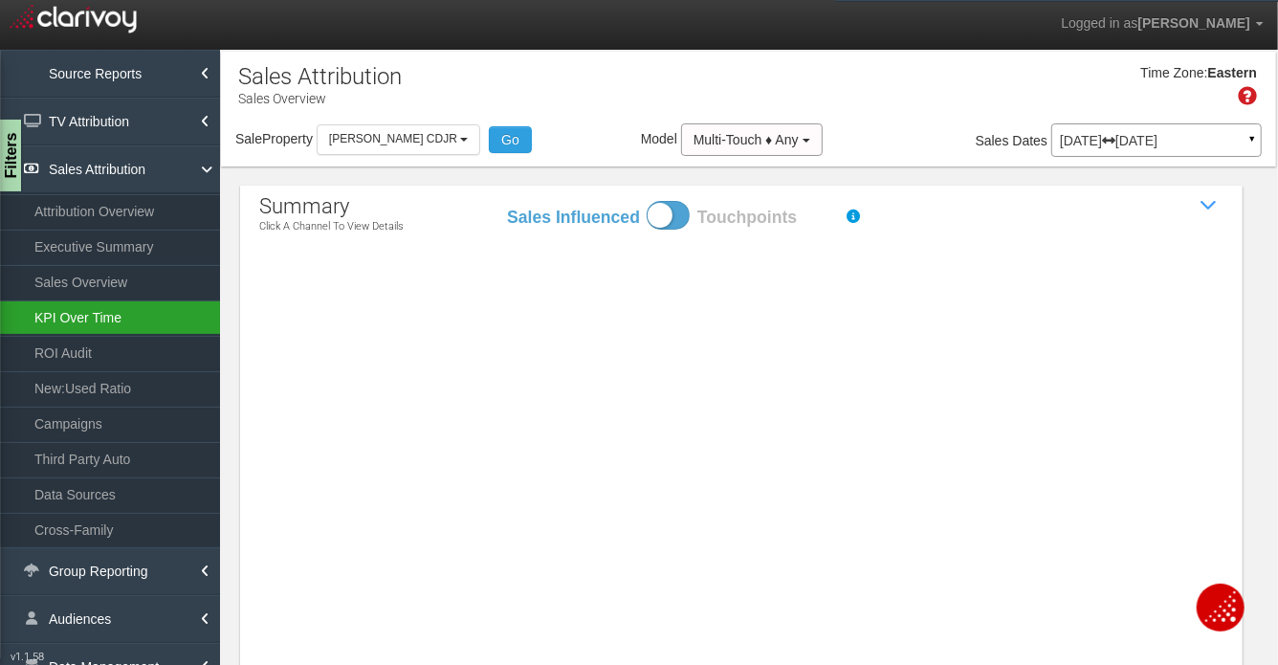
click at [103, 319] on link "KPI Over Time" at bounding box center [110, 317] width 220 height 34
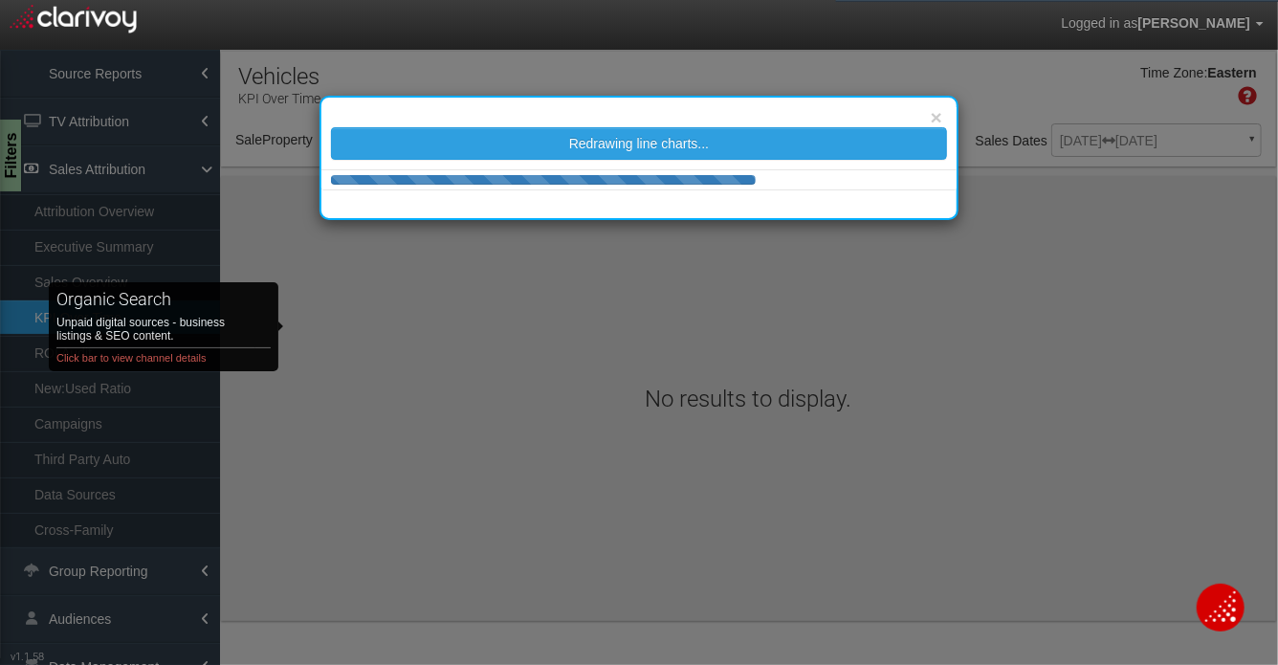
select select "object:6564"
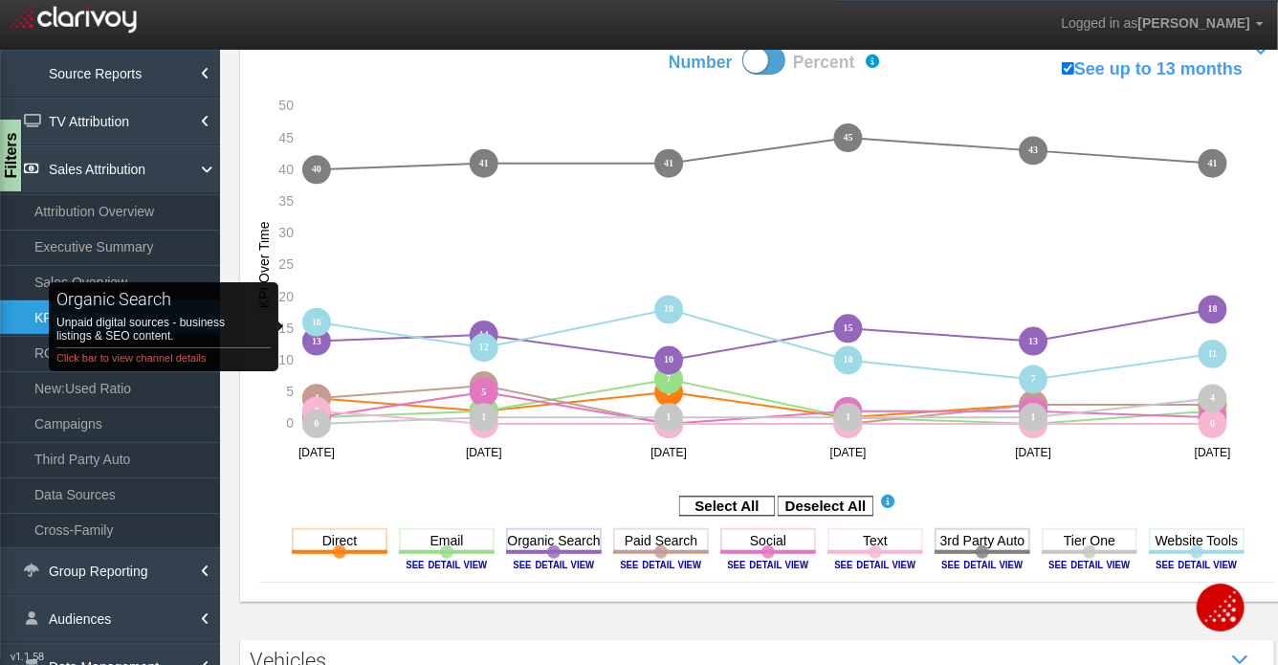
scroll to position [202, 0]
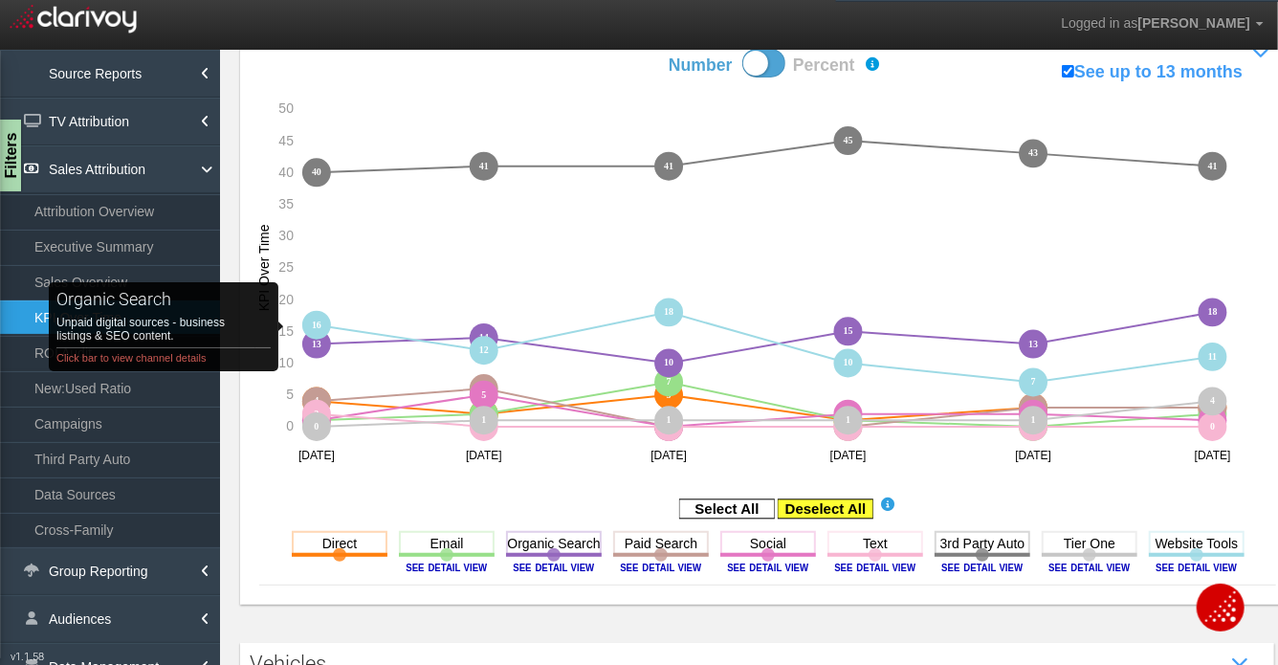
click at [824, 508] on rect at bounding box center [826, 508] width 96 height 19
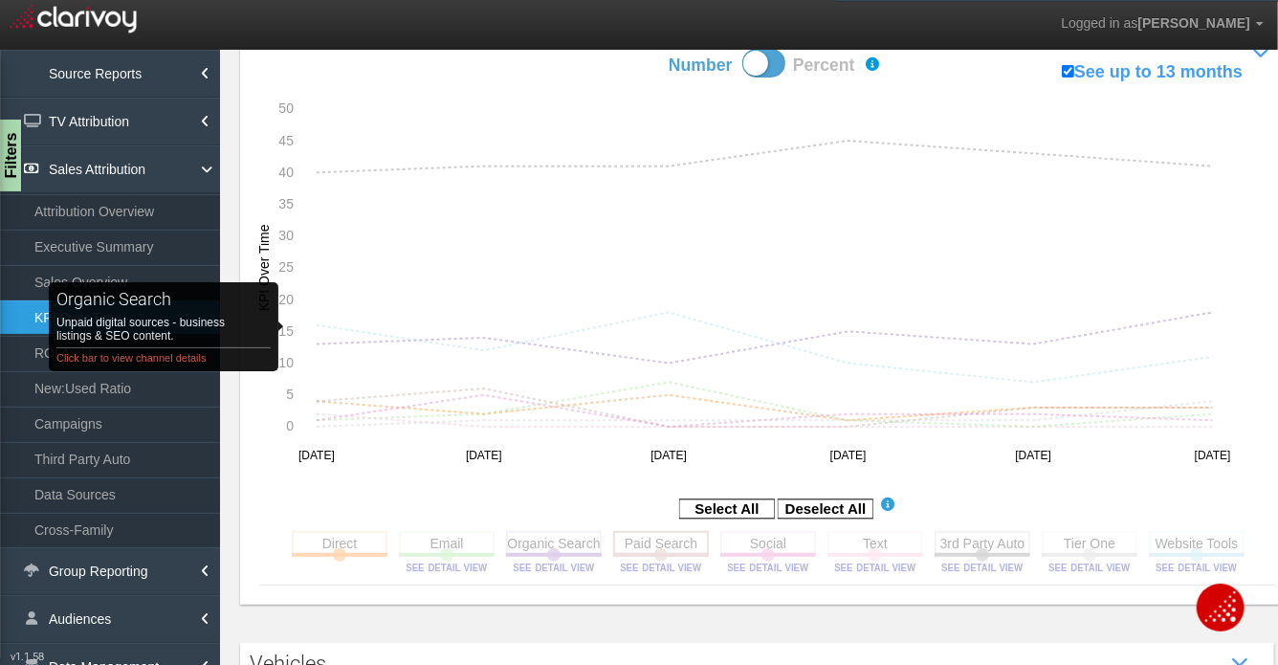
click at [671, 542] on rect at bounding box center [661, 543] width 96 height 24
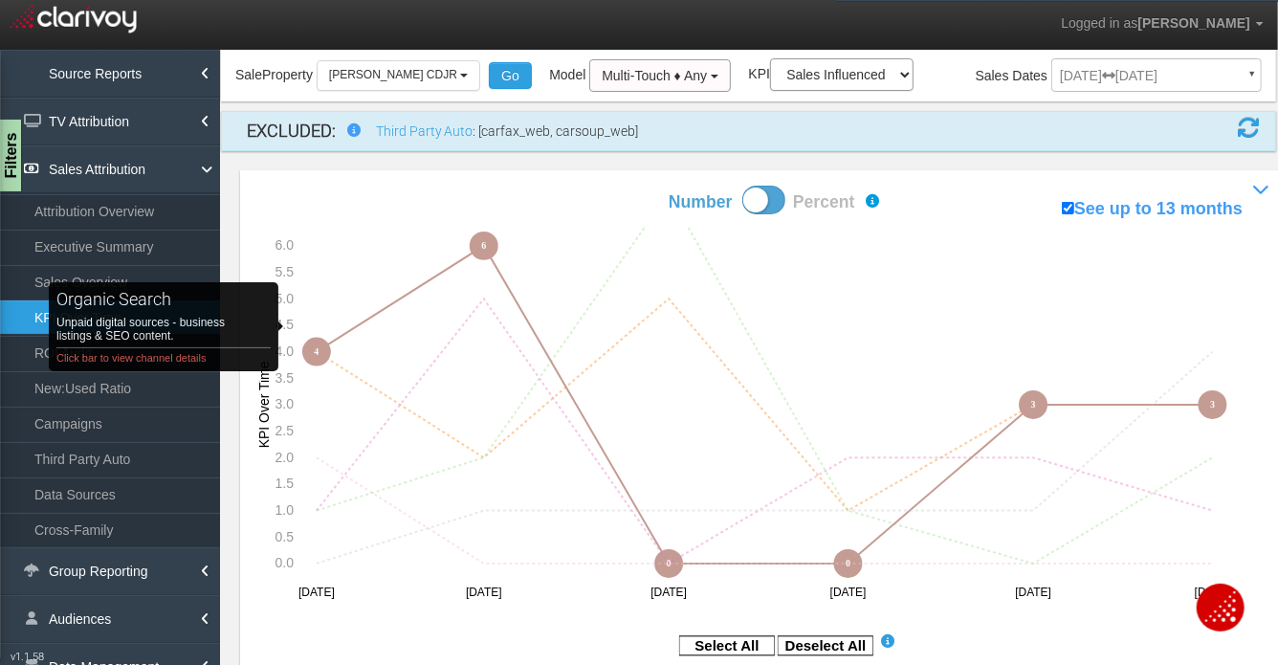
scroll to position [0, 0]
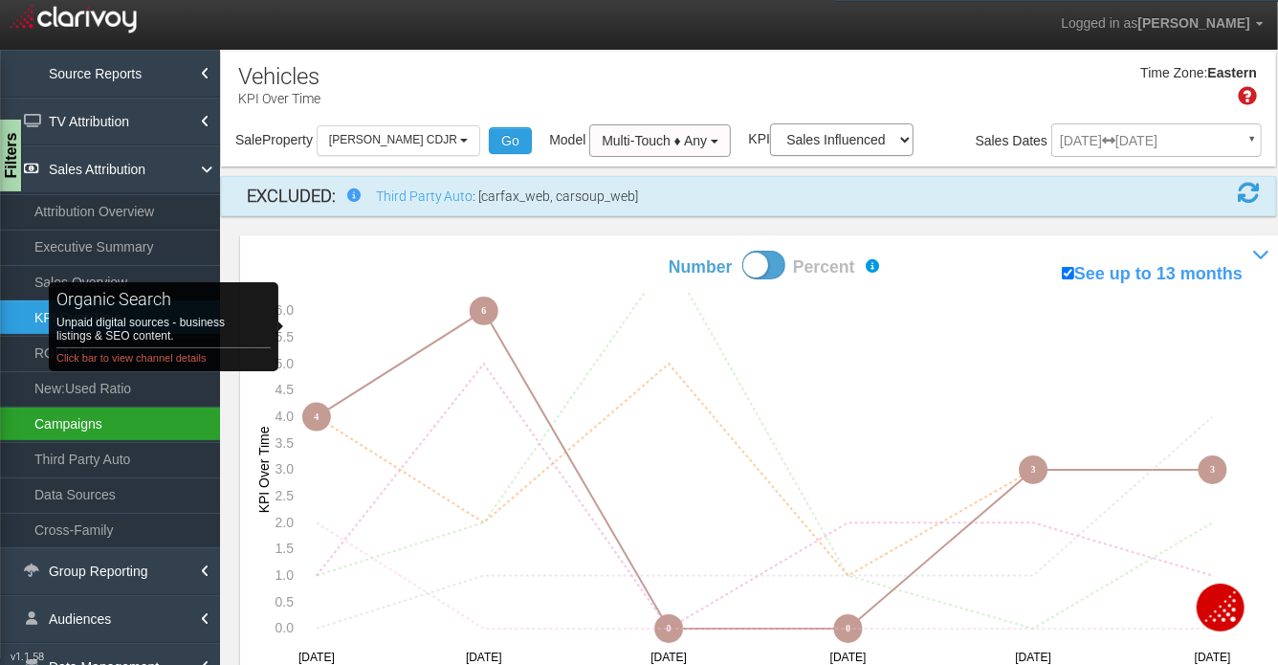
click at [58, 421] on link "Campaigns" at bounding box center [110, 424] width 220 height 34
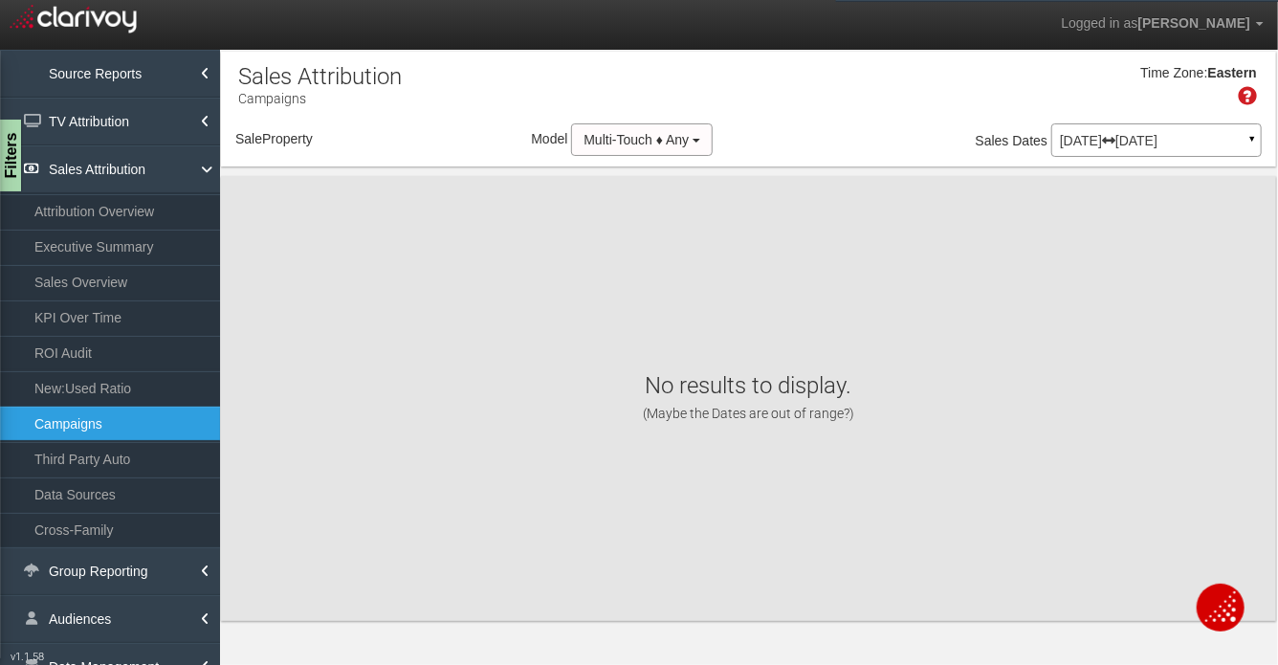
select select "object:9219"
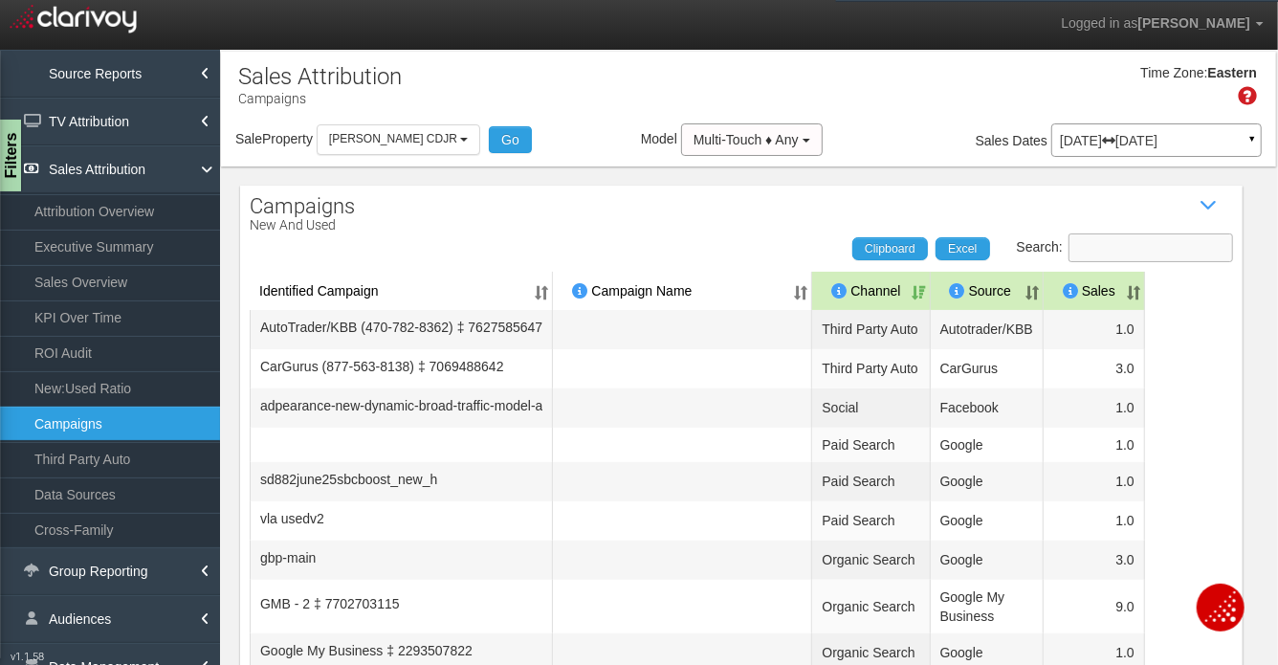
click at [1154, 247] on input "Search:" at bounding box center [1150, 247] width 165 height 29
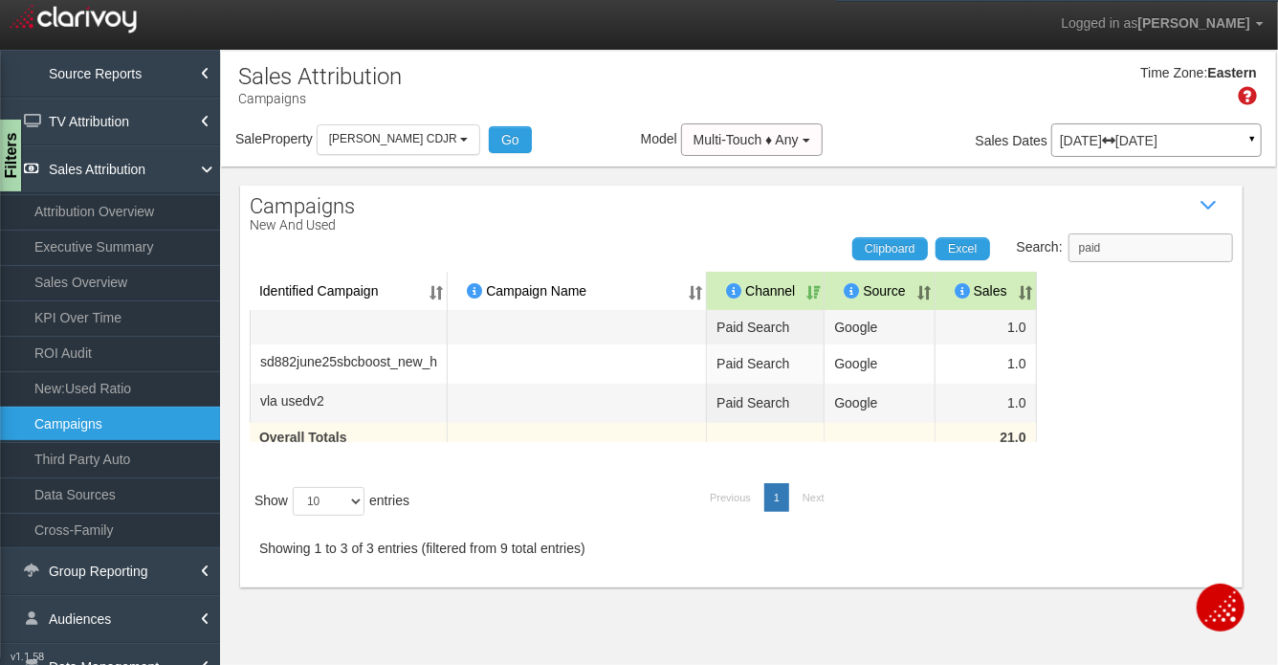
type input "paid"
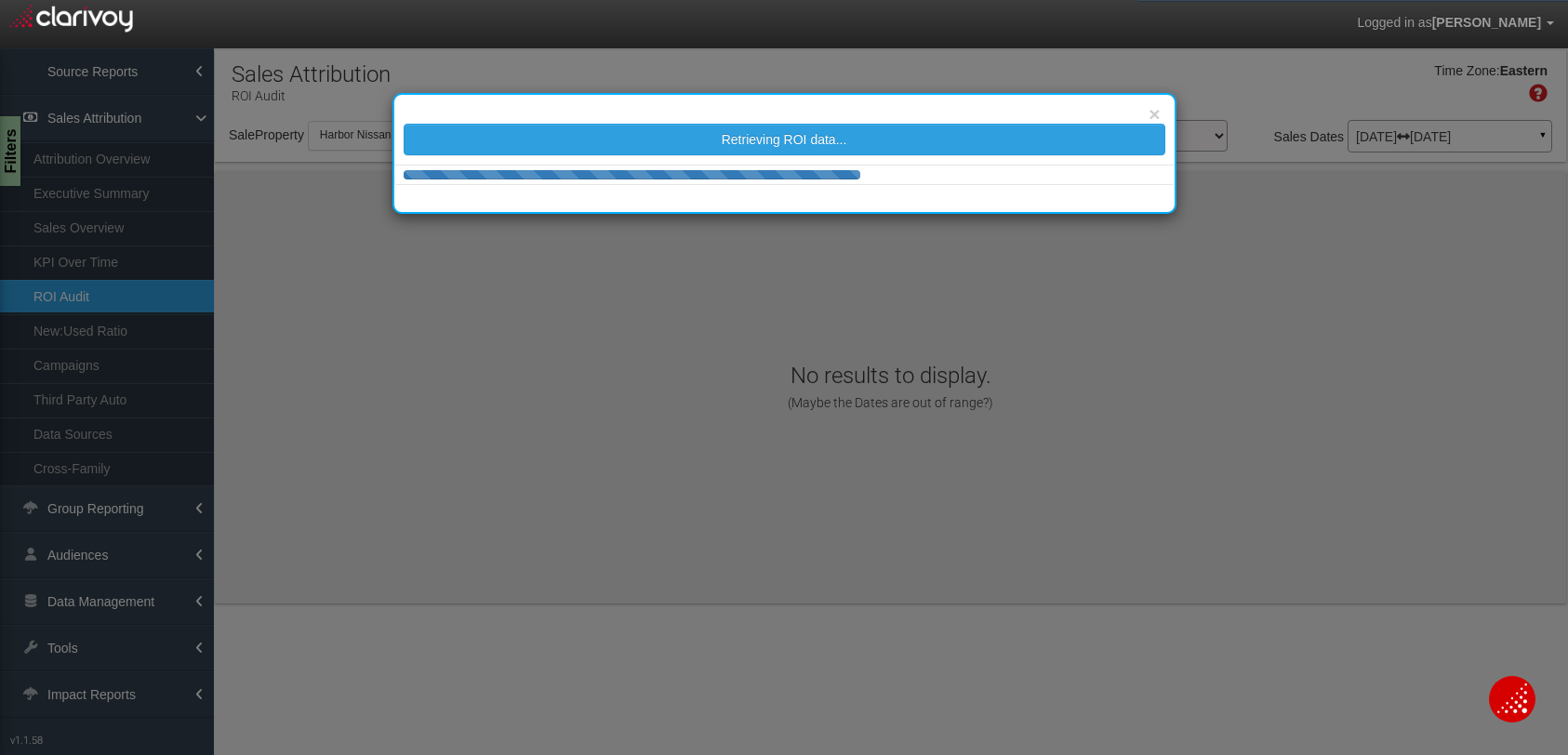
select select "object:27874"
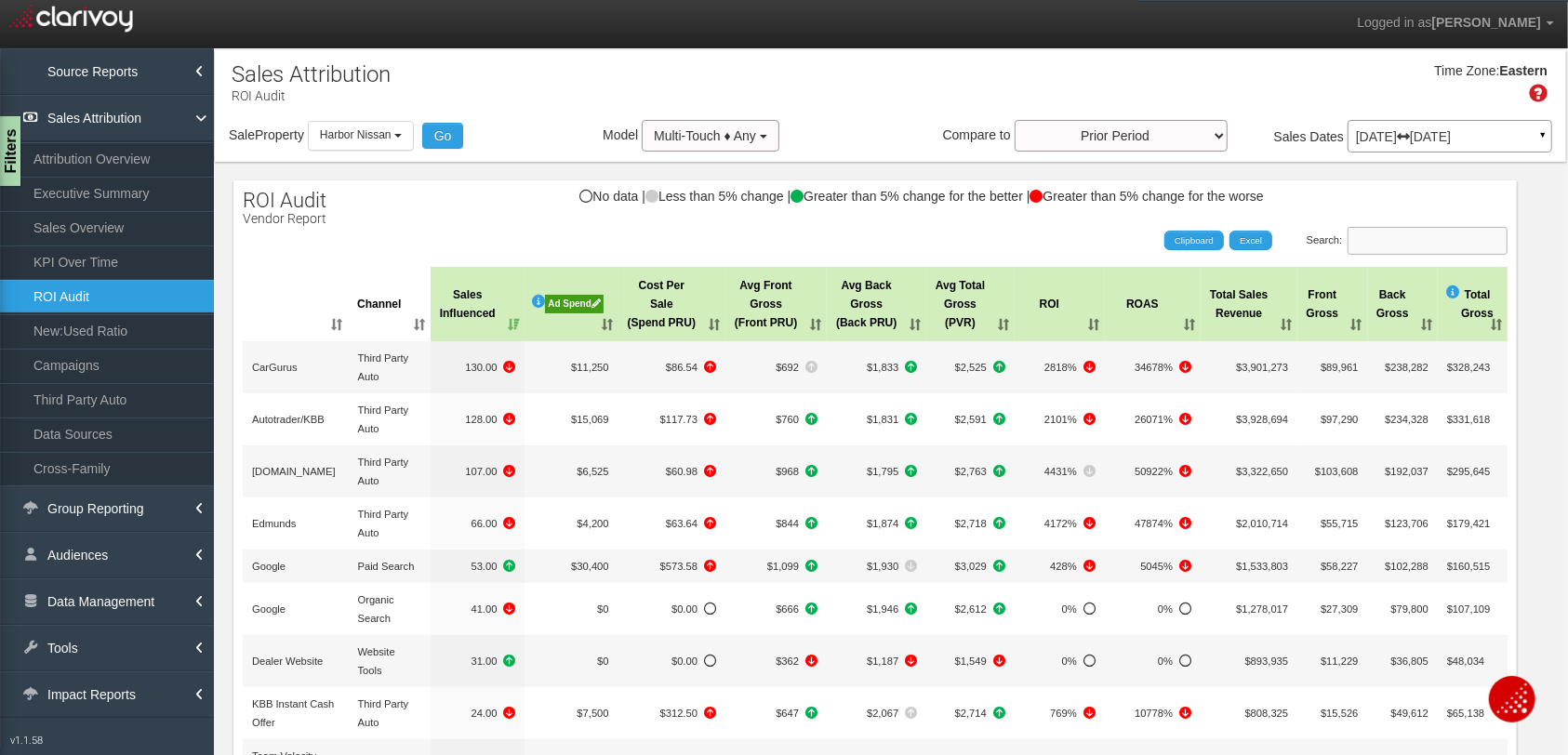
click at [1426, 243] on input "Search:" at bounding box center [1427, 240] width 160 height 28
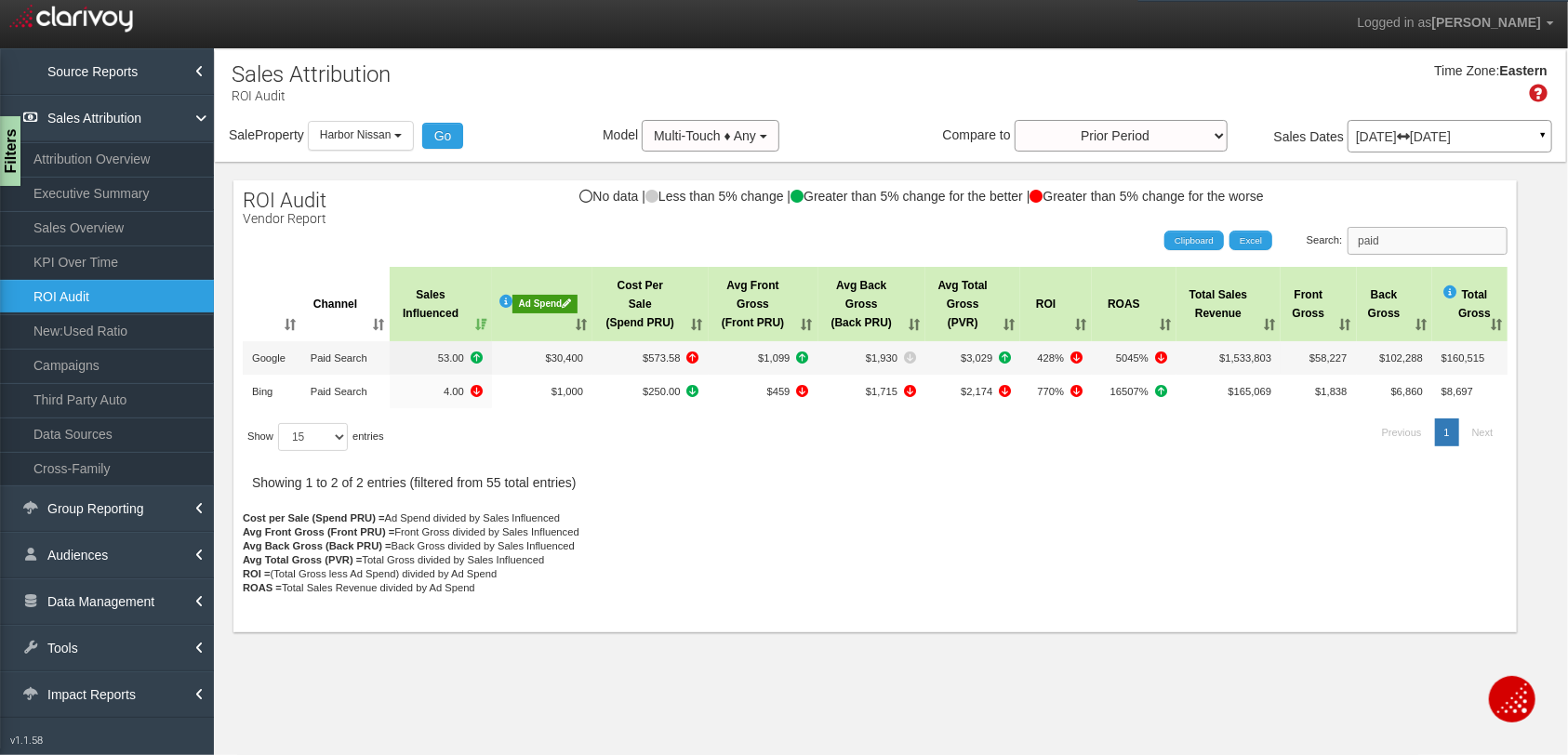
drag, startPoint x: 1406, startPoint y: 242, endPoint x: 1353, endPoint y: 231, distance: 54.1
click at [1353, 231] on label "Search: paid" at bounding box center [1408, 240] width 202 height 28
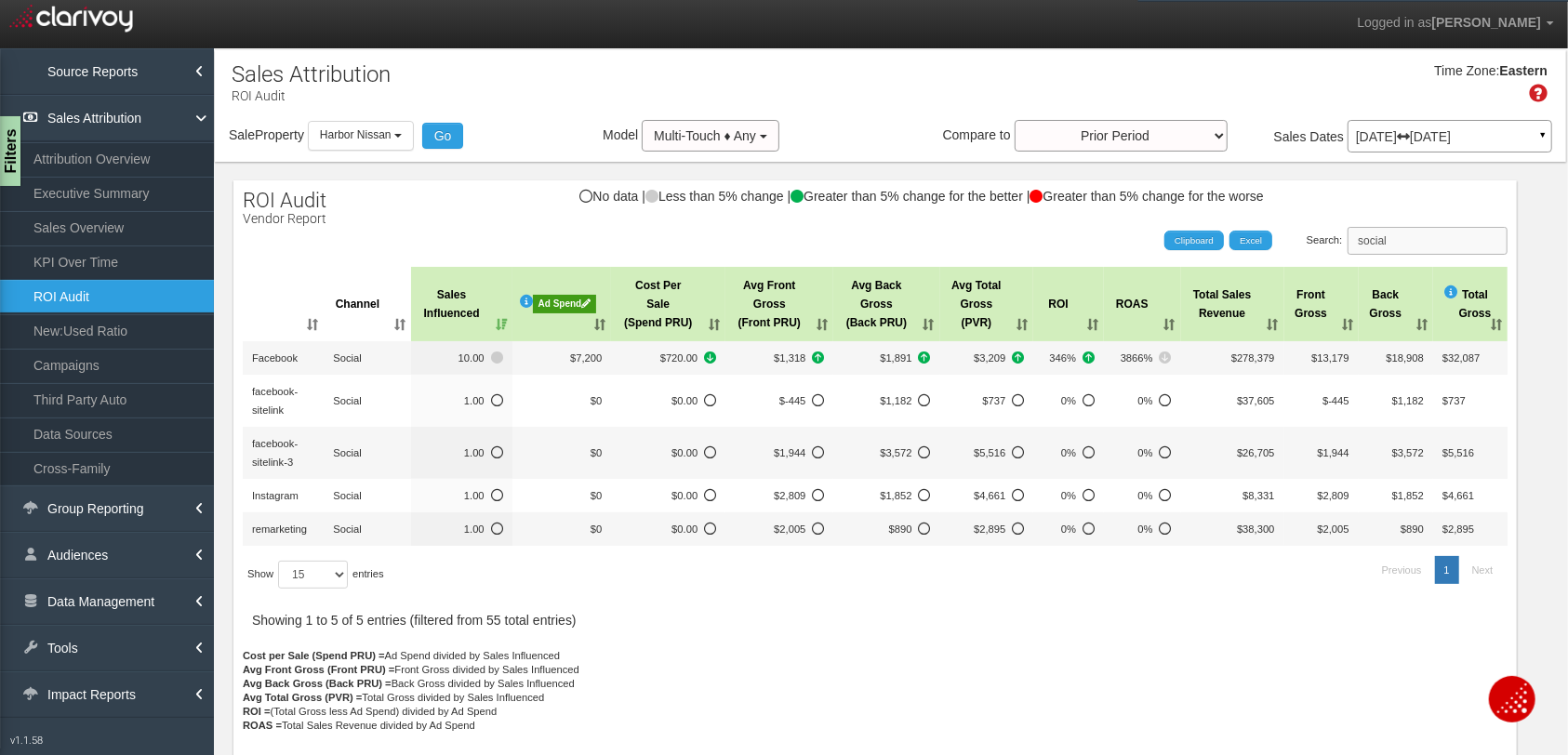
drag, startPoint x: 1431, startPoint y: 239, endPoint x: 1354, endPoint y: 238, distance: 77.0
click at [1354, 238] on label "Search: social" at bounding box center [1408, 240] width 202 height 28
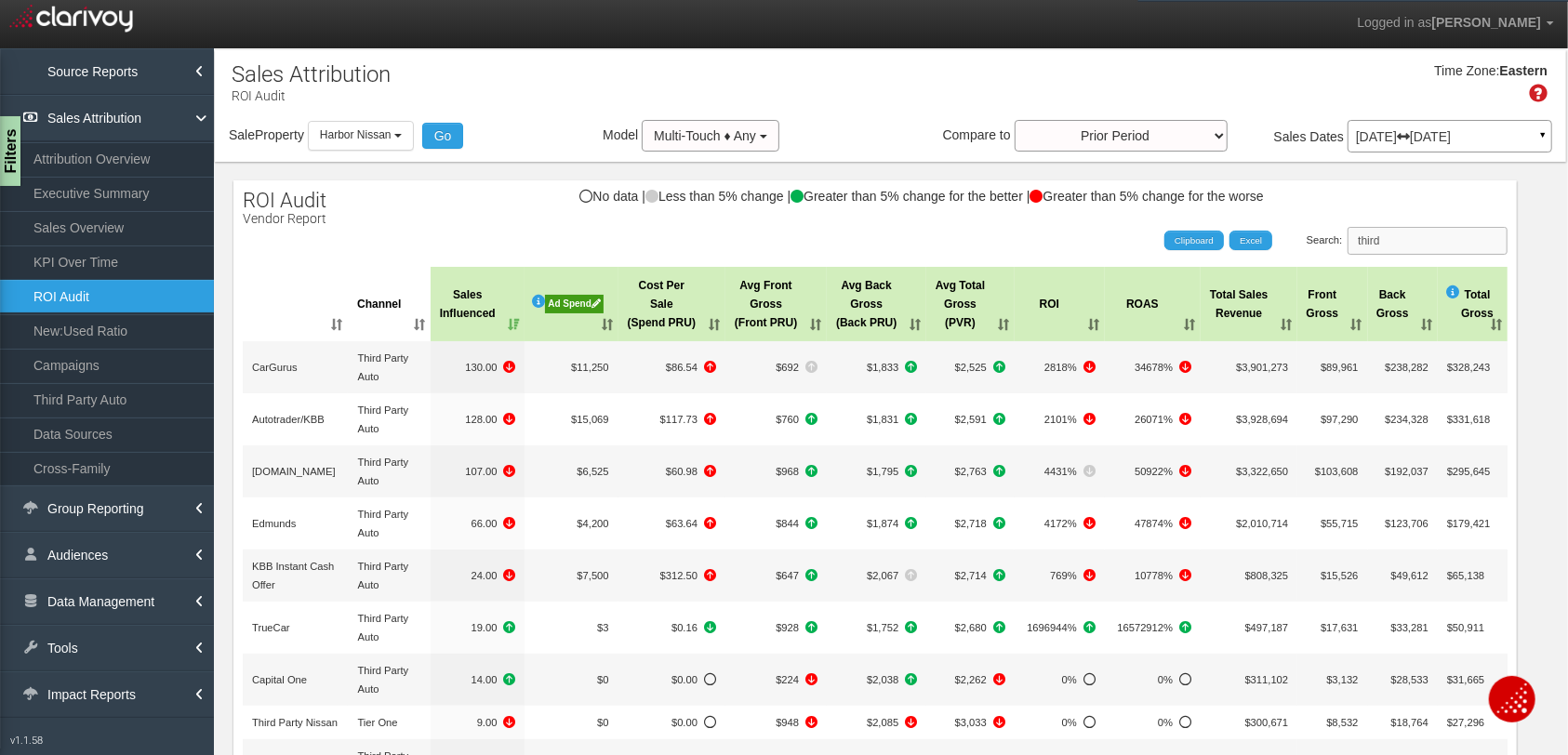
type input "third"
click at [606, 321] on th "Ad Spend" at bounding box center [571, 304] width 93 height 75
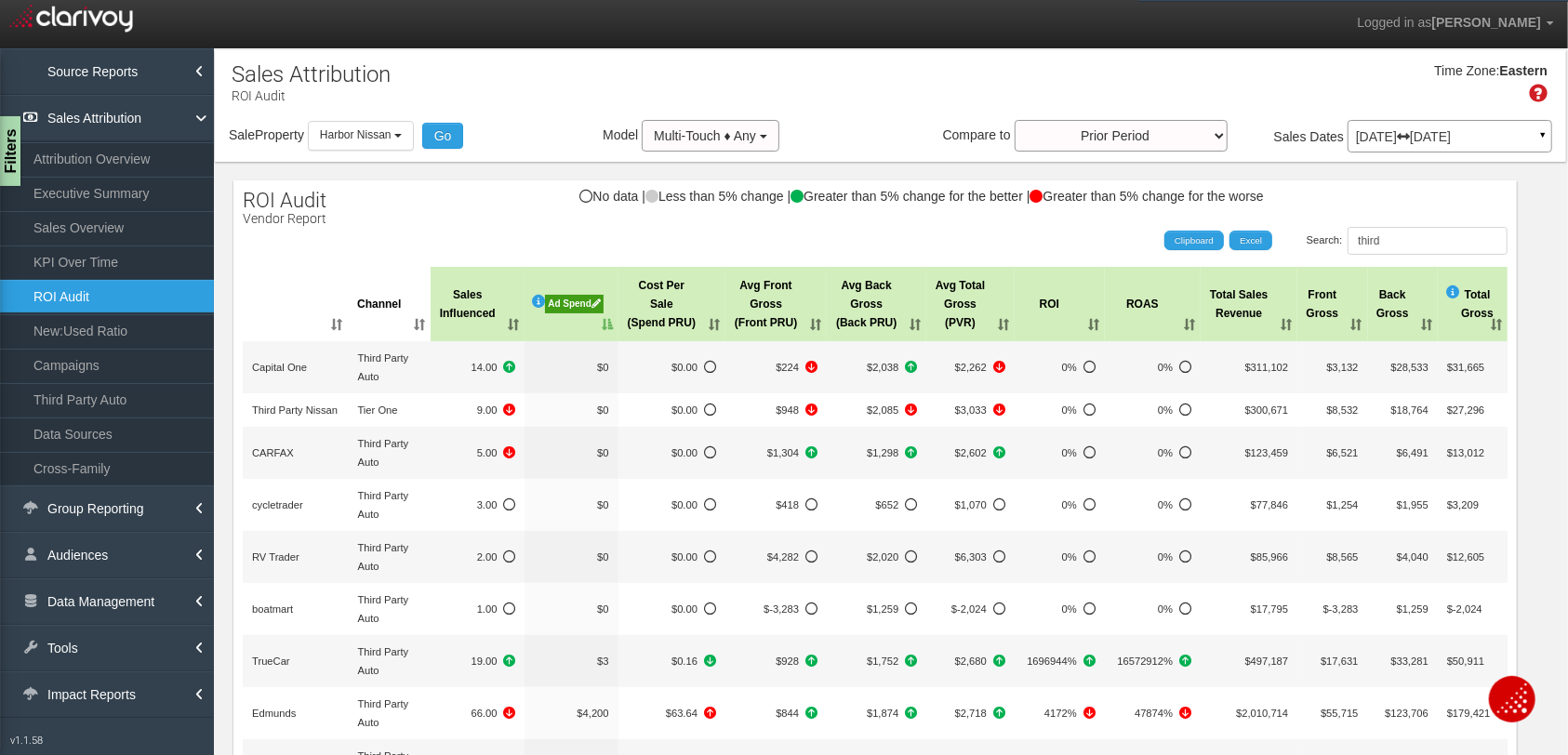
click at [606, 321] on th "Ad Spend" at bounding box center [571, 304] width 93 height 75
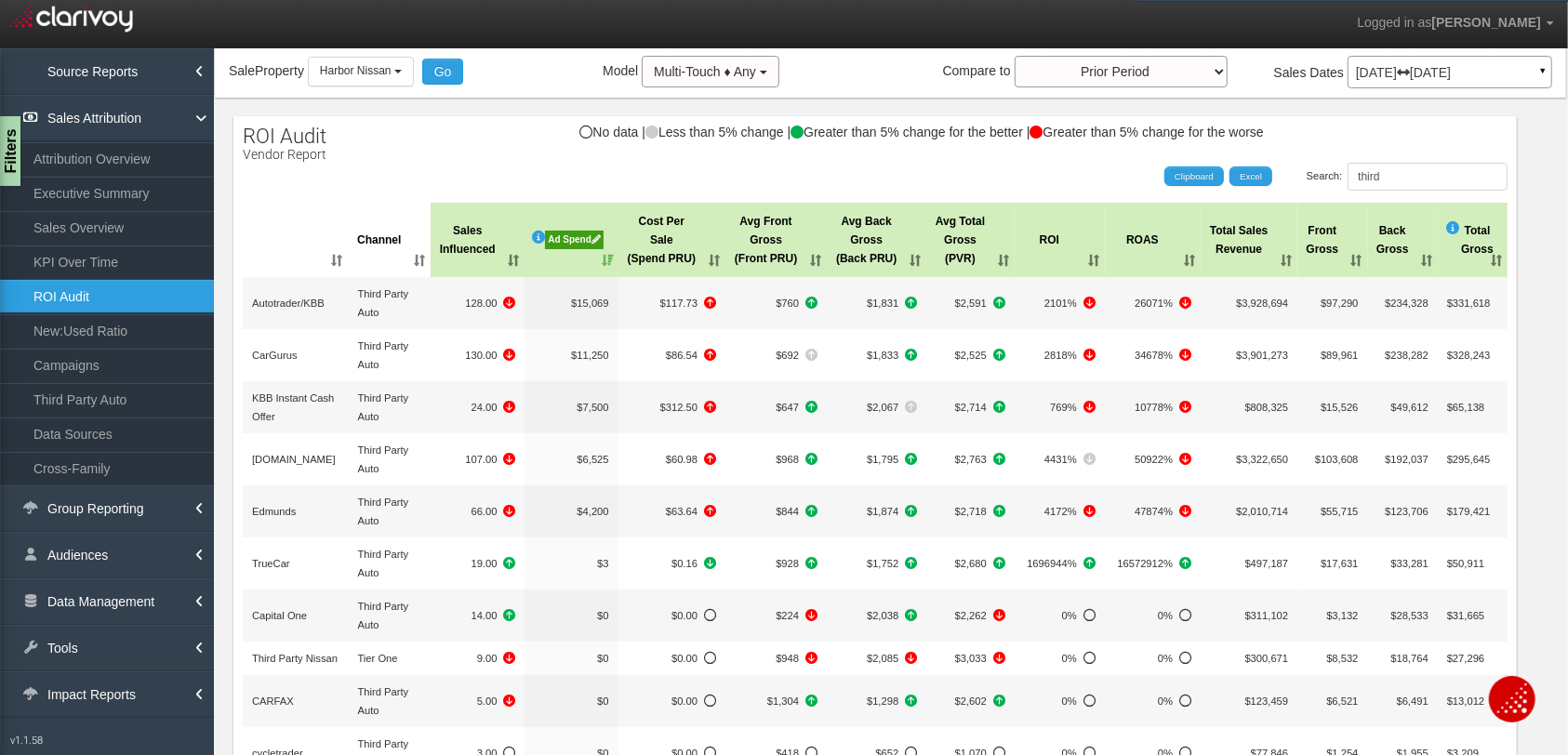
scroll to position [63, 0]
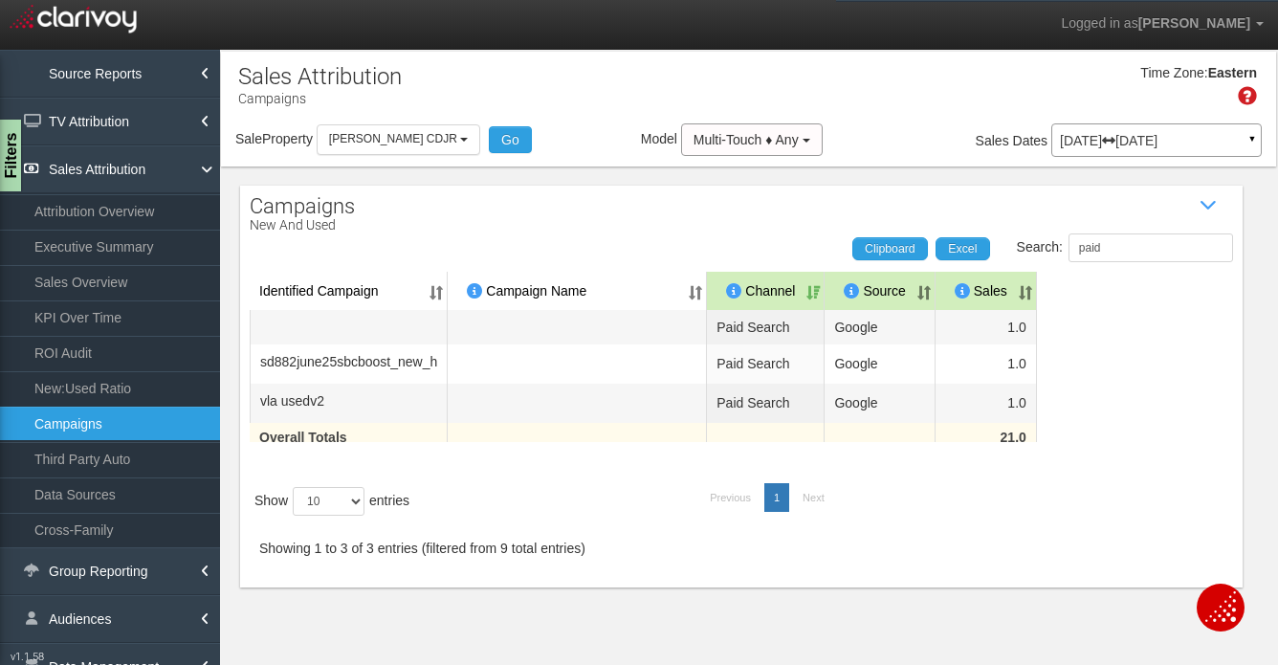
select select "object:9219"
click at [107, 128] on link "TV Attribution" at bounding box center [110, 122] width 220 height 48
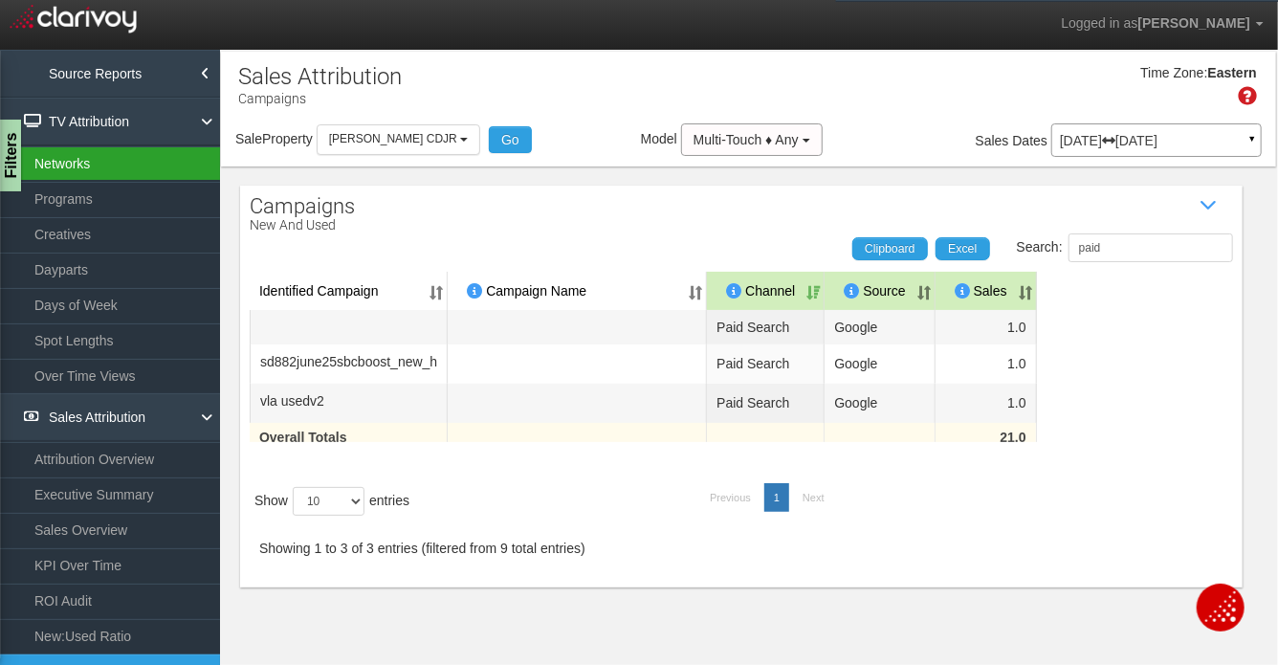
click at [71, 167] on link "Networks" at bounding box center [110, 163] width 220 height 34
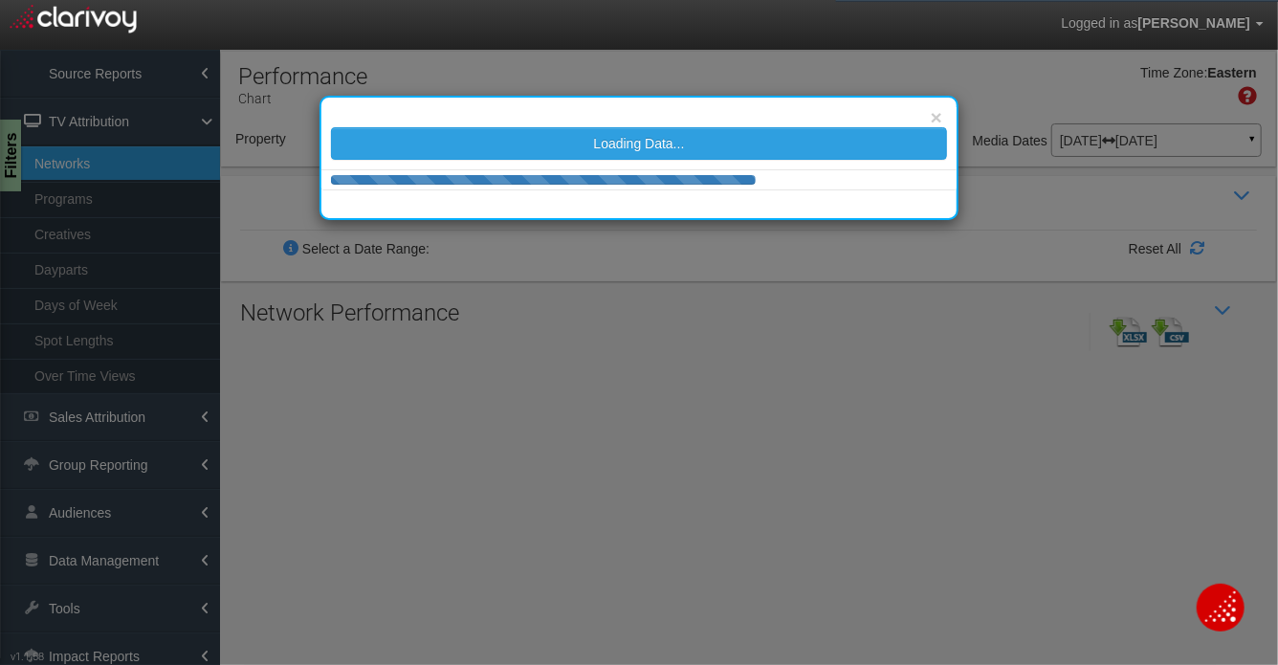
select select
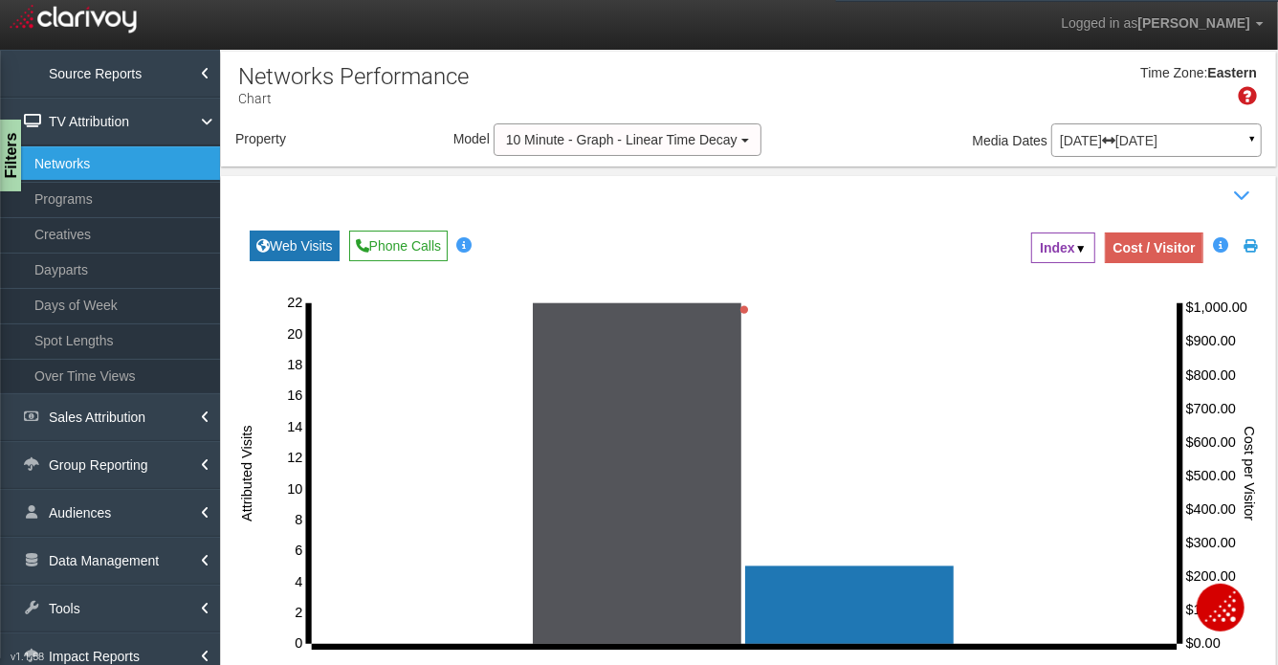
select select "object:11897"
